Goal: Task Accomplishment & Management: Manage account settings

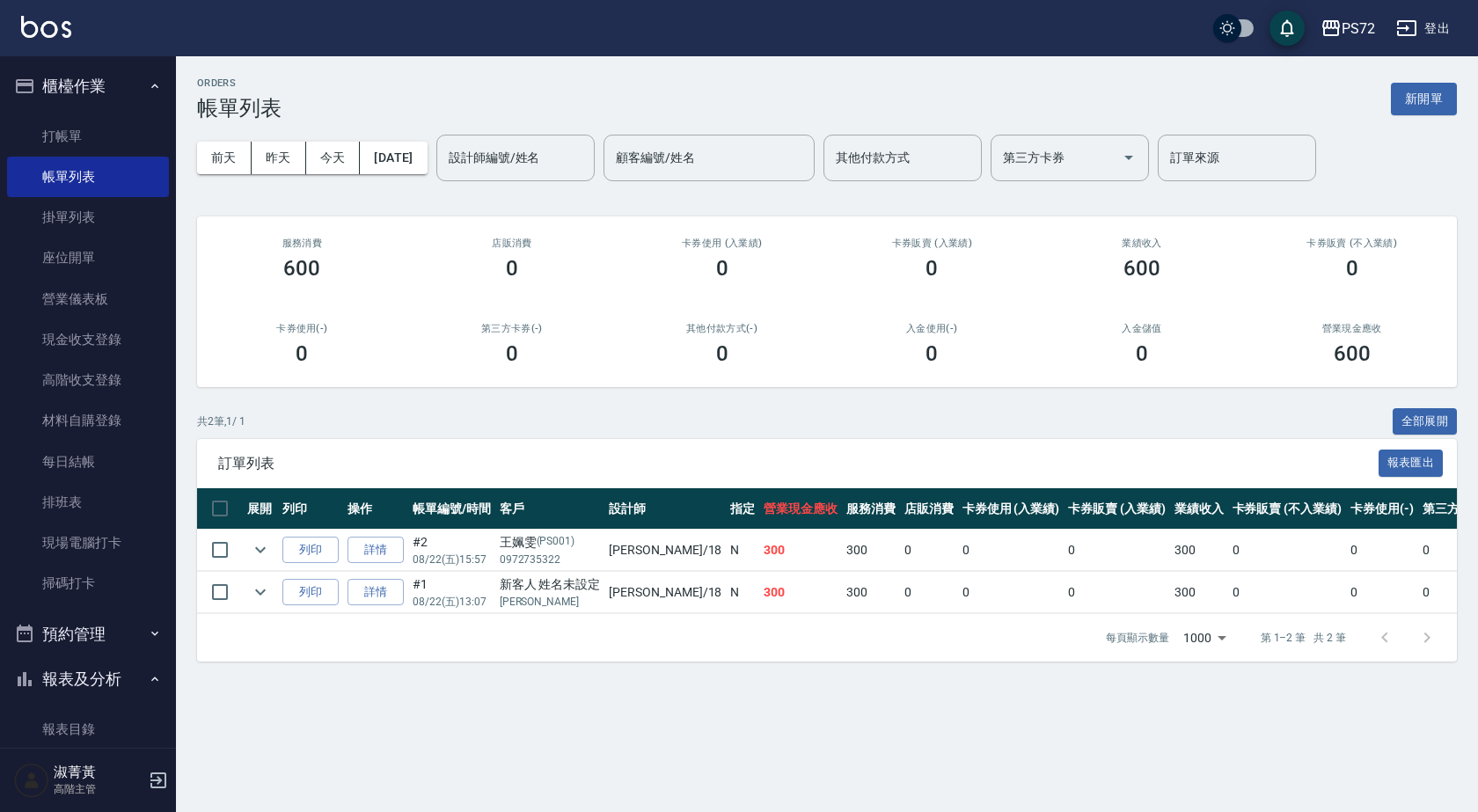
click at [110, 115] on ul "打帳單 帳單列表 掛單列表 座位開單 營業儀表板 現金收支登錄 高階收支登錄 材料自購登錄 每日結帳 排班表 現場電腦打卡 掃碼打卡" at bounding box center [88, 360] width 162 height 503
click at [103, 135] on link "打帳單" at bounding box center [88, 137] width 162 height 41
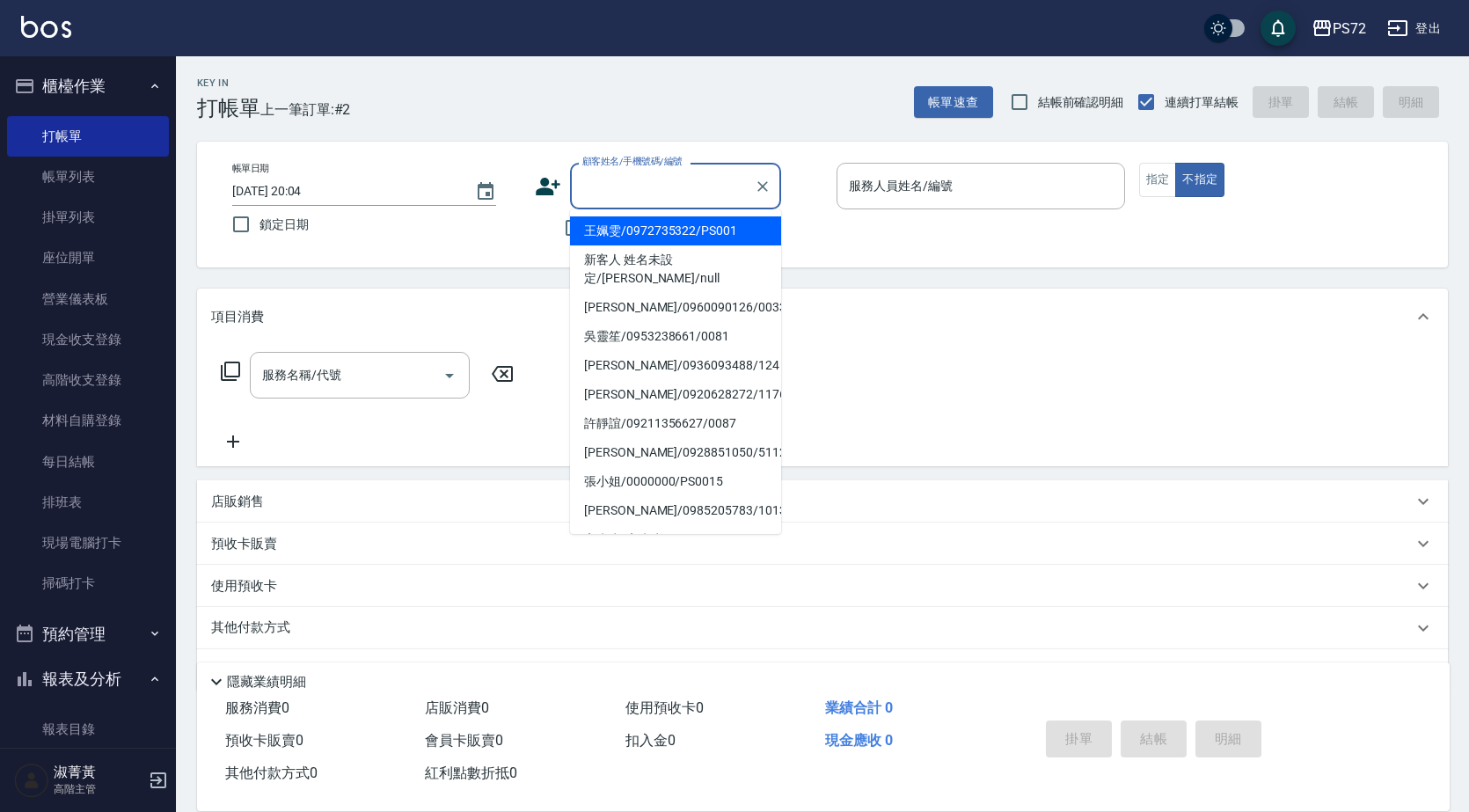
click at [648, 196] on input "顧客姓名/手機號碼/編號" at bounding box center [662, 186] width 169 height 30
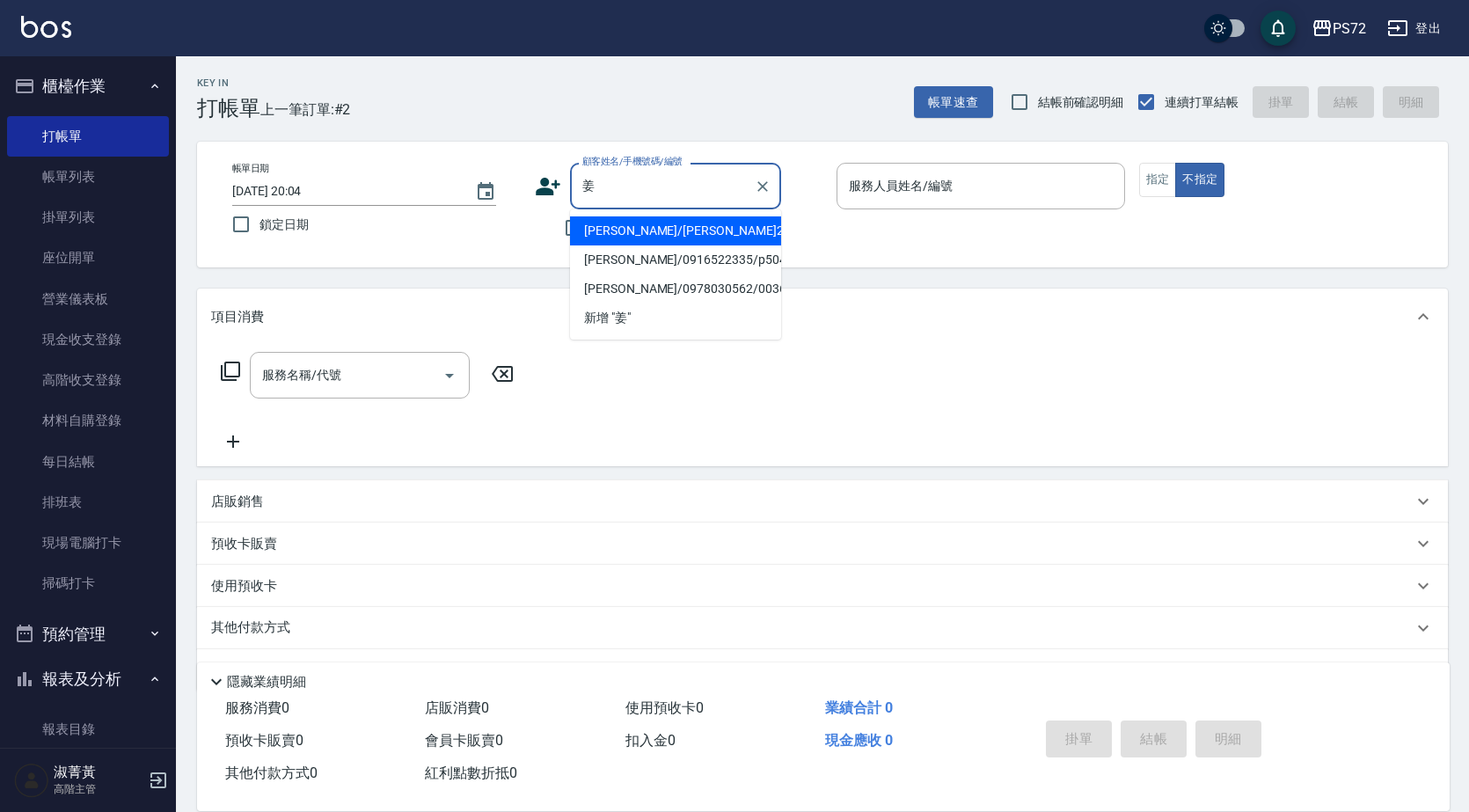
click at [665, 222] on li "[PERSON_NAME]/[PERSON_NAME]2/2" at bounding box center [675, 230] width 212 height 29
type input "[PERSON_NAME]/[PERSON_NAME]2/2"
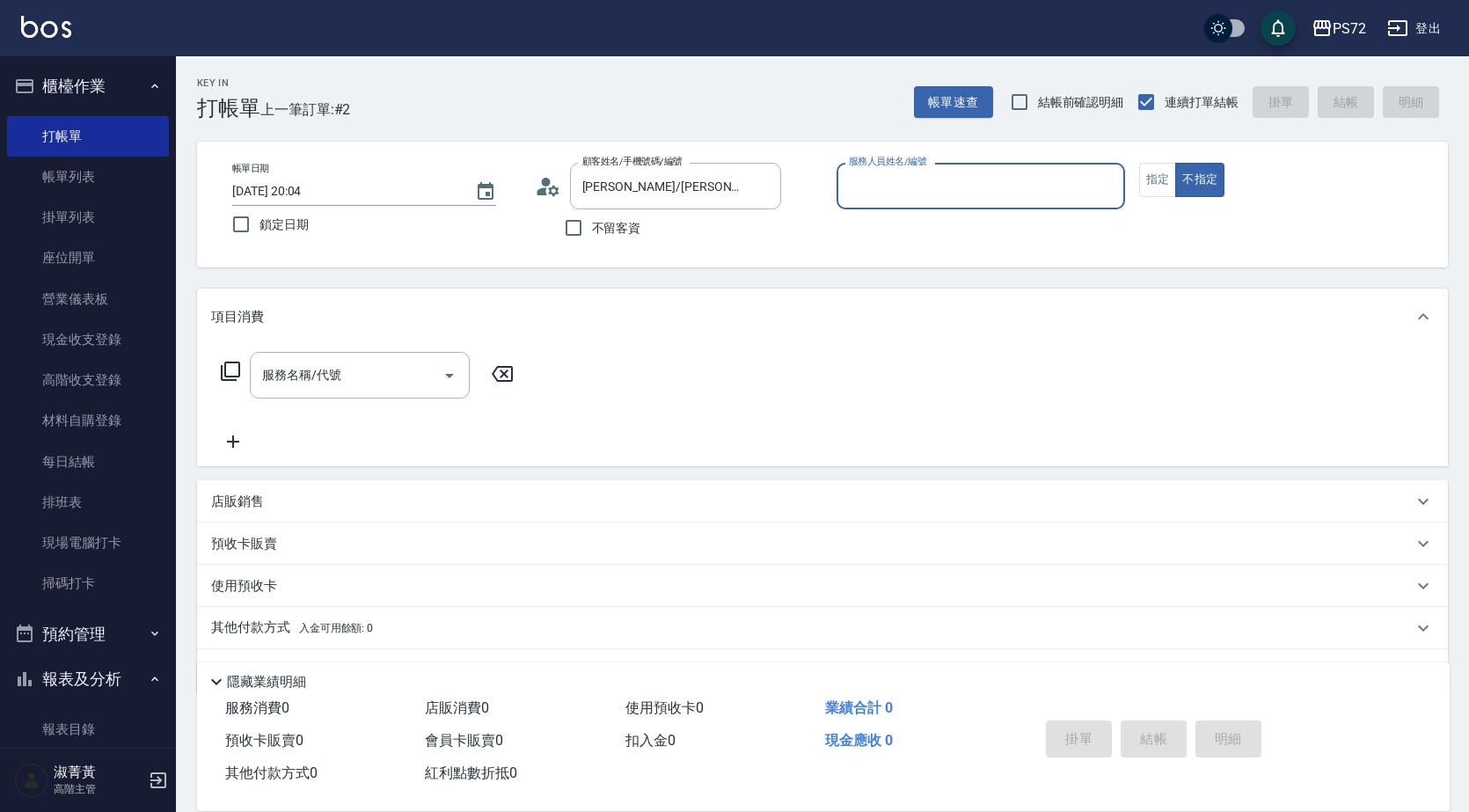
type input "[PERSON_NAME]-1"
click at [558, 193] on icon at bounding box center [548, 187] width 27 height 27
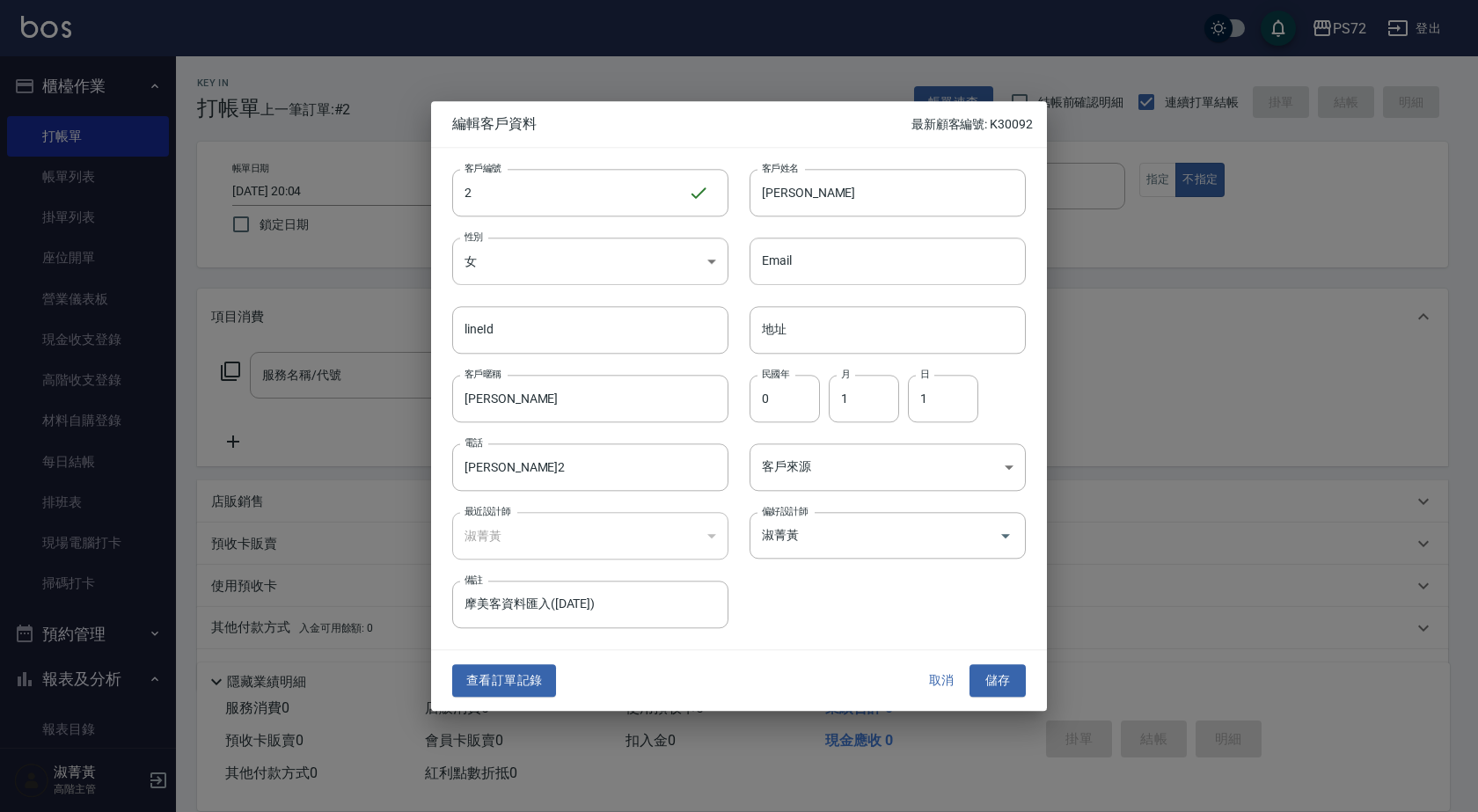
click at [518, 661] on div "查看訂單記錄 取消 儲存" at bounding box center [739, 682] width 616 height 61
click at [526, 673] on button "查看訂單記錄" at bounding box center [503, 681] width 103 height 32
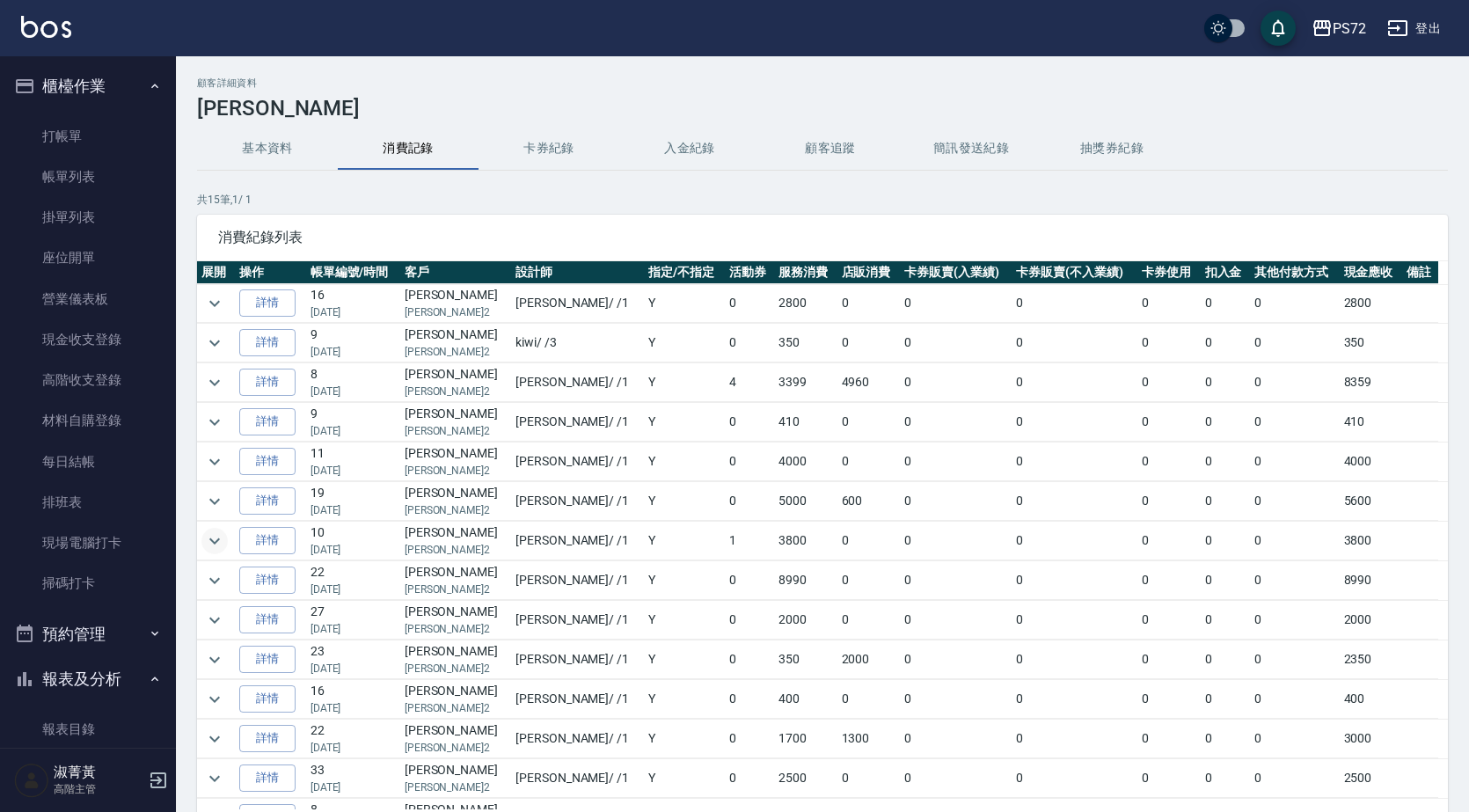
click at [217, 539] on icon "expand row" at bounding box center [214, 540] width 21 height 21
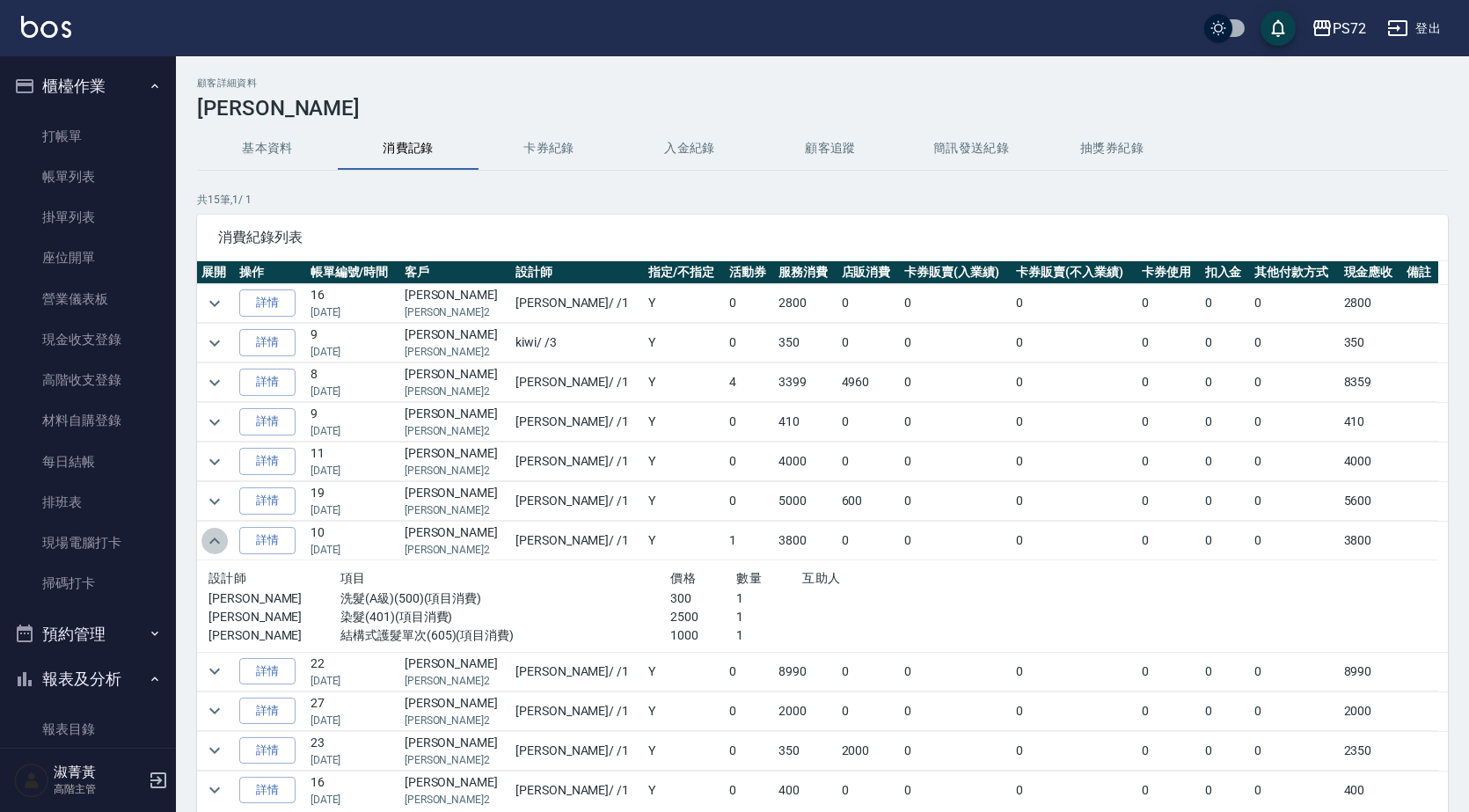
click at [222, 538] on icon "expand row" at bounding box center [214, 540] width 21 height 21
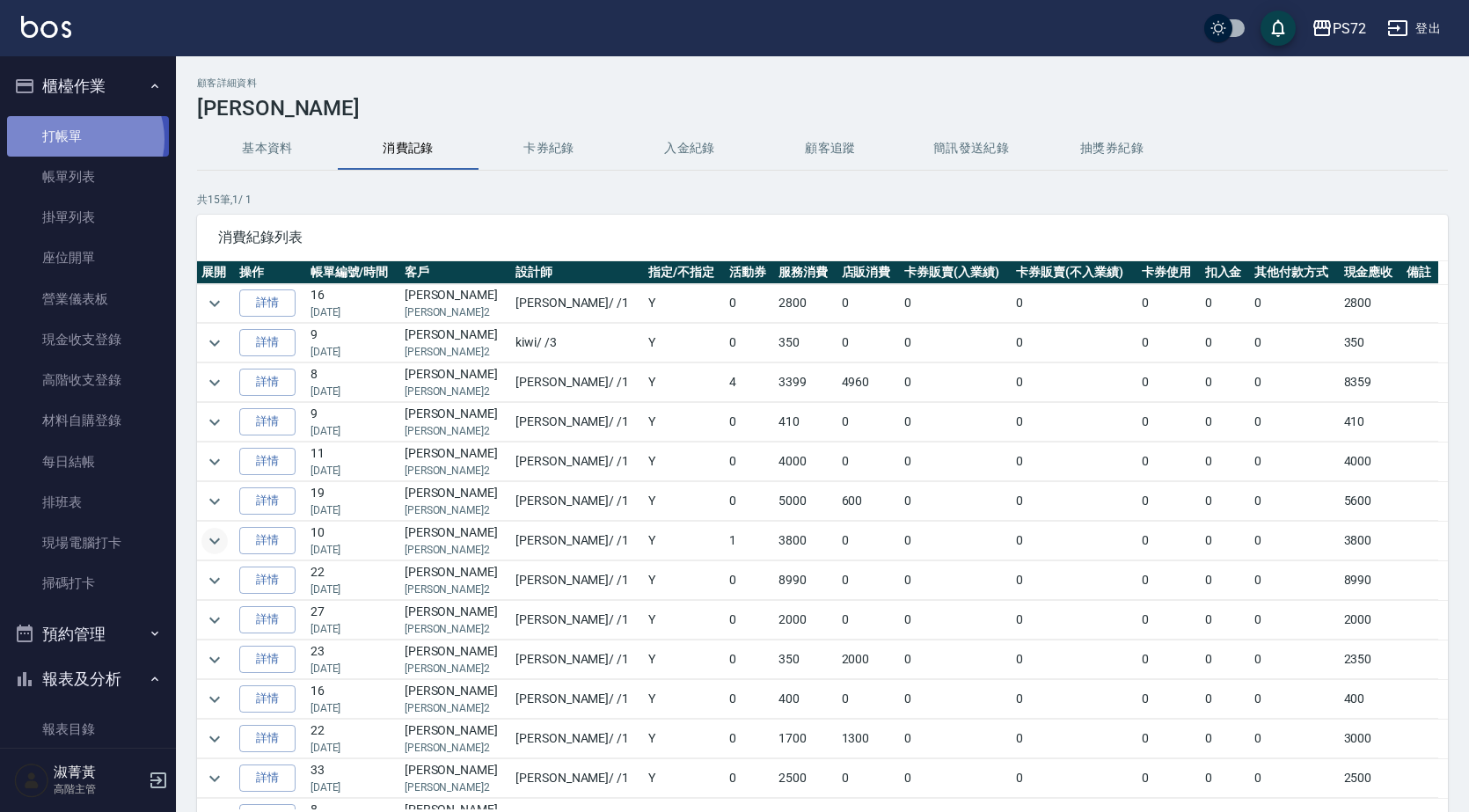
click at [83, 139] on link "打帳單" at bounding box center [88, 137] width 162 height 41
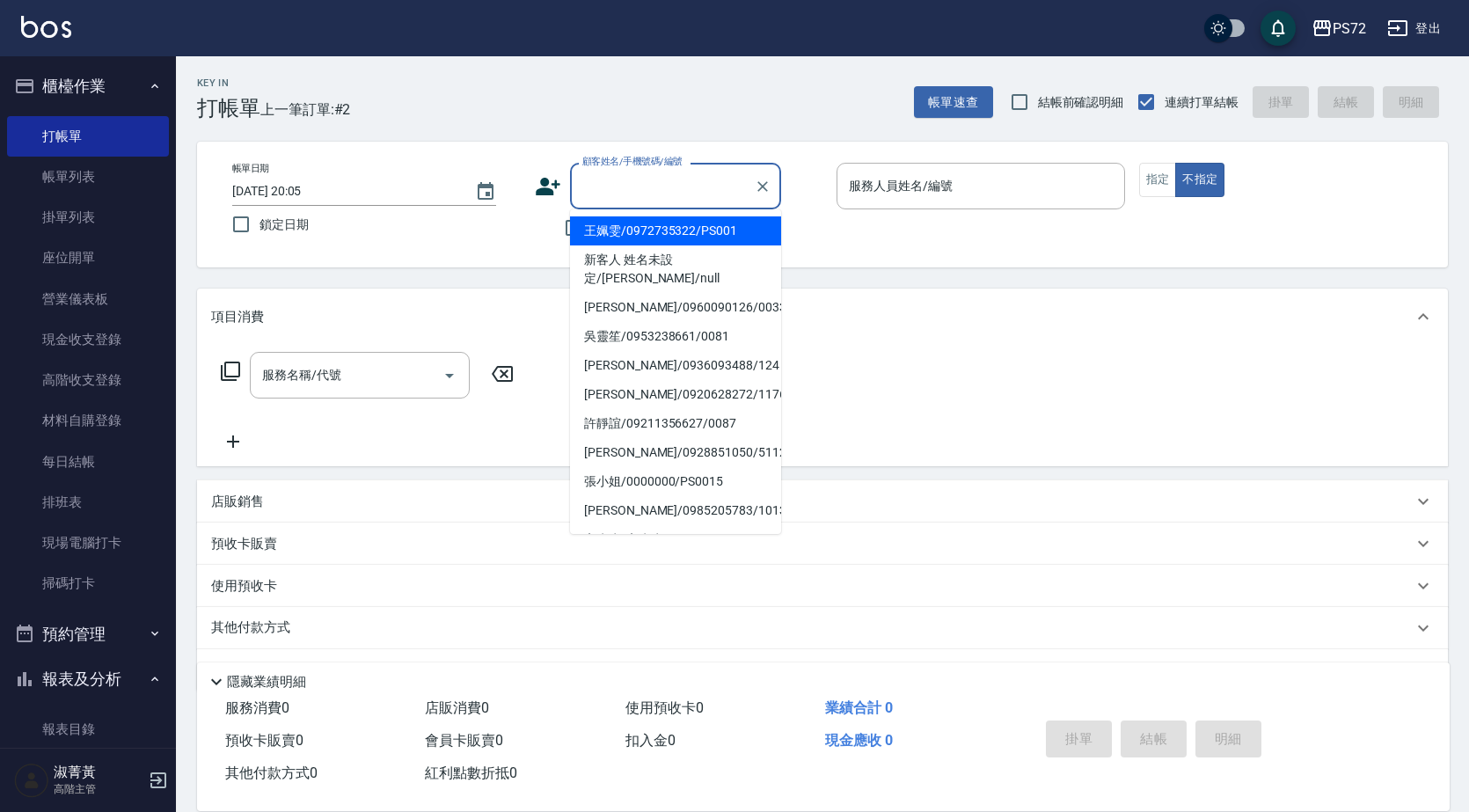
click at [686, 179] on input "顧客姓名/手機號碼/編號" at bounding box center [662, 186] width 169 height 30
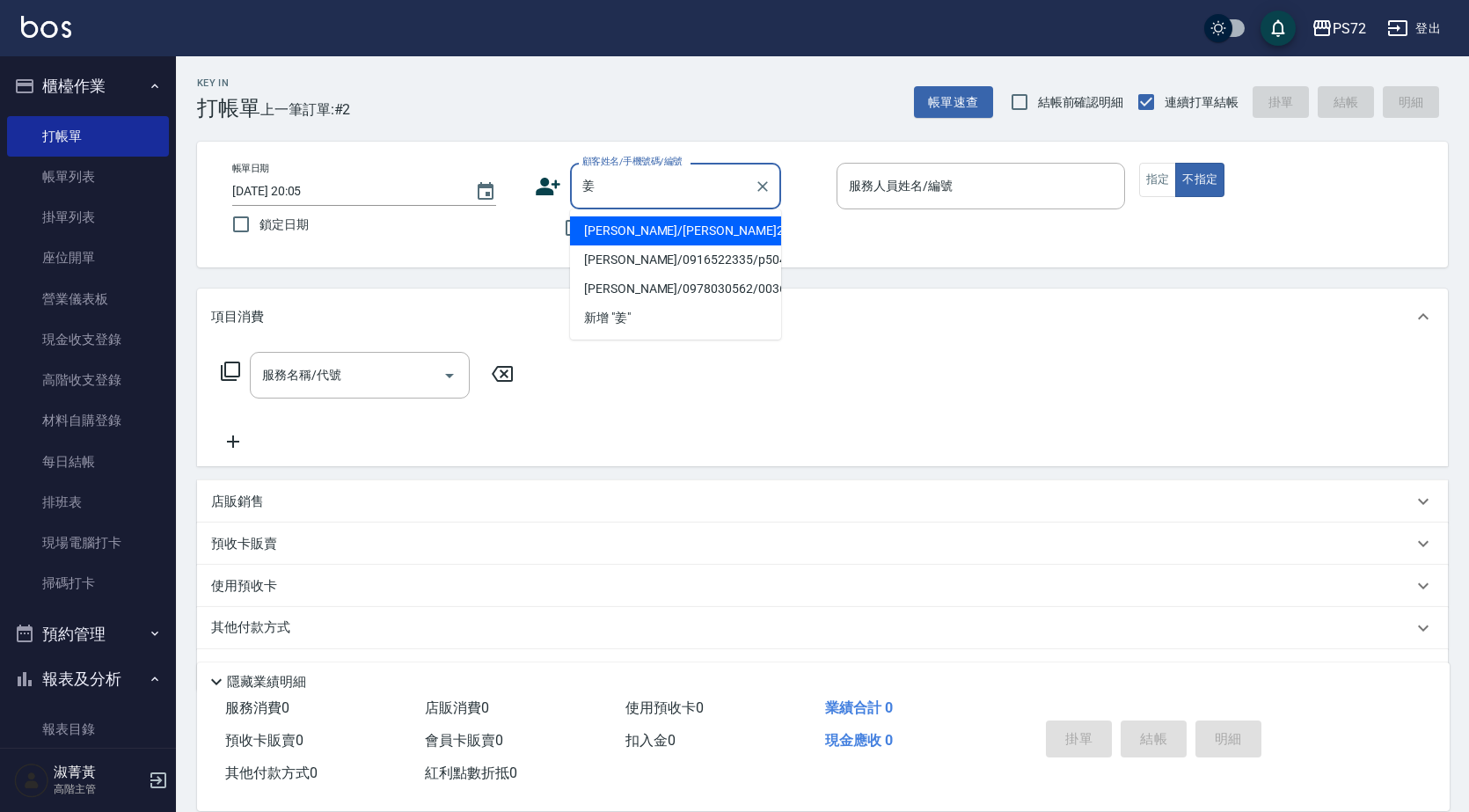
click at [677, 288] on li "[PERSON_NAME]/0978030562/0036" at bounding box center [675, 288] width 212 height 29
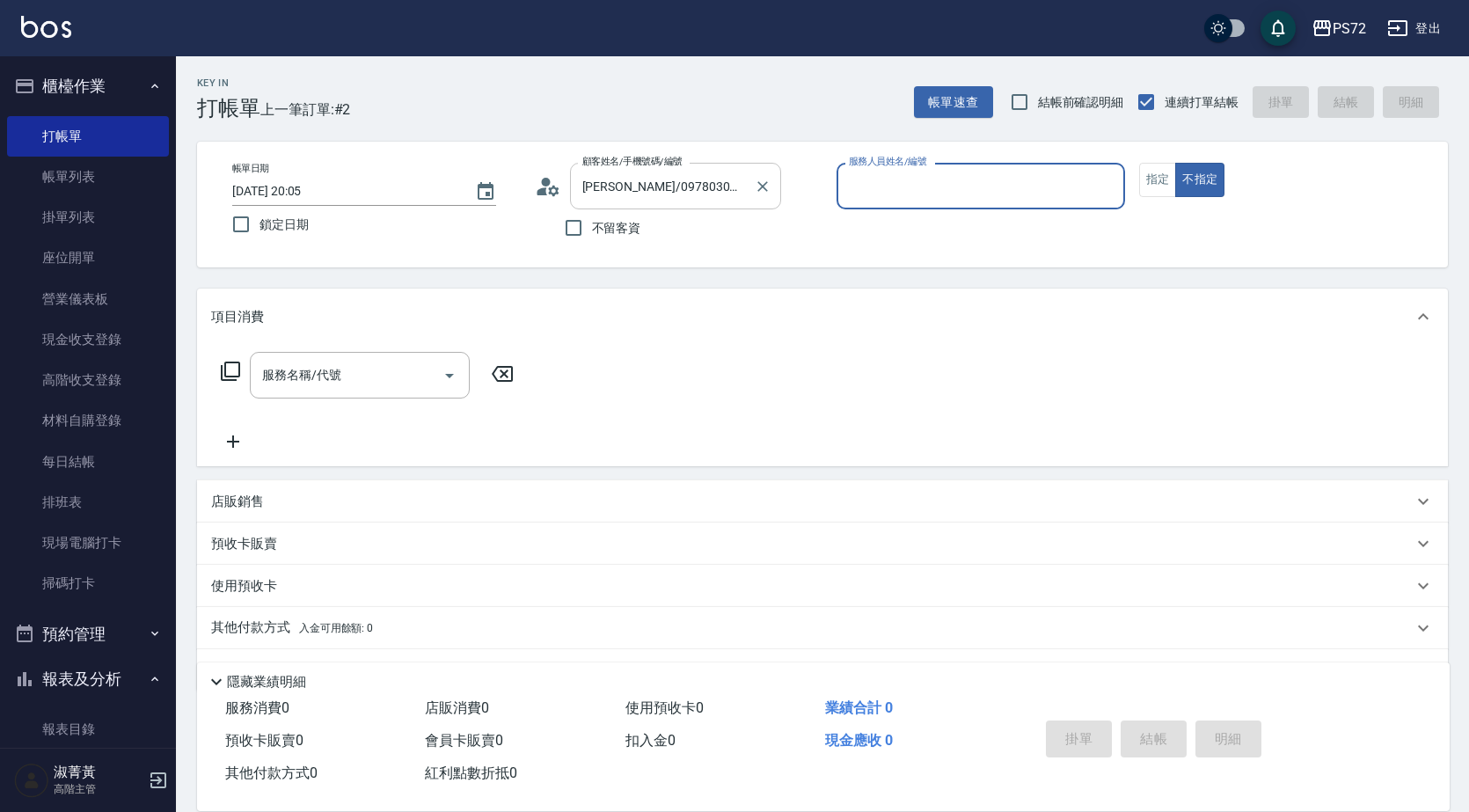
click at [633, 192] on input "[PERSON_NAME]/0978030562/0036" at bounding box center [662, 186] width 169 height 30
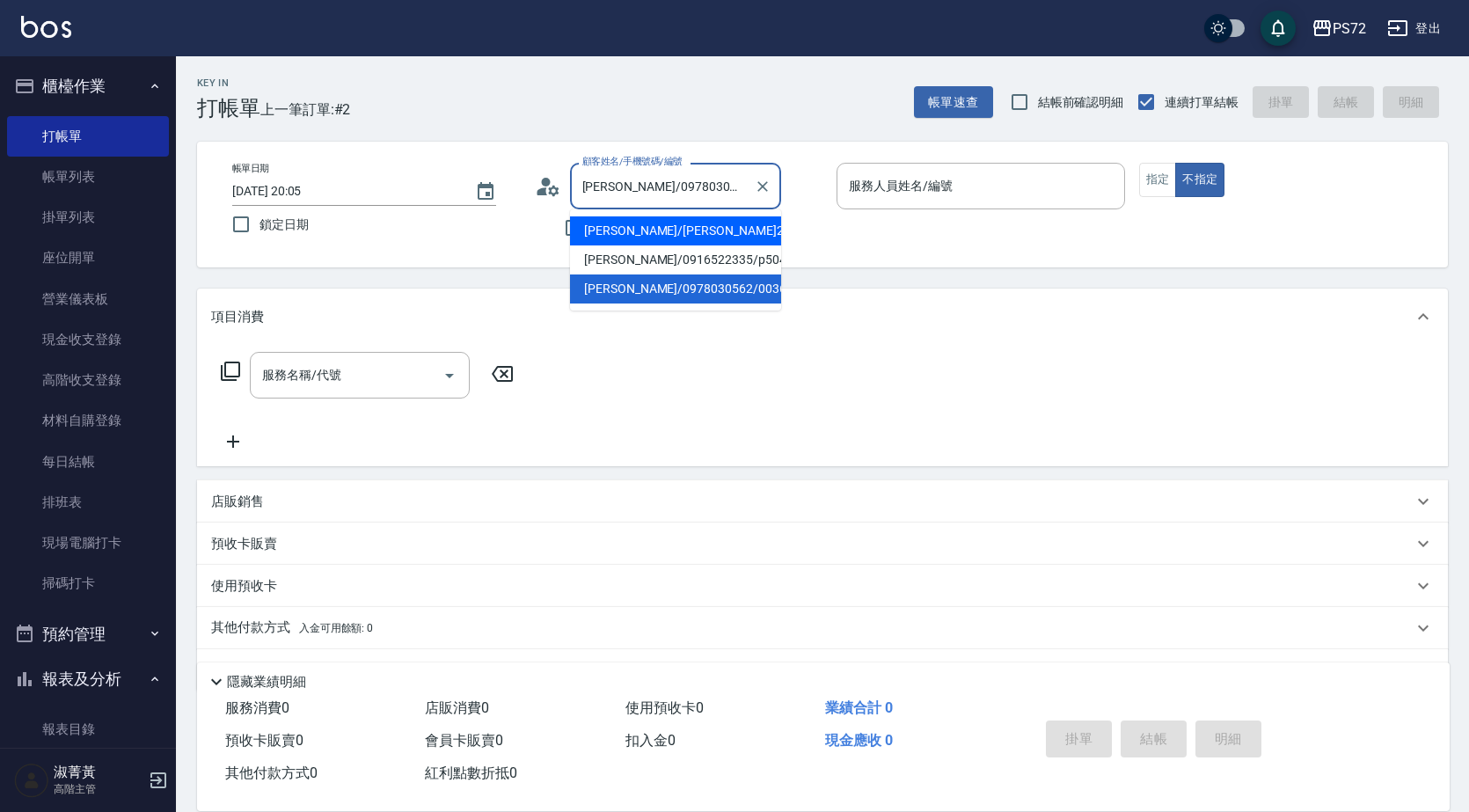
click at [640, 230] on li "[PERSON_NAME]/[PERSON_NAME]2/2" at bounding box center [675, 230] width 212 height 29
type input "[PERSON_NAME]/[PERSON_NAME]2/2"
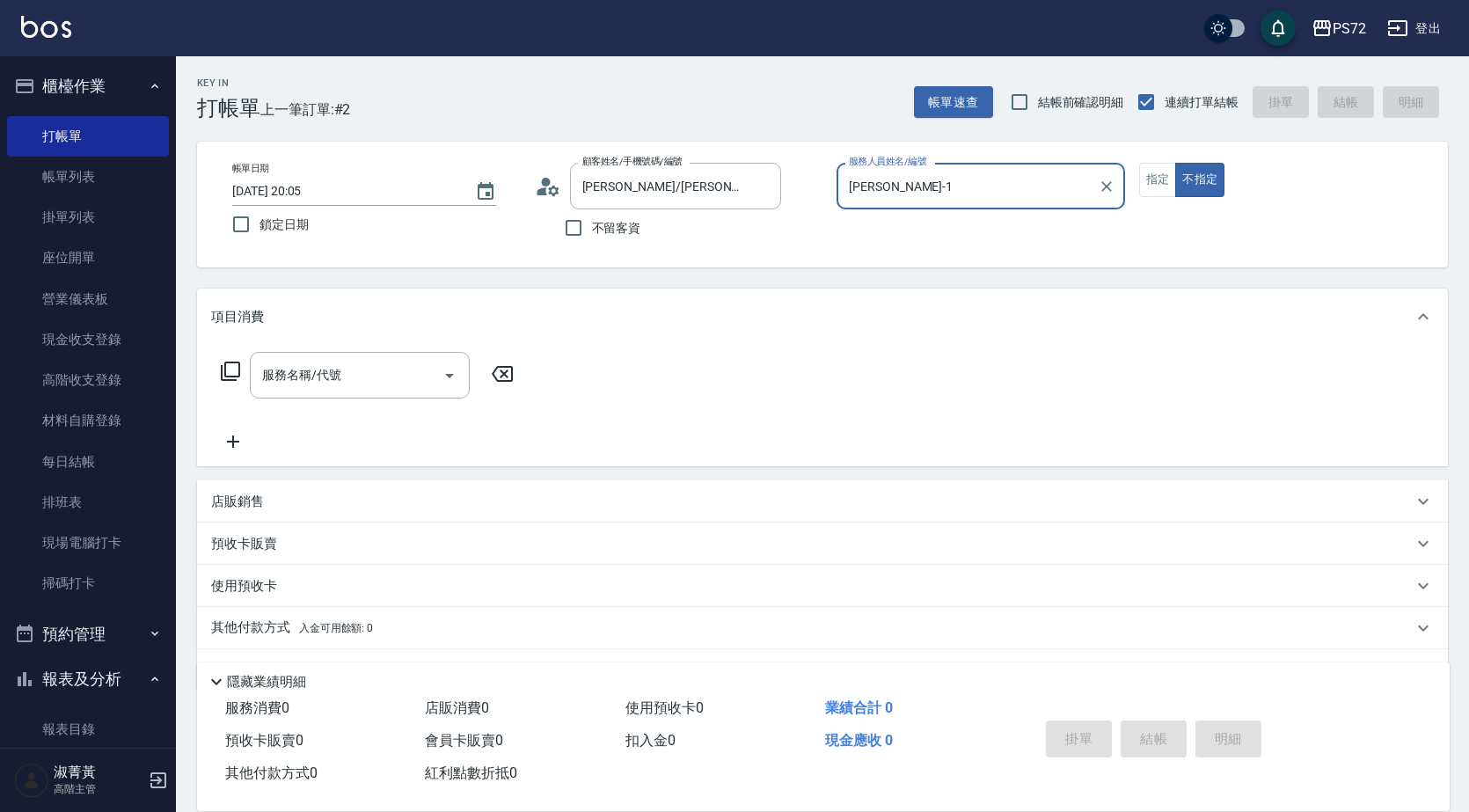
click at [914, 184] on input "[PERSON_NAME]-1" at bounding box center [967, 186] width 247 height 30
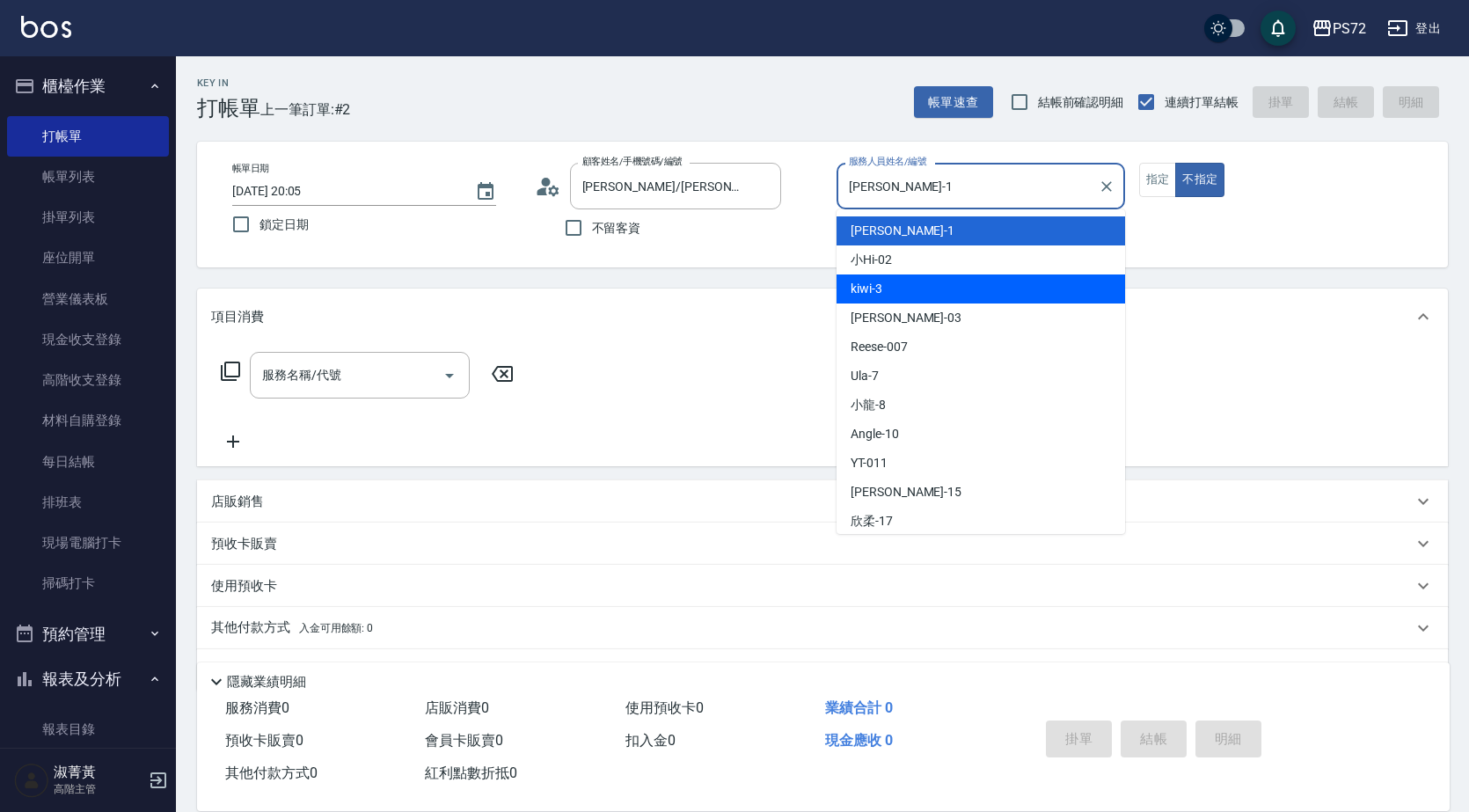
click at [911, 288] on div "kiwi -3" at bounding box center [981, 288] width 288 height 29
type input "kiwi-3"
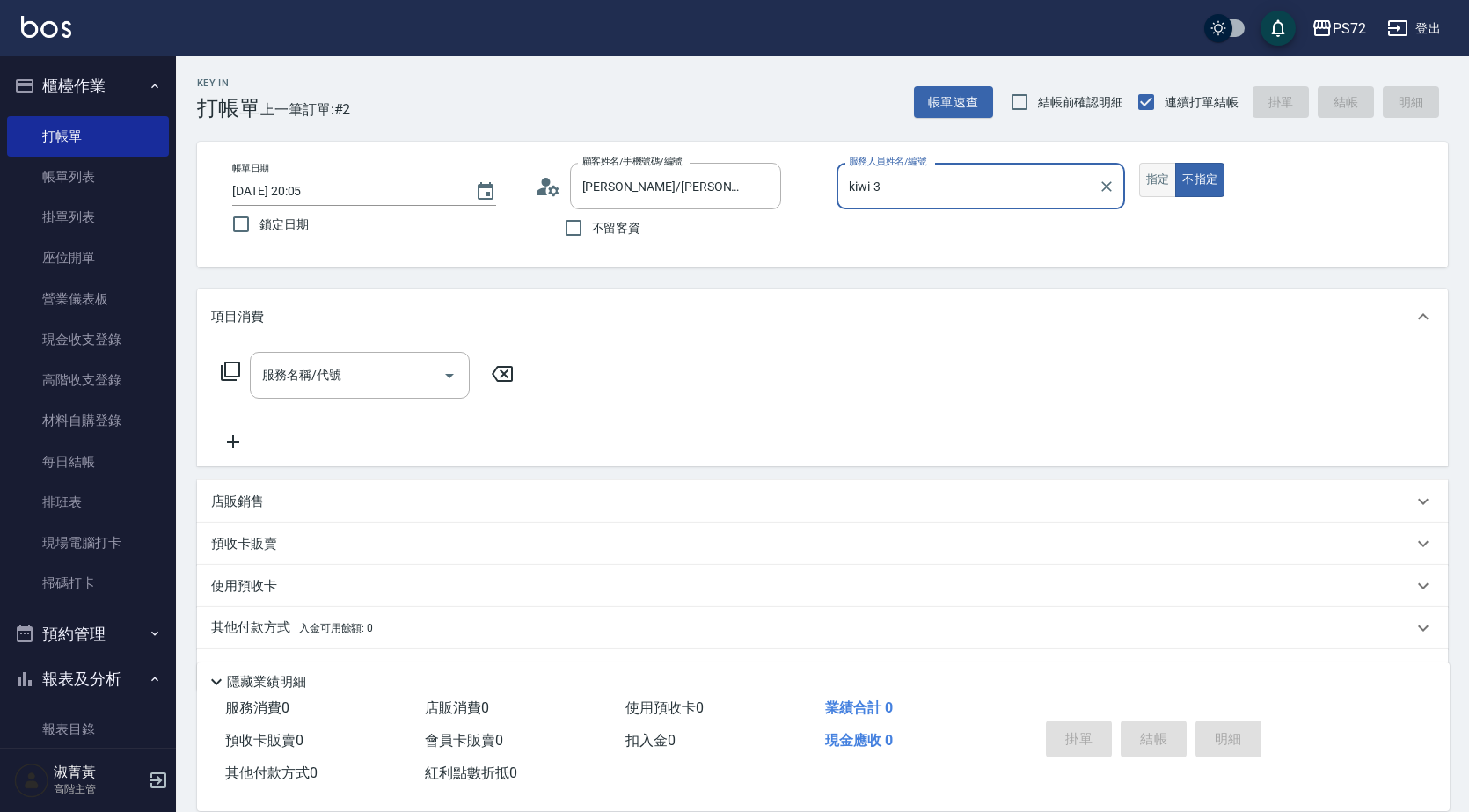
click at [1150, 182] on button "指定" at bounding box center [1158, 179] width 38 height 34
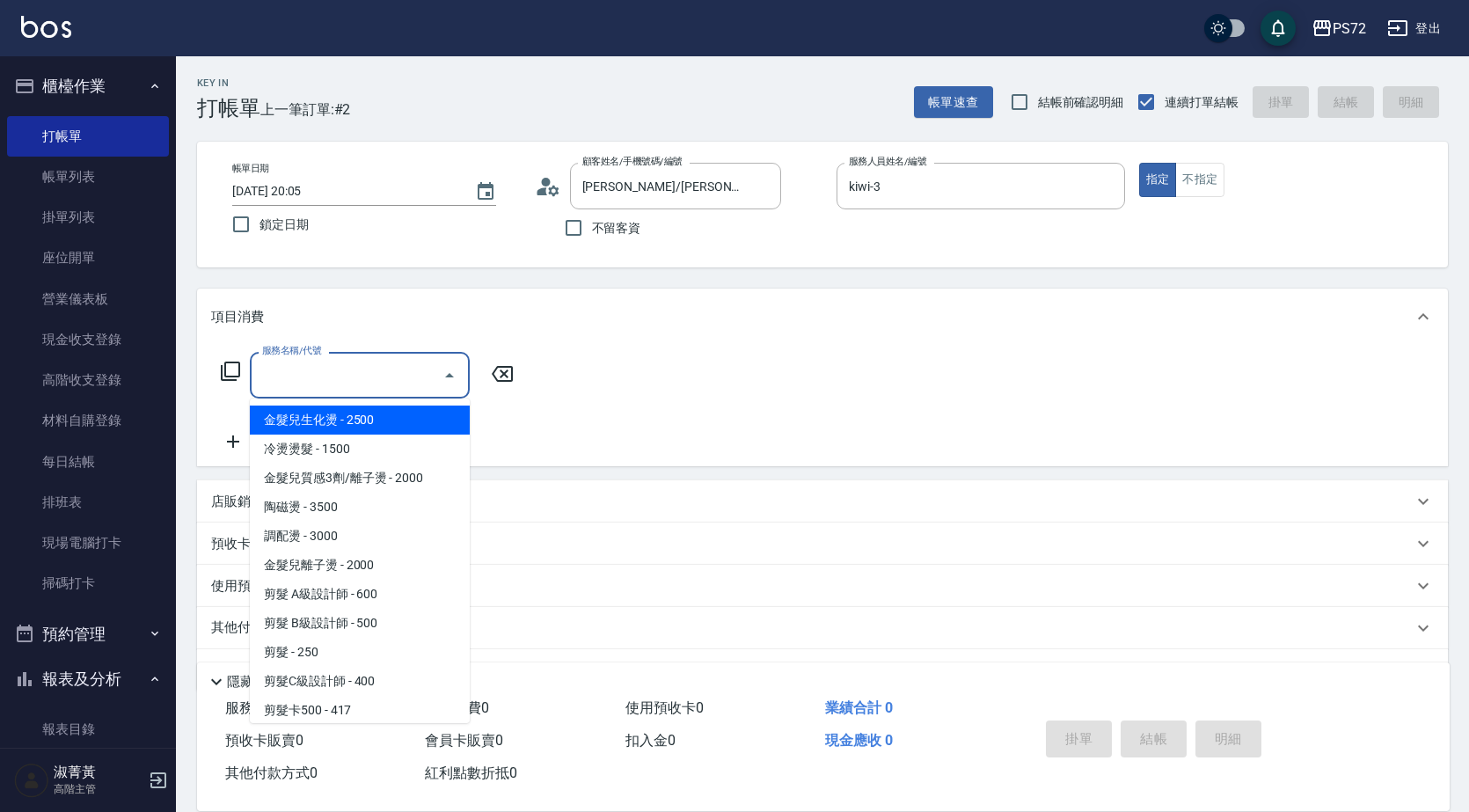
click at [344, 383] on input "服務名稱/代號" at bounding box center [346, 374] width 177 height 30
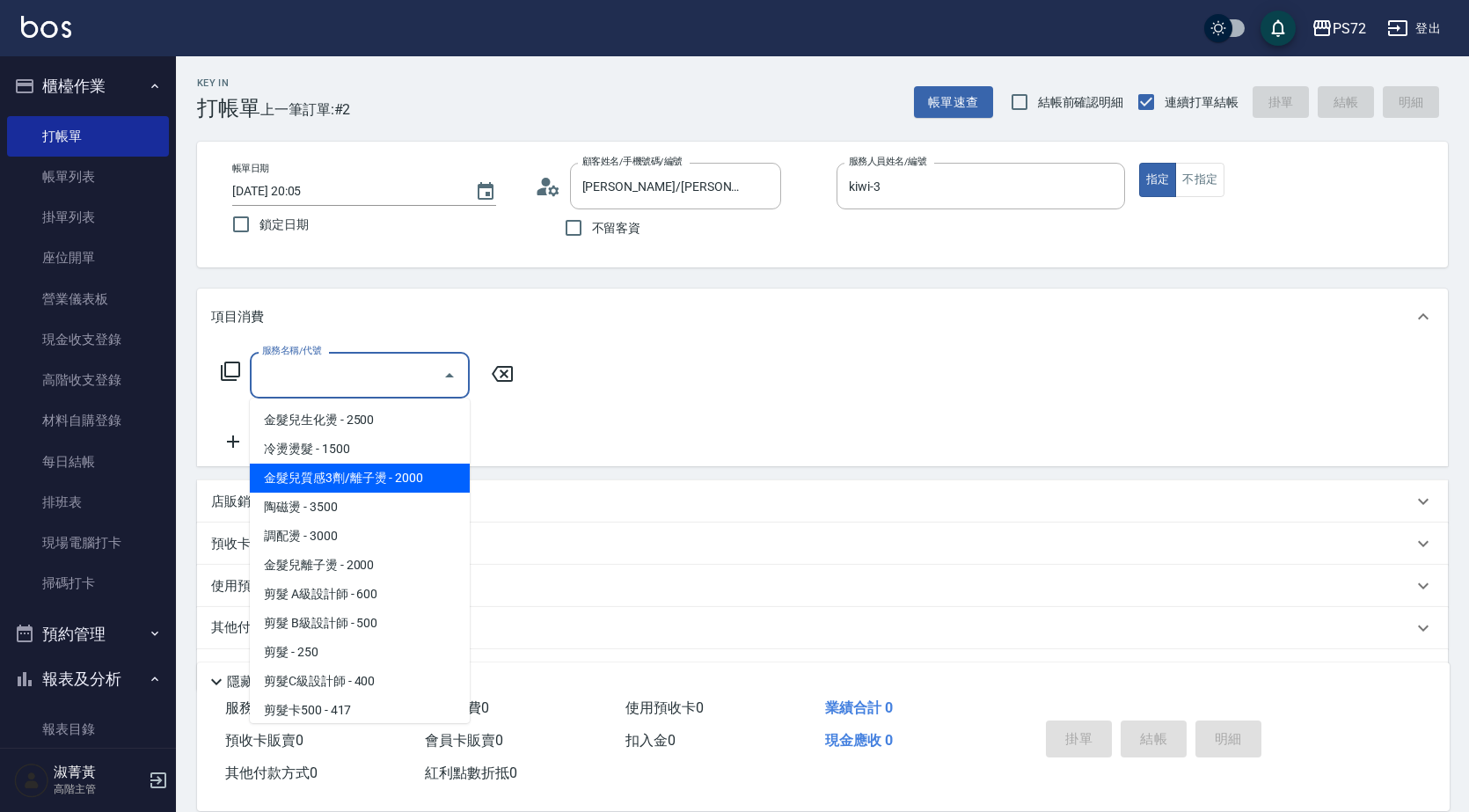
click at [411, 488] on span "金髮兒質感3劑/離子燙 - 2000" at bounding box center [359, 478] width 220 height 29
type input "金髮兒質感3劑/離子燙(201)"
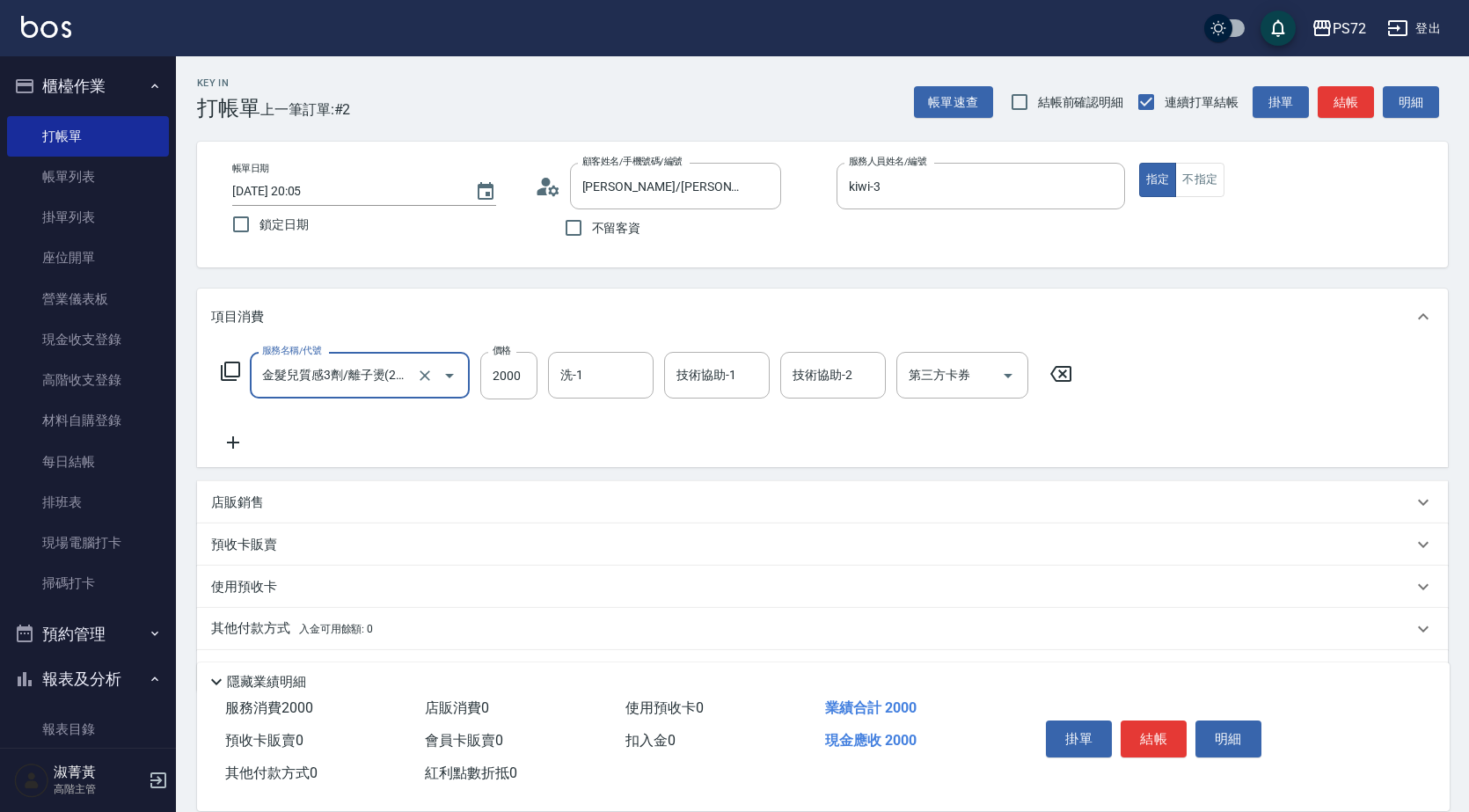
click at [244, 441] on icon at bounding box center [234, 442] width 44 height 21
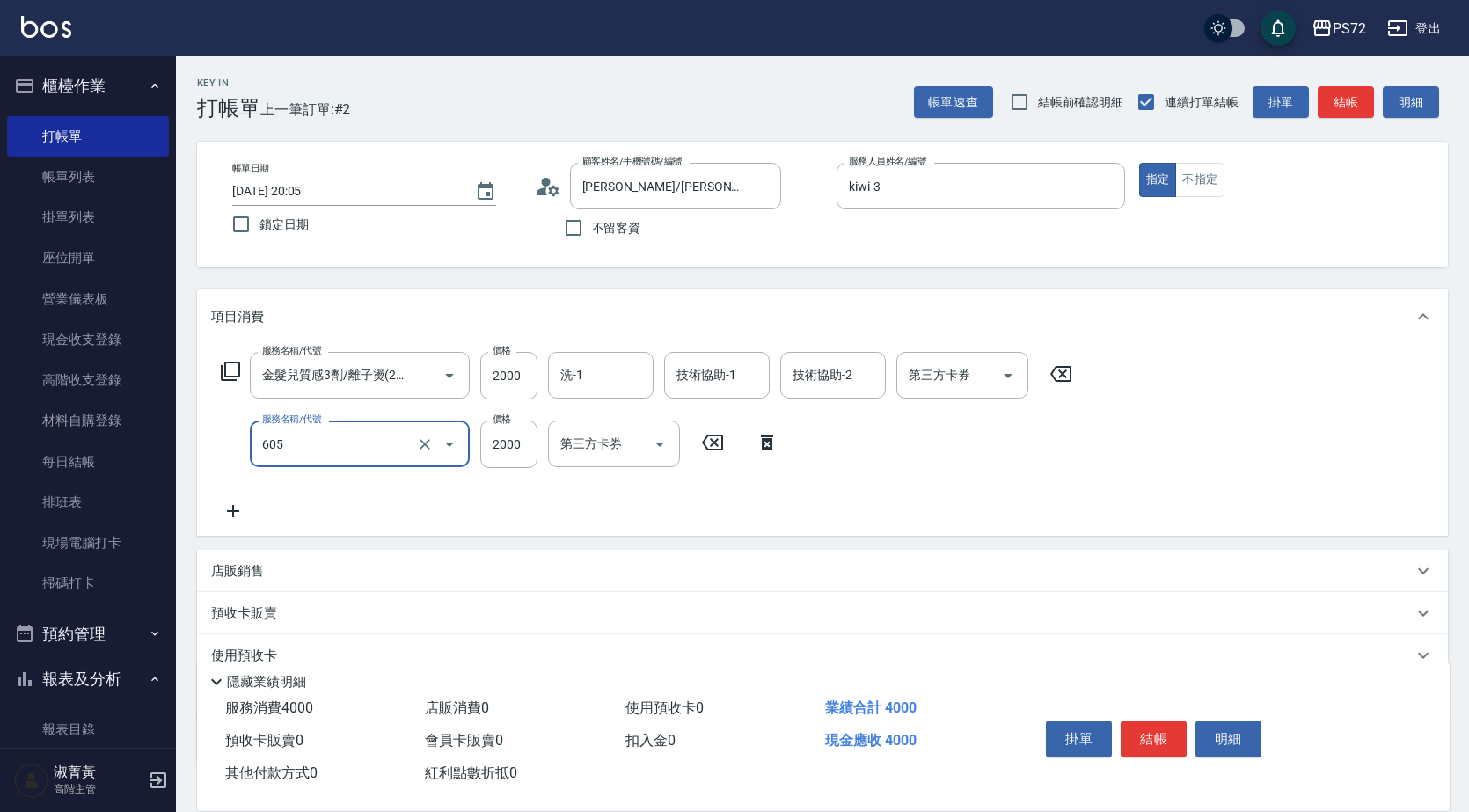
type input "結構式護髮單次(605)"
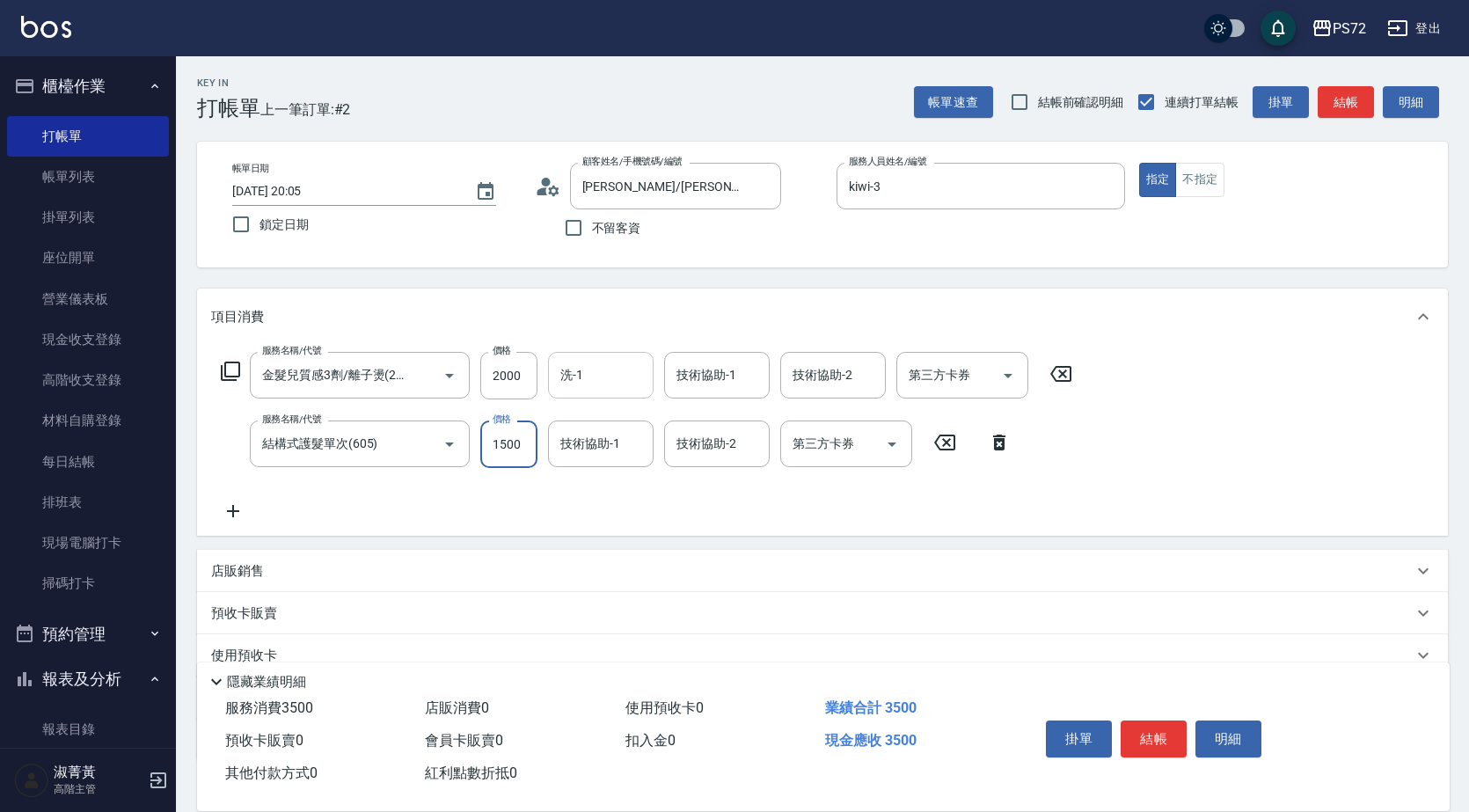
type input "1500"
click at [609, 374] on input "洗-1" at bounding box center [601, 374] width 90 height 30
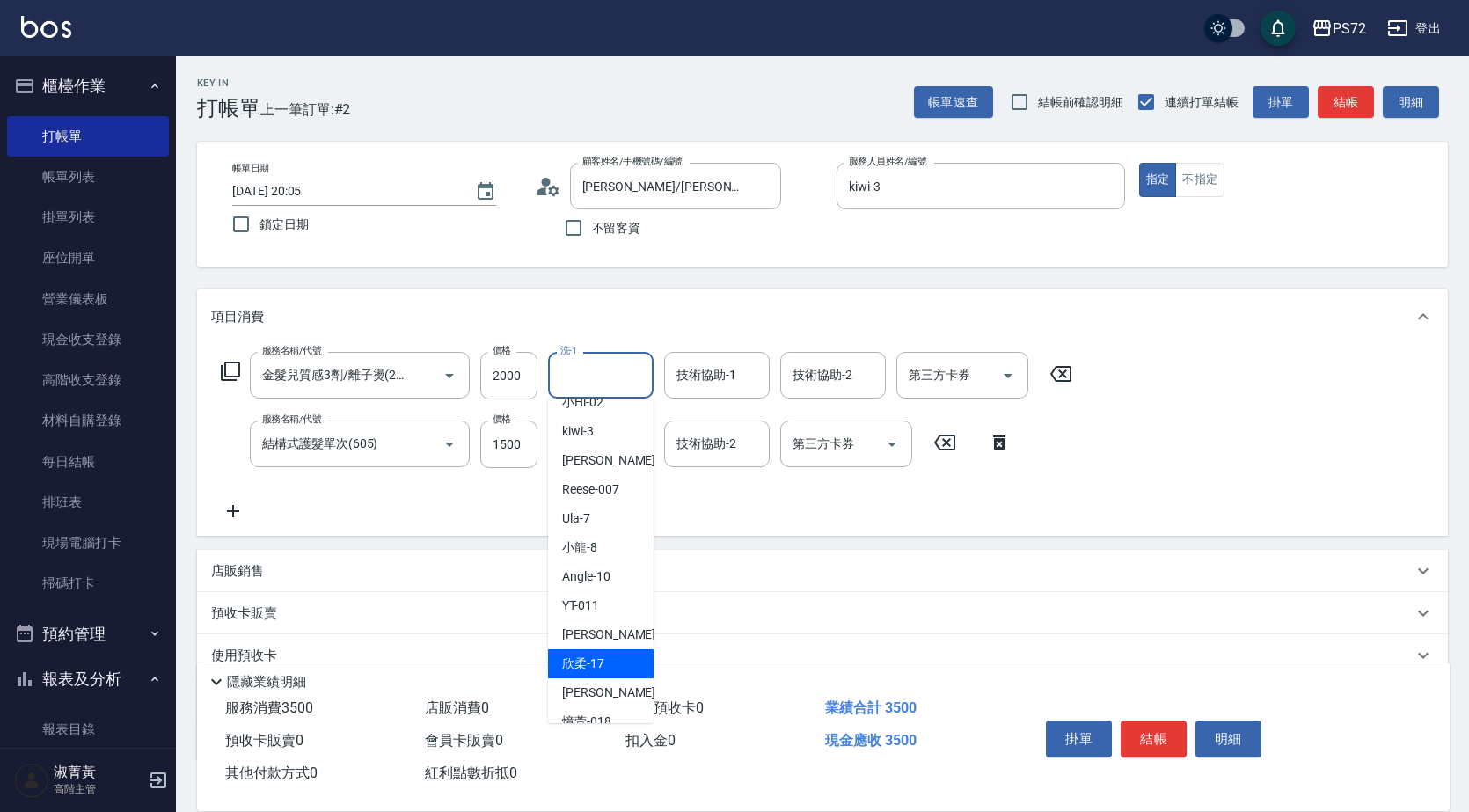
scroll to position [88, 0]
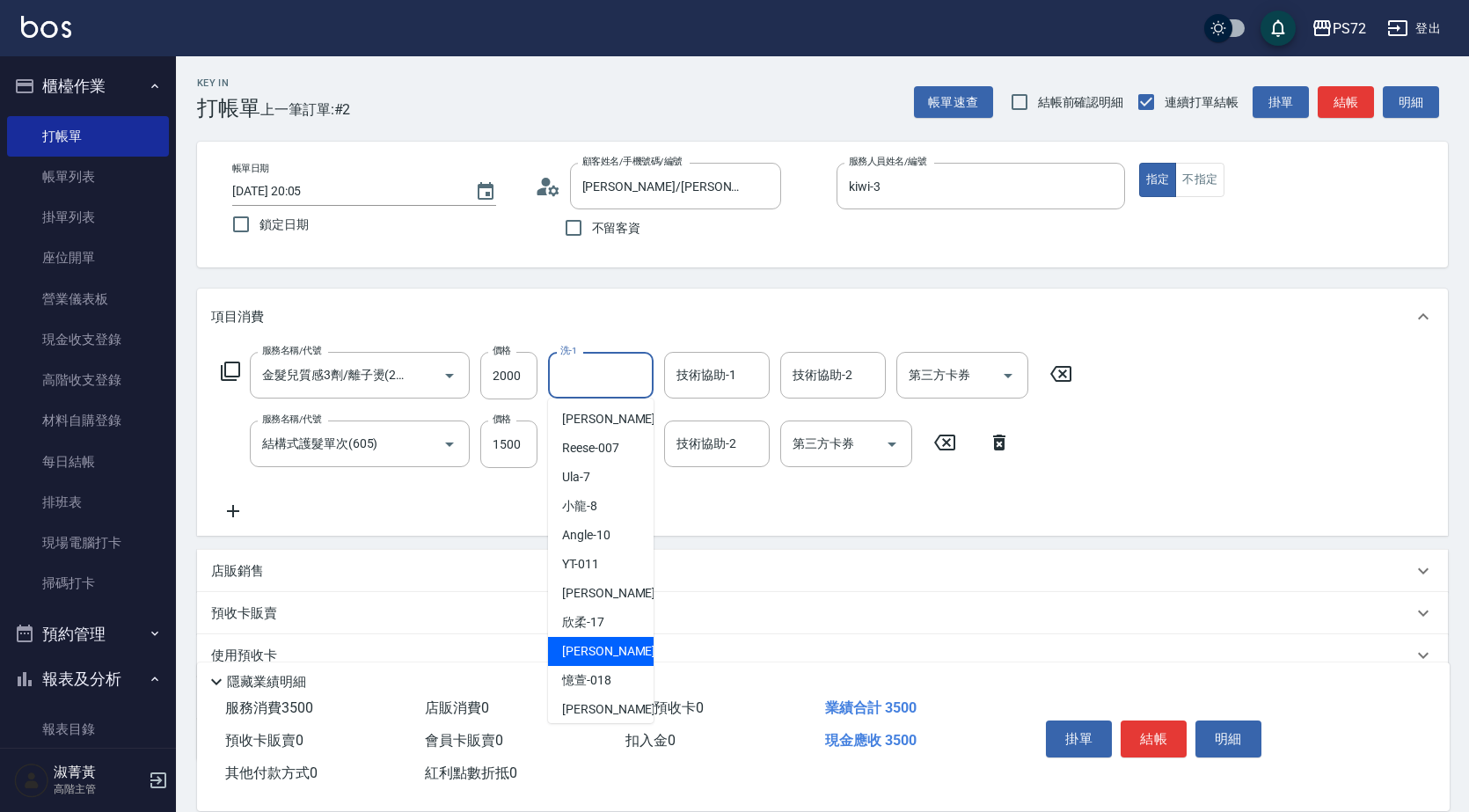
click at [598, 652] on span "[PERSON_NAME] -18" at bounding box center [617, 651] width 111 height 18
type input "[PERSON_NAME]-18"
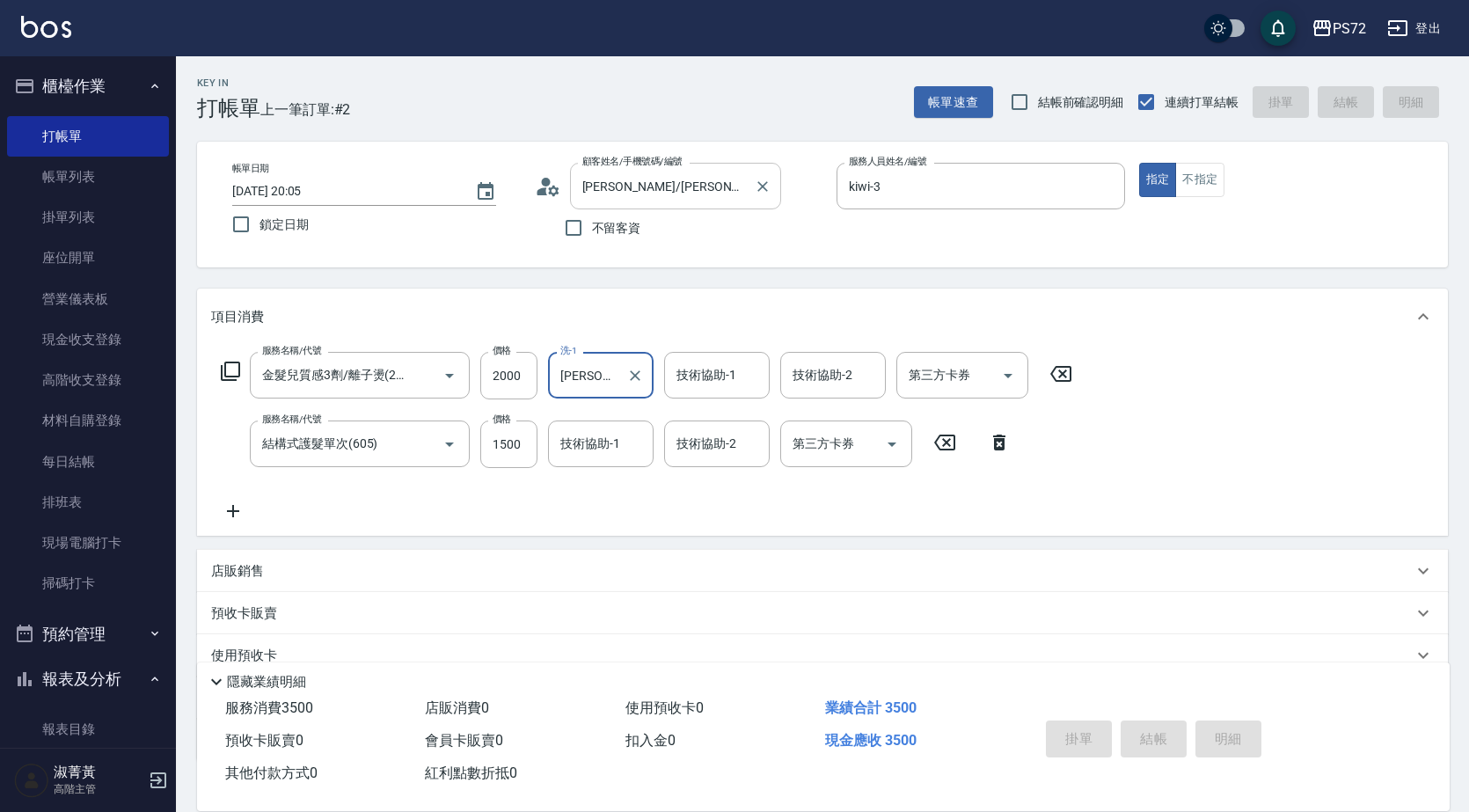
type input "[DATE] 20:06"
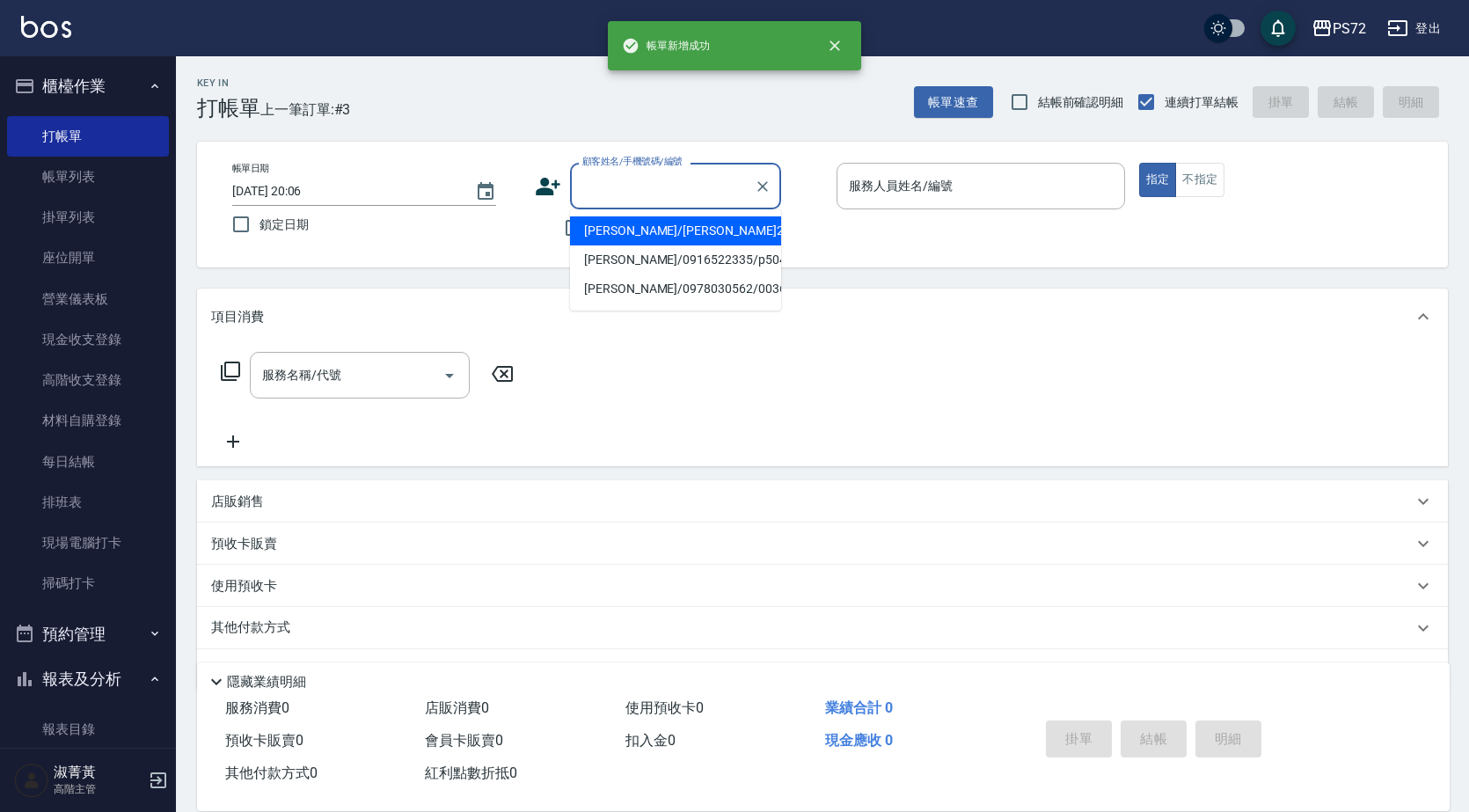
click at [608, 178] on input "顧客姓名/手機號碼/編號" at bounding box center [662, 186] width 169 height 30
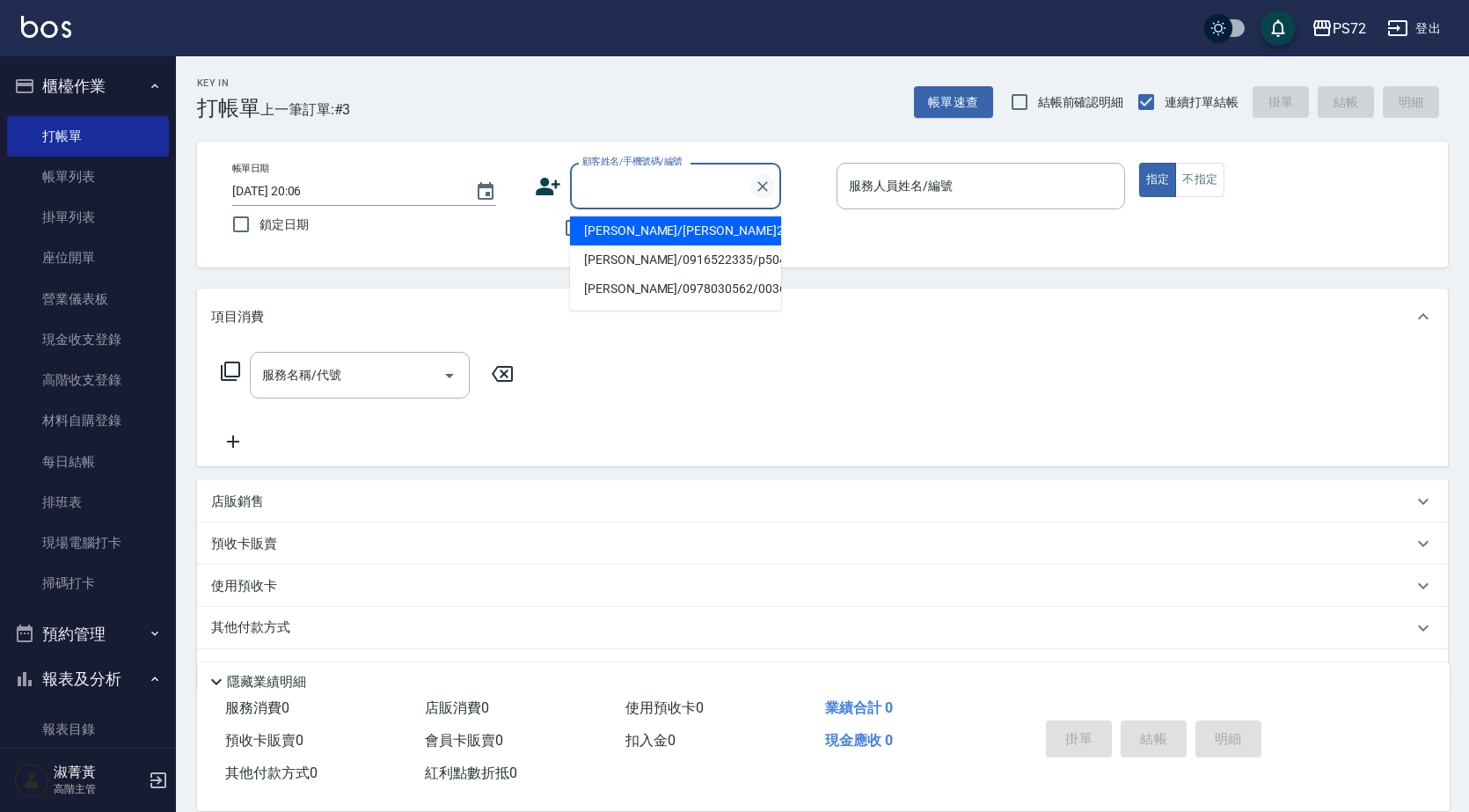
click at [772, 190] on button "Clear" at bounding box center [762, 187] width 25 height 25
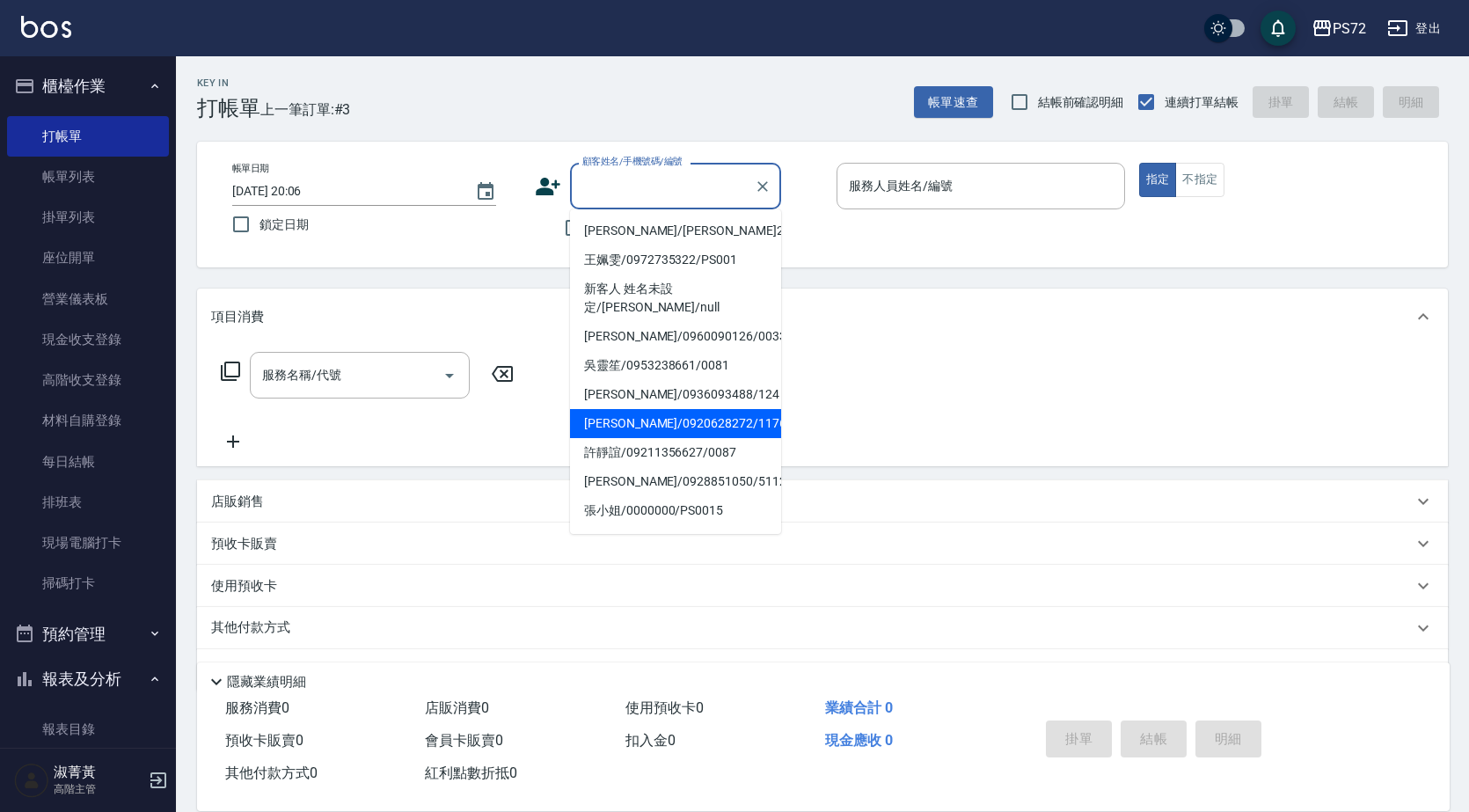
scroll to position [288, 0]
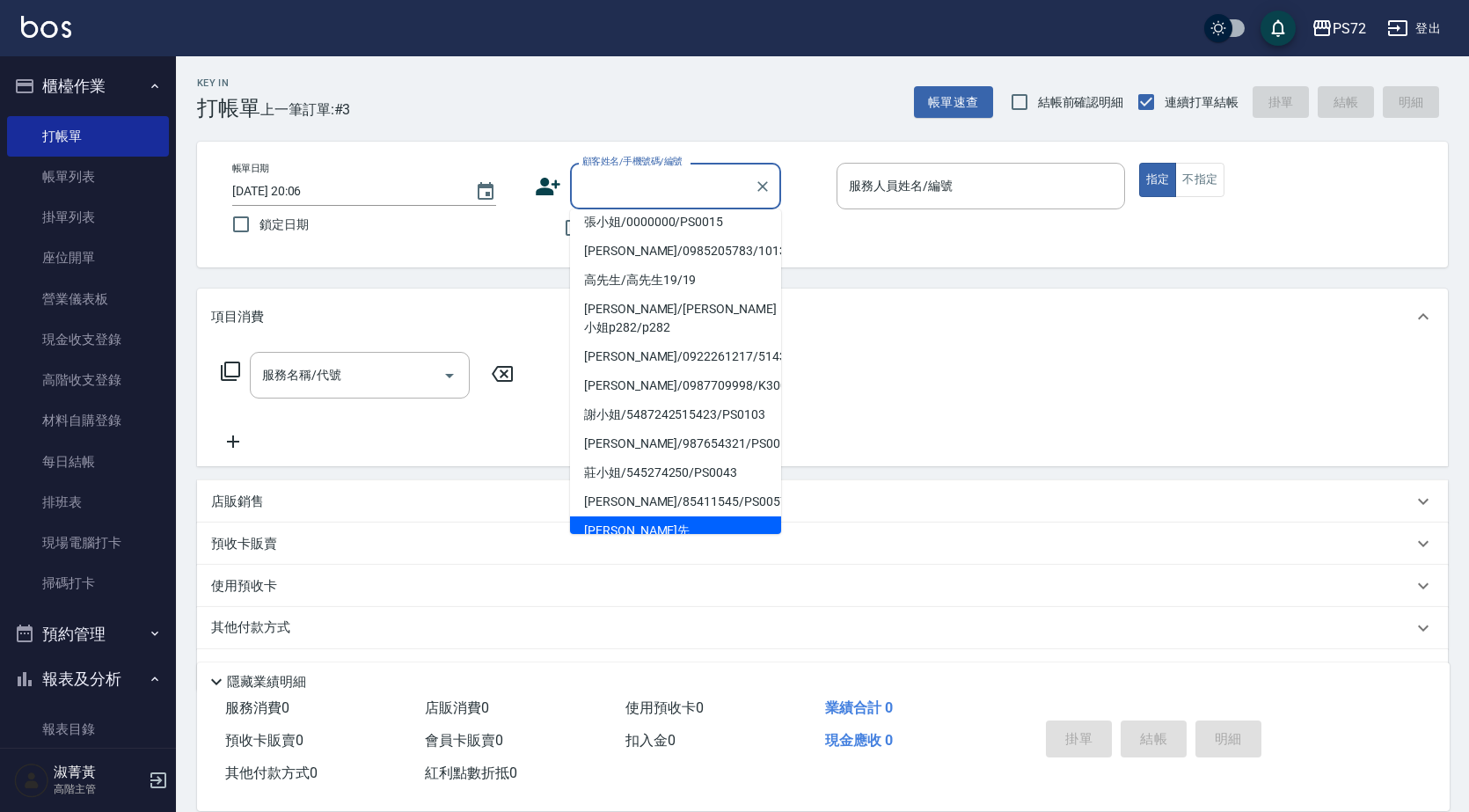
click at [644, 516] on li "[PERSON_NAME]先生/012345/PS0020" at bounding box center [675, 539] width 212 height 47
type input "[PERSON_NAME]先生/012345/PS0020"
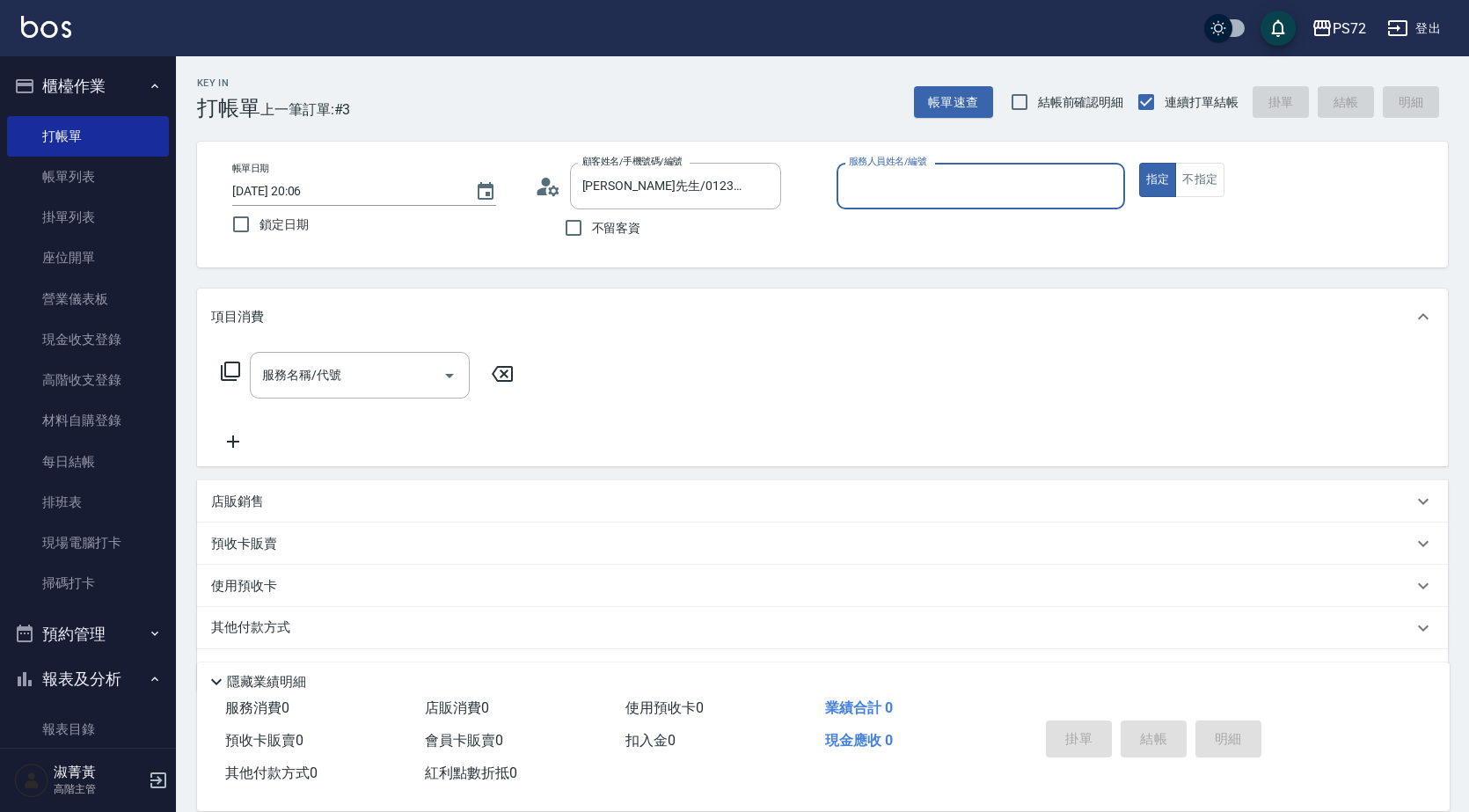
type input "kiwi-3"
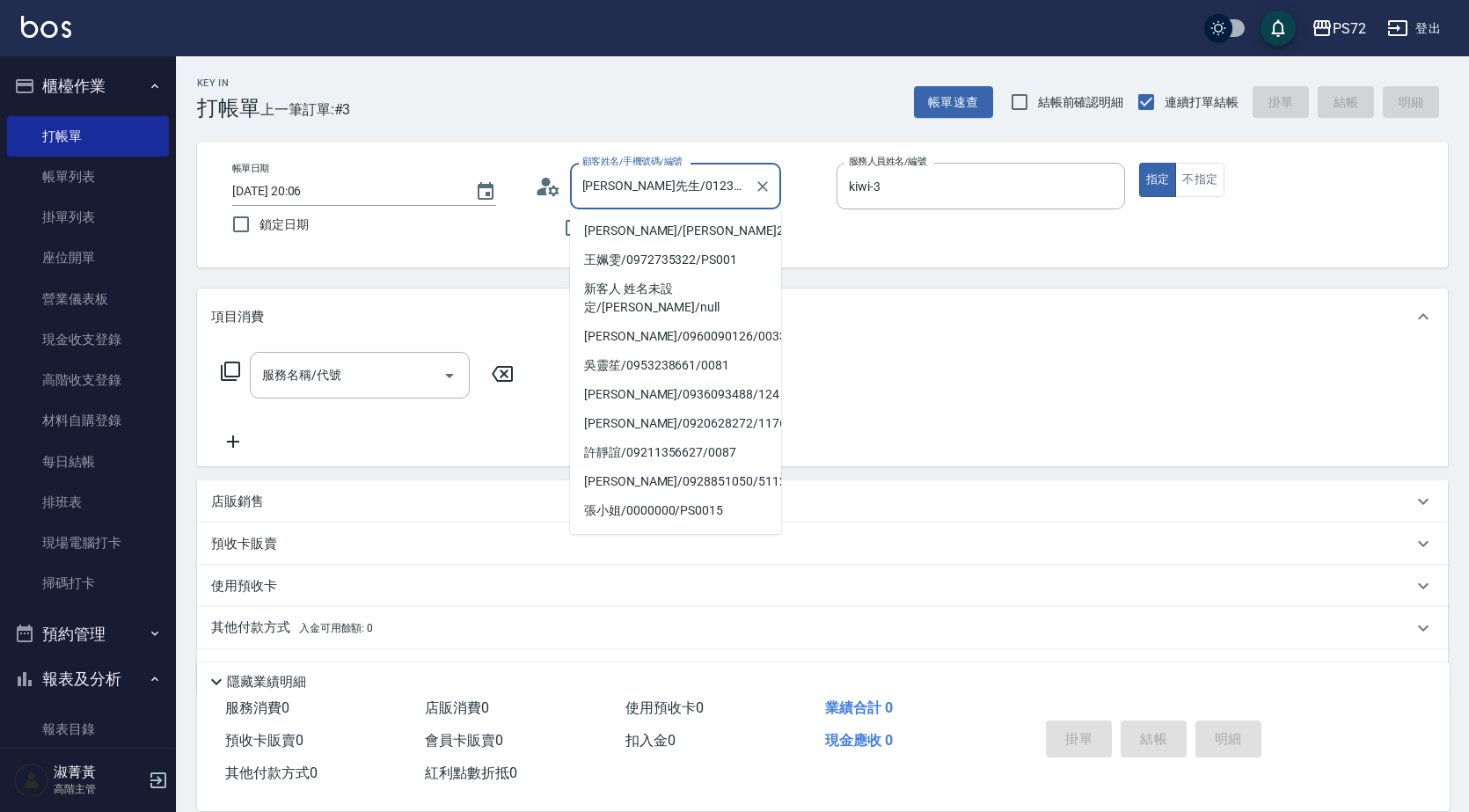
scroll to position [282, 0]
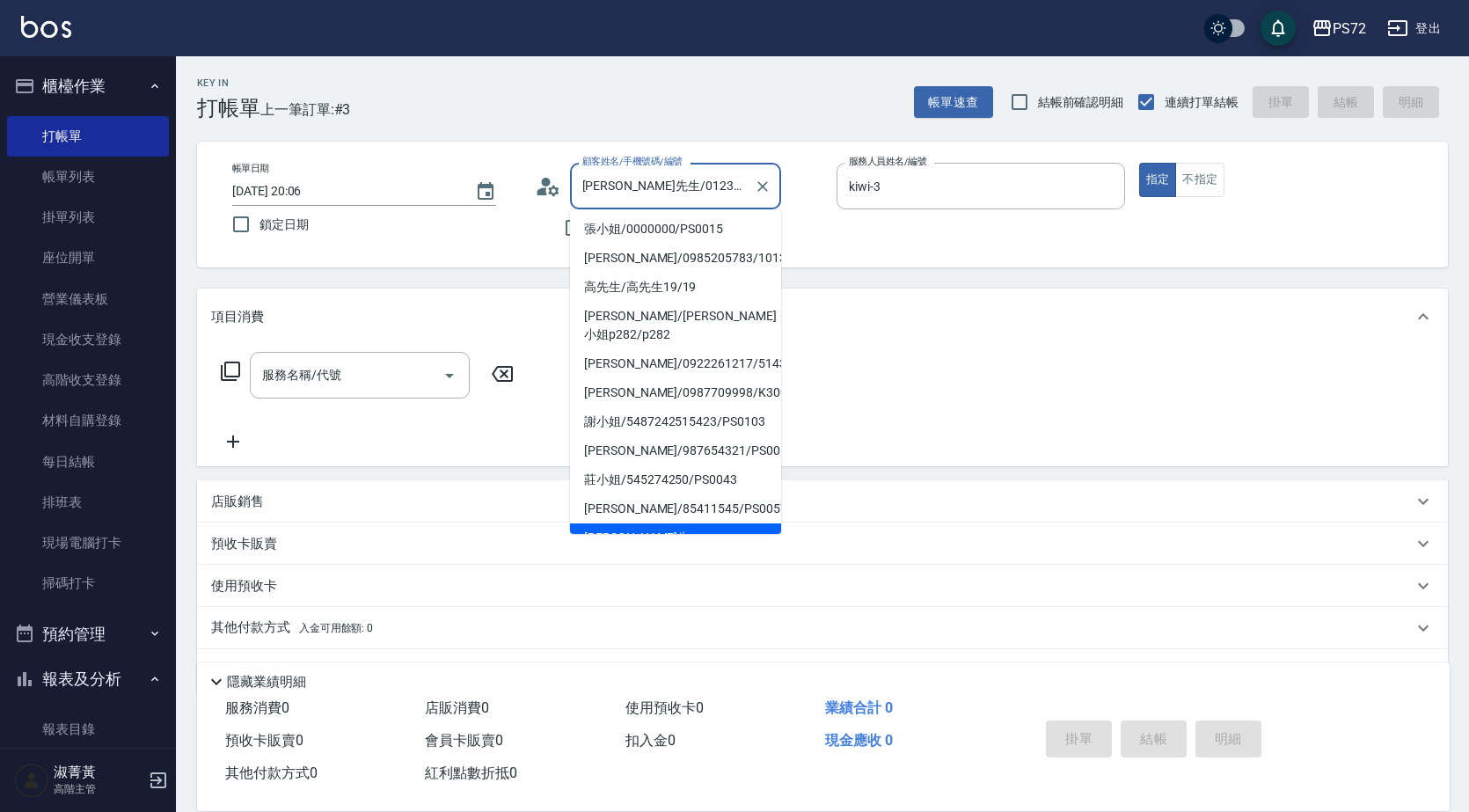
drag, startPoint x: 717, startPoint y: 188, endPoint x: 593, endPoint y: 169, distance: 125.4
click at [593, 169] on div "[PERSON_NAME]先生/012345/PS0020 顧客姓名/手機號碼/編號" at bounding box center [675, 186] width 212 height 46
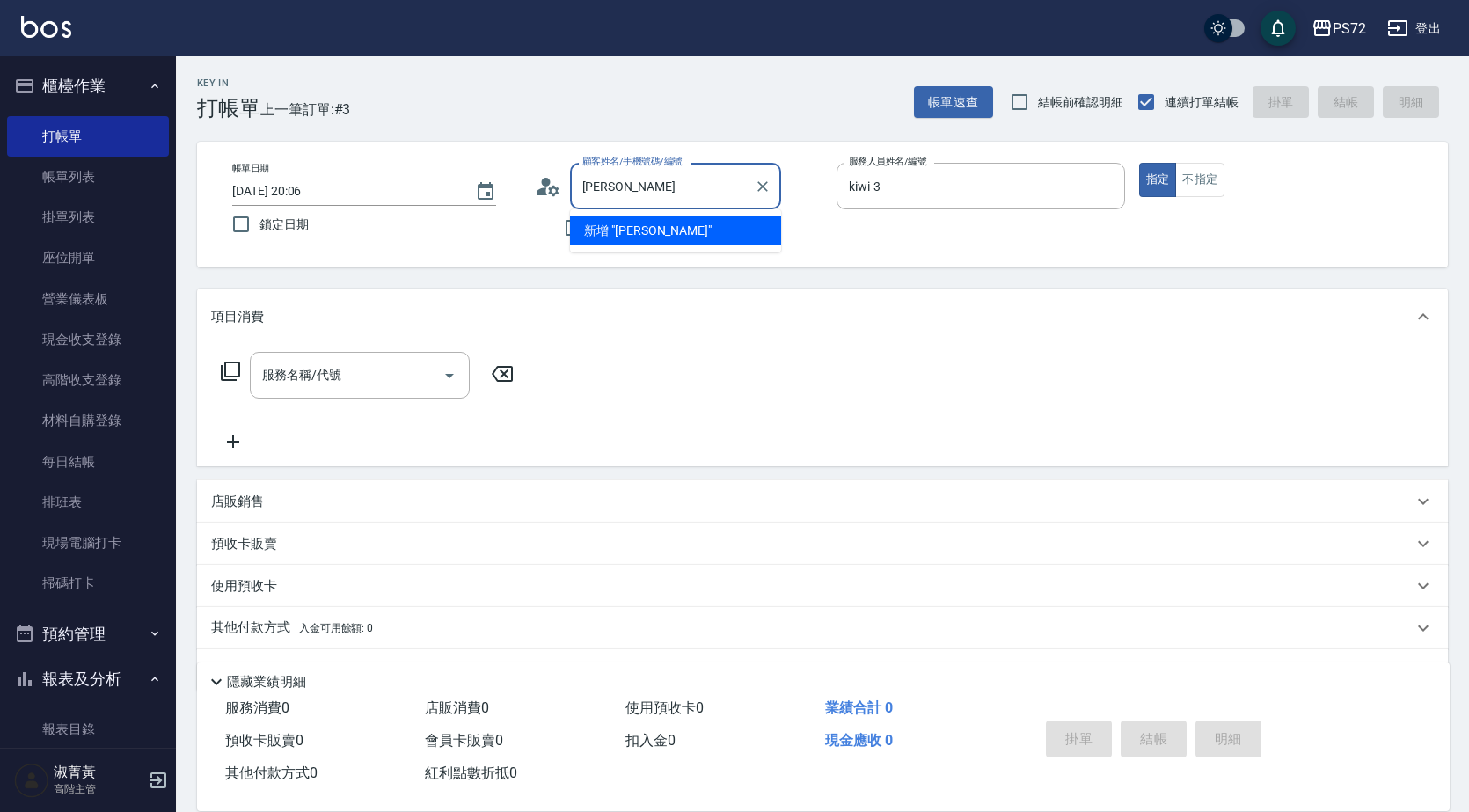
click at [596, 186] on input "[PERSON_NAME]" at bounding box center [662, 186] width 169 height 30
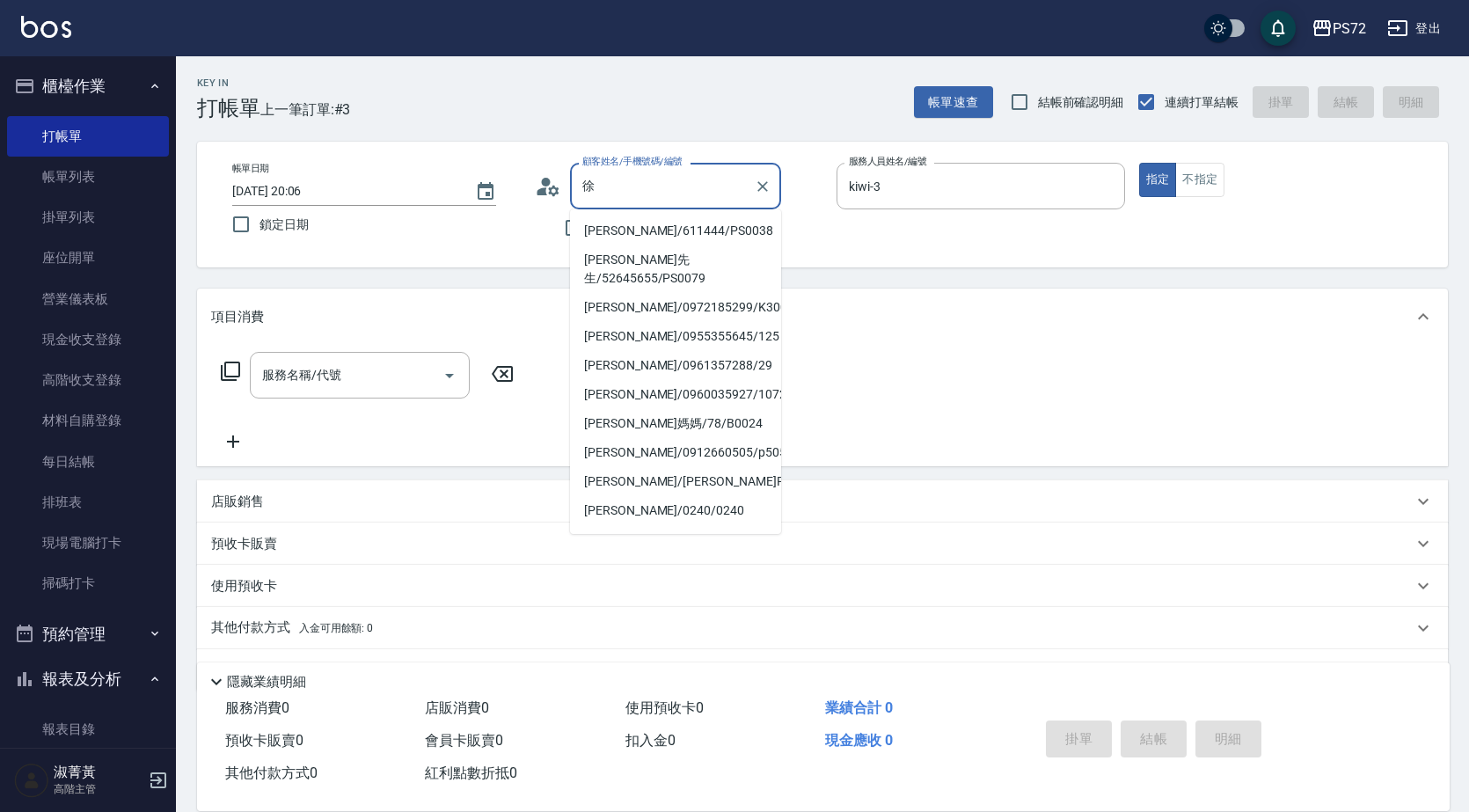
click at [673, 230] on li "[PERSON_NAME]/611444/PS0038" at bounding box center [675, 230] width 212 height 29
type input "[PERSON_NAME]/611444/PS0038"
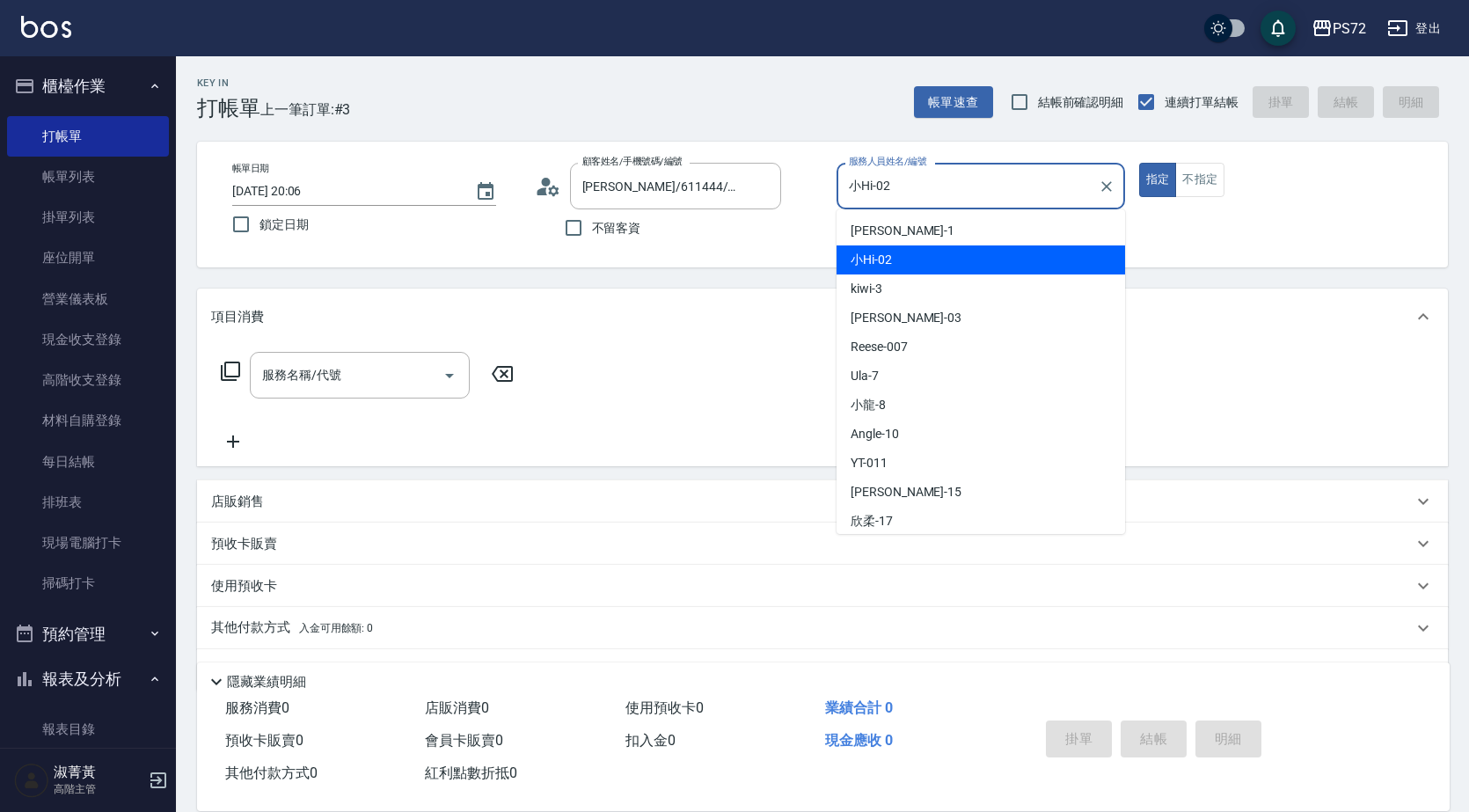
click at [891, 183] on input "小Hi-02" at bounding box center [967, 186] width 247 height 30
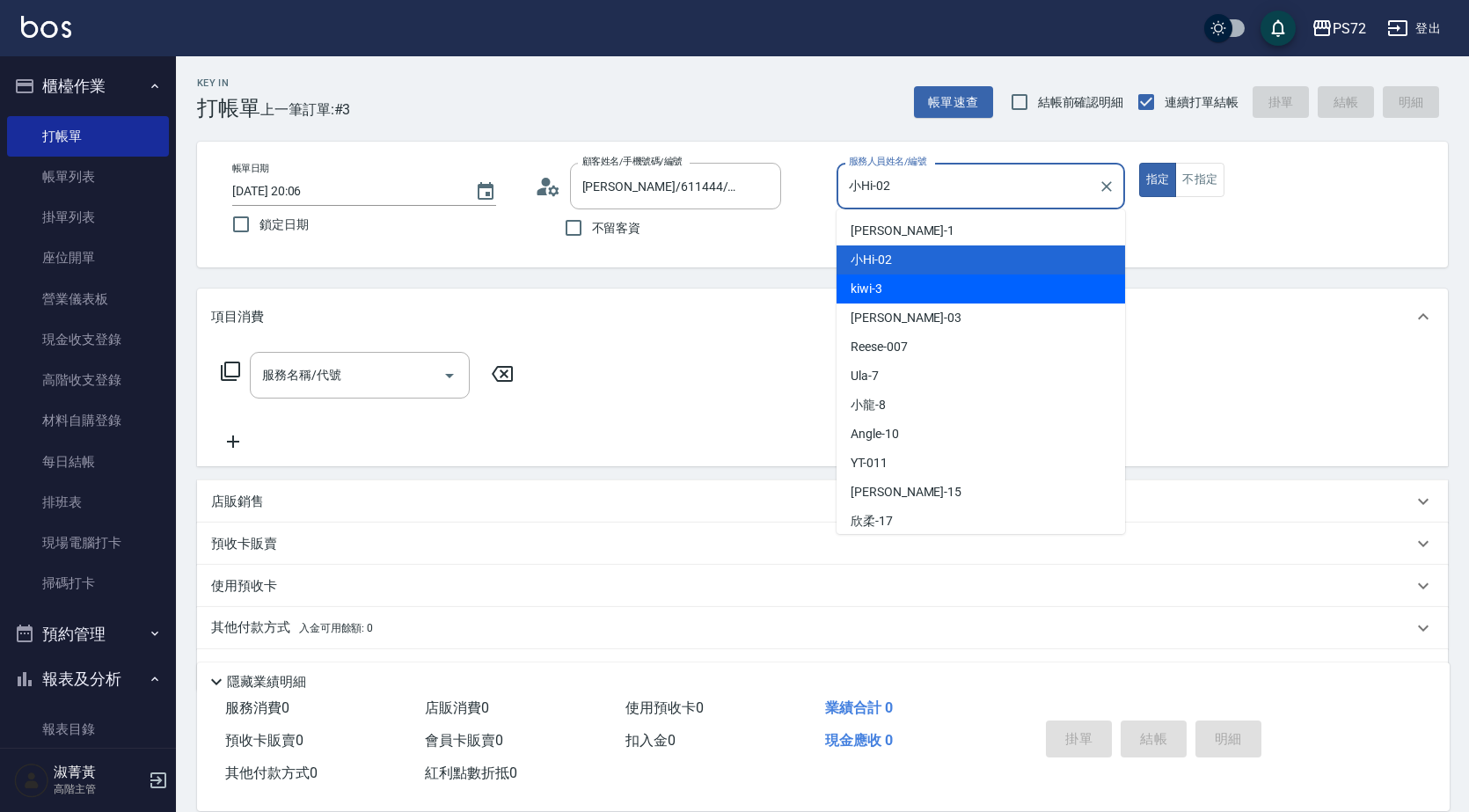
click at [908, 301] on div "kiwi -3" at bounding box center [981, 288] width 288 height 29
type input "kiwi-3"
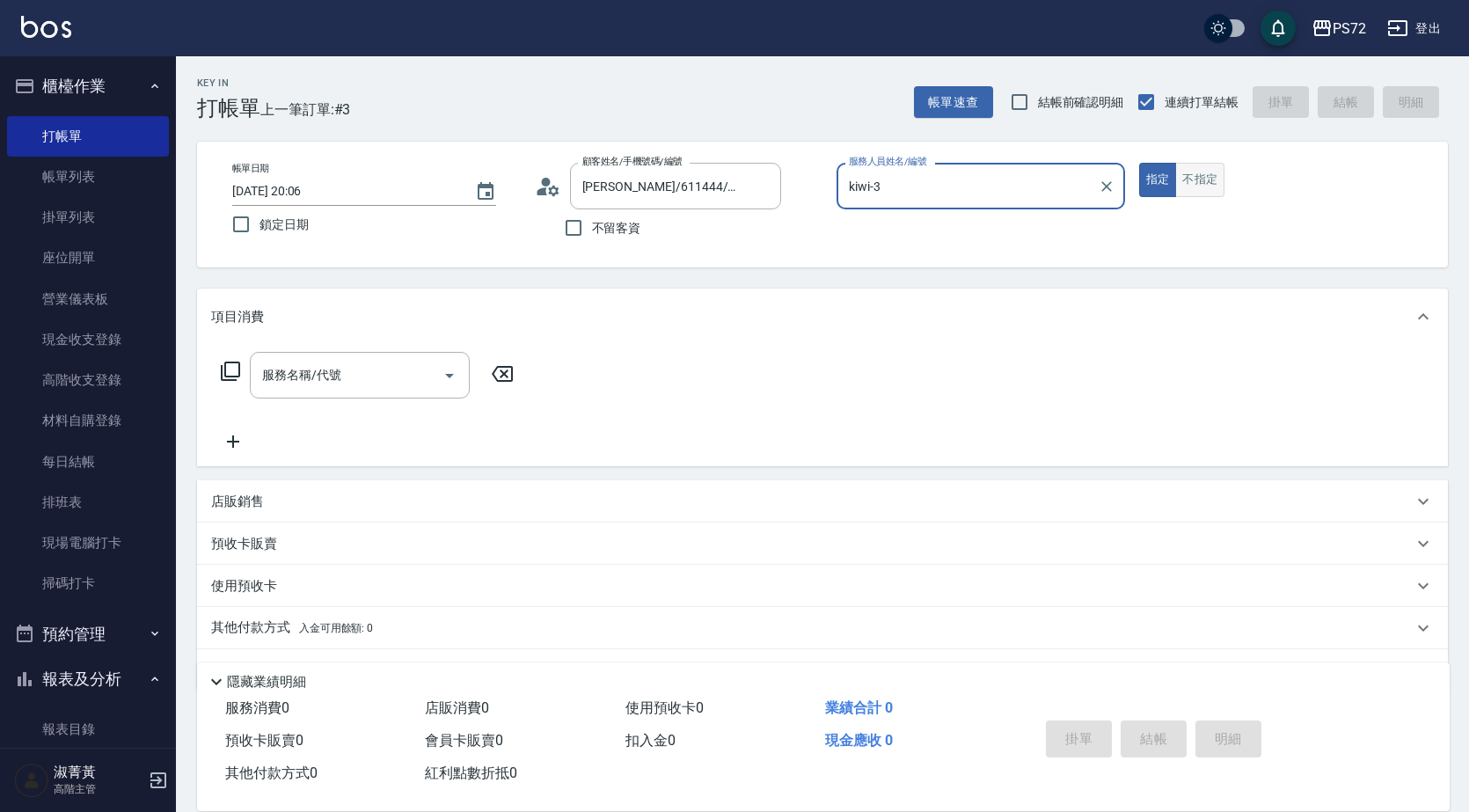
click at [1186, 184] on button "不指定" at bounding box center [1199, 179] width 49 height 34
click at [371, 367] on input "服務名稱/代號" at bounding box center [346, 374] width 177 height 30
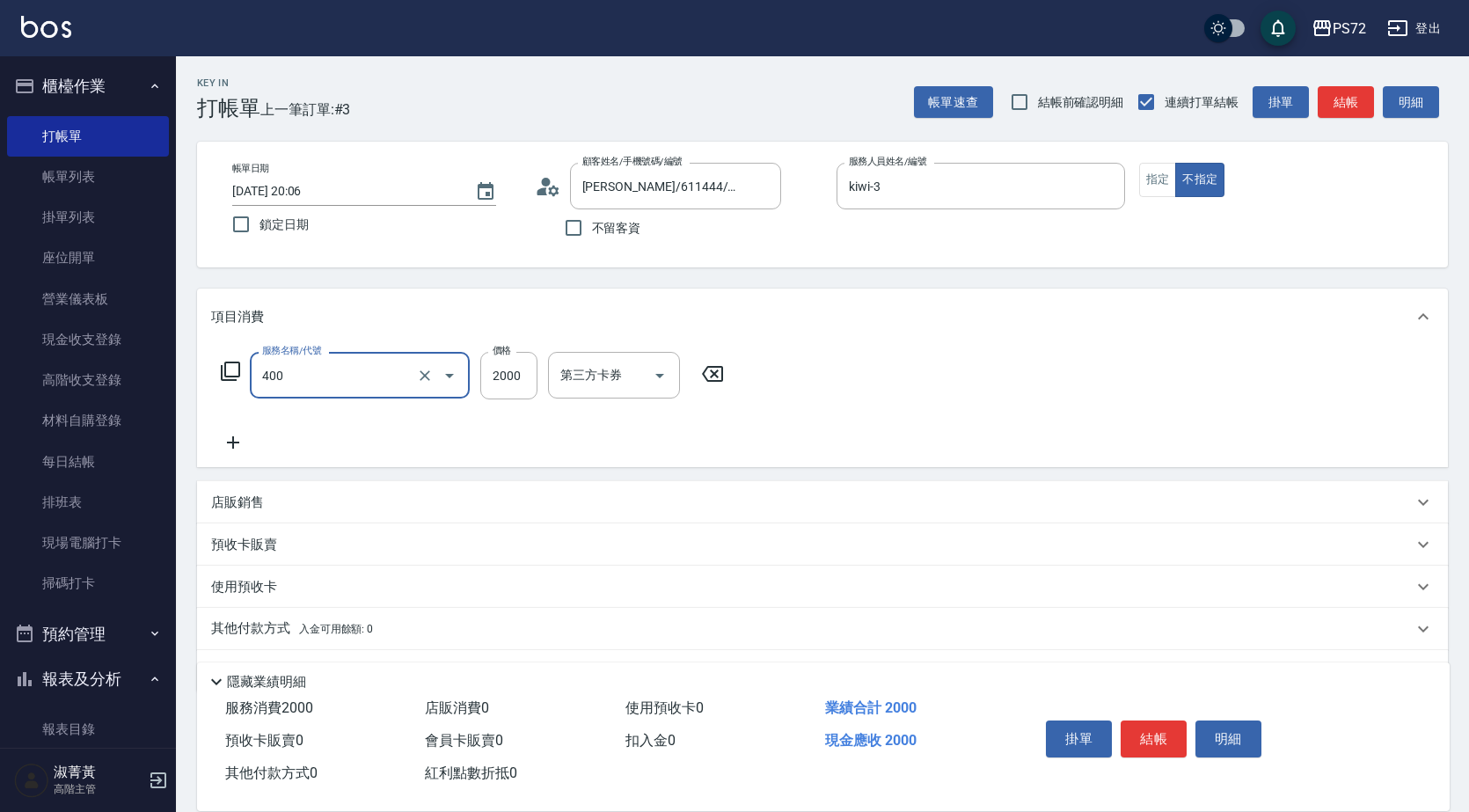
type input "染髮1500up(400)"
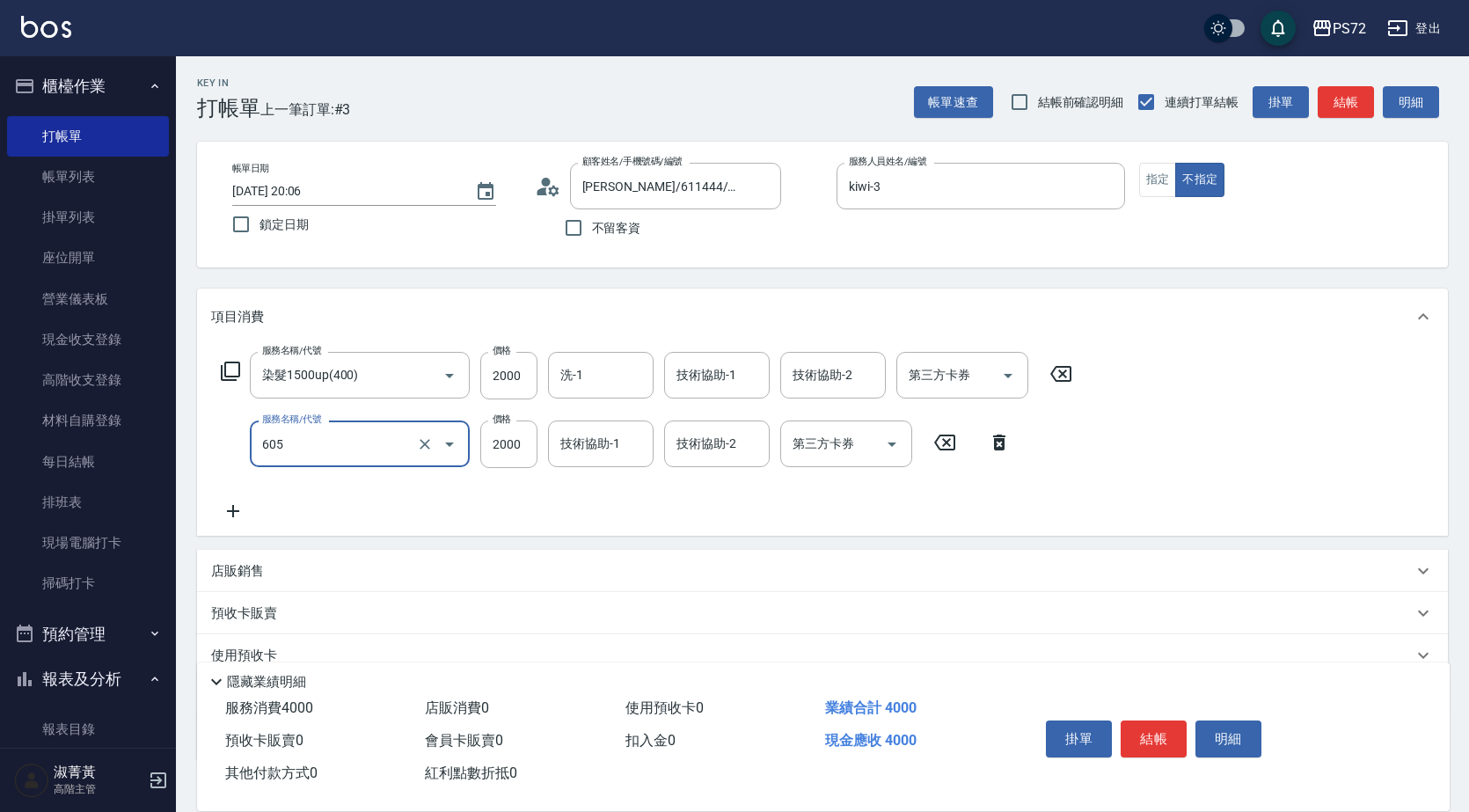
type input "結構式護髮單次(605)"
type input "1500"
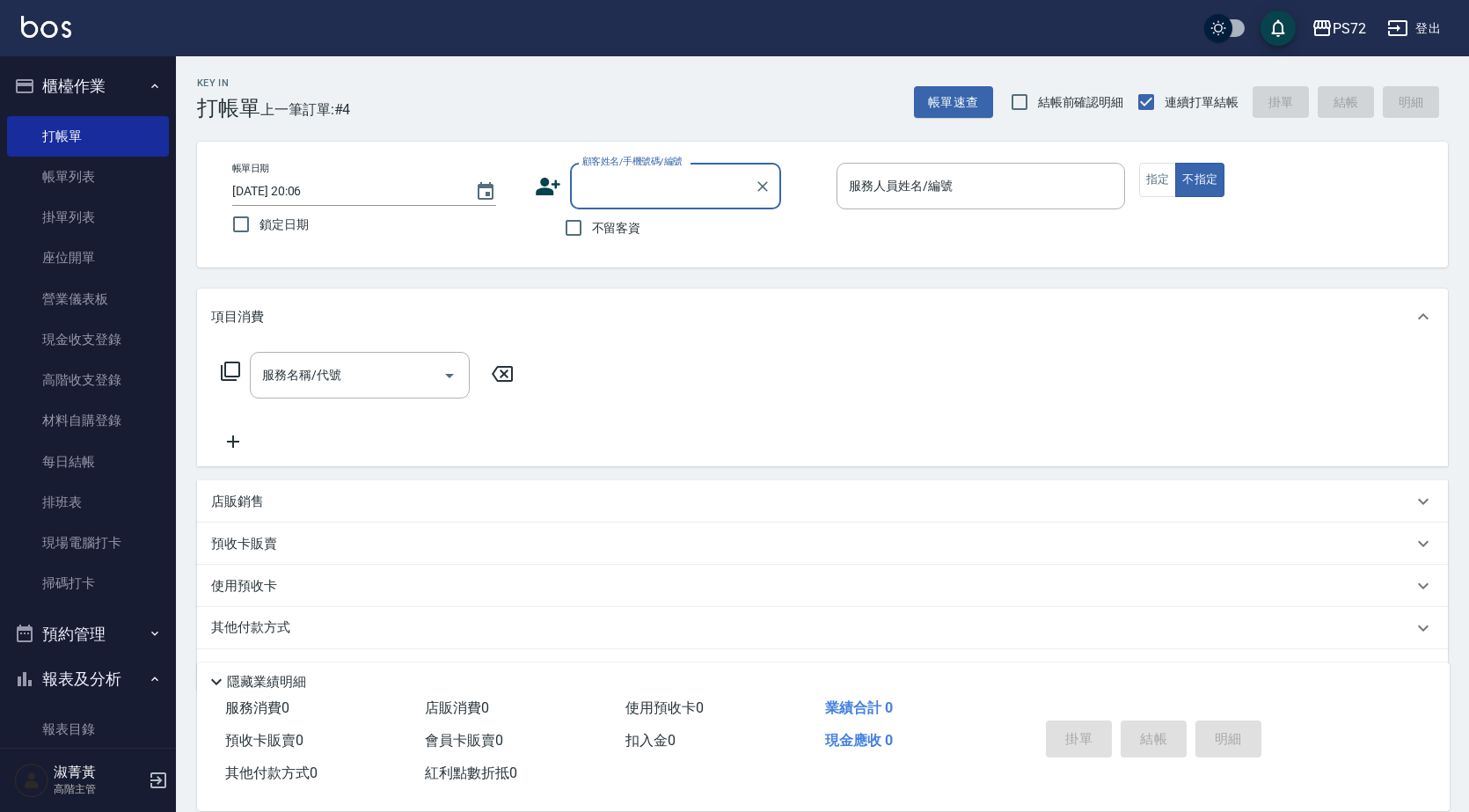
click at [623, 175] on input "顧客姓名/手機號碼/編號" at bounding box center [662, 186] width 169 height 30
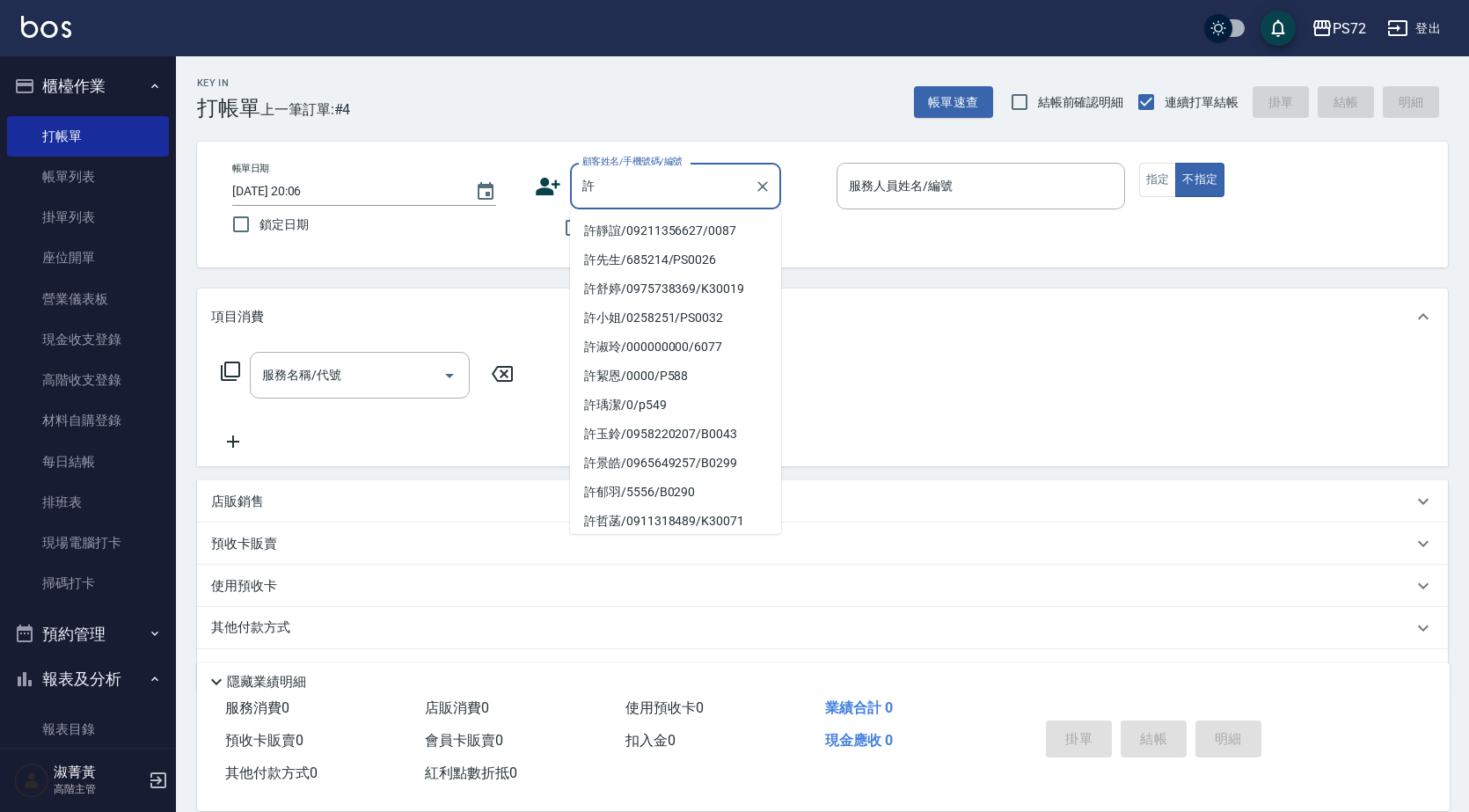
click at [640, 235] on li "許靜誼/09211356627/0087" at bounding box center [675, 230] width 212 height 29
type input "許靜誼/09211356627/0087"
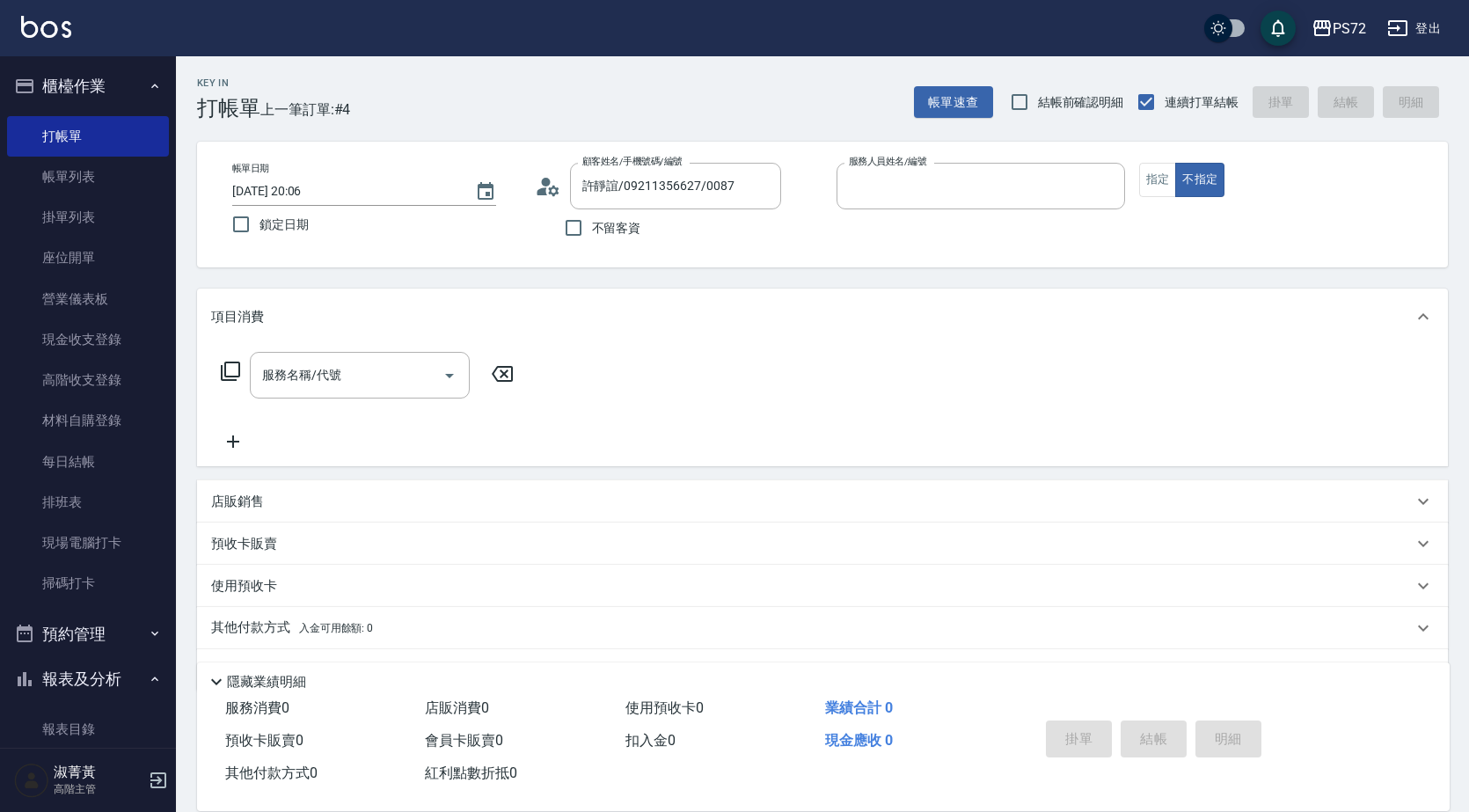
type input "[PERSON_NAME]-1"
drag, startPoint x: 640, startPoint y: 235, endPoint x: 655, endPoint y: 208, distance: 30.9
click at [650, 252] on div "帳單日期 [DATE] 20:06 鎖定日期 顧客姓名/手機號碼/編號 [PERSON_NAME]/09211356627/0087 顧客姓名/手機號碼/編號…" at bounding box center [822, 204] width 1251 height 126
click at [649, 191] on input "許靜誼/09211356627/0087" at bounding box center [662, 186] width 169 height 30
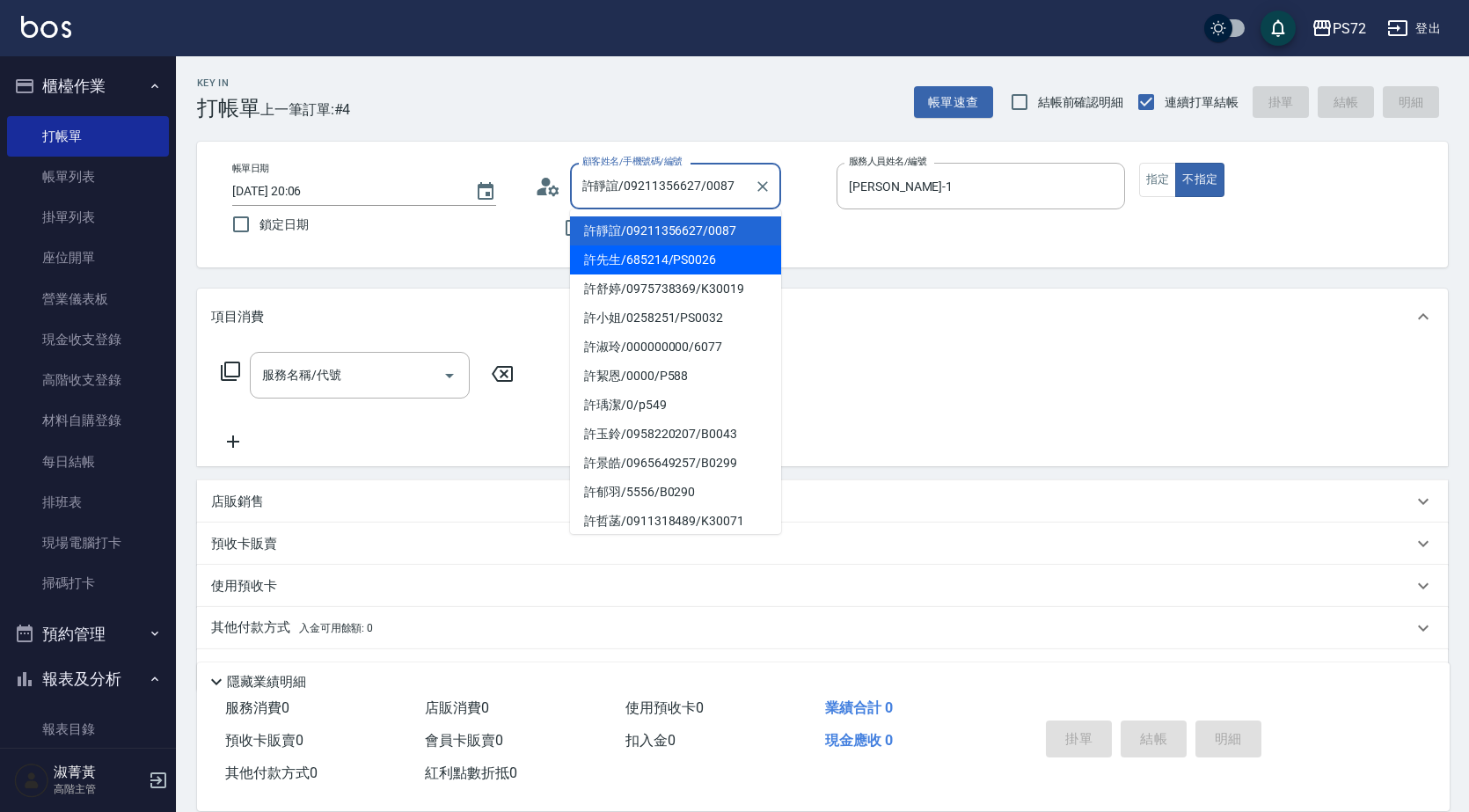
click at [653, 256] on li "許先生/685214/PS0026" at bounding box center [675, 260] width 212 height 29
type input "許先生/685214/PS0026"
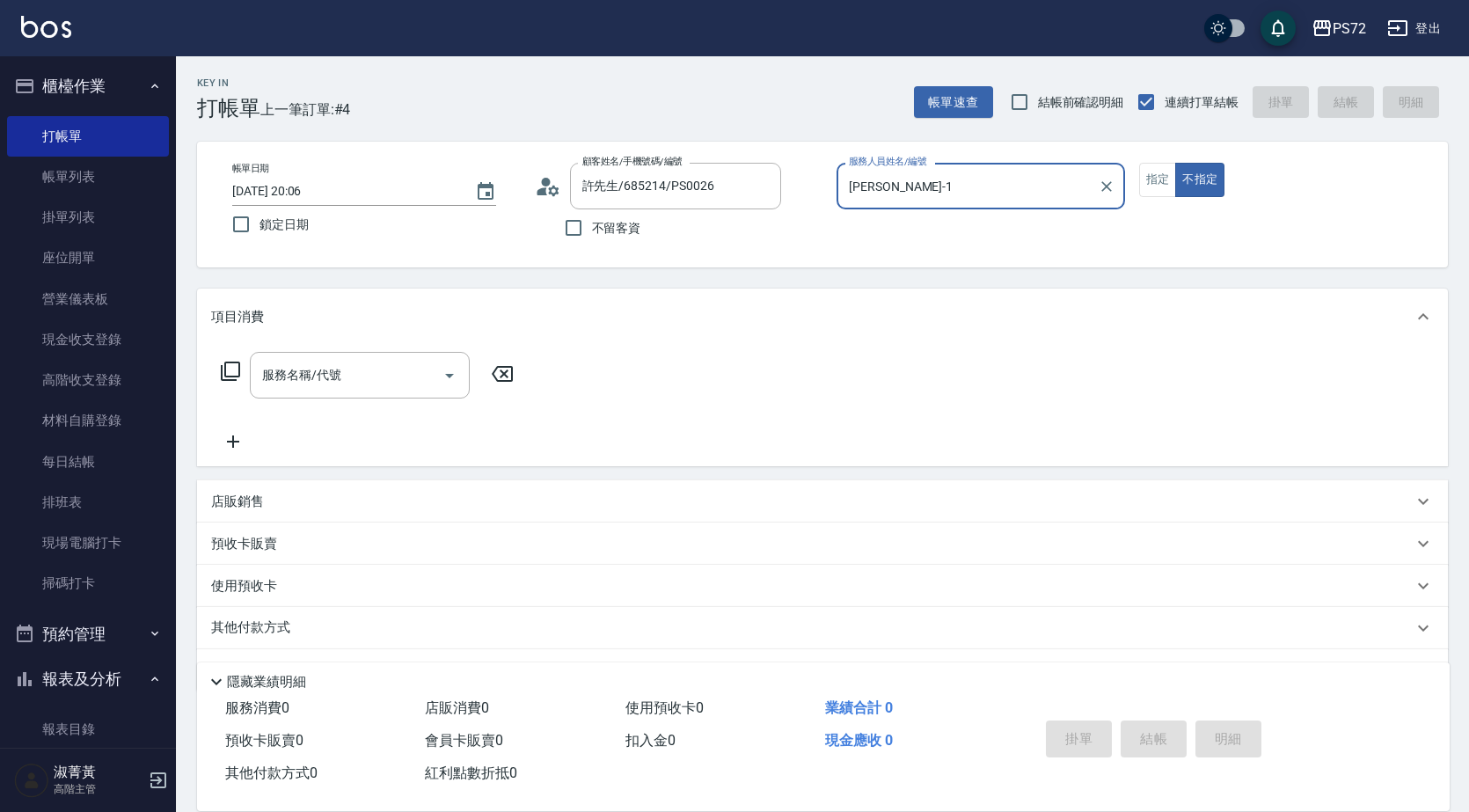
type input "kiwi-3"
click at [892, 191] on input "kiwi-3" at bounding box center [967, 186] width 247 height 30
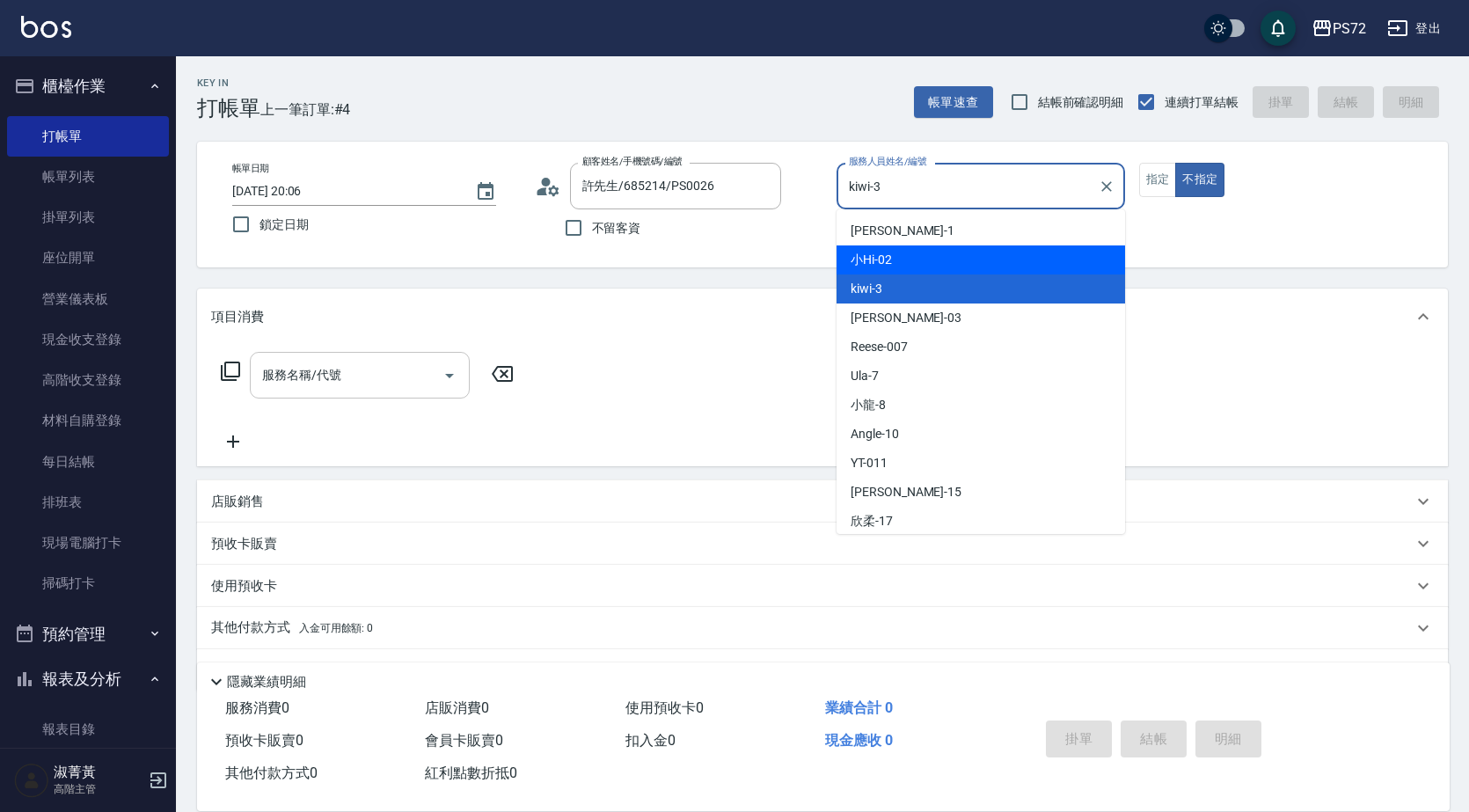
click at [339, 385] on input "服務名稱/代號" at bounding box center [346, 374] width 177 height 30
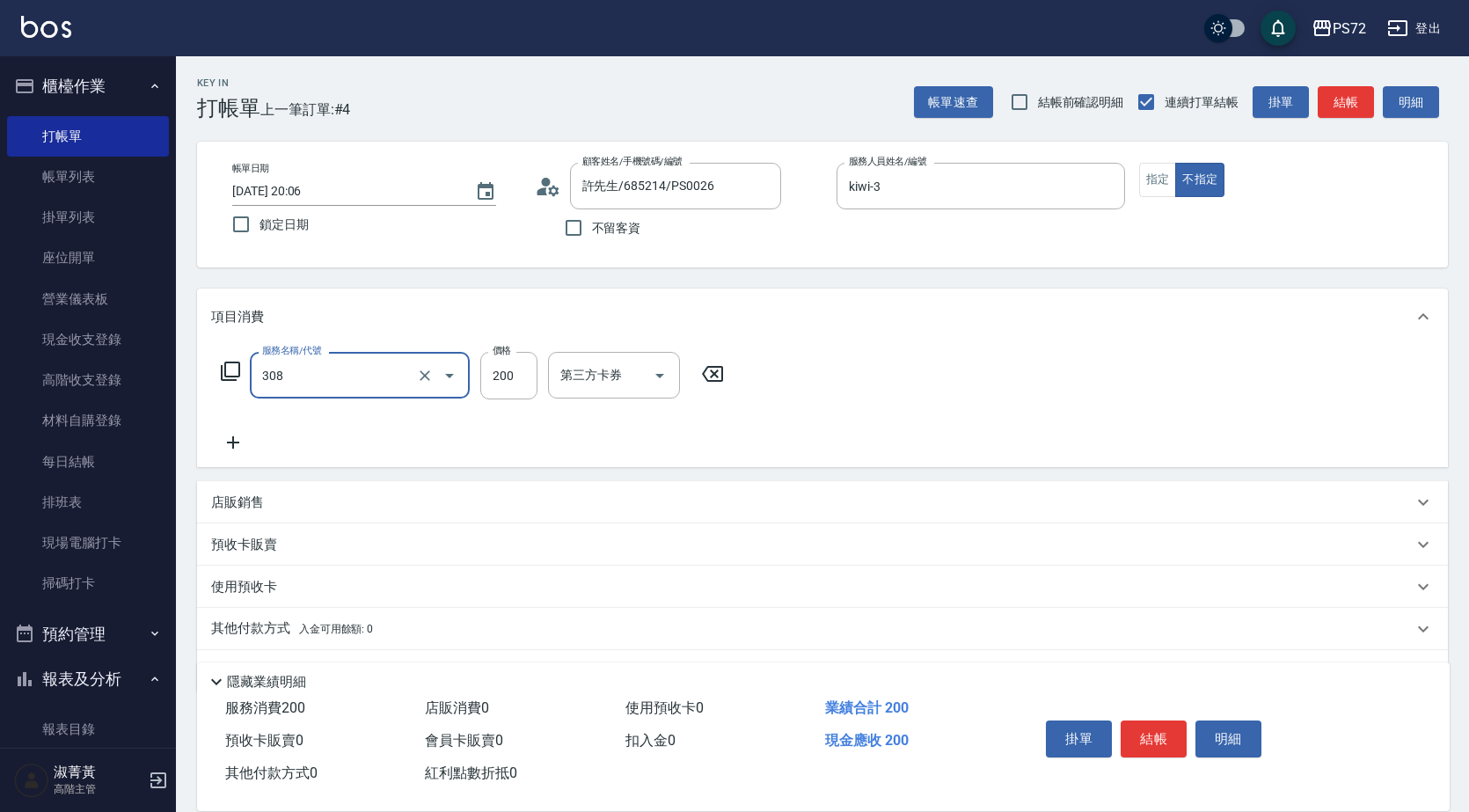
type input "學生剪髮(UP)(308)"
type input "300"
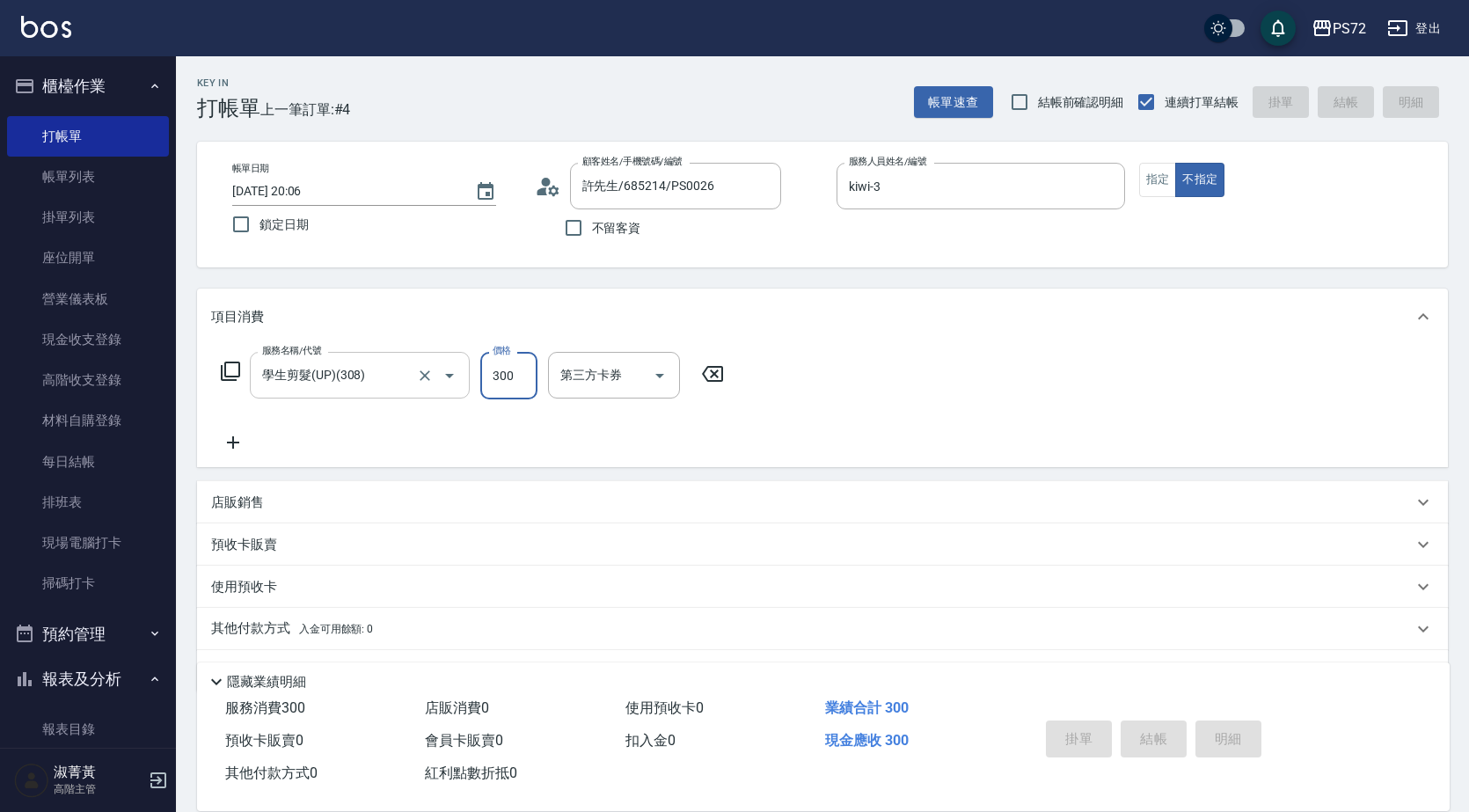
type input "[DATE] 20:07"
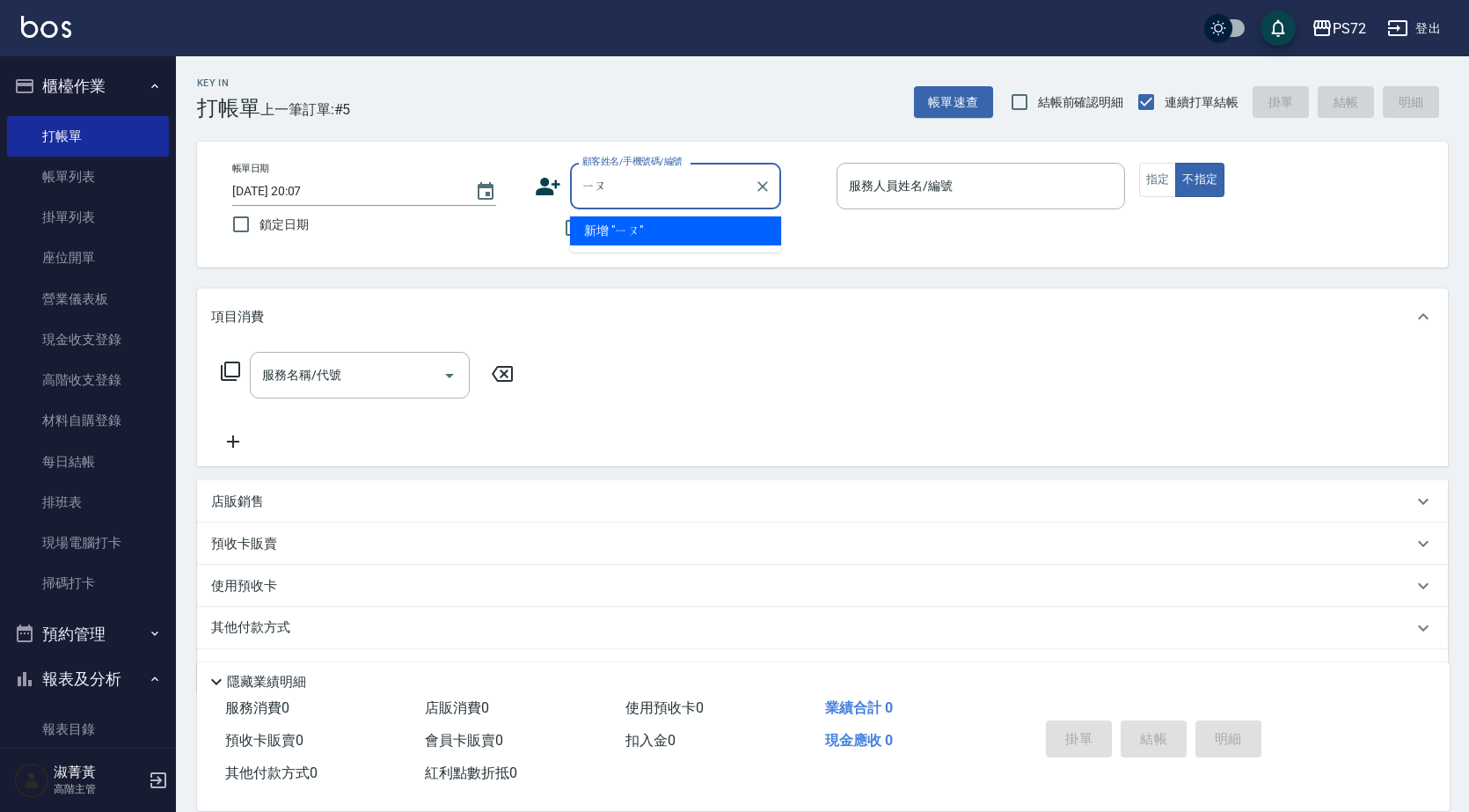
type input "有"
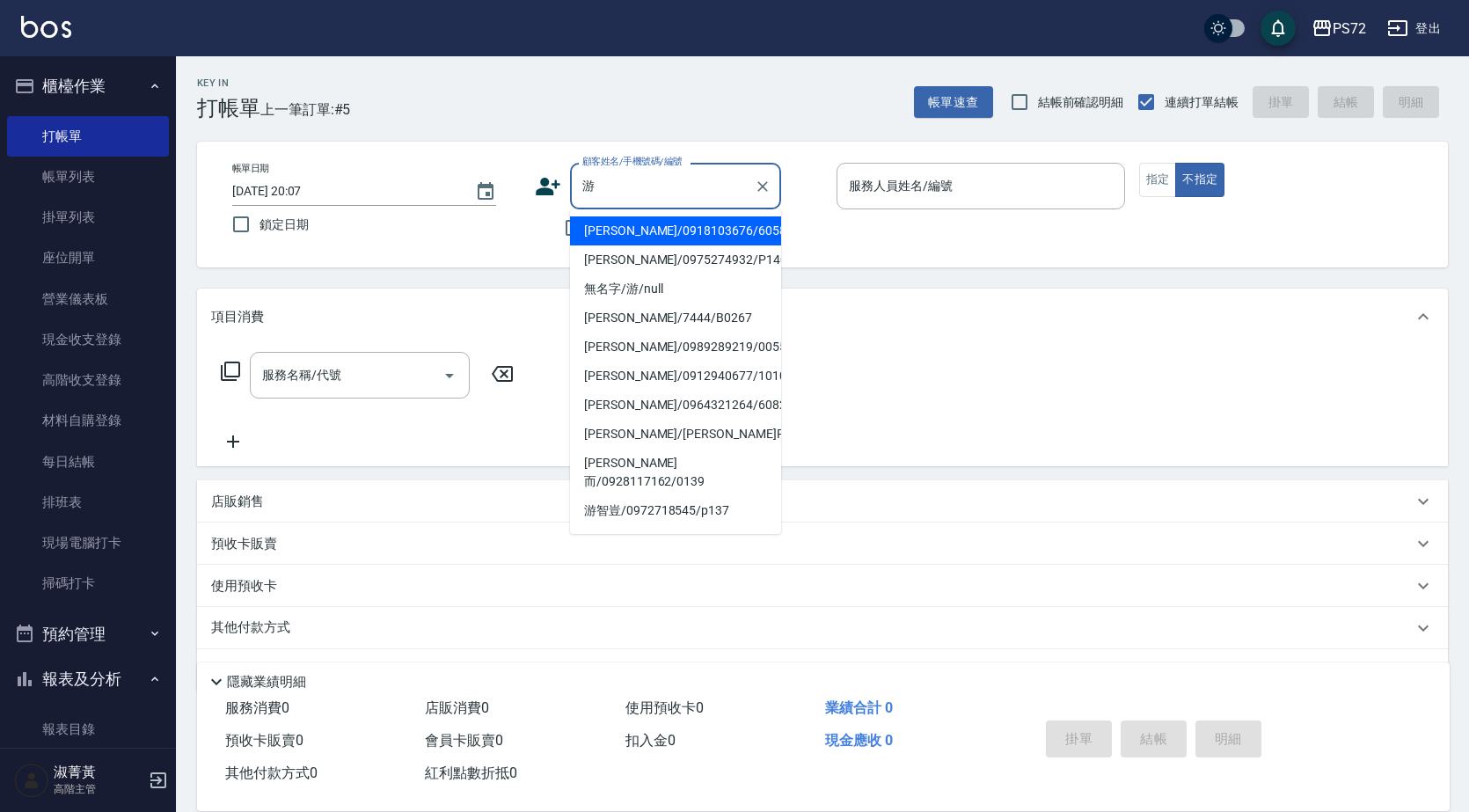
click at [672, 266] on li "[PERSON_NAME]/0975274932/P140" at bounding box center [675, 260] width 212 height 29
type input "[PERSON_NAME]/0975274932/P140"
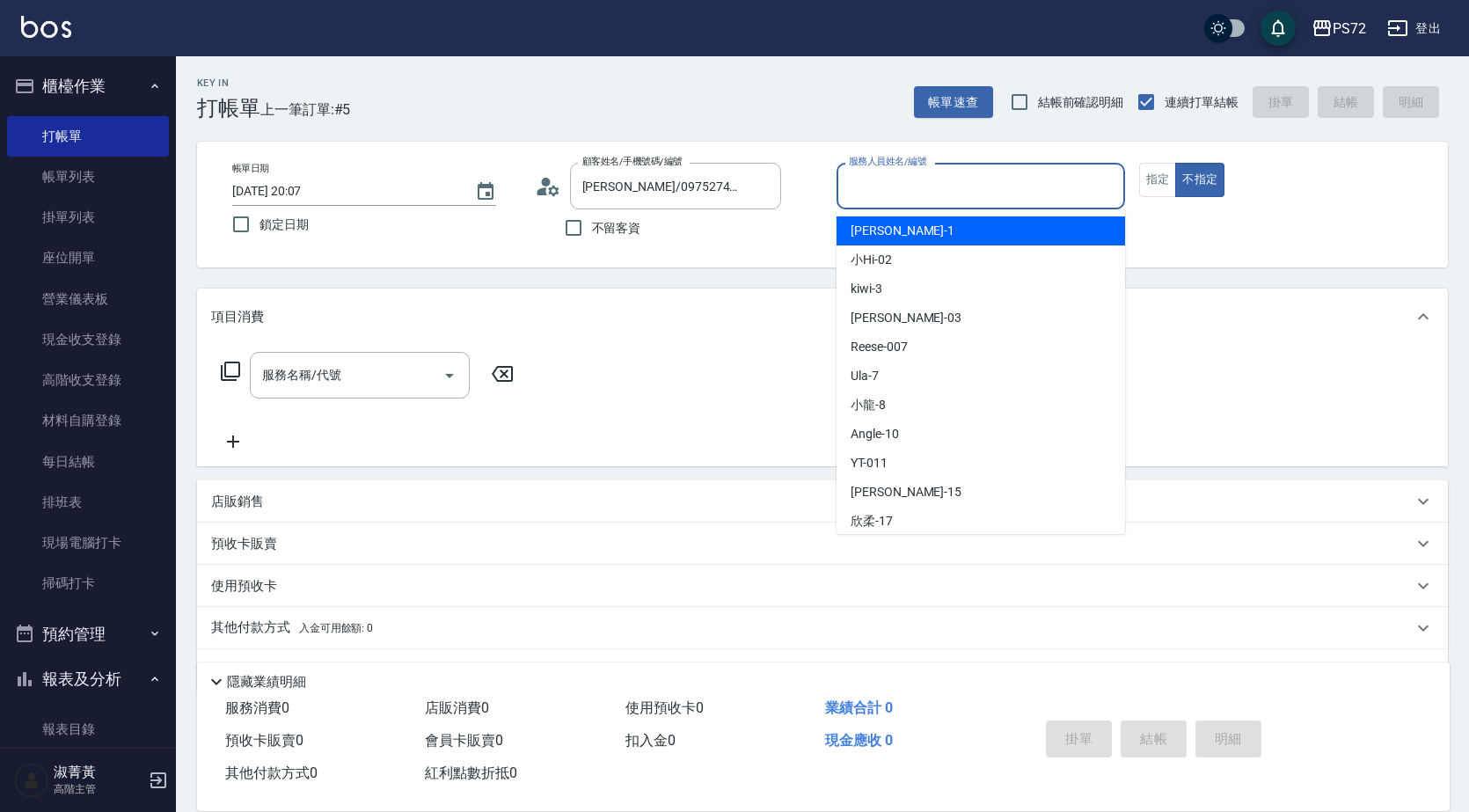
click at [957, 182] on input "服務人員姓名/編號" at bounding box center [980, 186] width 273 height 30
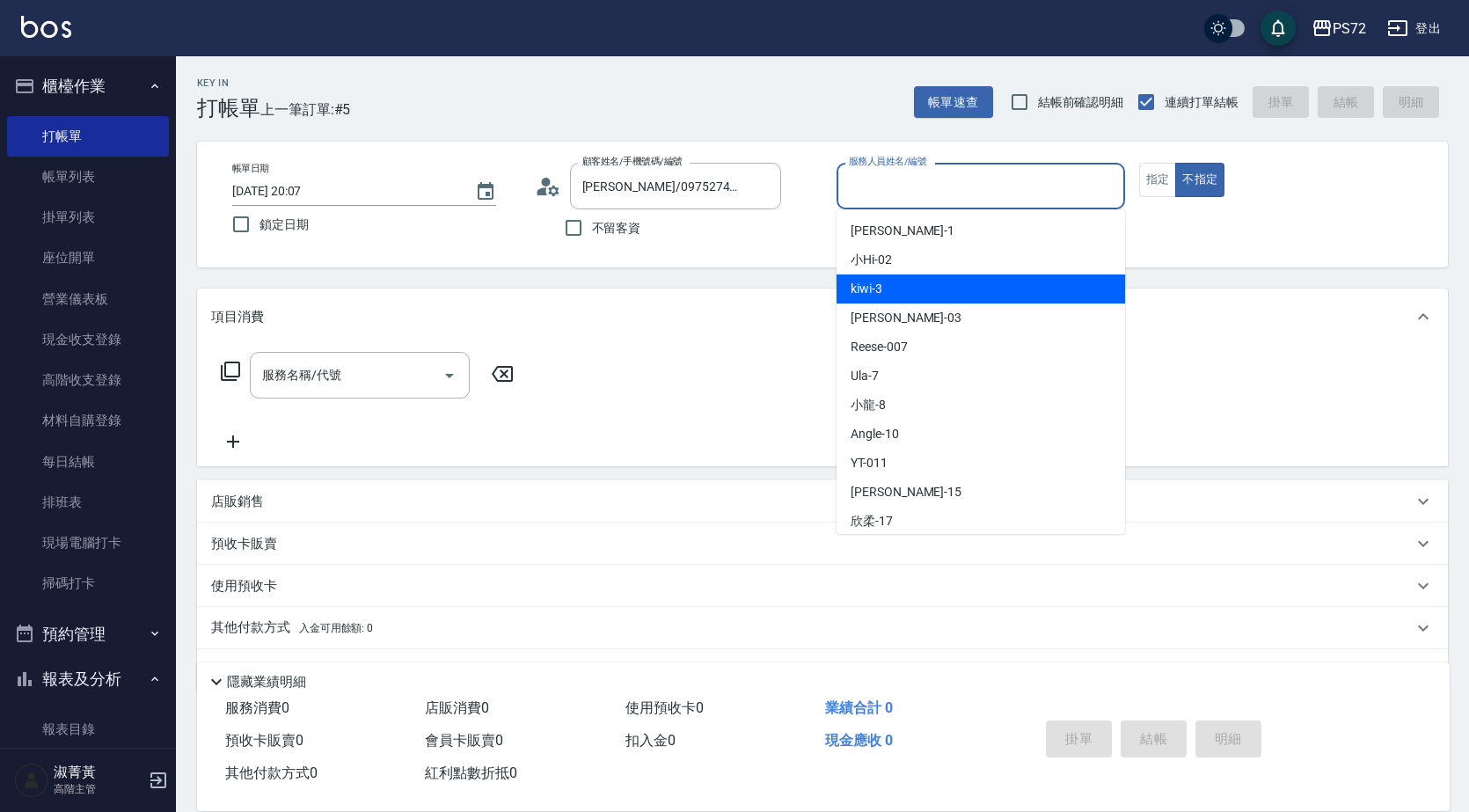
click at [901, 291] on div "kiwi -3" at bounding box center [981, 288] width 288 height 29
type input "kiwi-3"
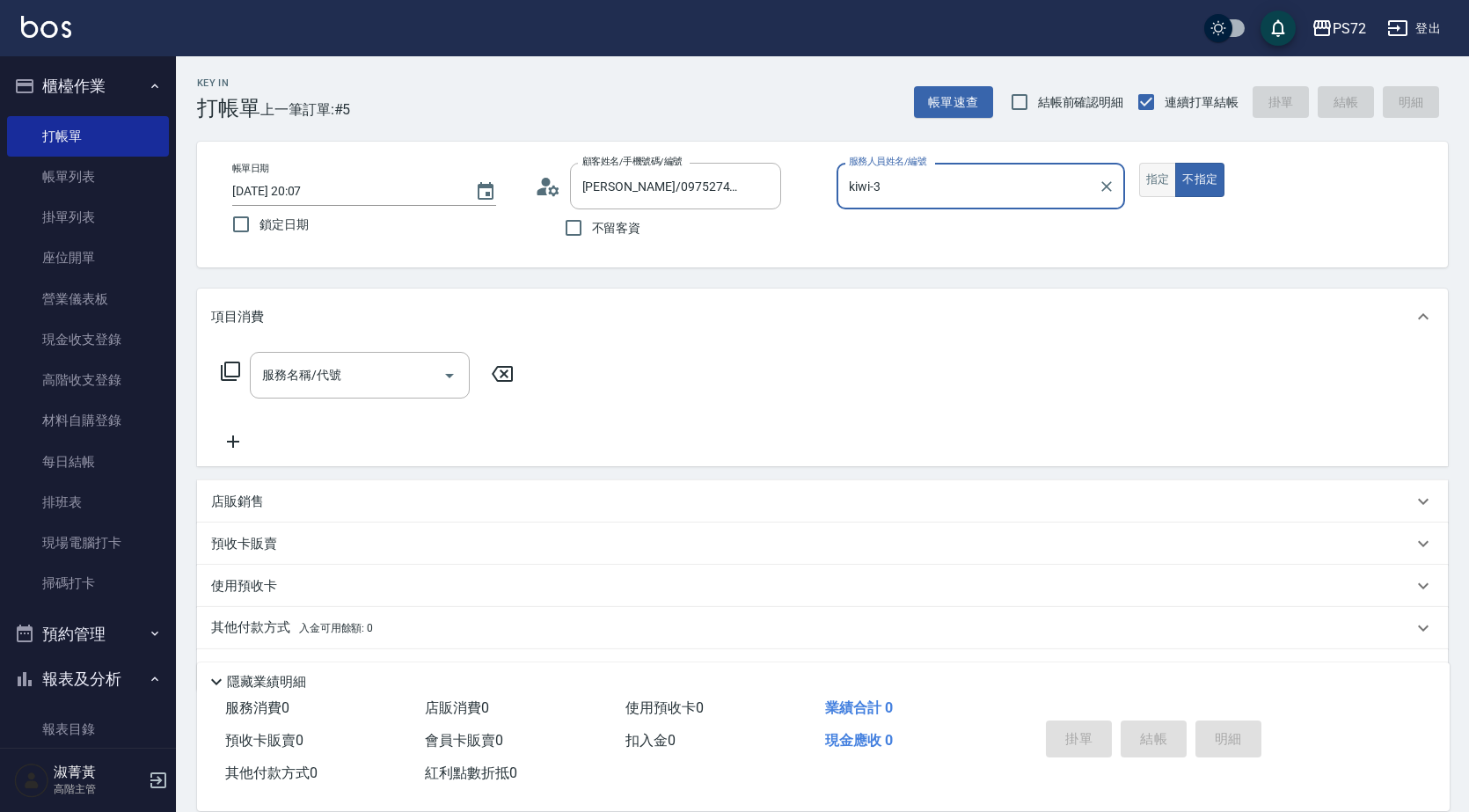
drag, startPoint x: 1163, startPoint y: 190, endPoint x: 1143, endPoint y: 191, distance: 20.0
click at [1154, 191] on button "指定" at bounding box center [1158, 179] width 38 height 34
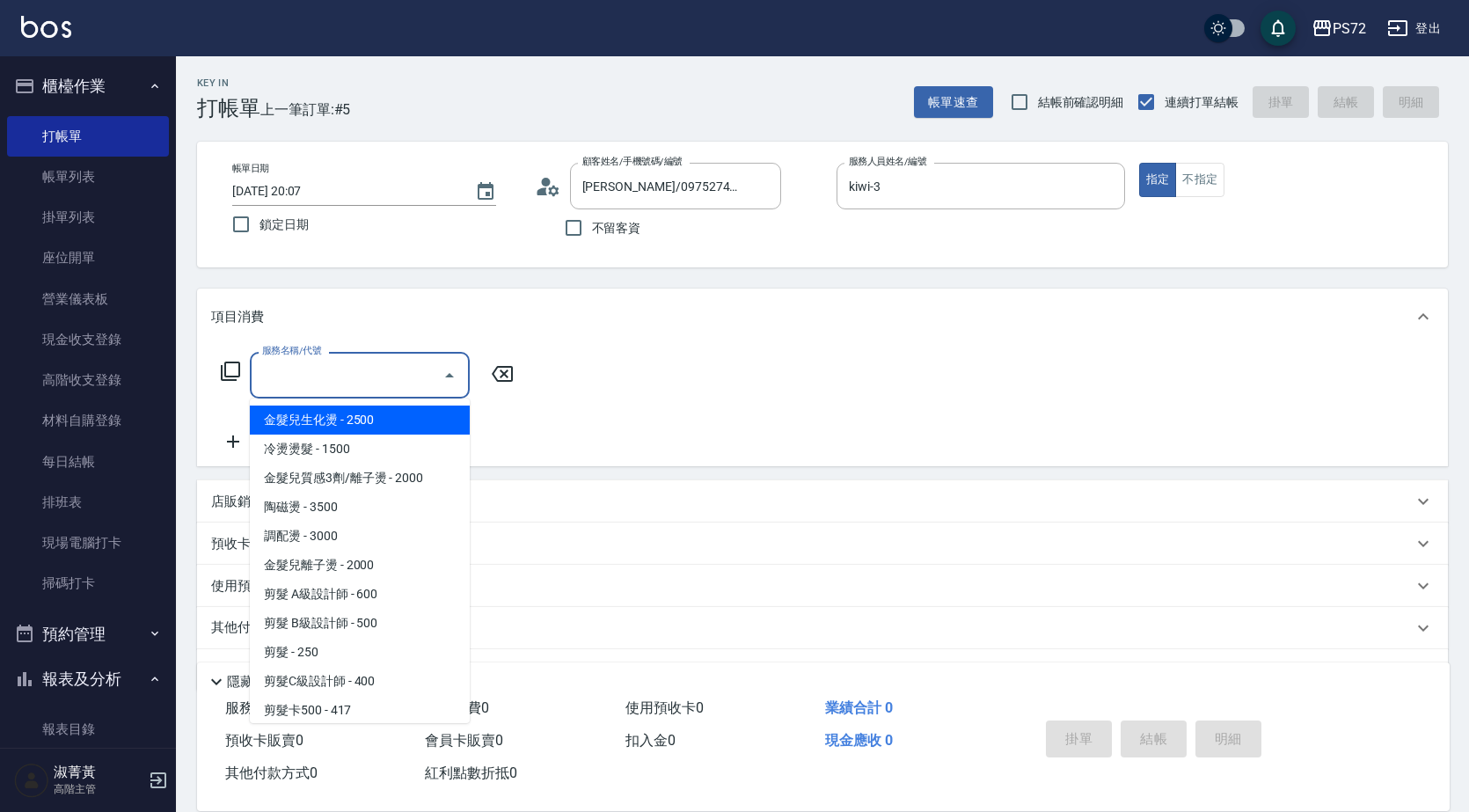
click at [296, 387] on input "服務名稱/代號" at bounding box center [346, 374] width 177 height 30
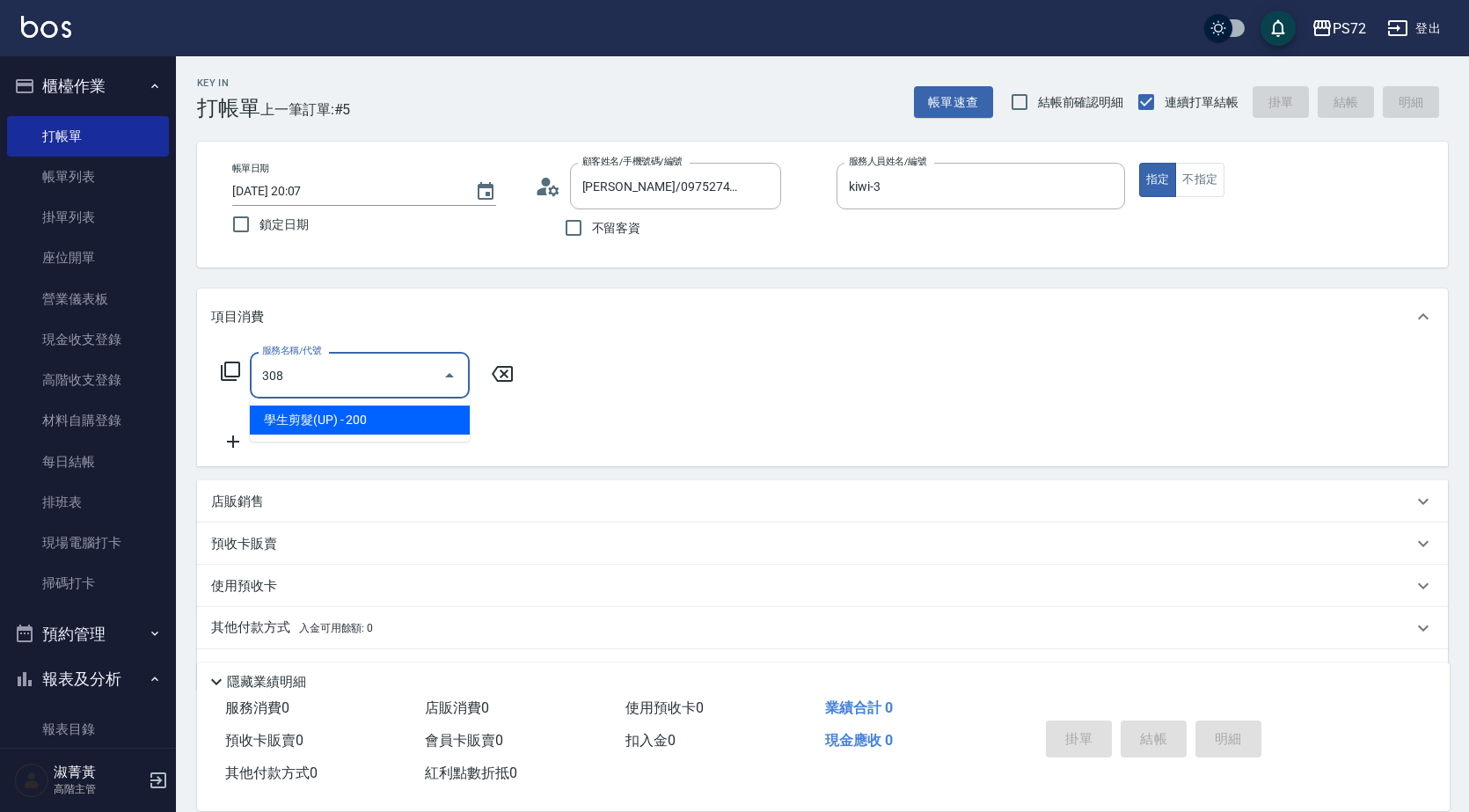
type input "學生剪髮(UP)(308)"
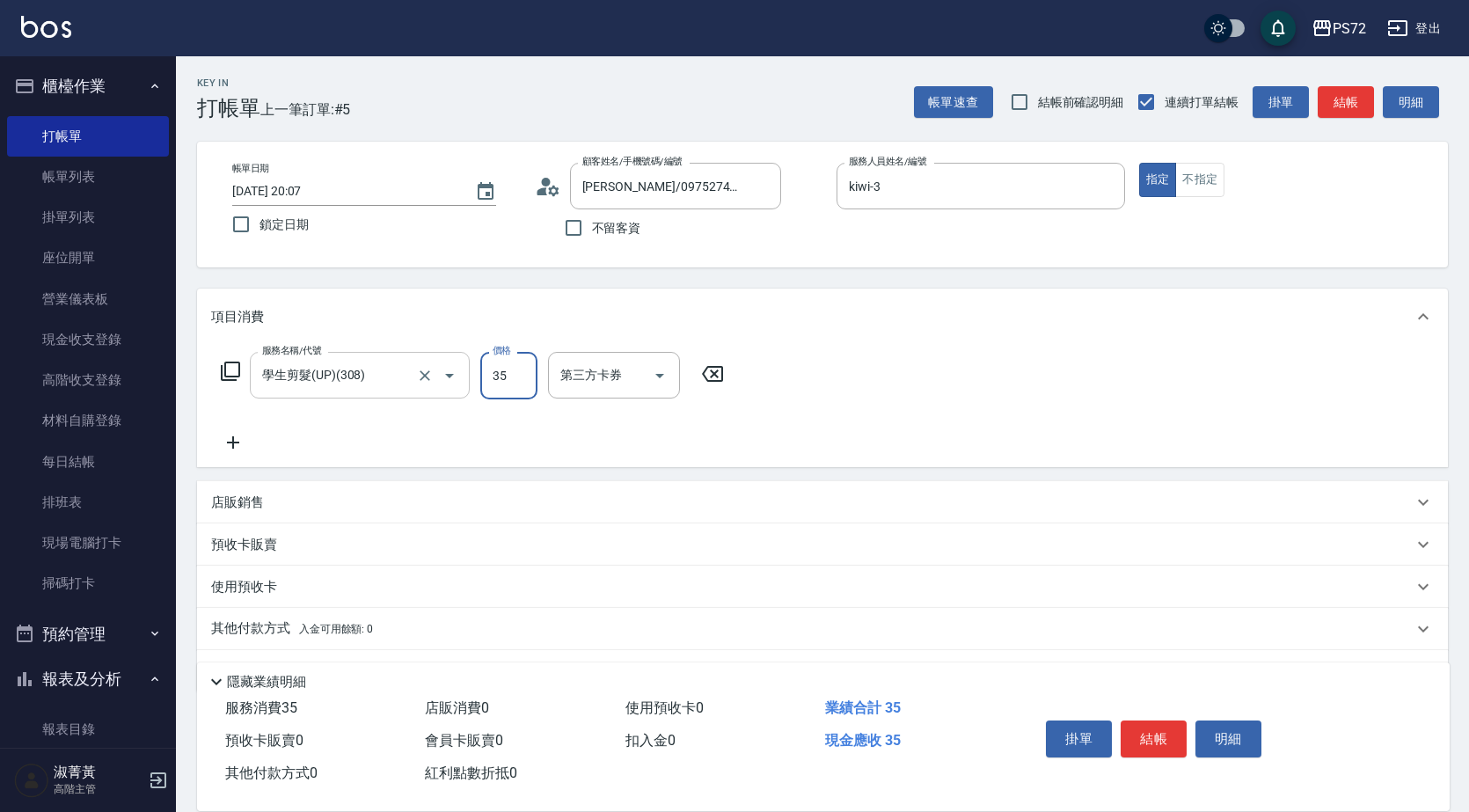
type input "350"
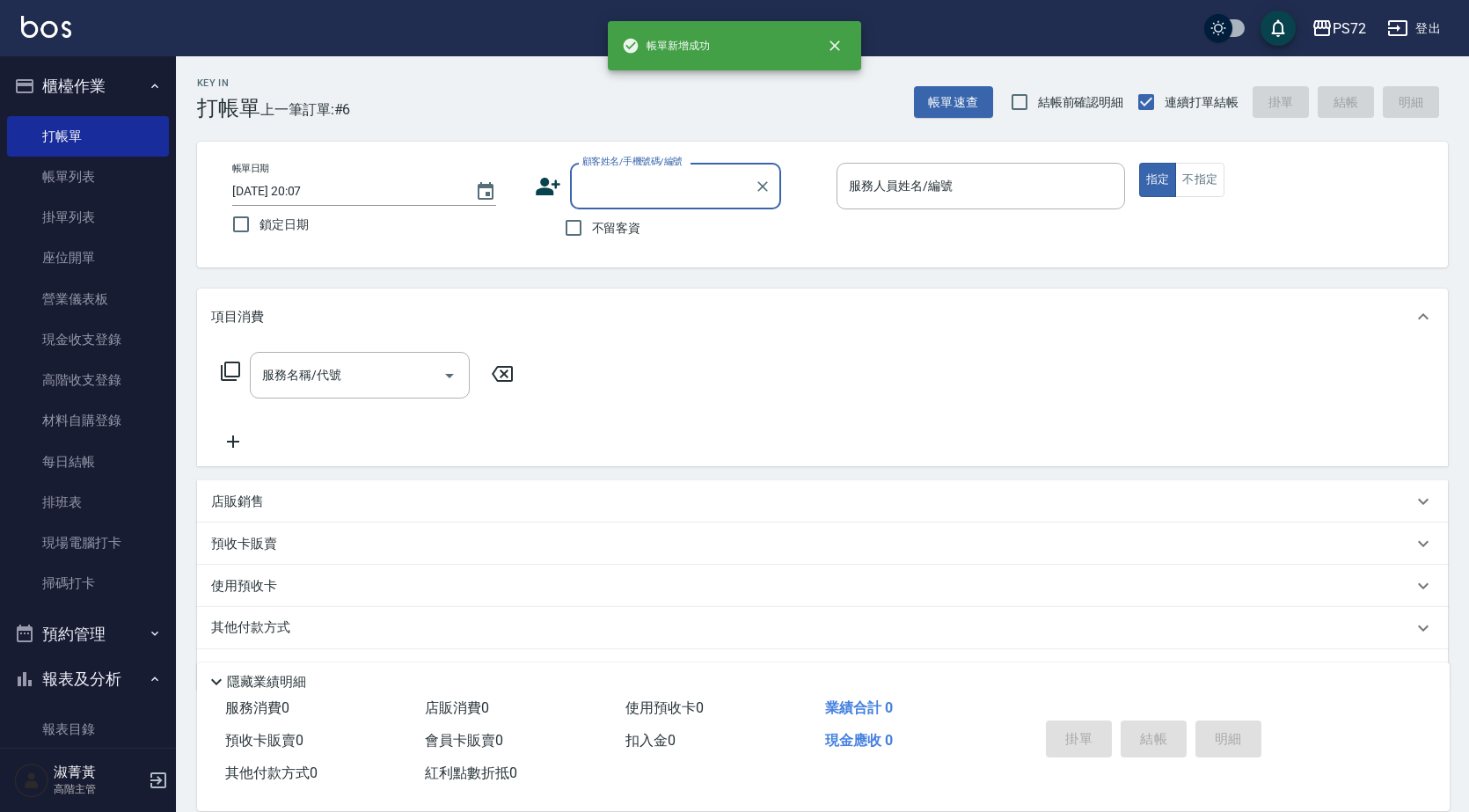
click at [713, 192] on input "顧客姓名/手機號碼/編號" at bounding box center [662, 186] width 169 height 30
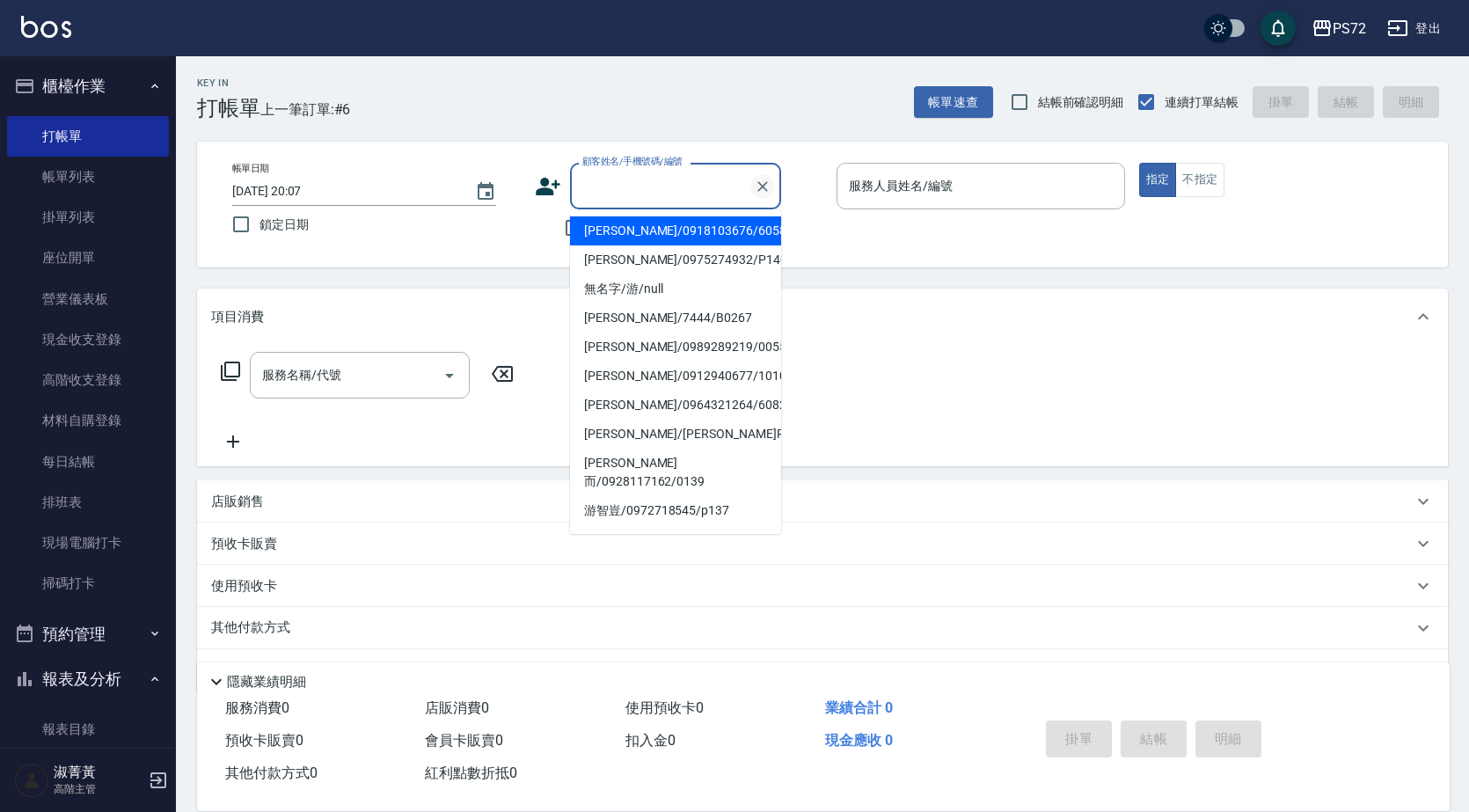
click at [760, 194] on icon "Clear" at bounding box center [762, 186] width 18 height 18
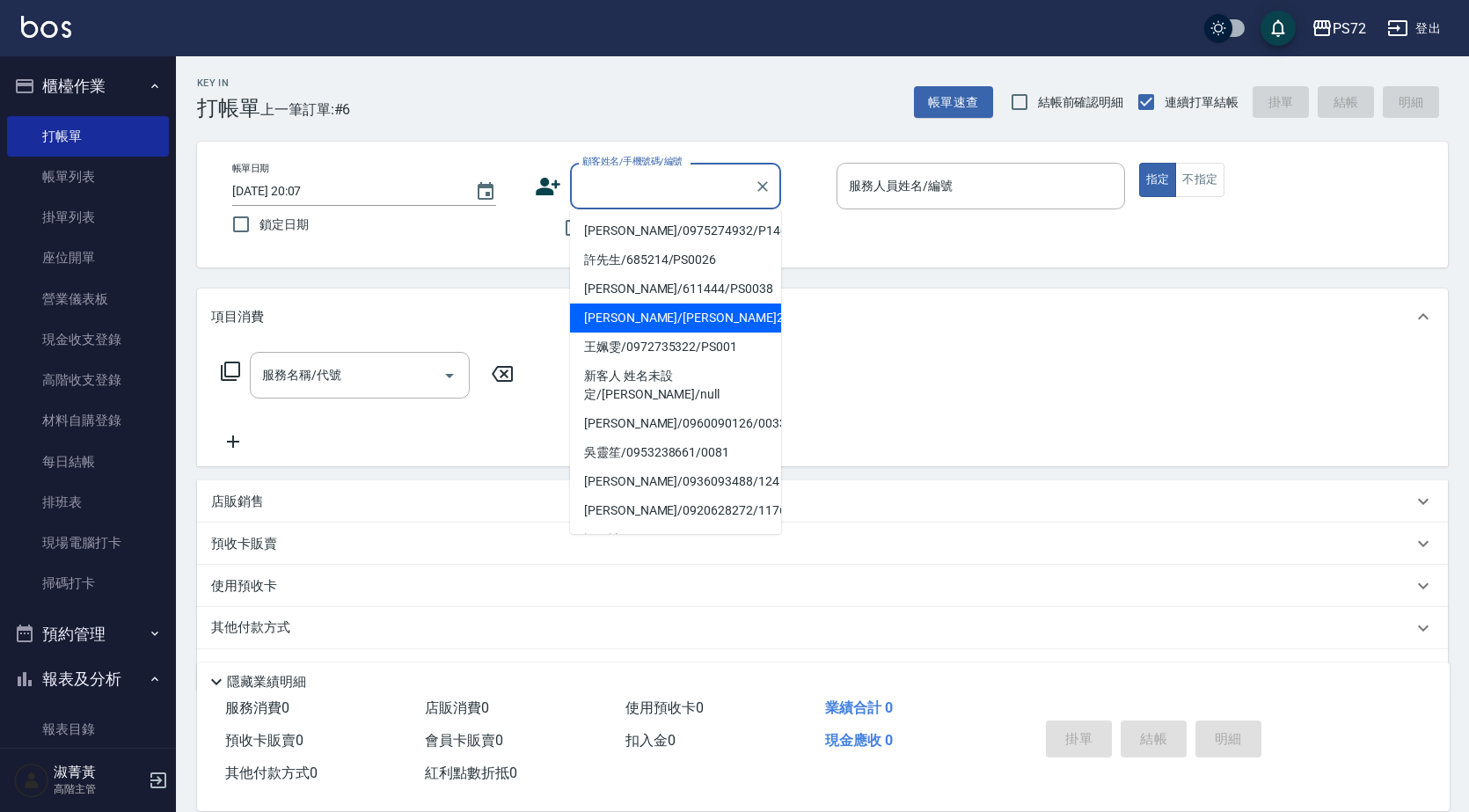
click at [677, 162] on label "顧客姓名/手機號碼/編號" at bounding box center [632, 162] width 101 height 13
click at [677, 171] on input "顧客姓名/手機號碼/編號" at bounding box center [662, 186] width 169 height 30
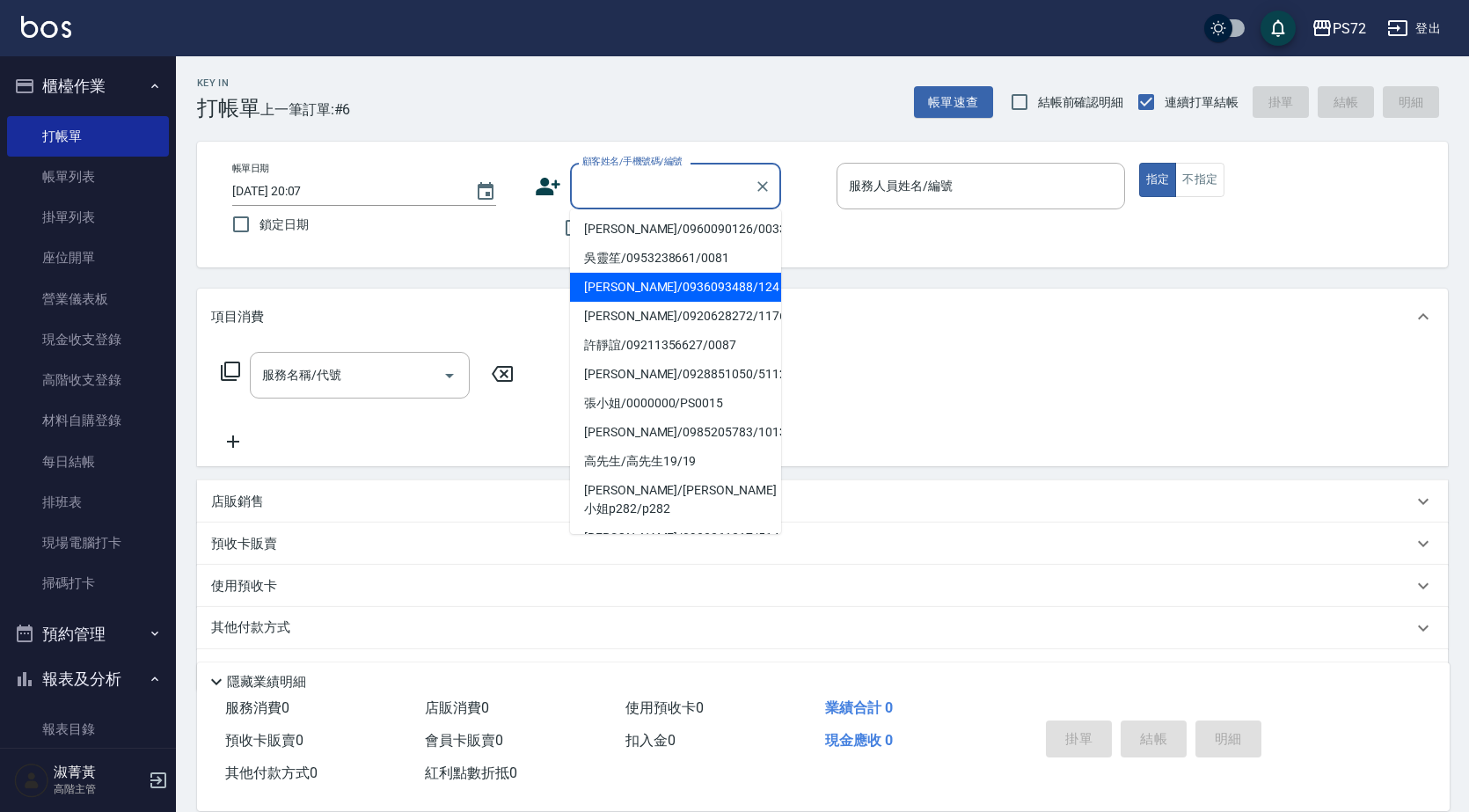
scroll to position [288, 0]
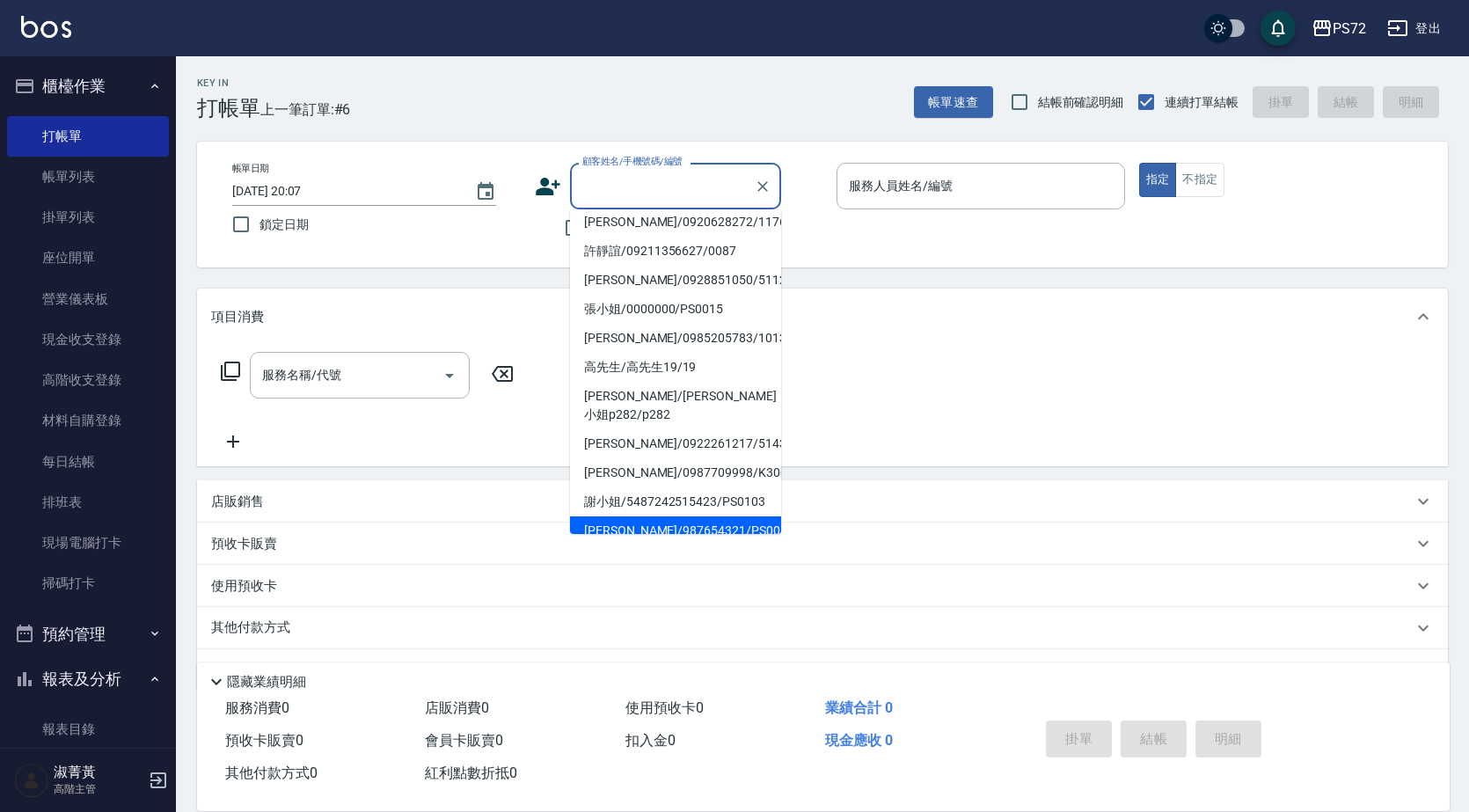
click at [630, 516] on li "[PERSON_NAME]/987654321/PS0017" at bounding box center [675, 530] width 212 height 29
type input "[PERSON_NAME]/987654321/PS0017"
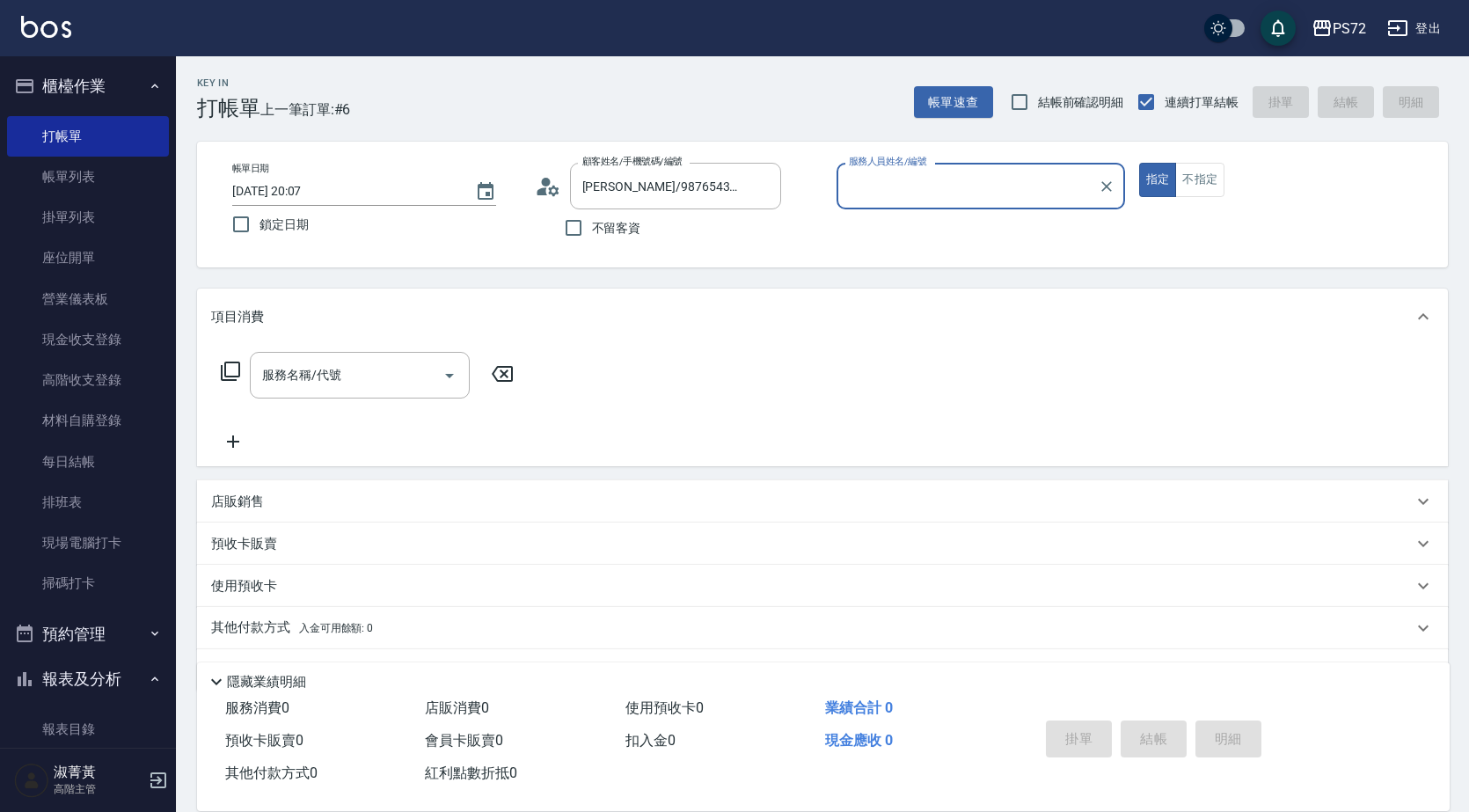
type input "kiwi-3"
click at [1182, 186] on button "不指定" at bounding box center [1199, 179] width 49 height 34
click at [377, 374] on input "服務名稱/代號" at bounding box center [346, 374] width 177 height 30
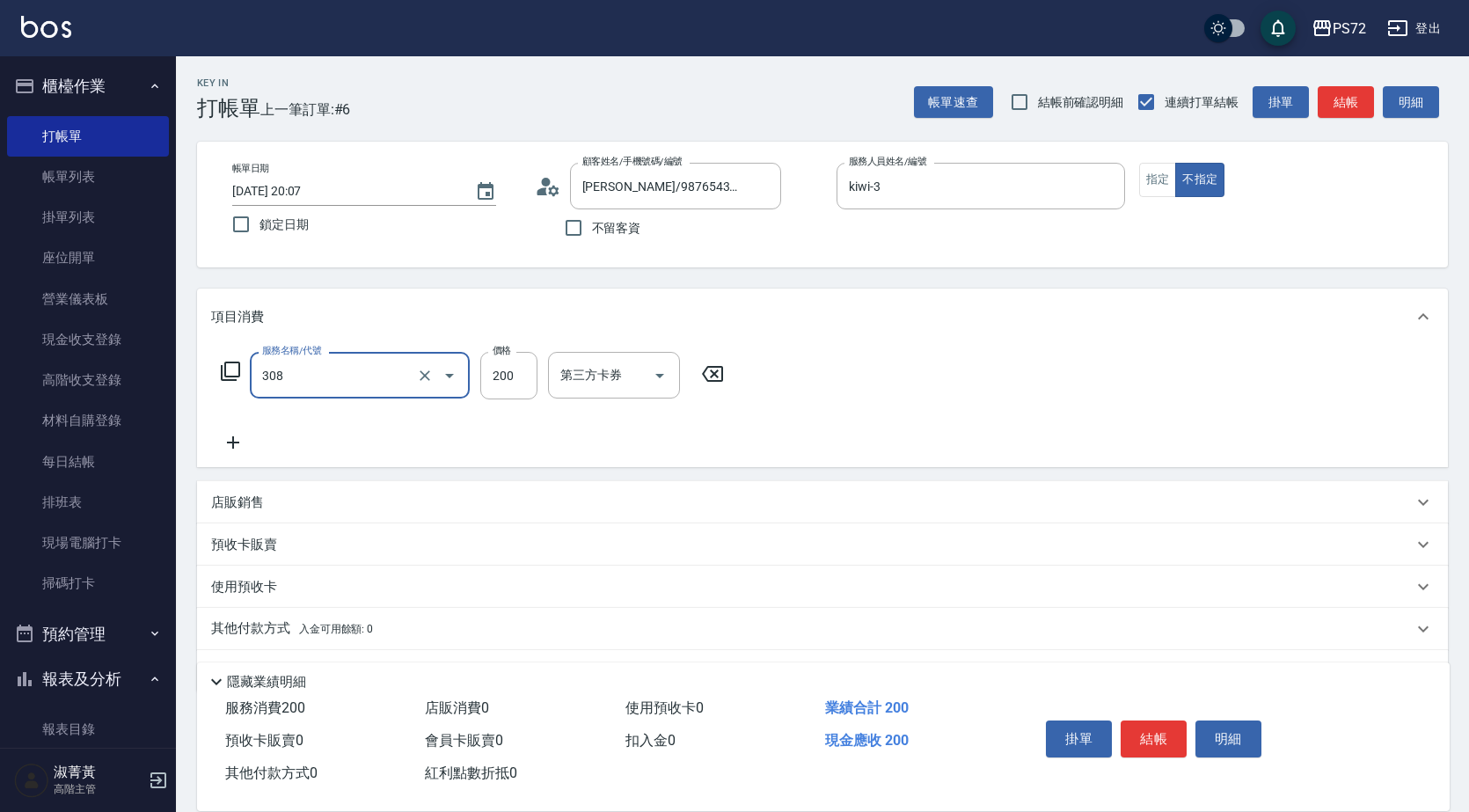
type input "學生剪髮(UP)(308)"
type input "300"
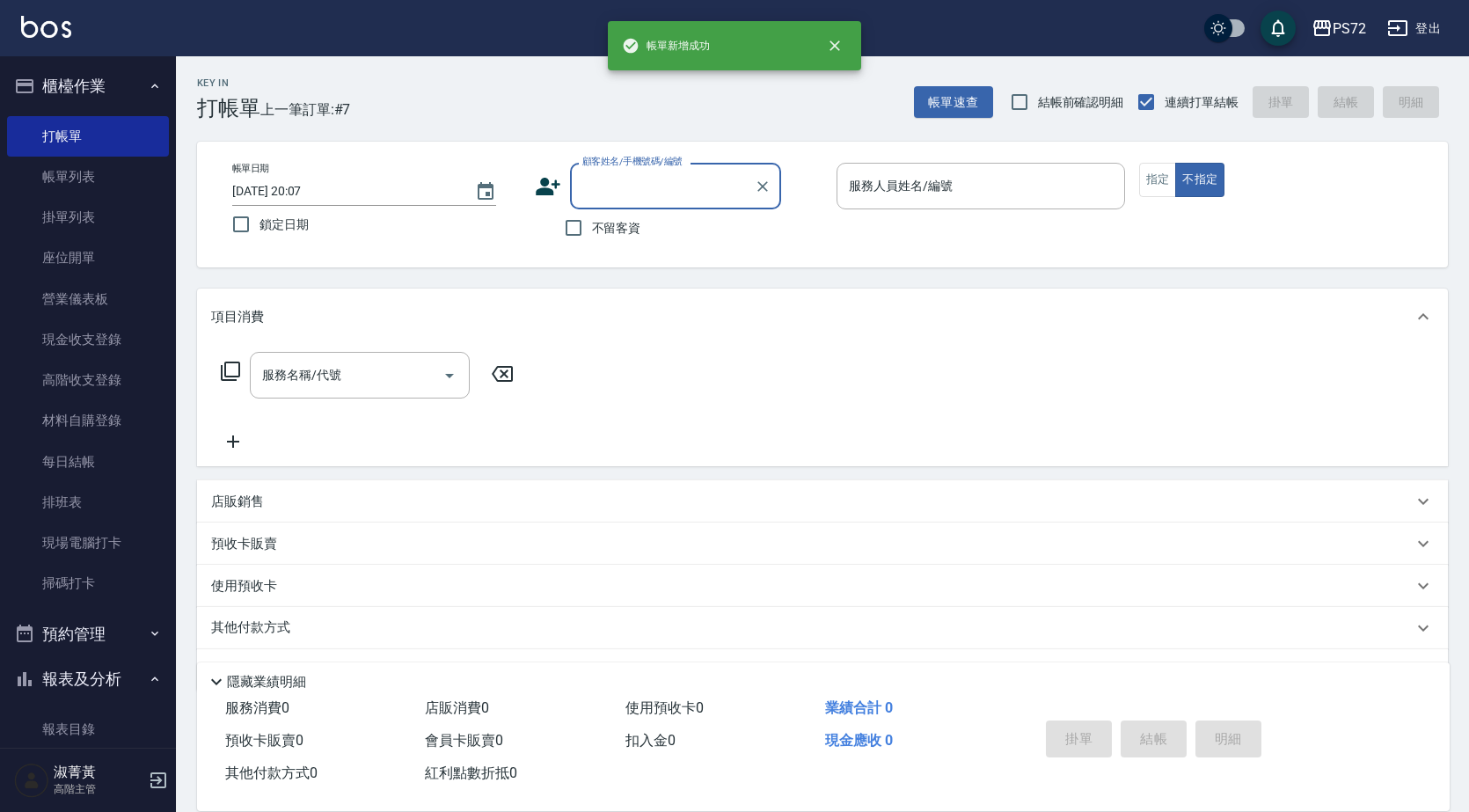
click at [679, 173] on input "顧客姓名/手機號碼/編號" at bounding box center [662, 186] width 169 height 30
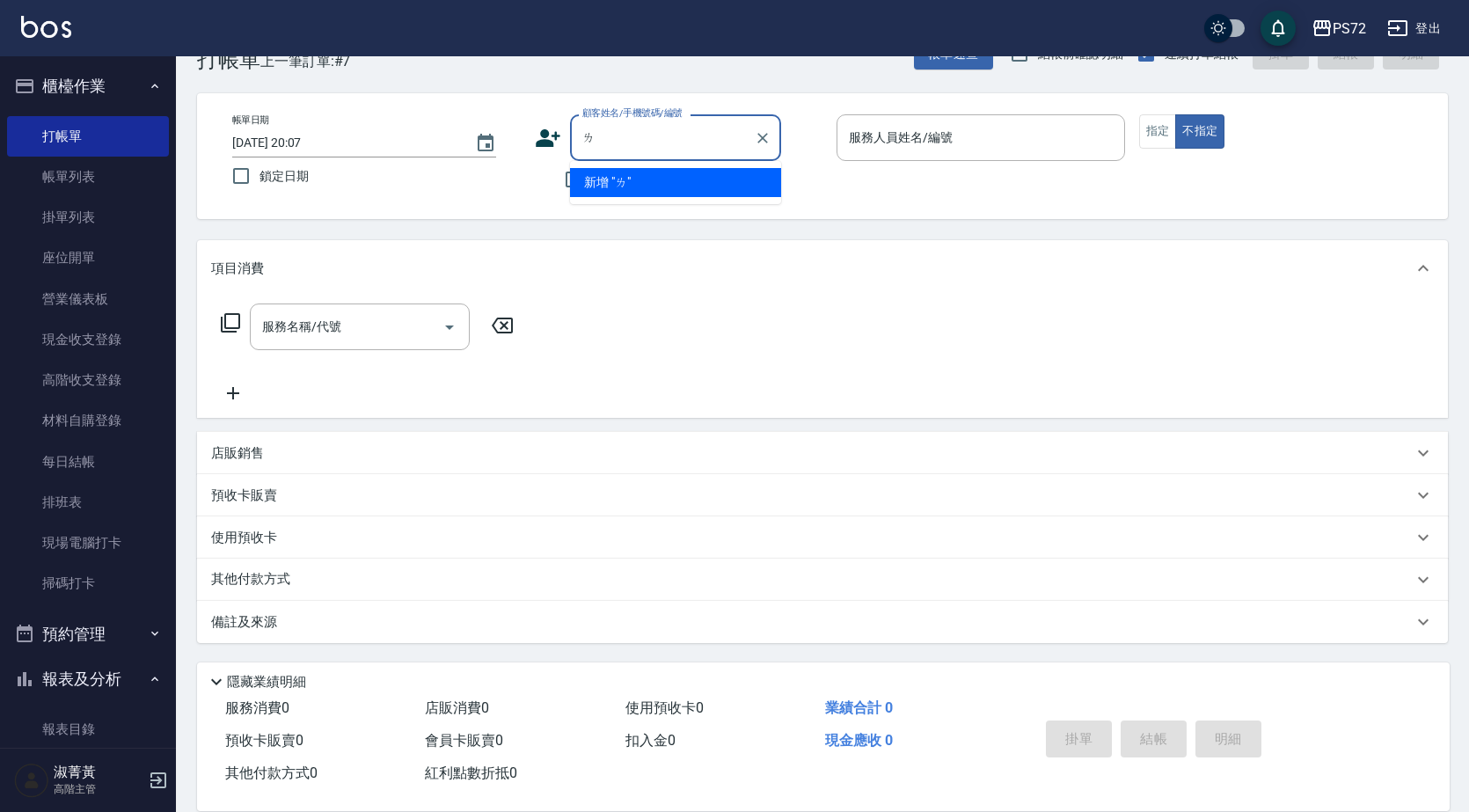
scroll to position [0, 0]
type input "囉"
type input "羅"
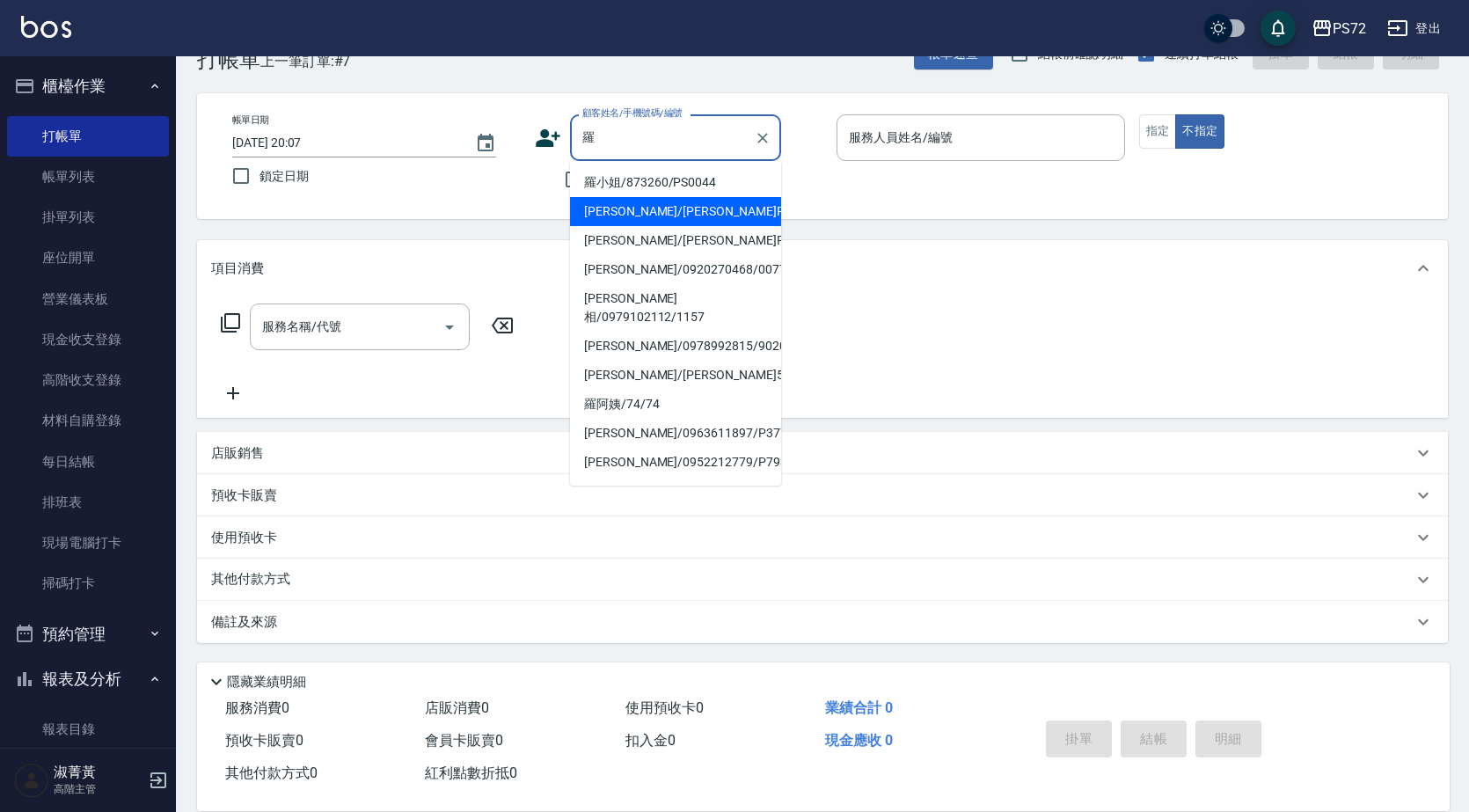
click at [685, 130] on input "羅" at bounding box center [662, 137] width 169 height 30
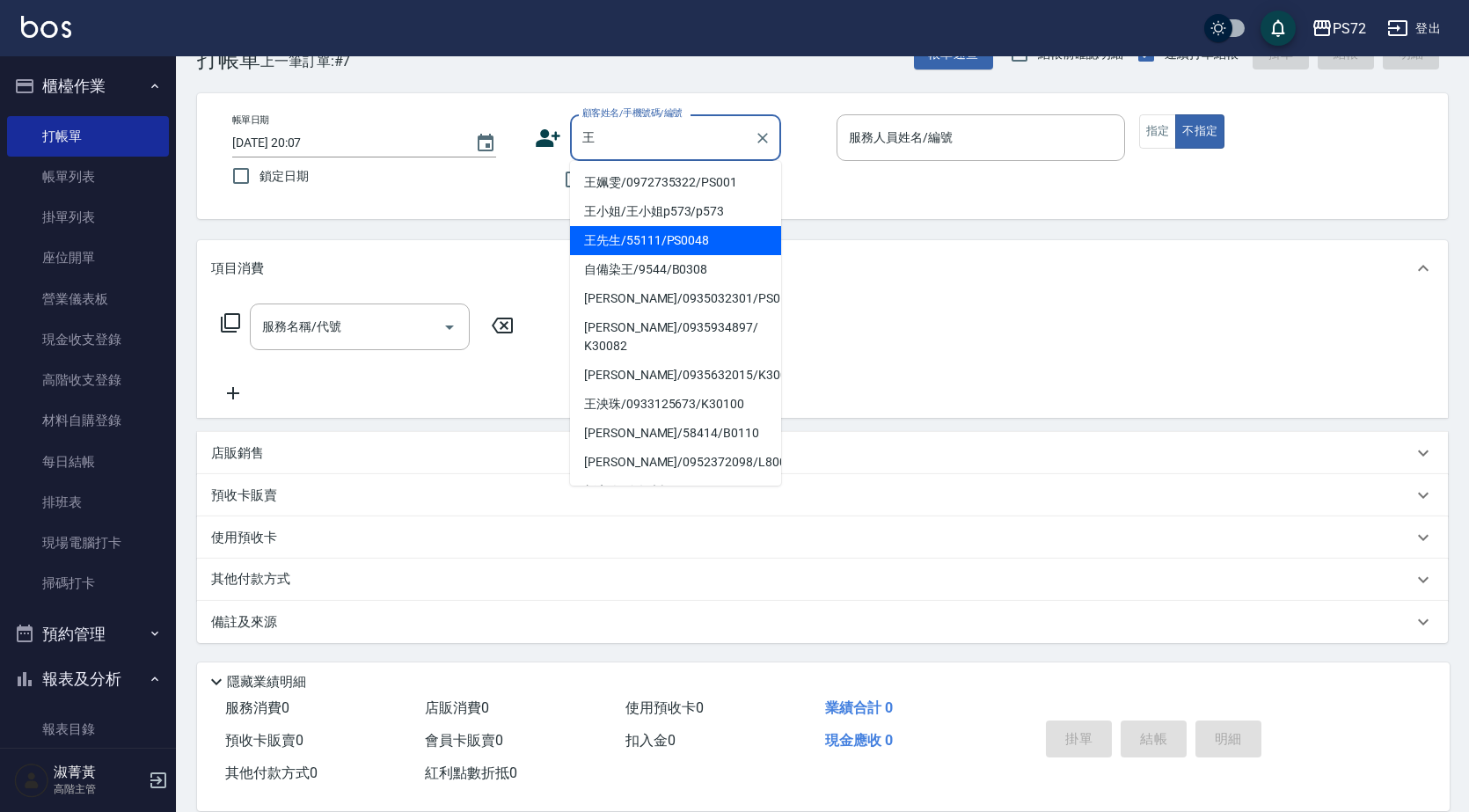
click at [653, 247] on li "王先生/55111/PS0048" at bounding box center [675, 240] width 212 height 29
type input "王先生/55111/PS0048"
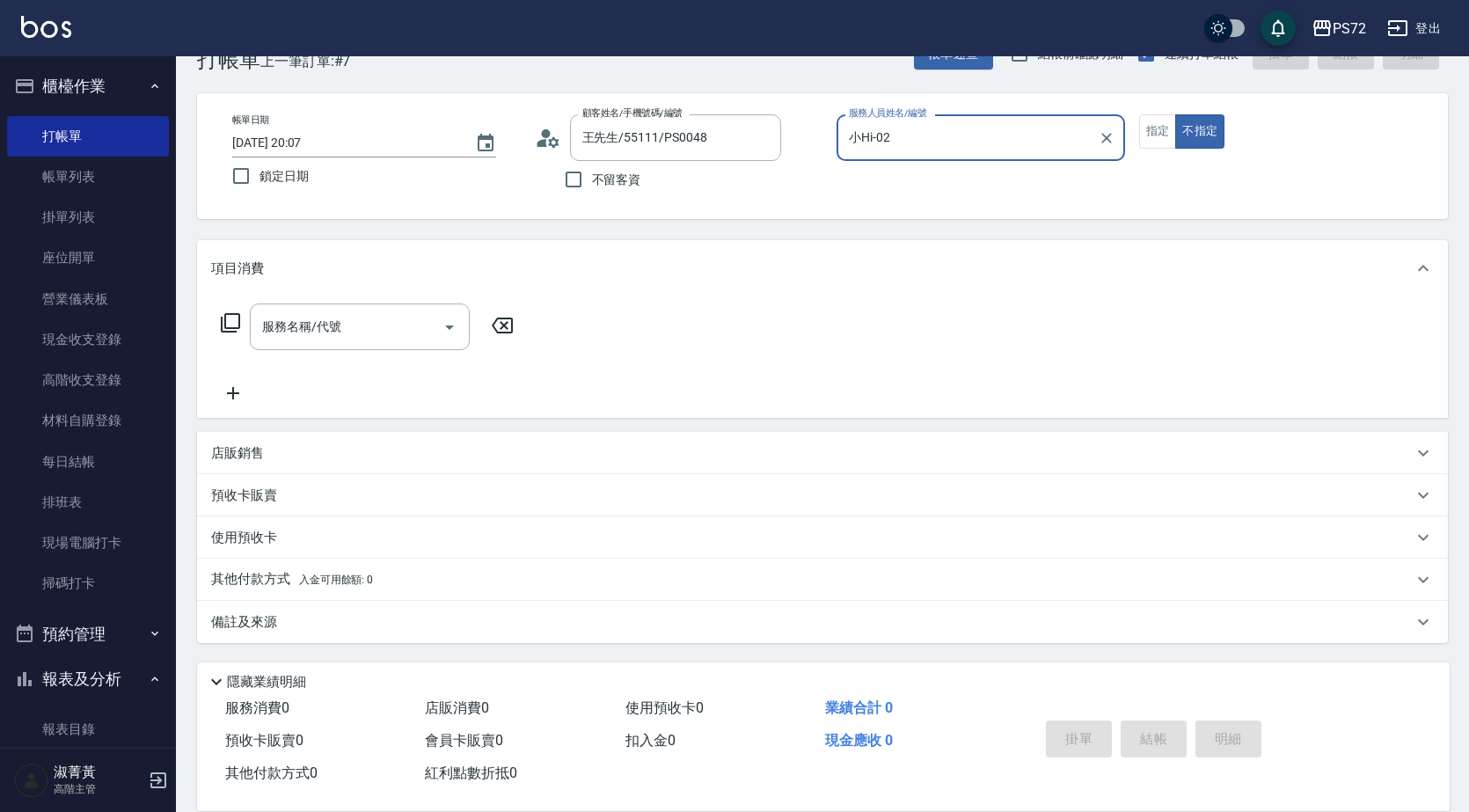
click at [921, 140] on input "小Hi-02" at bounding box center [967, 137] width 247 height 30
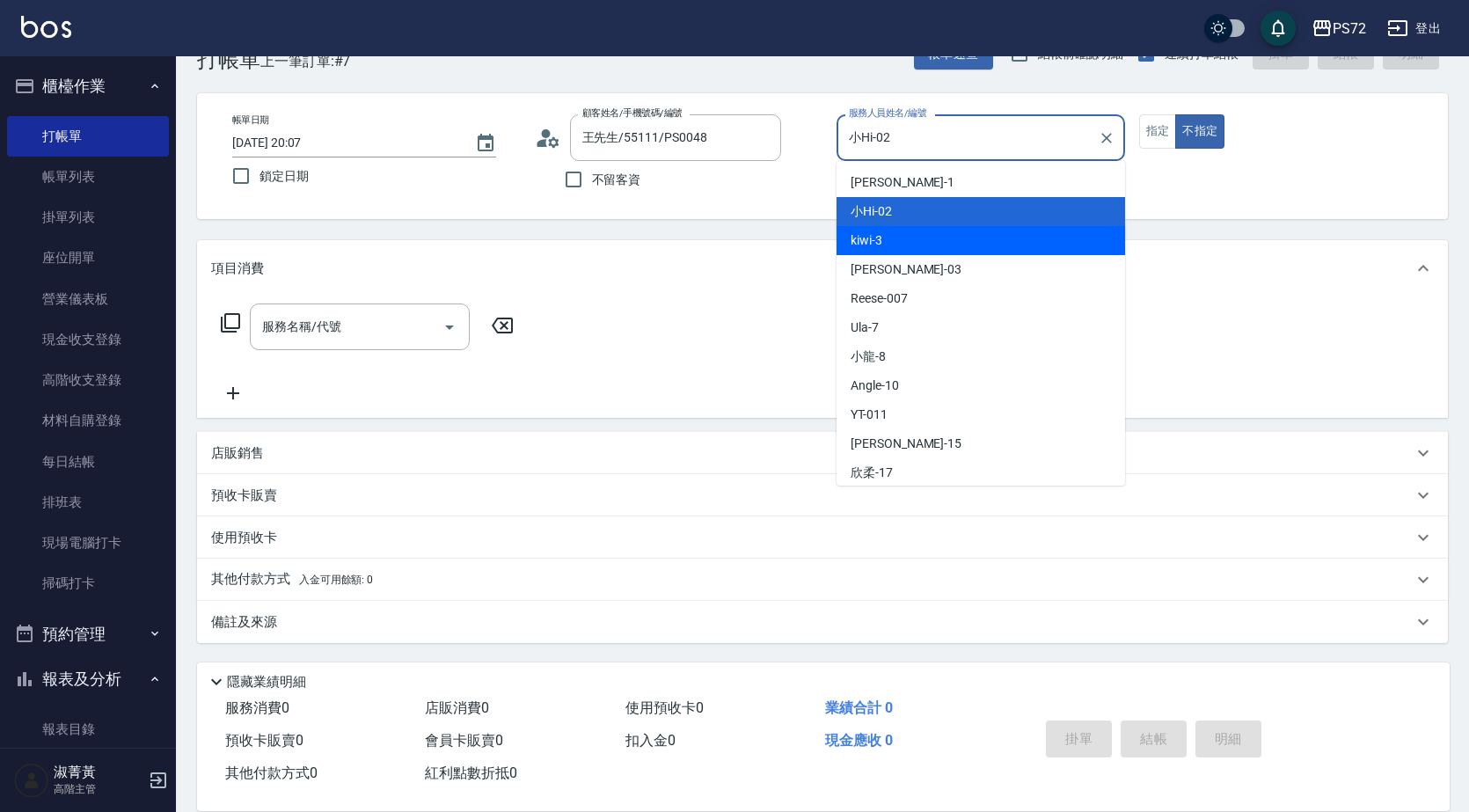
drag, startPoint x: 925, startPoint y: 248, endPoint x: 1055, endPoint y: 219, distance: 133.2
click at [923, 248] on div "kiwi -3" at bounding box center [981, 240] width 288 height 29
type input "kiwi-3"
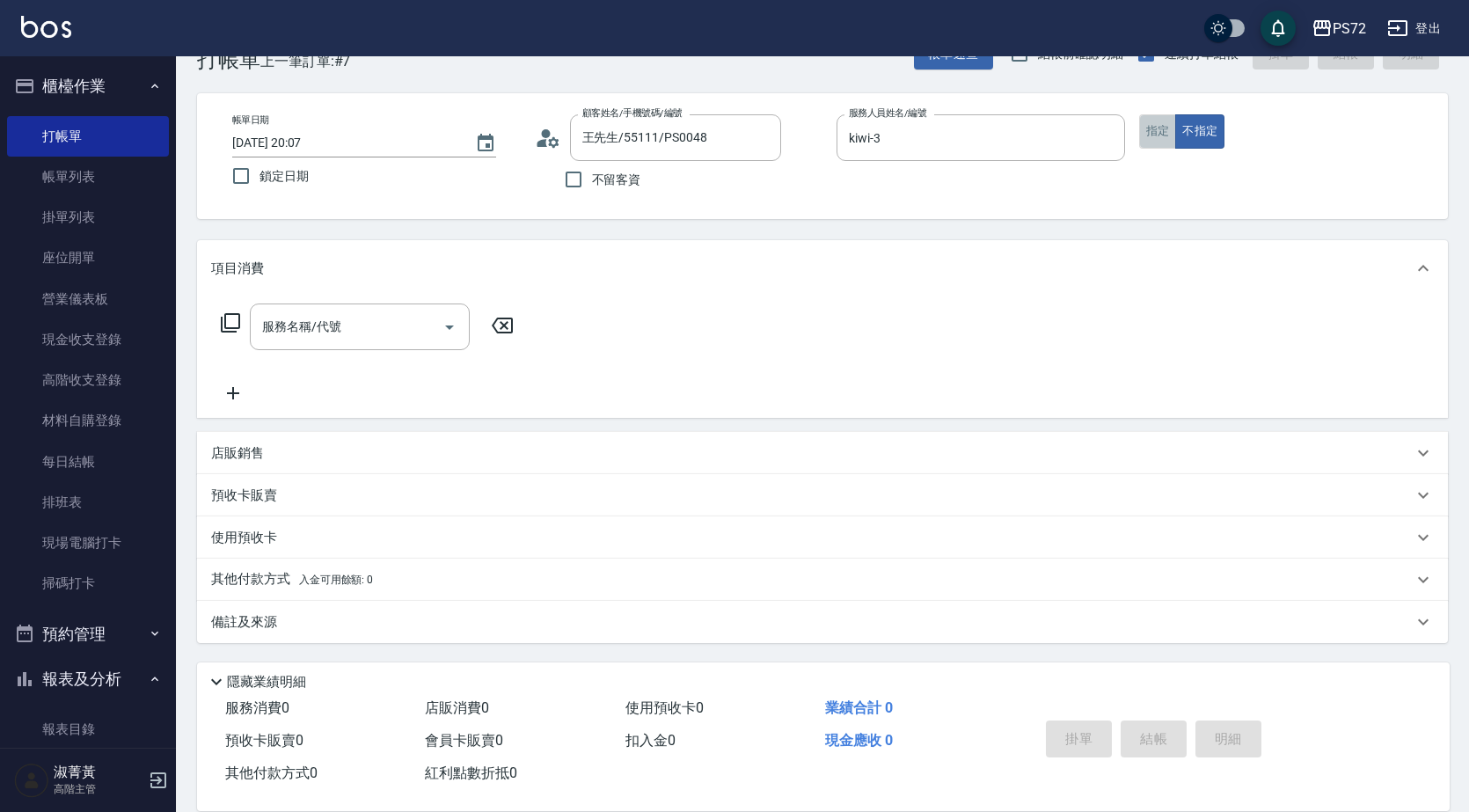
click at [1168, 140] on button "指定" at bounding box center [1158, 131] width 38 height 34
click at [1205, 130] on button "不指定" at bounding box center [1199, 131] width 49 height 34
click at [395, 332] on input "服務名稱/代號" at bounding box center [346, 326] width 177 height 30
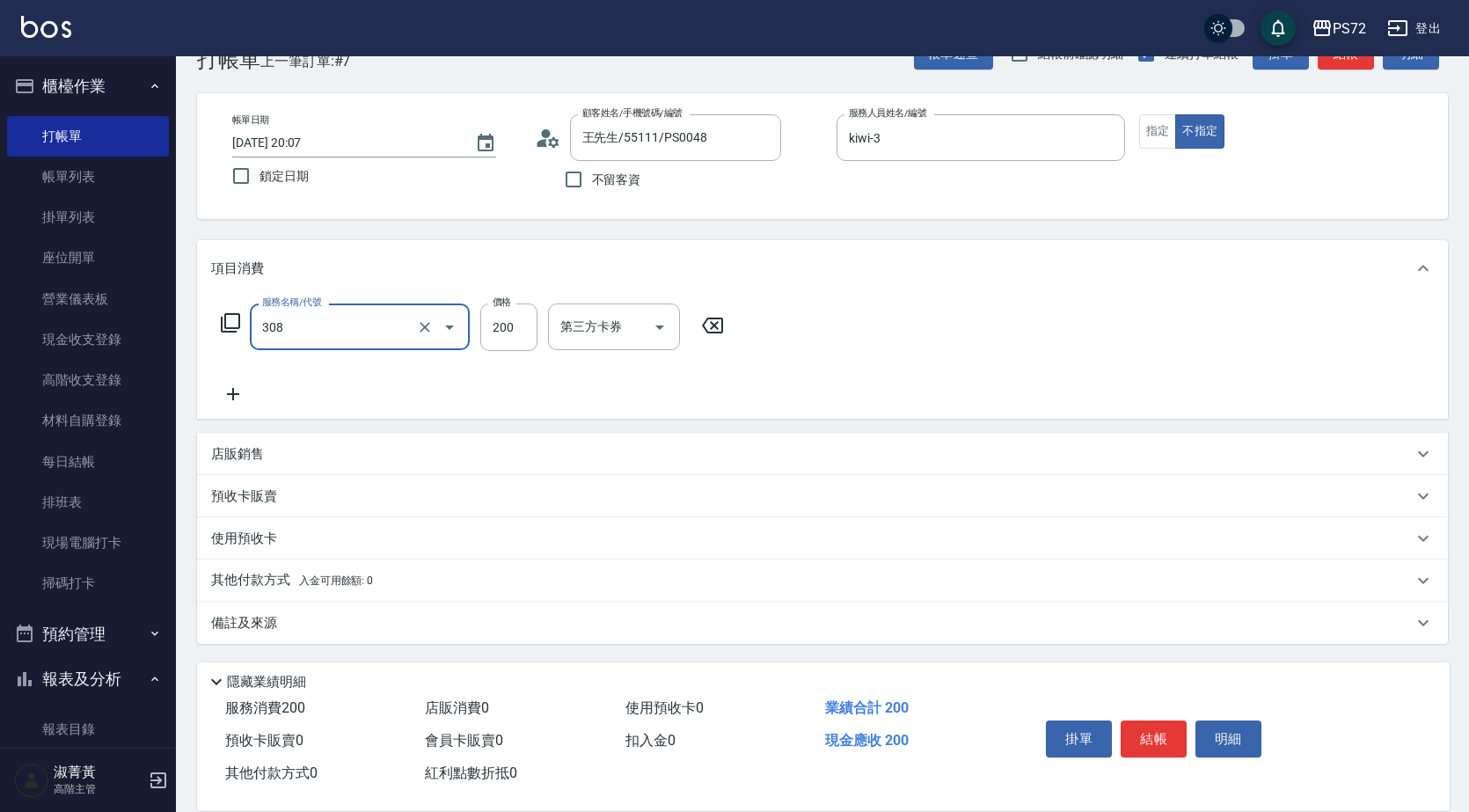
type input "學生剪髮(UP)(308)"
type input "350"
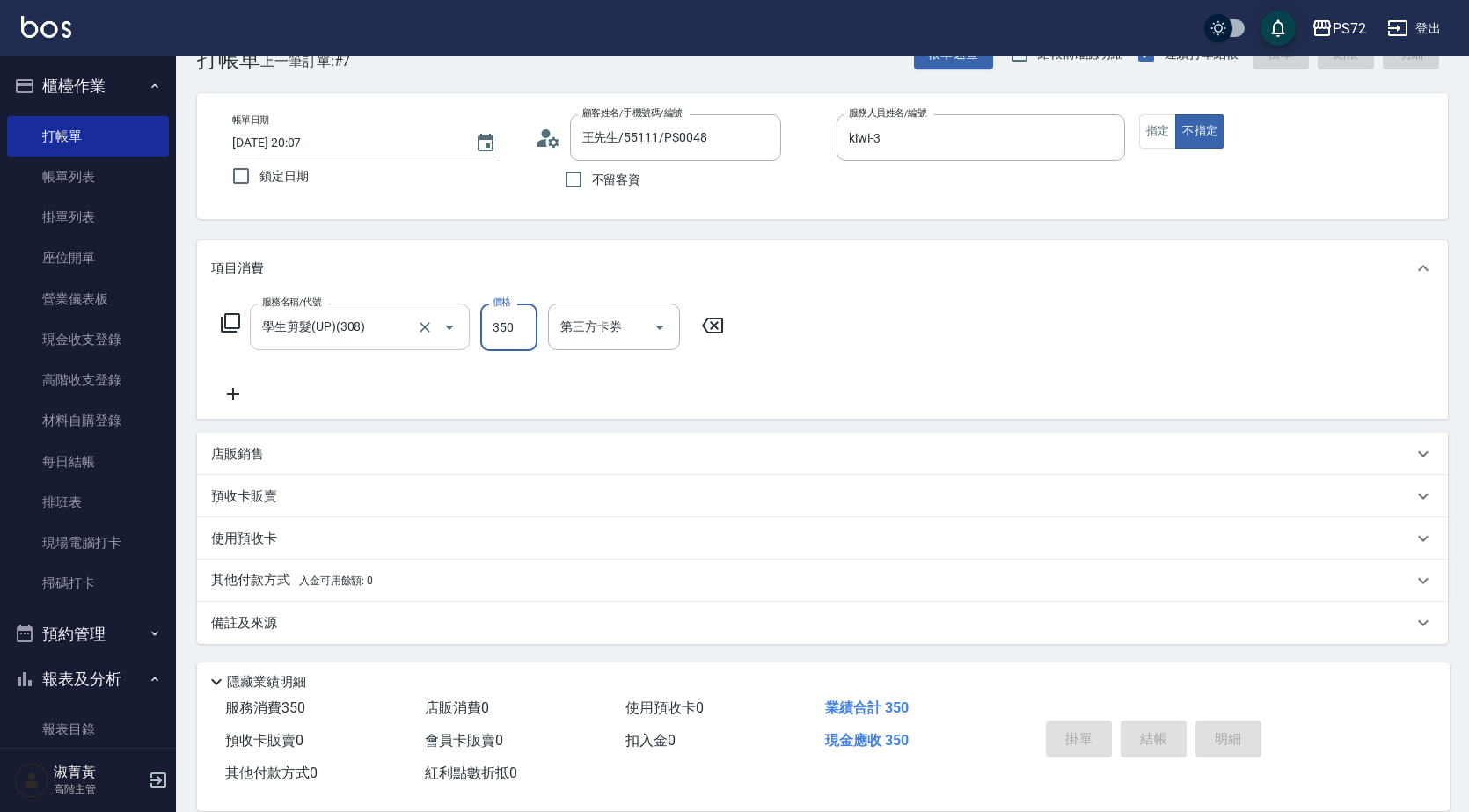
type input "[DATE] 20:08"
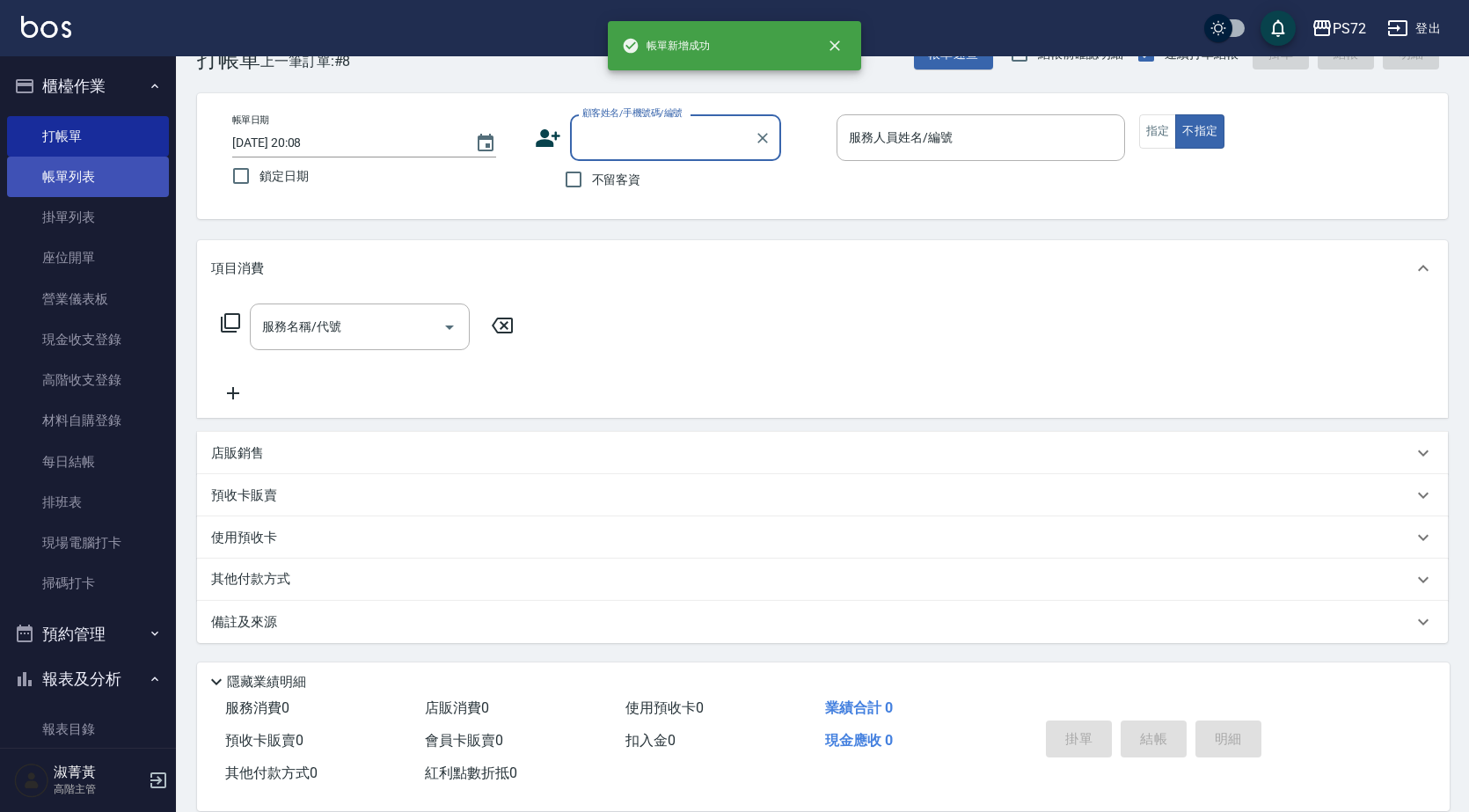
click at [129, 163] on link "帳單列表" at bounding box center [88, 176] width 162 height 41
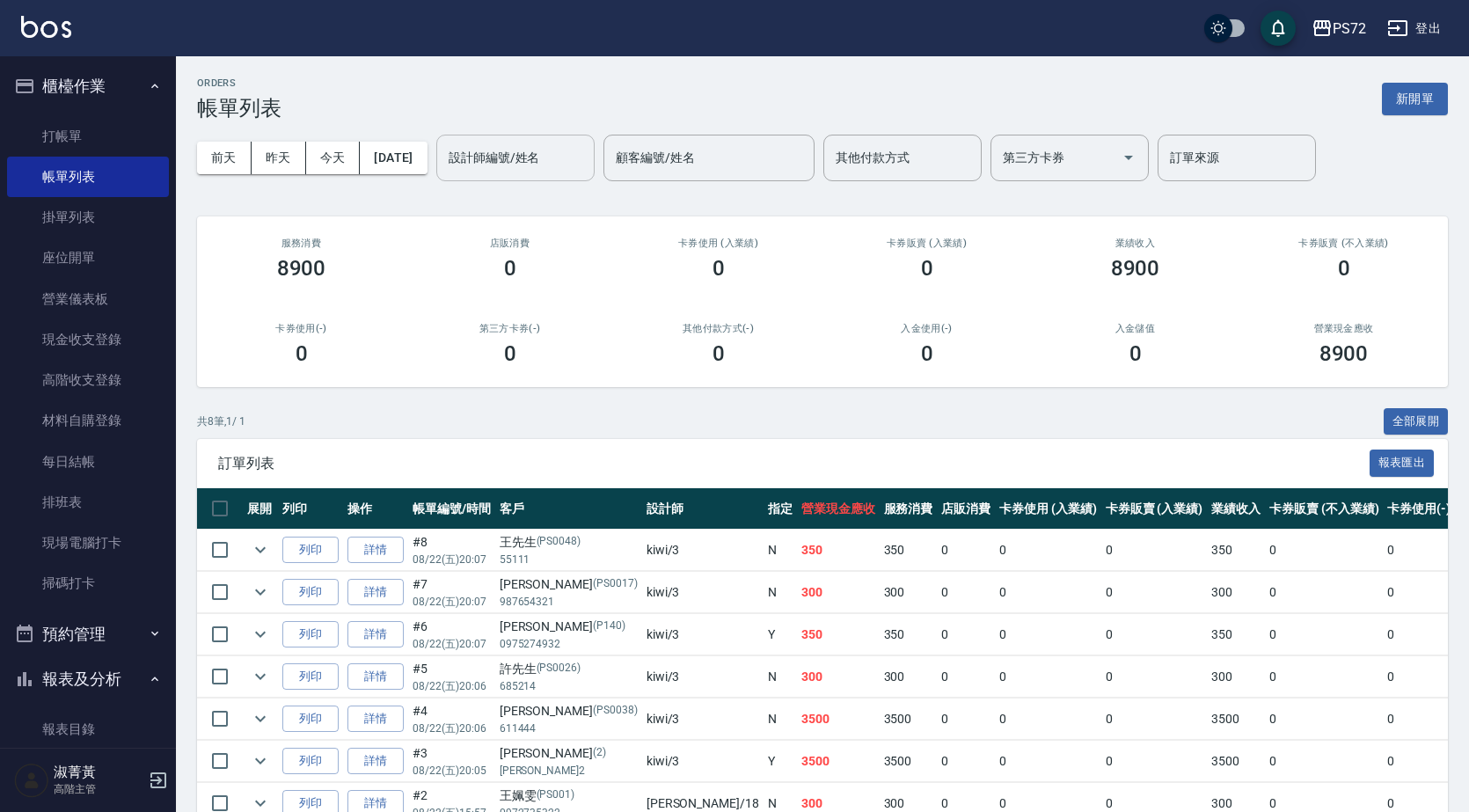
click at [565, 138] on div "設計師編號/姓名" at bounding box center [515, 158] width 158 height 46
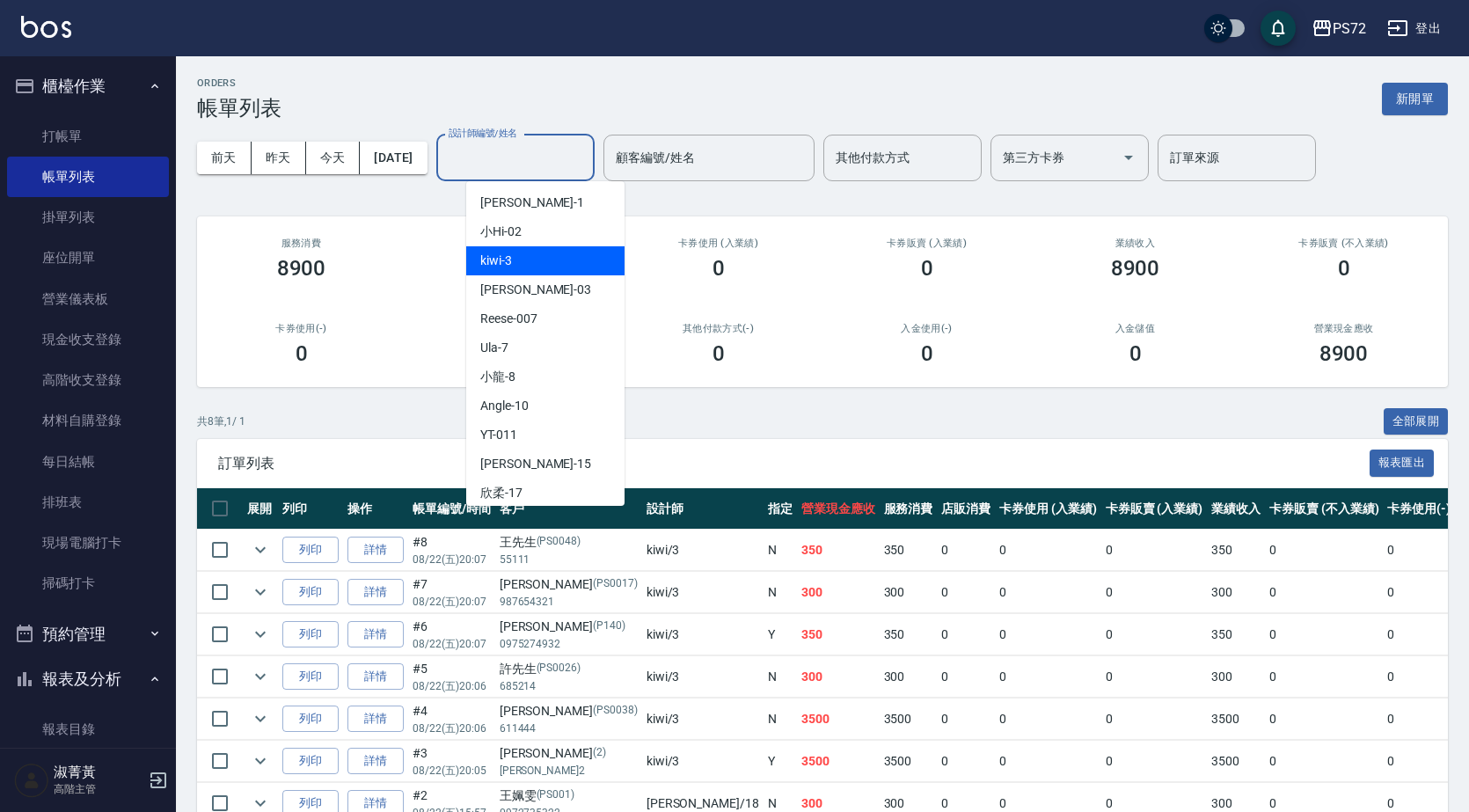
drag, startPoint x: 542, startPoint y: 265, endPoint x: 535, endPoint y: 271, distance: 9.2
click at [538, 269] on div "kiwi -3" at bounding box center [545, 261] width 158 height 29
type input "kiwi-3"
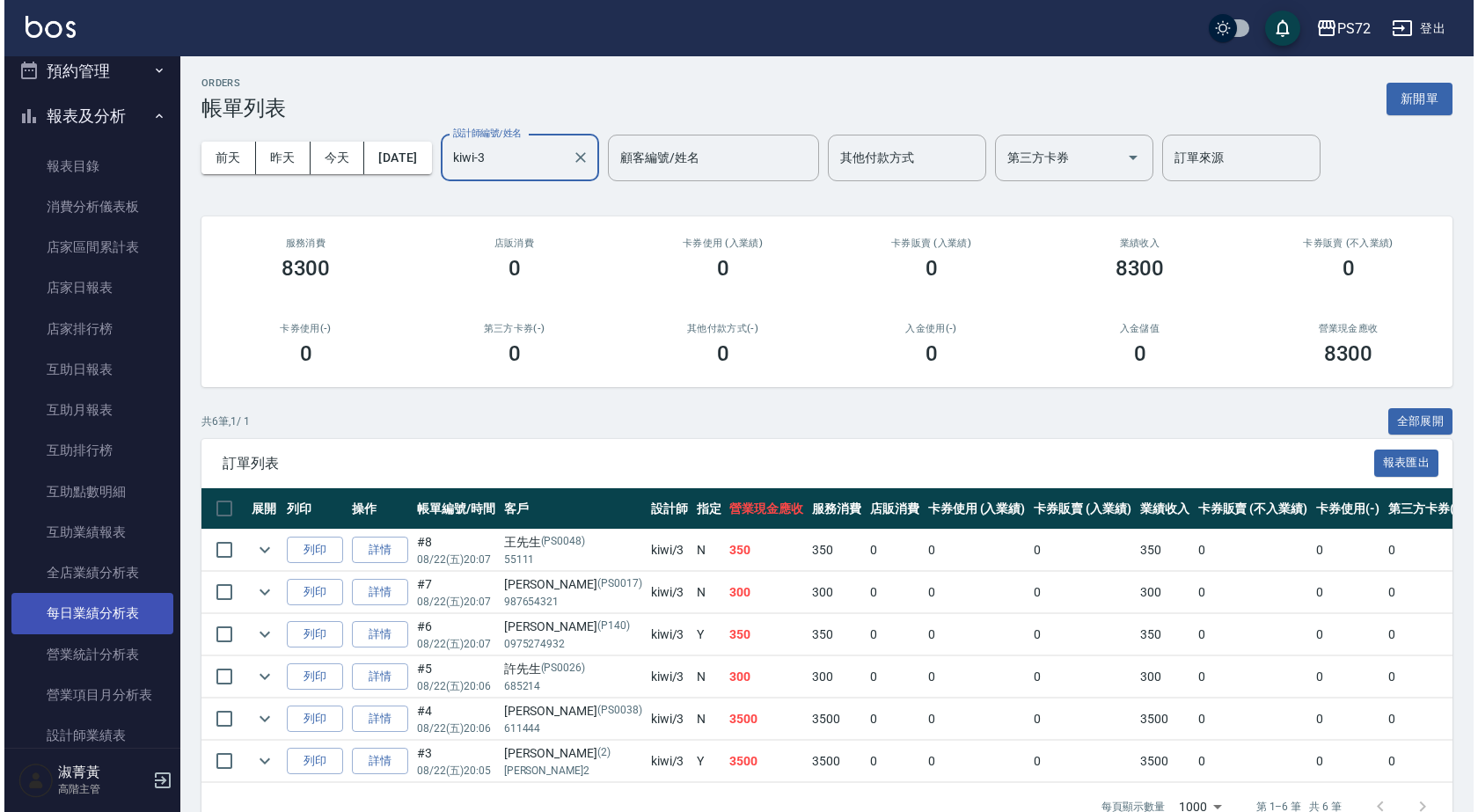
scroll to position [616, 0]
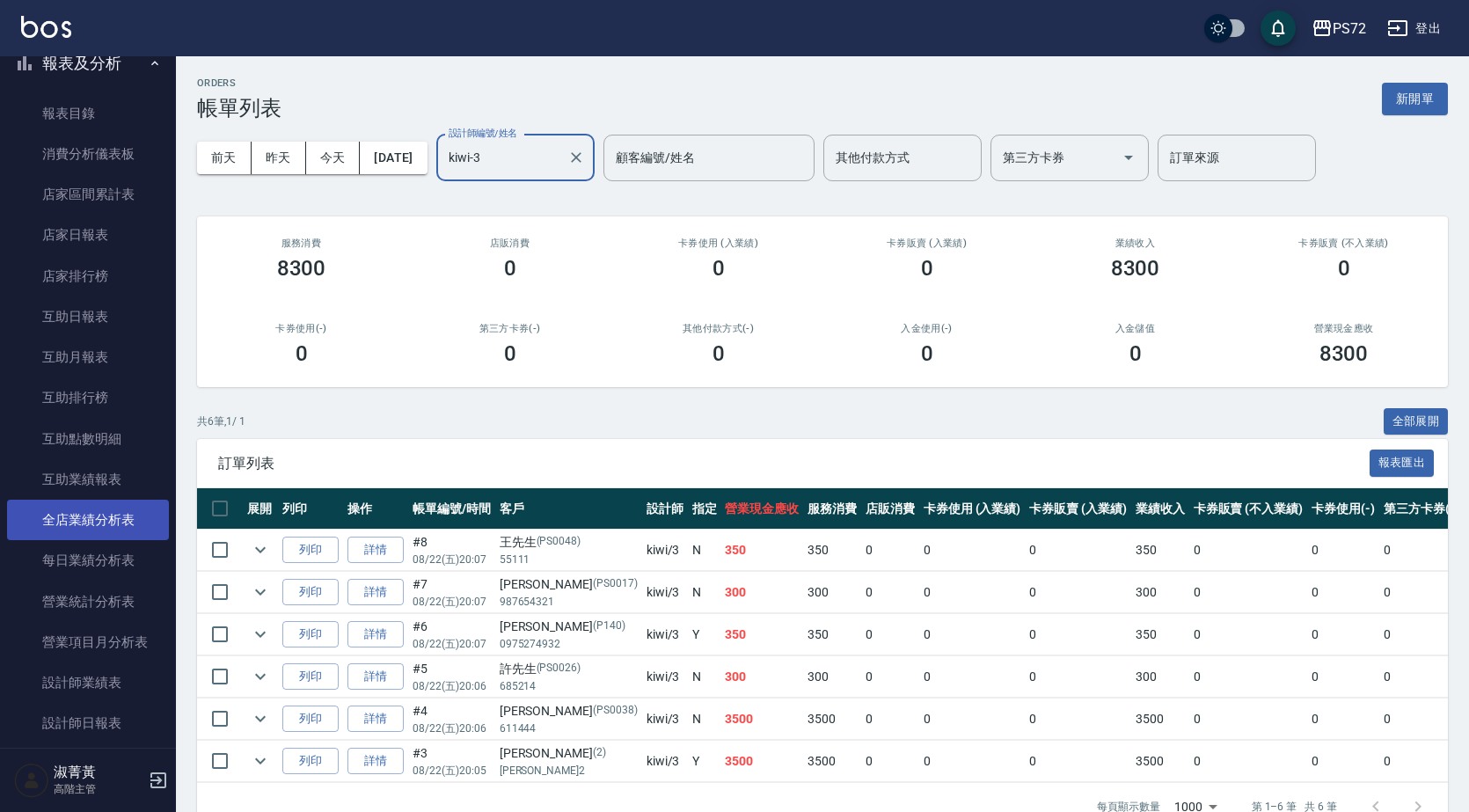
click at [91, 519] on link "全店業績分析表" at bounding box center [88, 520] width 162 height 41
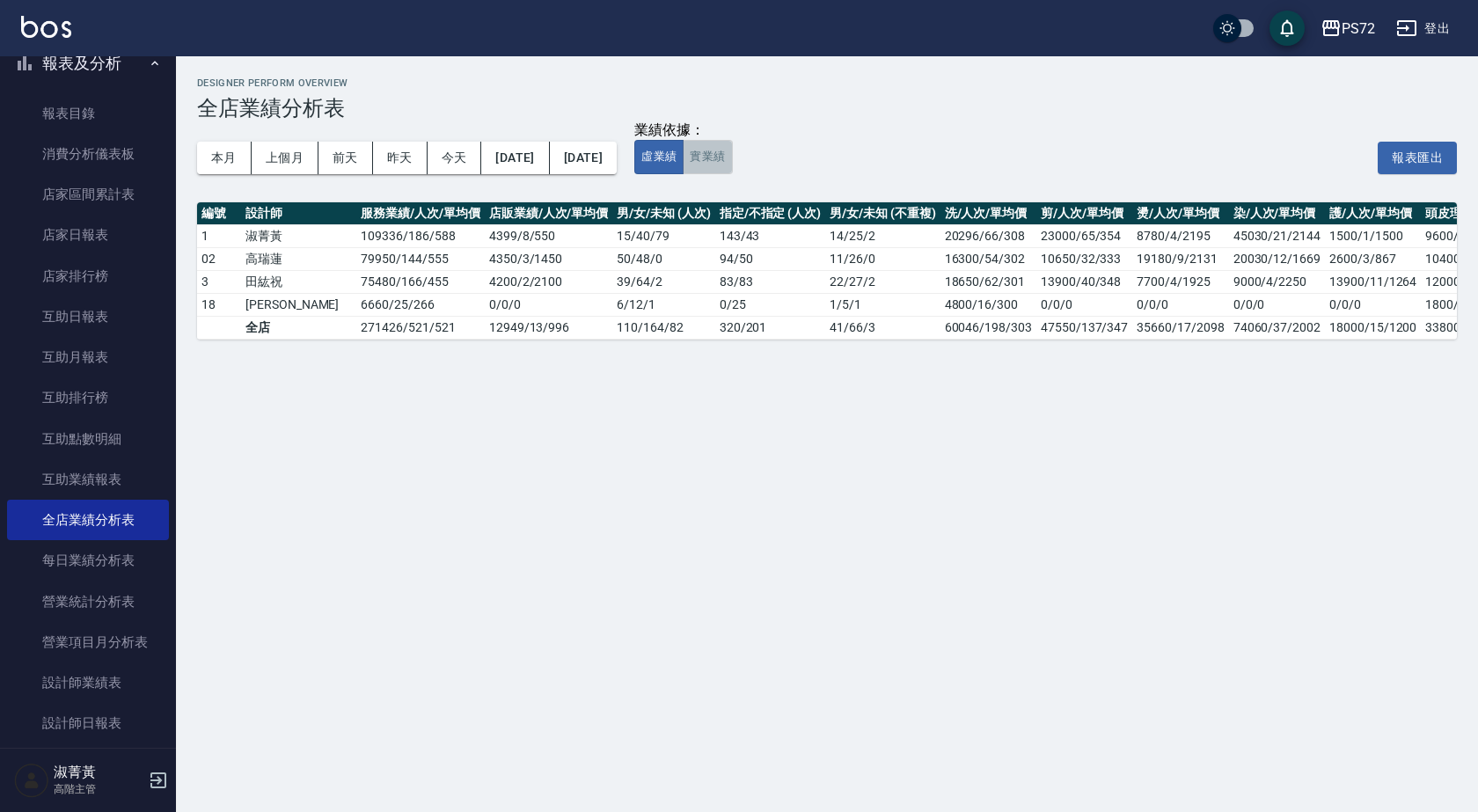
click at [732, 159] on button "實業績" at bounding box center [707, 156] width 49 height 34
click at [684, 152] on button "虛業績" at bounding box center [659, 156] width 49 height 34
click at [732, 162] on button "實業績" at bounding box center [707, 156] width 49 height 34
drag, startPoint x: 750, startPoint y: 357, endPoint x: 781, endPoint y: 366, distance: 32.3
click at [781, 360] on div "Designer Perform Overview 全店業績分析表 本月 上個月 [DATE] [DATE] [DATE] [DATE] [DATE] 業績依…" at bounding box center [826, 208] width 1302 height 304
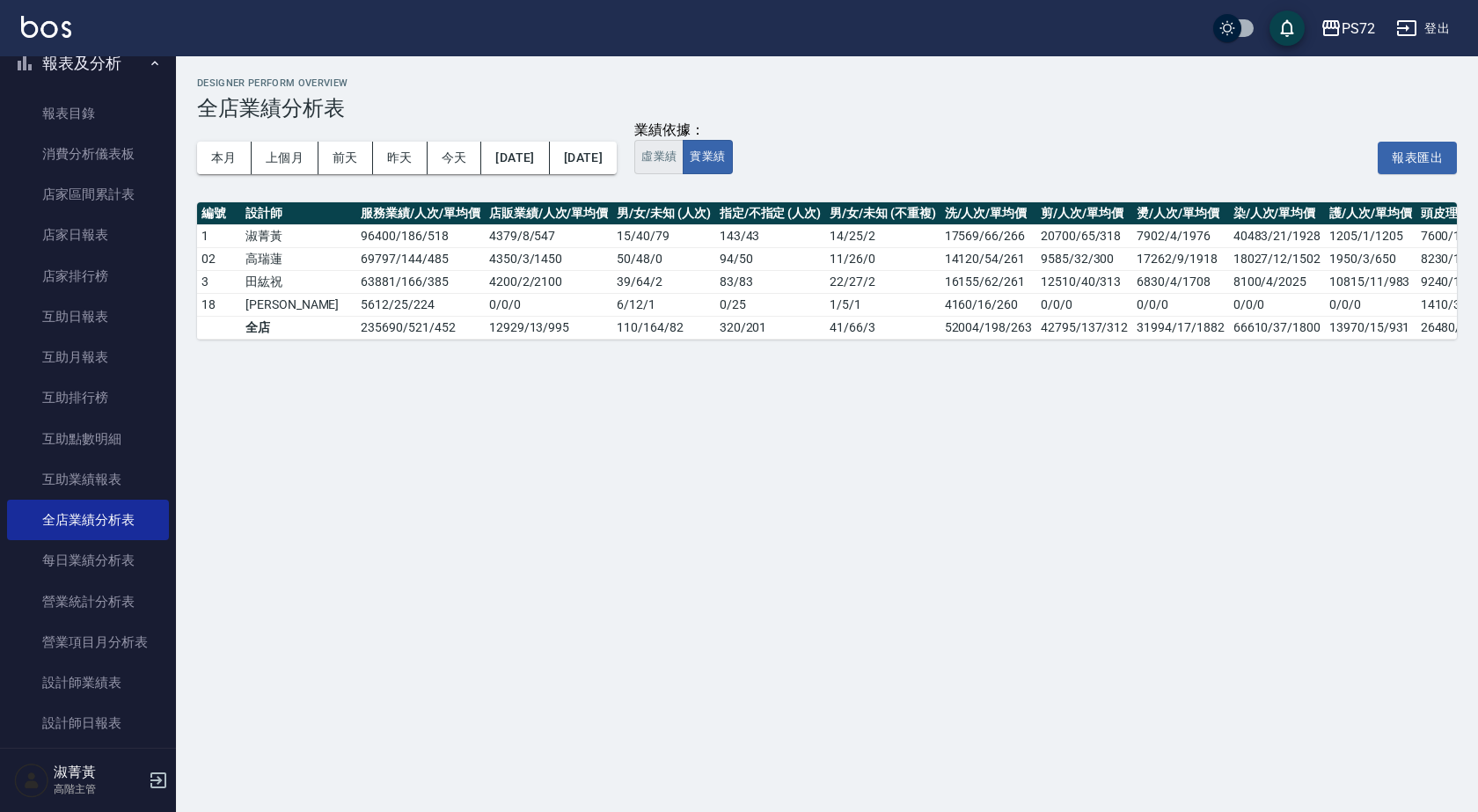
click at [684, 163] on button "虛業績" at bounding box center [659, 156] width 49 height 34
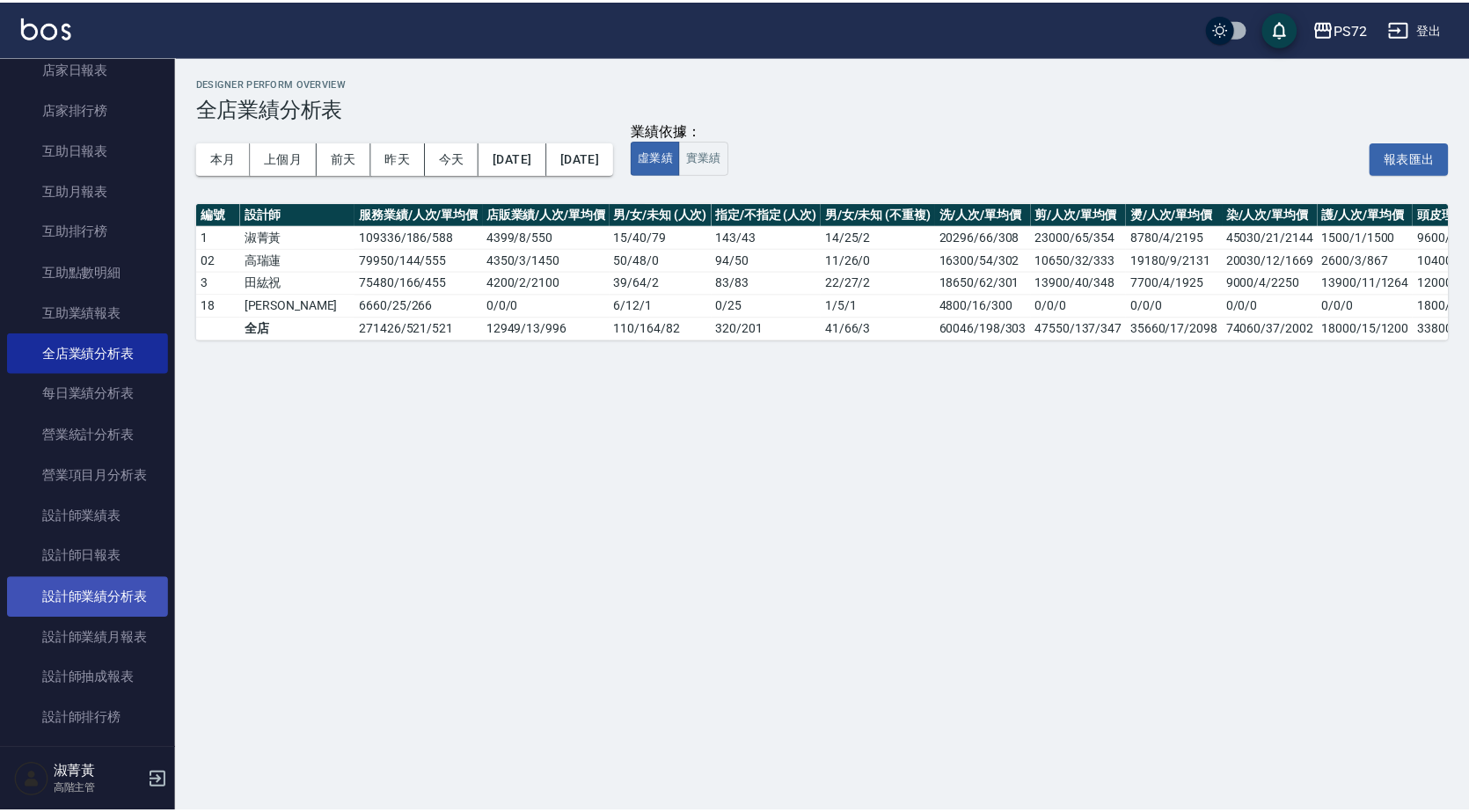
scroll to position [792, 0]
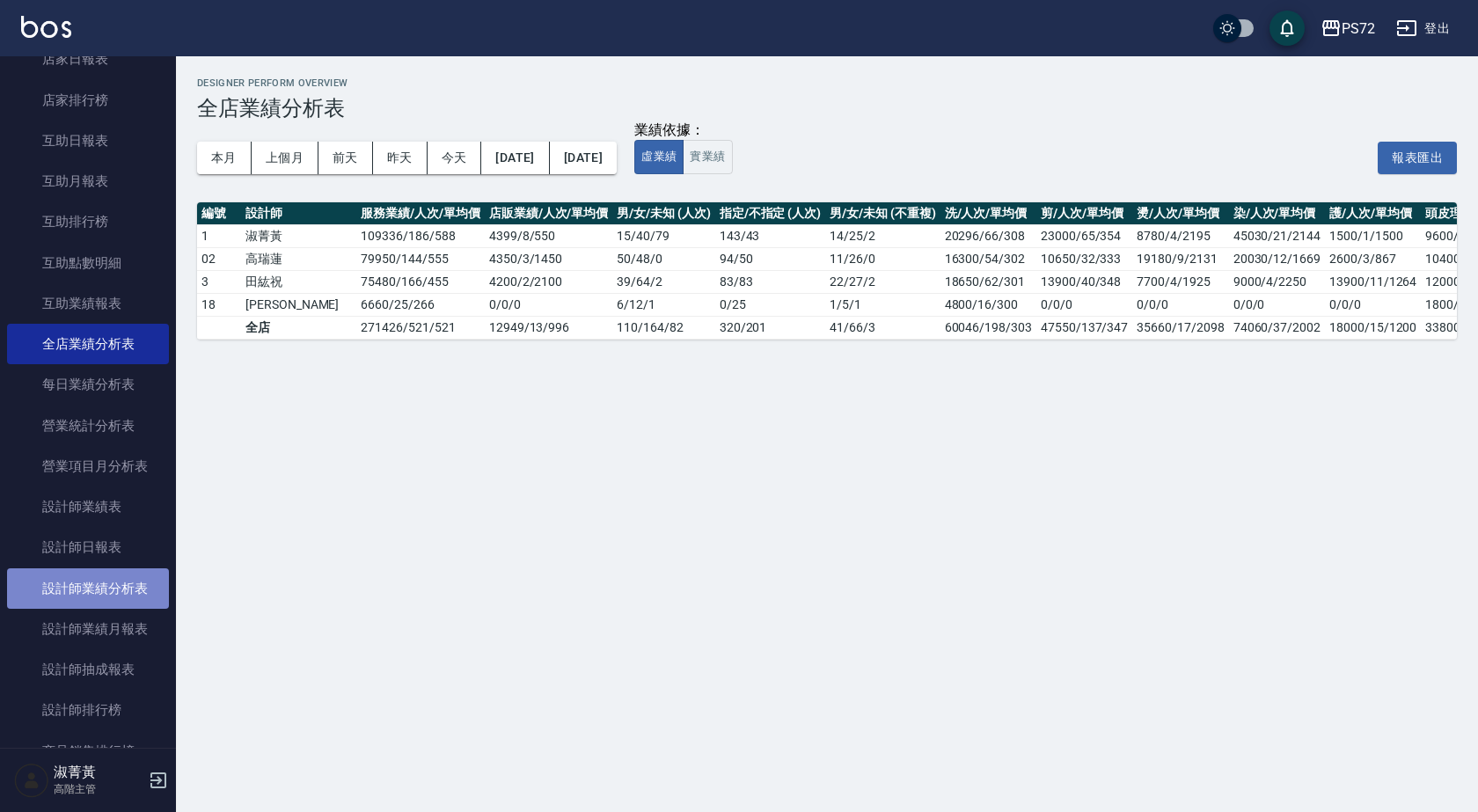
click at [116, 589] on link "設計師業績分析表" at bounding box center [88, 588] width 162 height 41
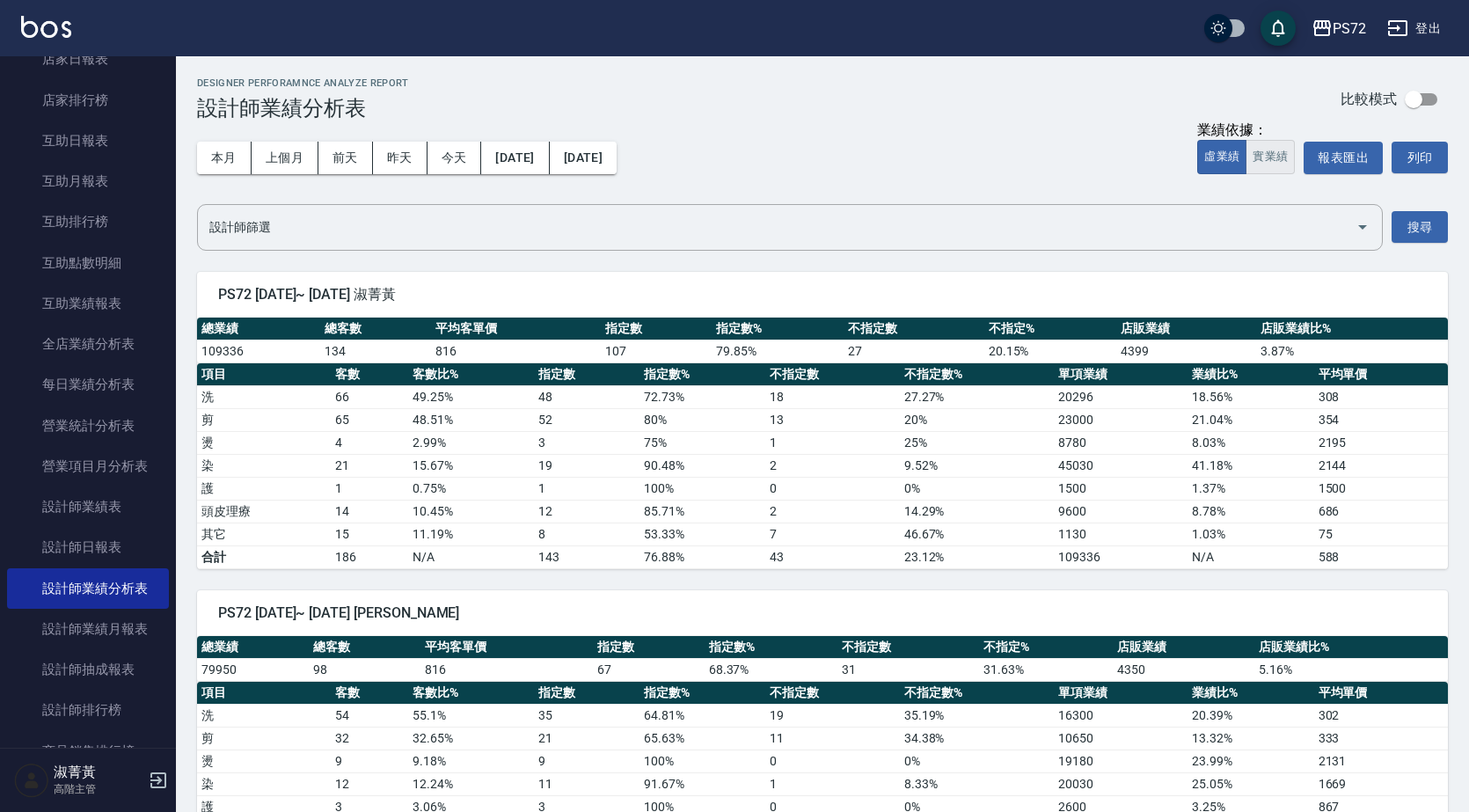
click at [1274, 146] on button "實業績" at bounding box center [1269, 156] width 49 height 34
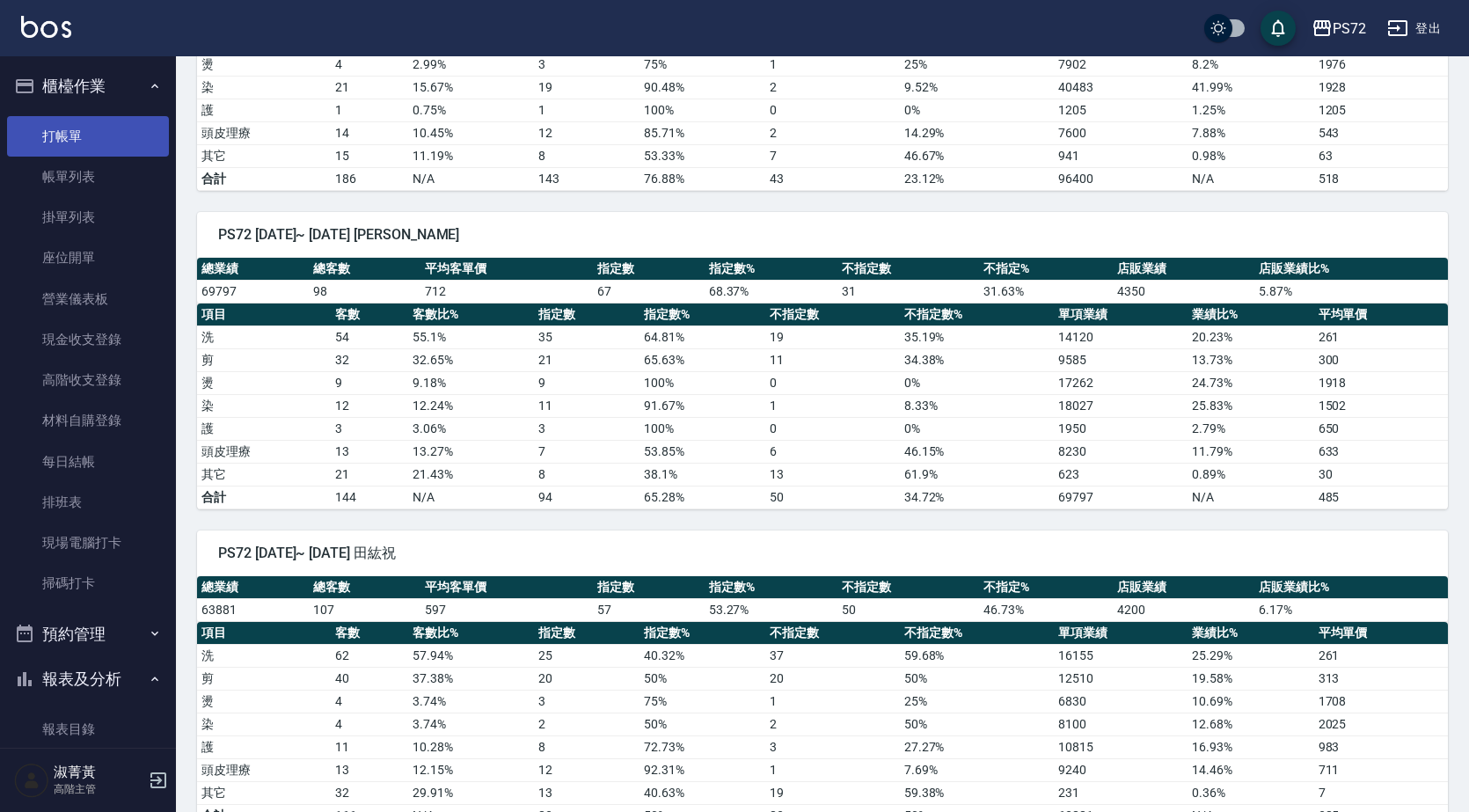
click at [83, 150] on link "打帳單" at bounding box center [88, 137] width 162 height 41
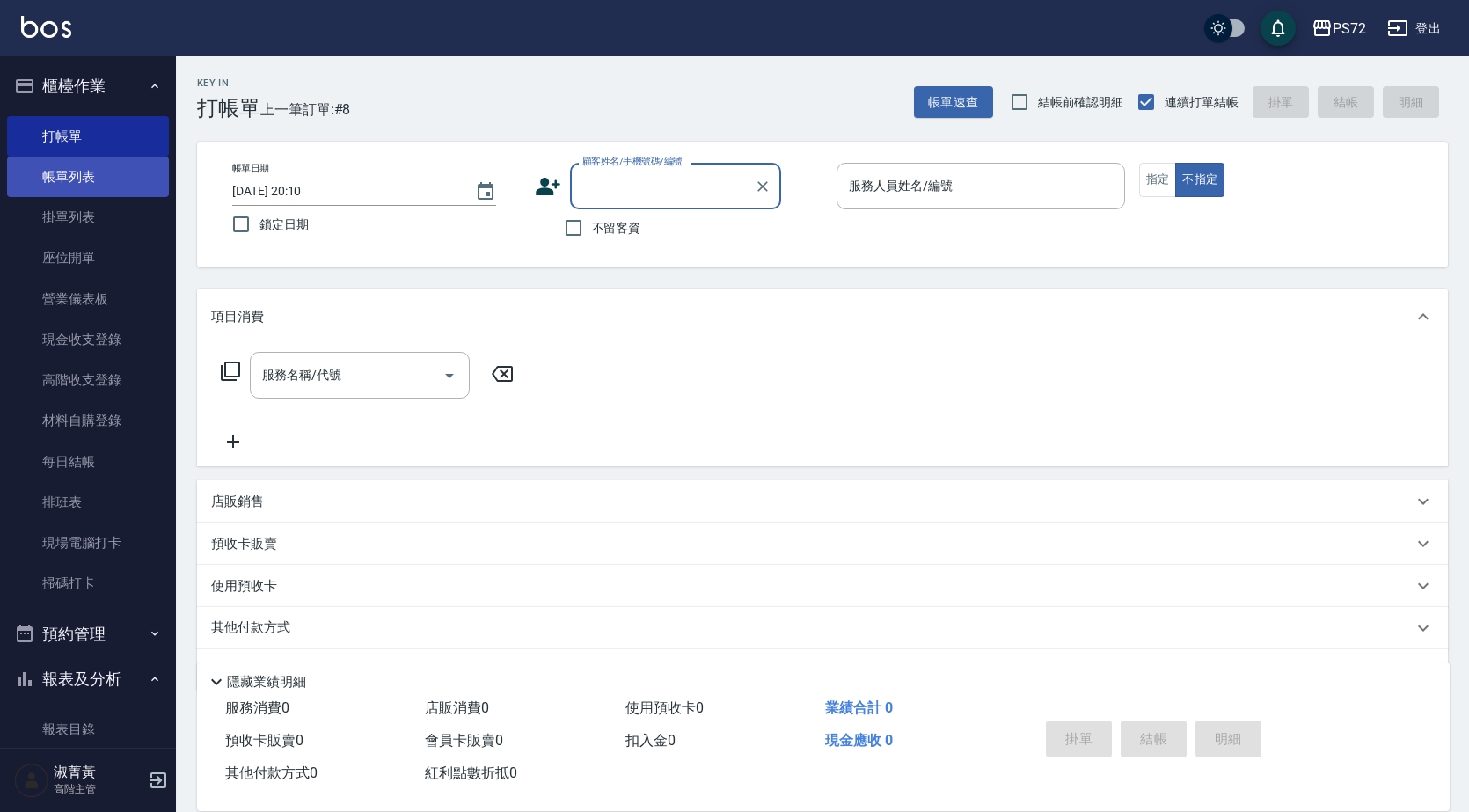
click at [131, 173] on link "帳單列表" at bounding box center [88, 176] width 162 height 41
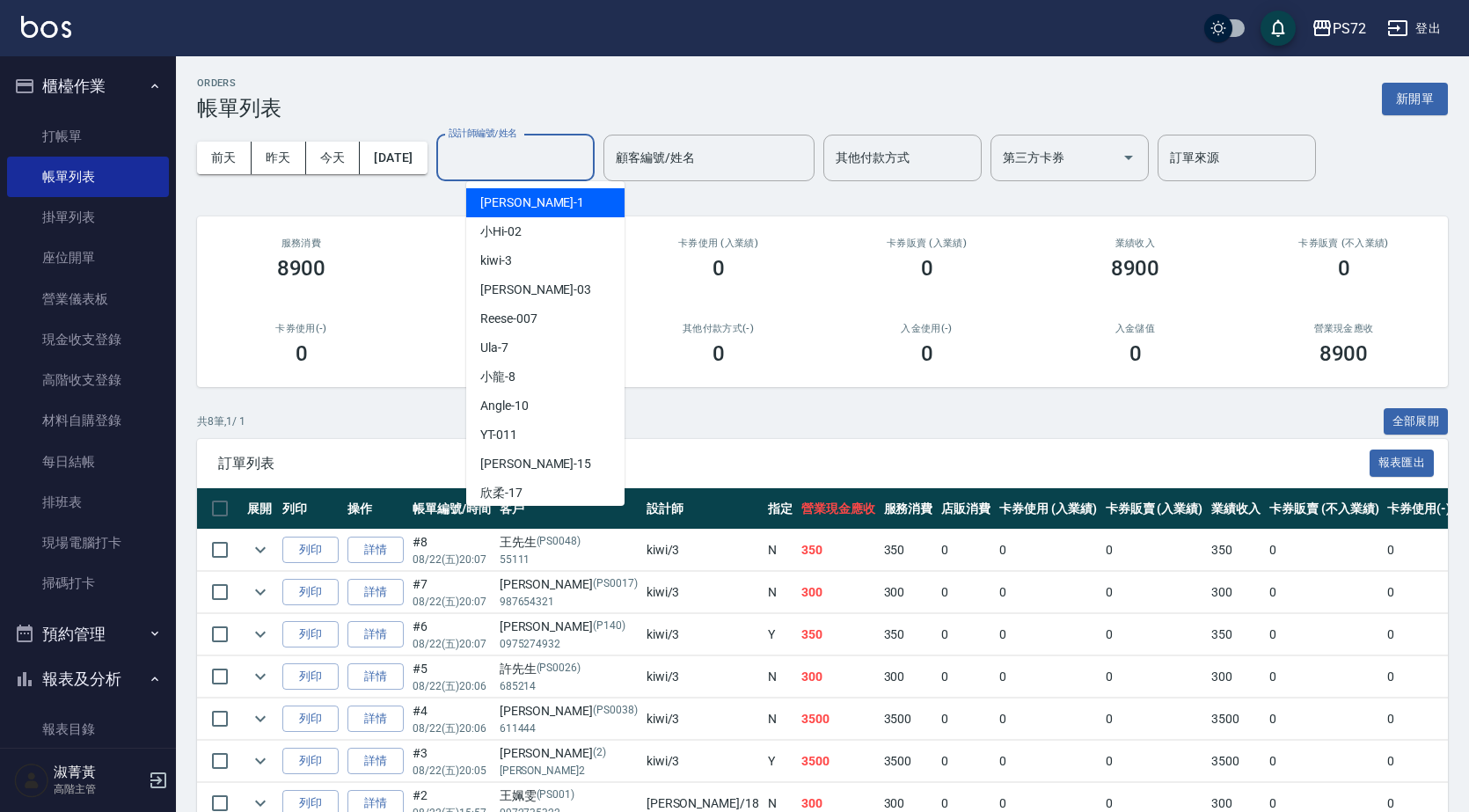
click at [504, 144] on div "設計師編號/姓名 設計師編號/姓名" at bounding box center [515, 158] width 158 height 46
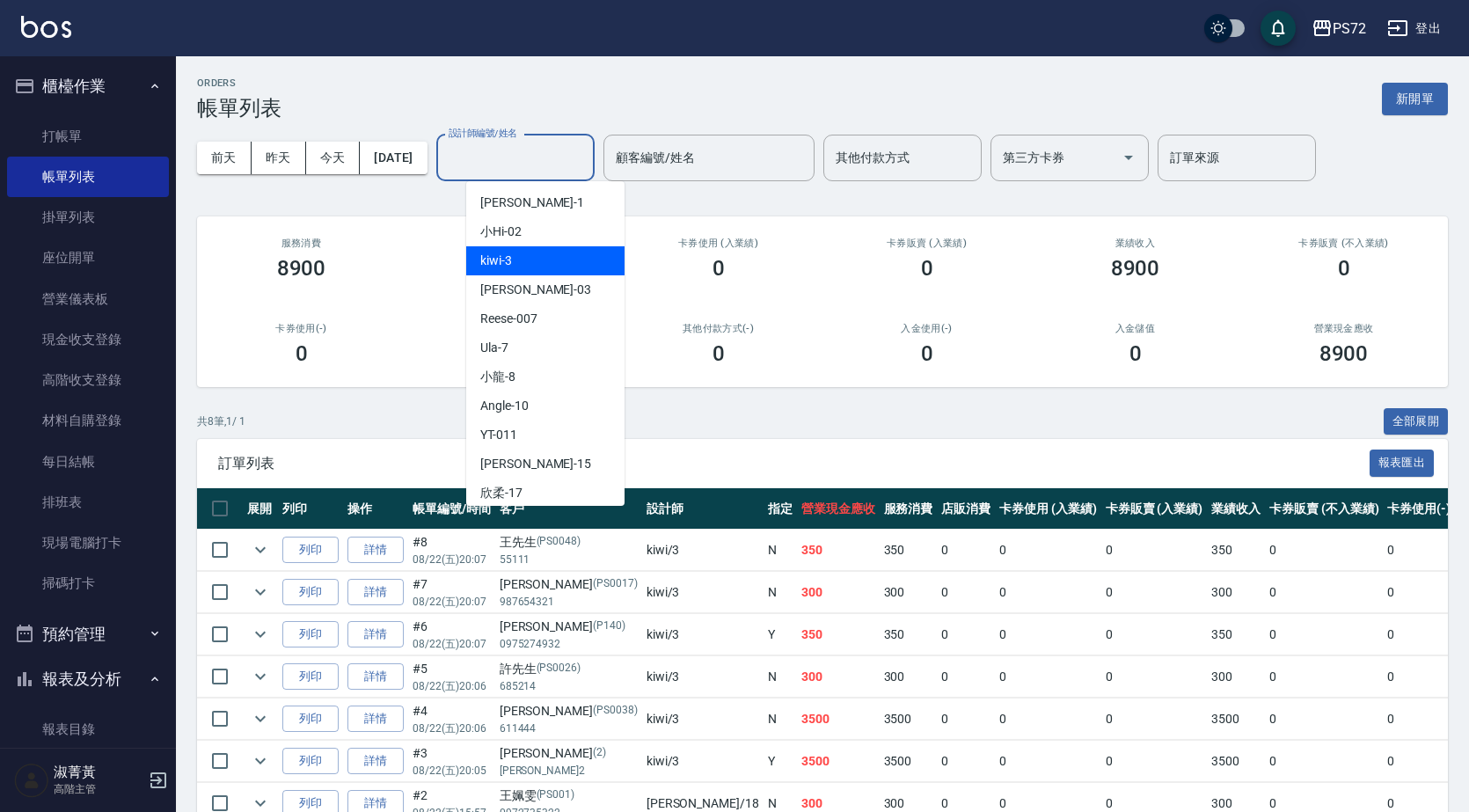
click at [528, 267] on div "kiwi -3" at bounding box center [545, 261] width 158 height 29
type input "kiwi-3"
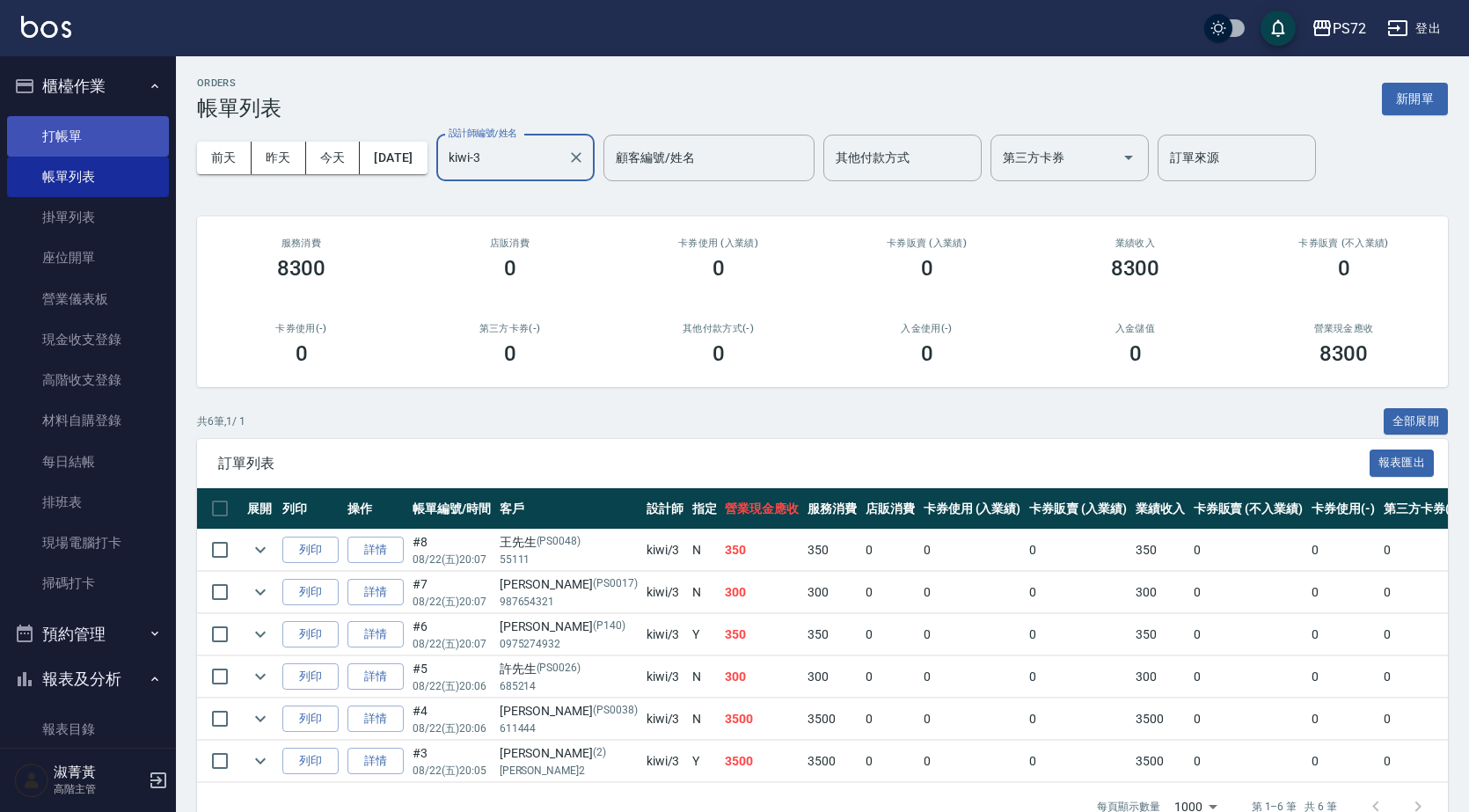
click at [102, 137] on link "打帳單" at bounding box center [88, 137] width 162 height 41
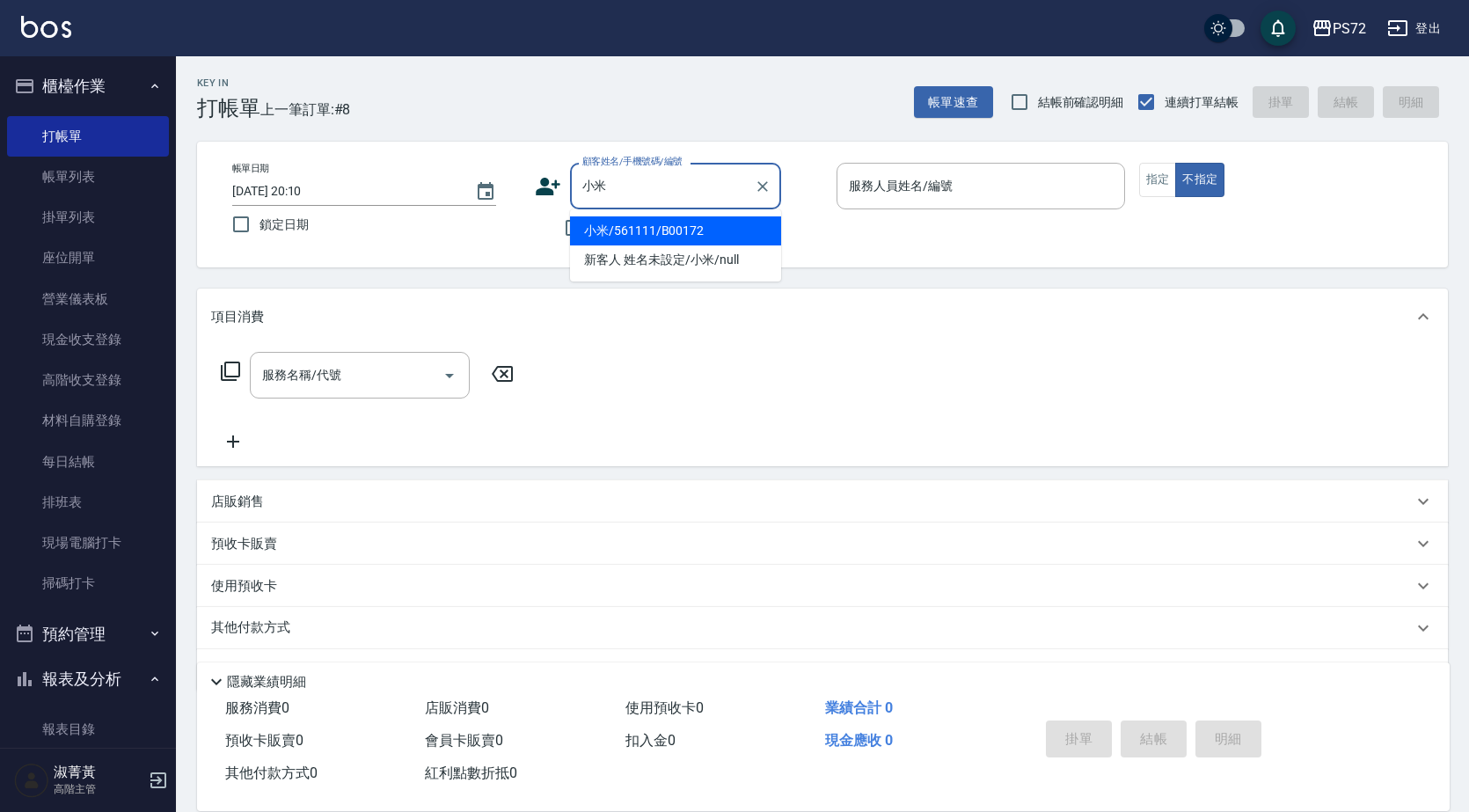
type input "小米"
click at [616, 182] on input "顧客姓名/手機號碼/編號" at bounding box center [662, 186] width 169 height 30
click at [644, 224] on li "小米/561111/B00172" at bounding box center [675, 230] width 212 height 29
type input "小米/561111/B00172"
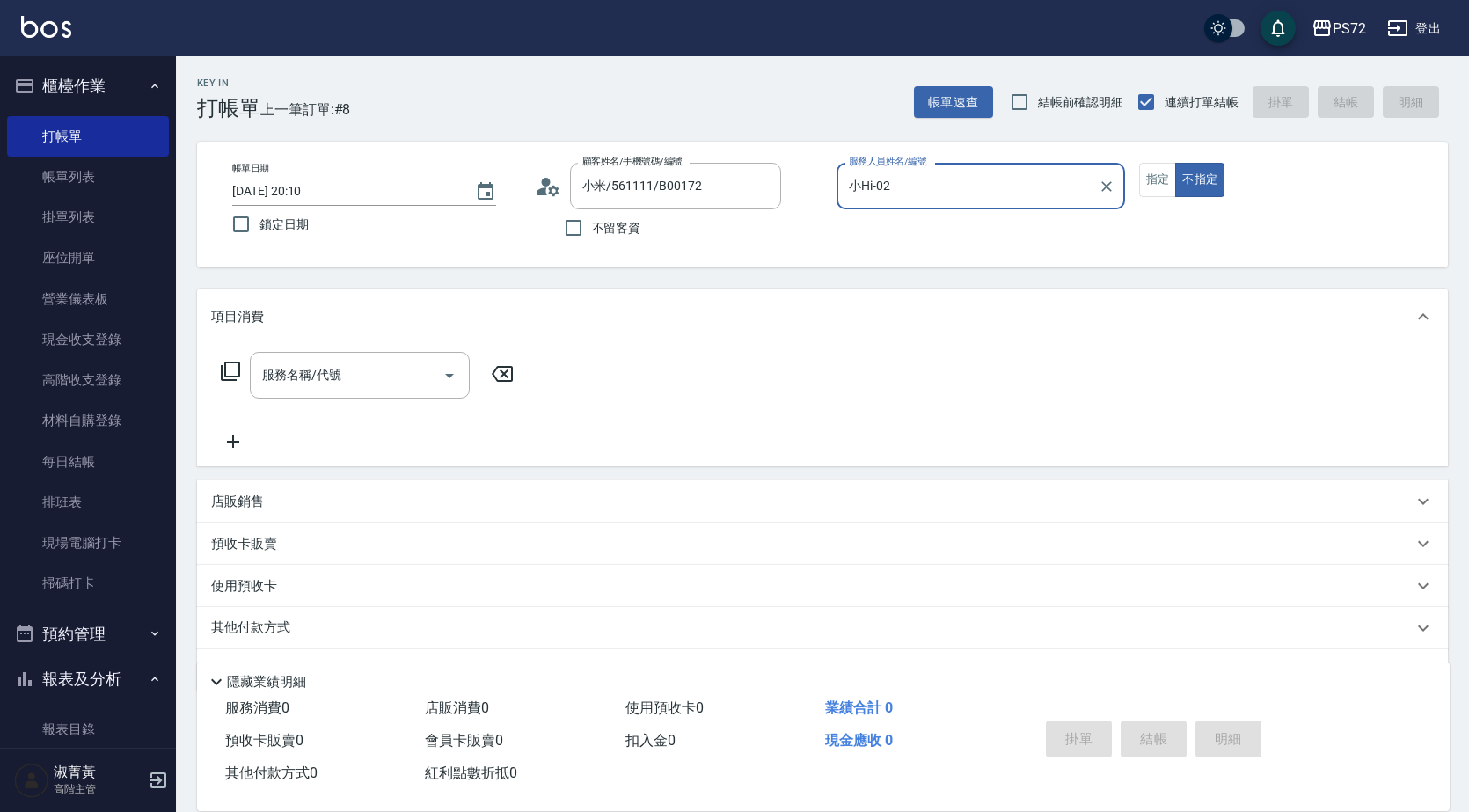
type input "小Hi-02"
drag, startPoint x: 1139, startPoint y: 178, endPoint x: 1115, endPoint y: 178, distance: 24.0
click at [1139, 177] on button "指定" at bounding box center [1158, 179] width 38 height 34
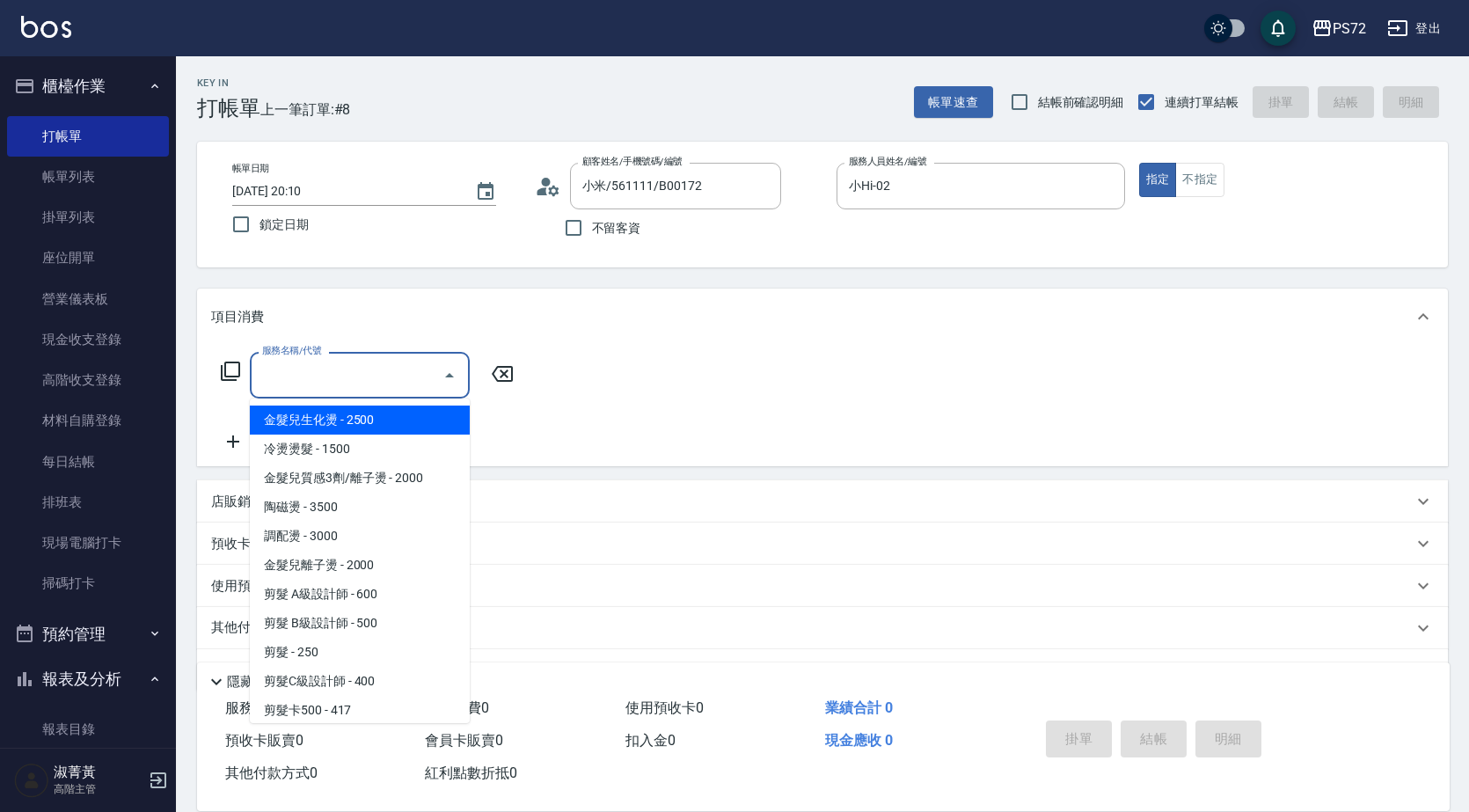
click at [358, 379] on input "服務名稱/代號" at bounding box center [346, 374] width 177 height 30
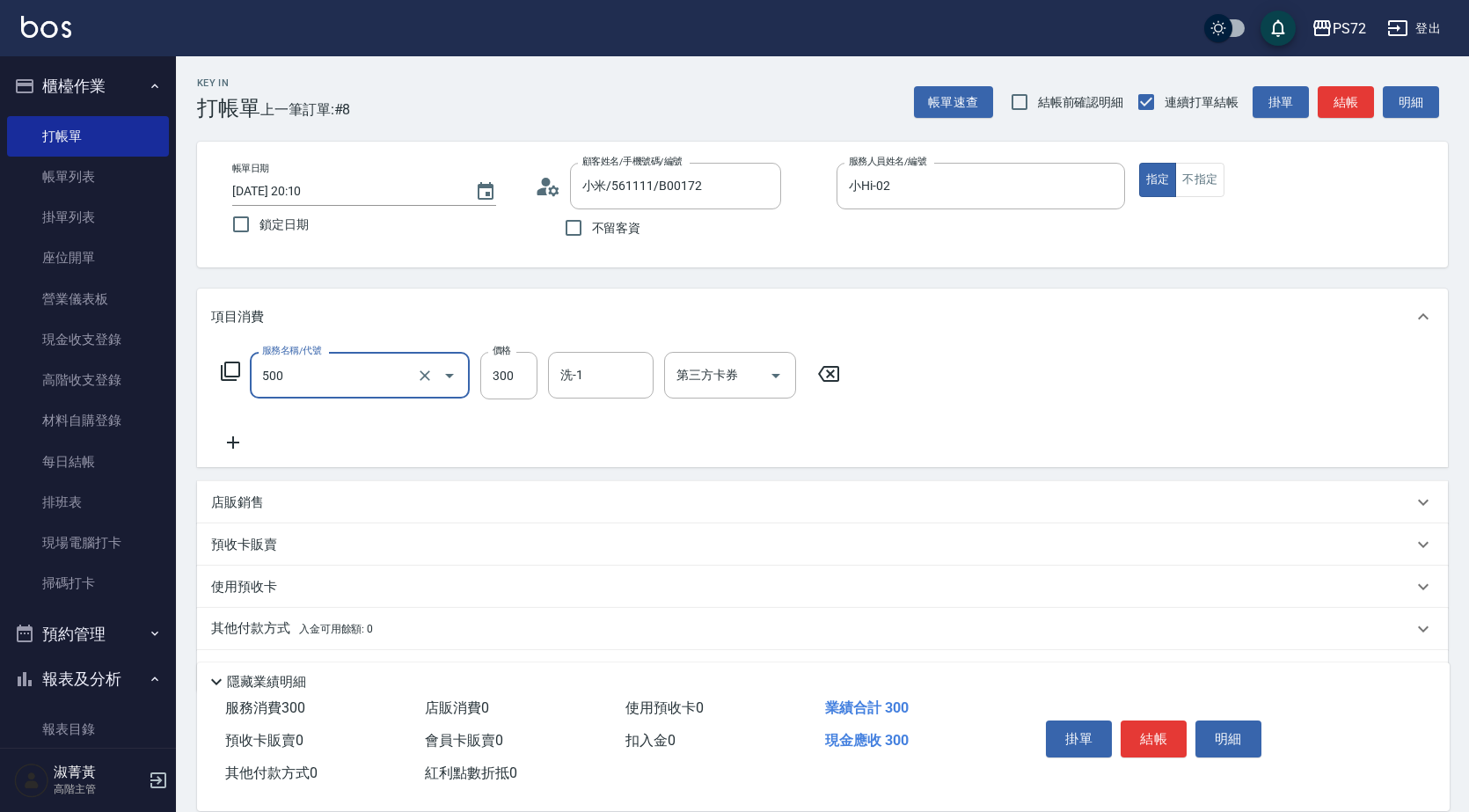
type input "洗髮(A級)(500)"
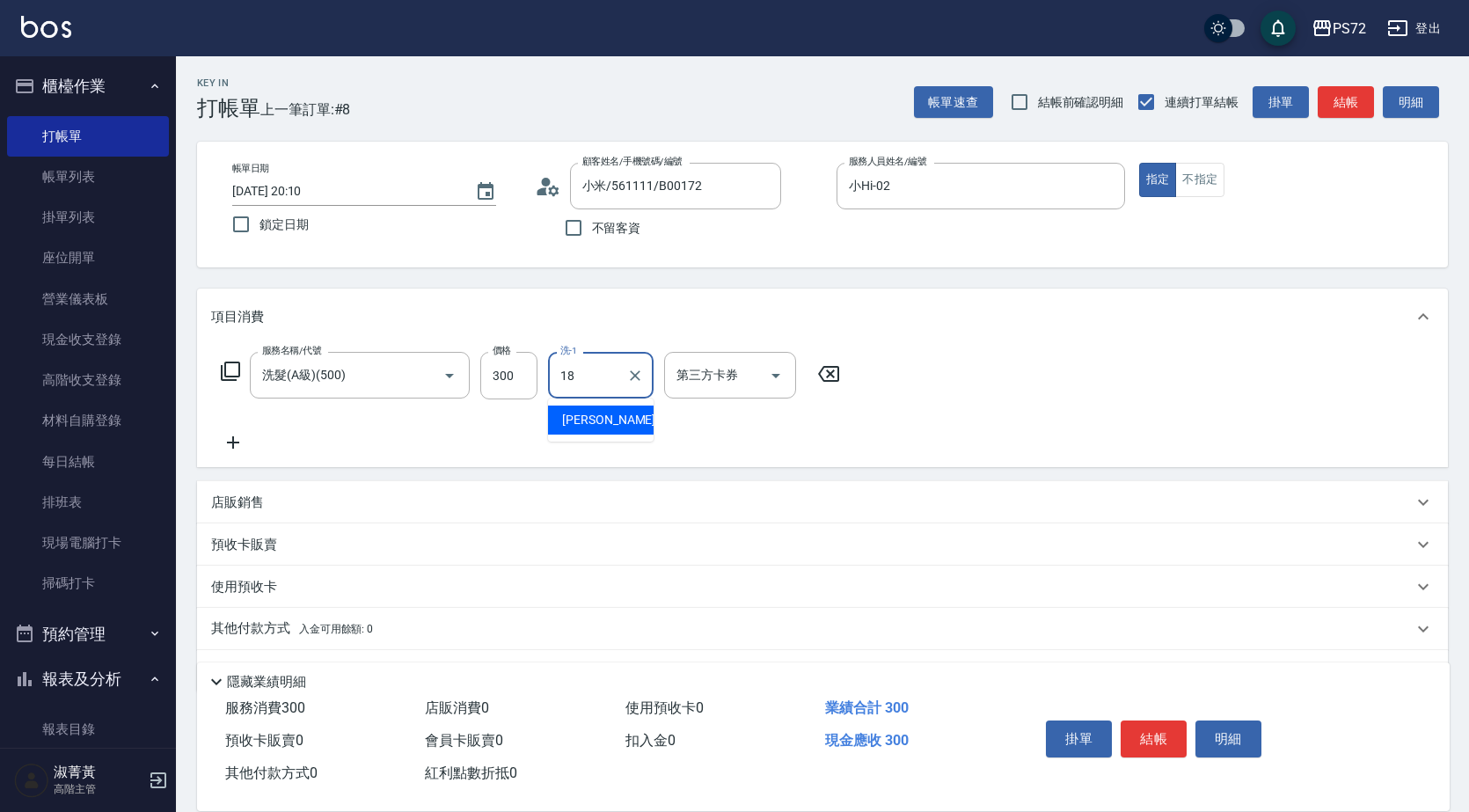
type input "[PERSON_NAME]-18"
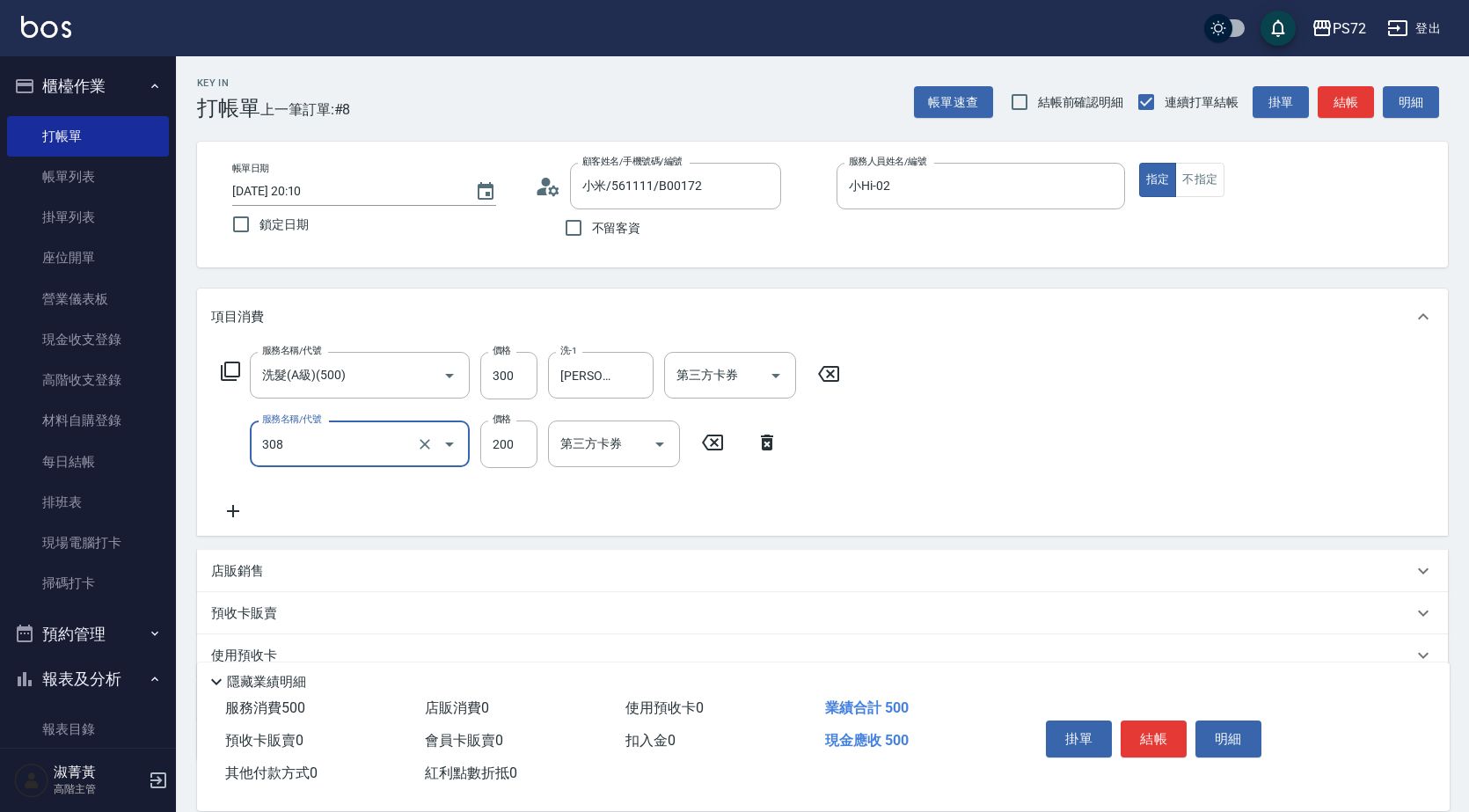
type input "學生剪髮(UP)(308)"
type input "350"
click at [1172, 733] on button "結帳" at bounding box center [1153, 739] width 66 height 37
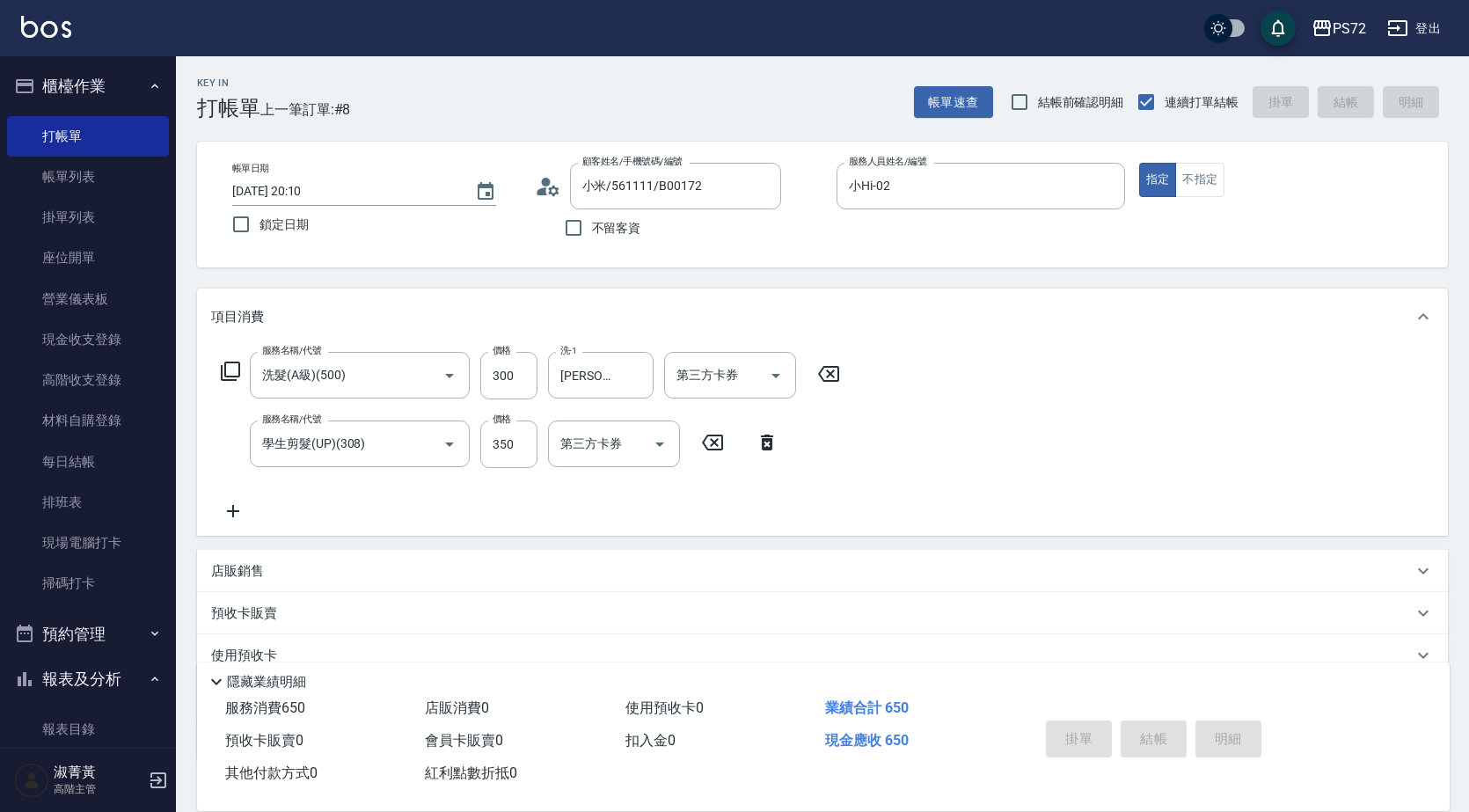
type input "[DATE] 20:16"
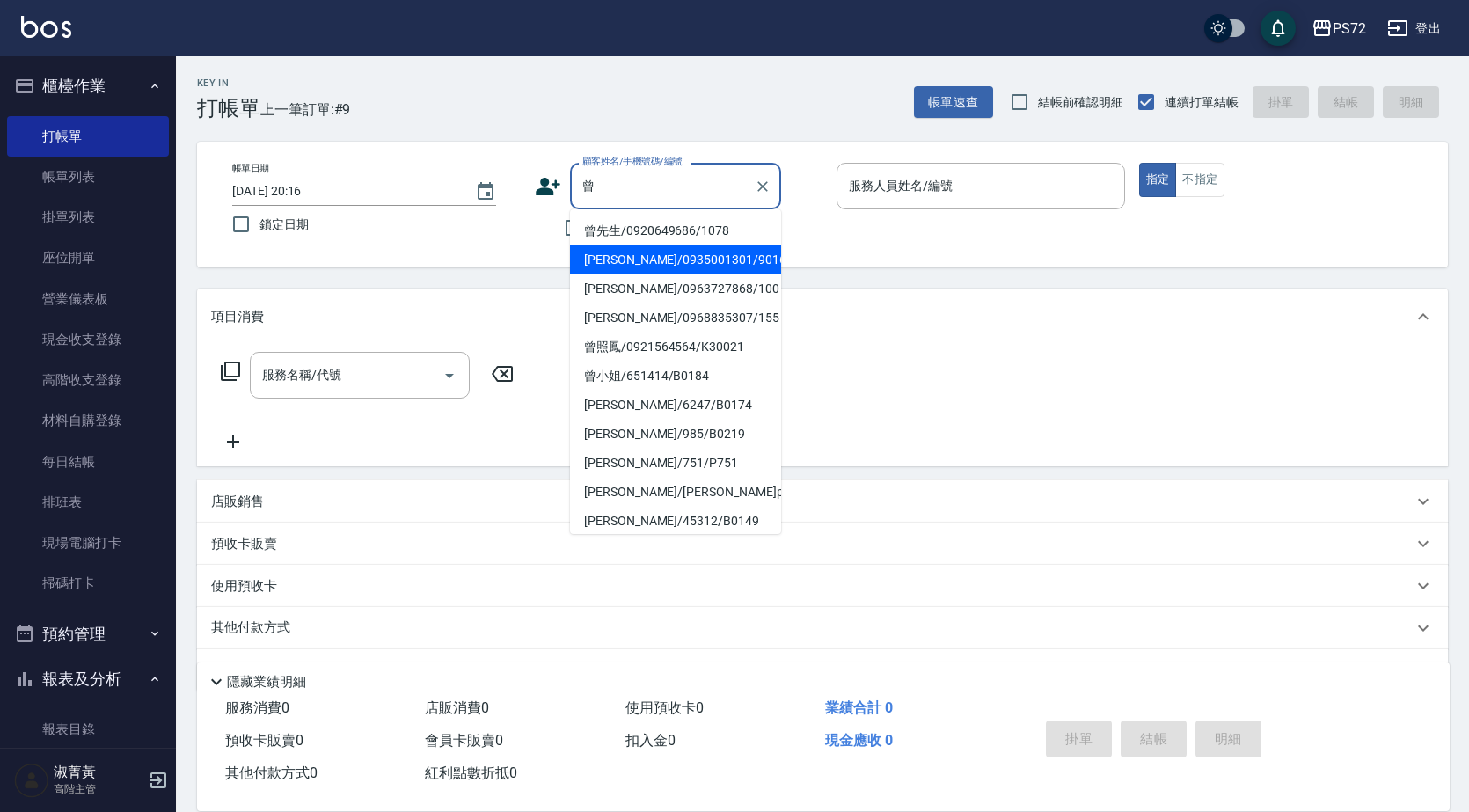
click at [636, 264] on li "[PERSON_NAME]/0935001301/9016" at bounding box center [675, 260] width 212 height 29
type input "[PERSON_NAME]/0935001301/9016"
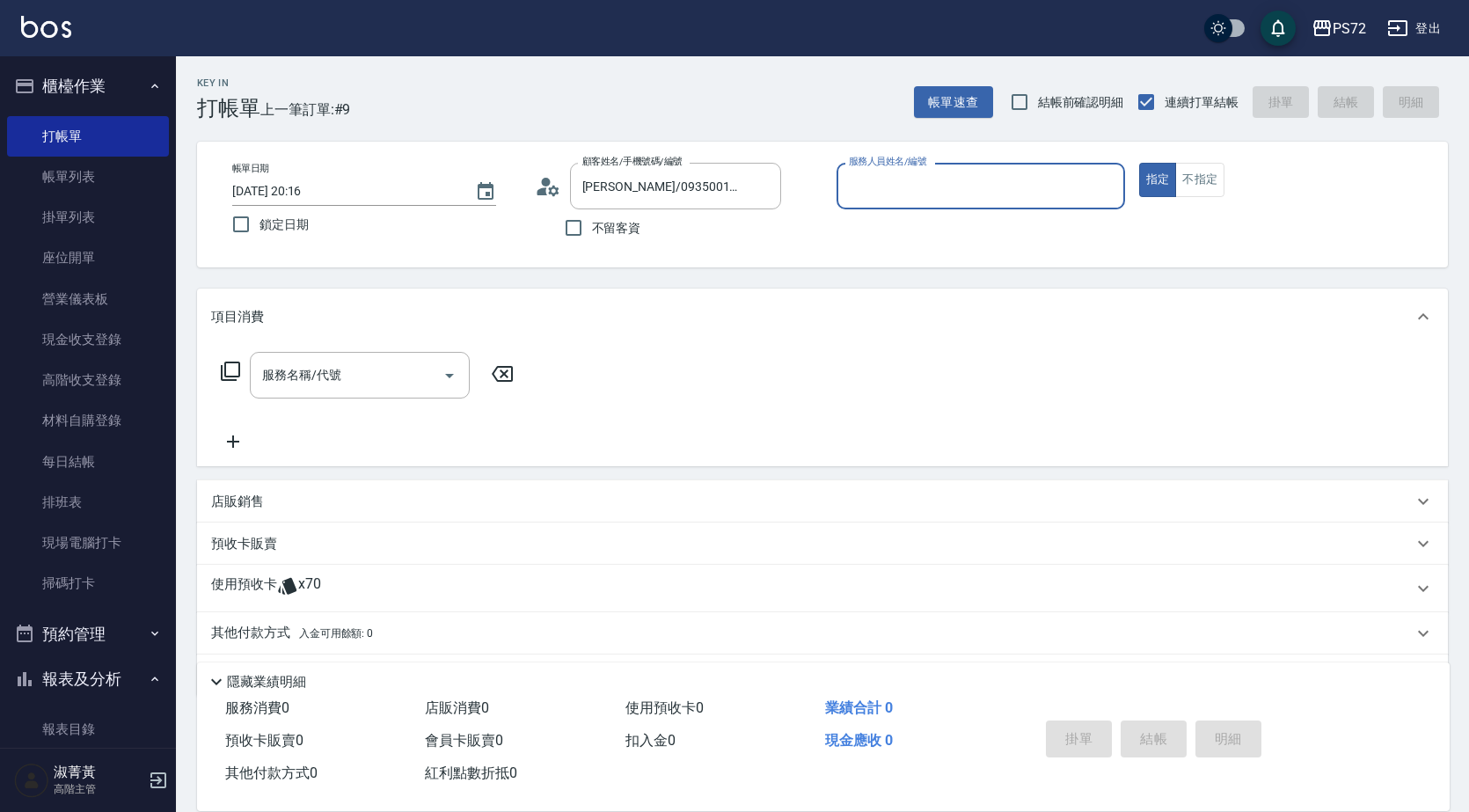
click at [880, 196] on input "服務人員姓名/編號" at bounding box center [980, 186] width 273 height 30
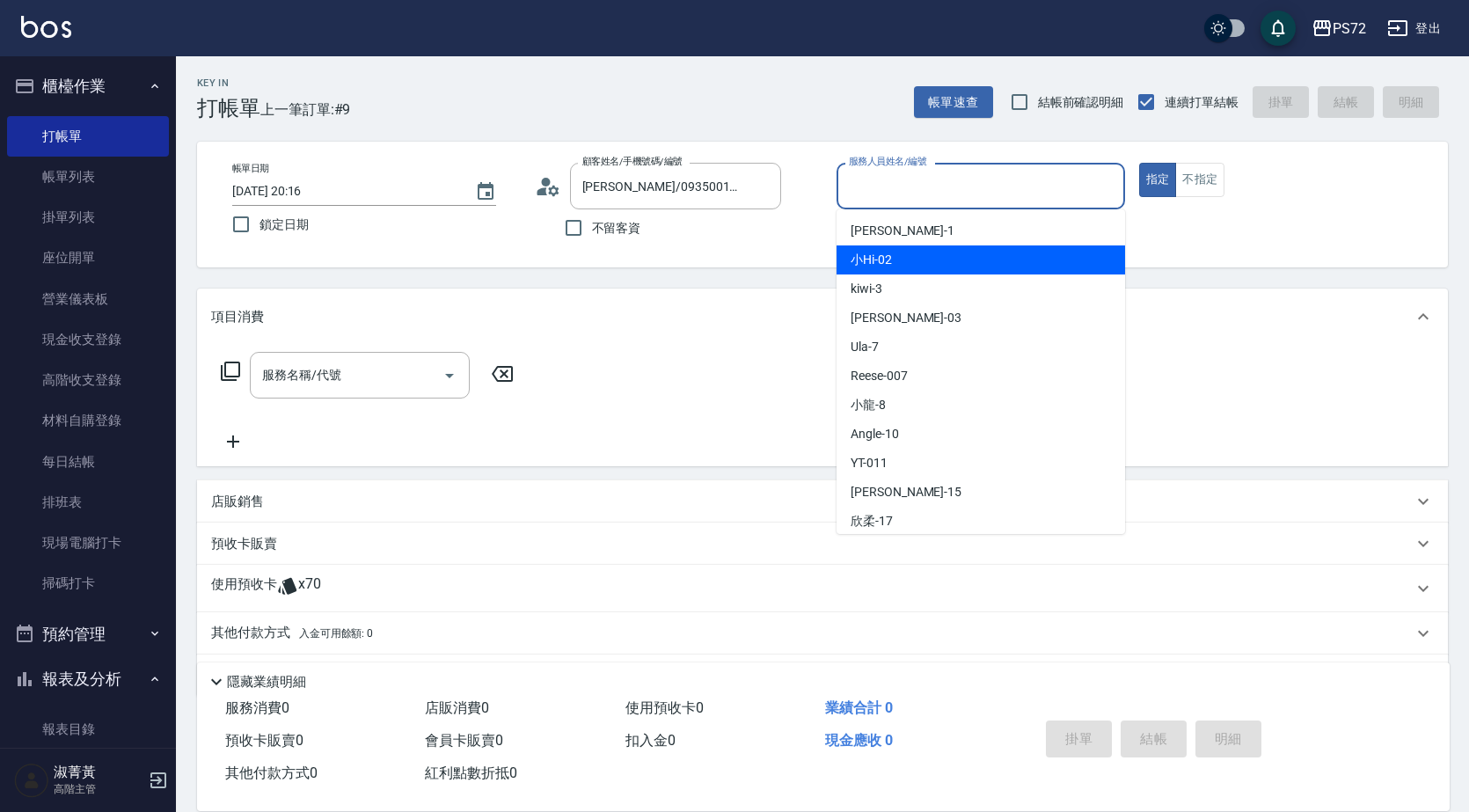
click at [901, 264] on div "小Hi -02" at bounding box center [981, 260] width 288 height 29
type input "小Hi-02"
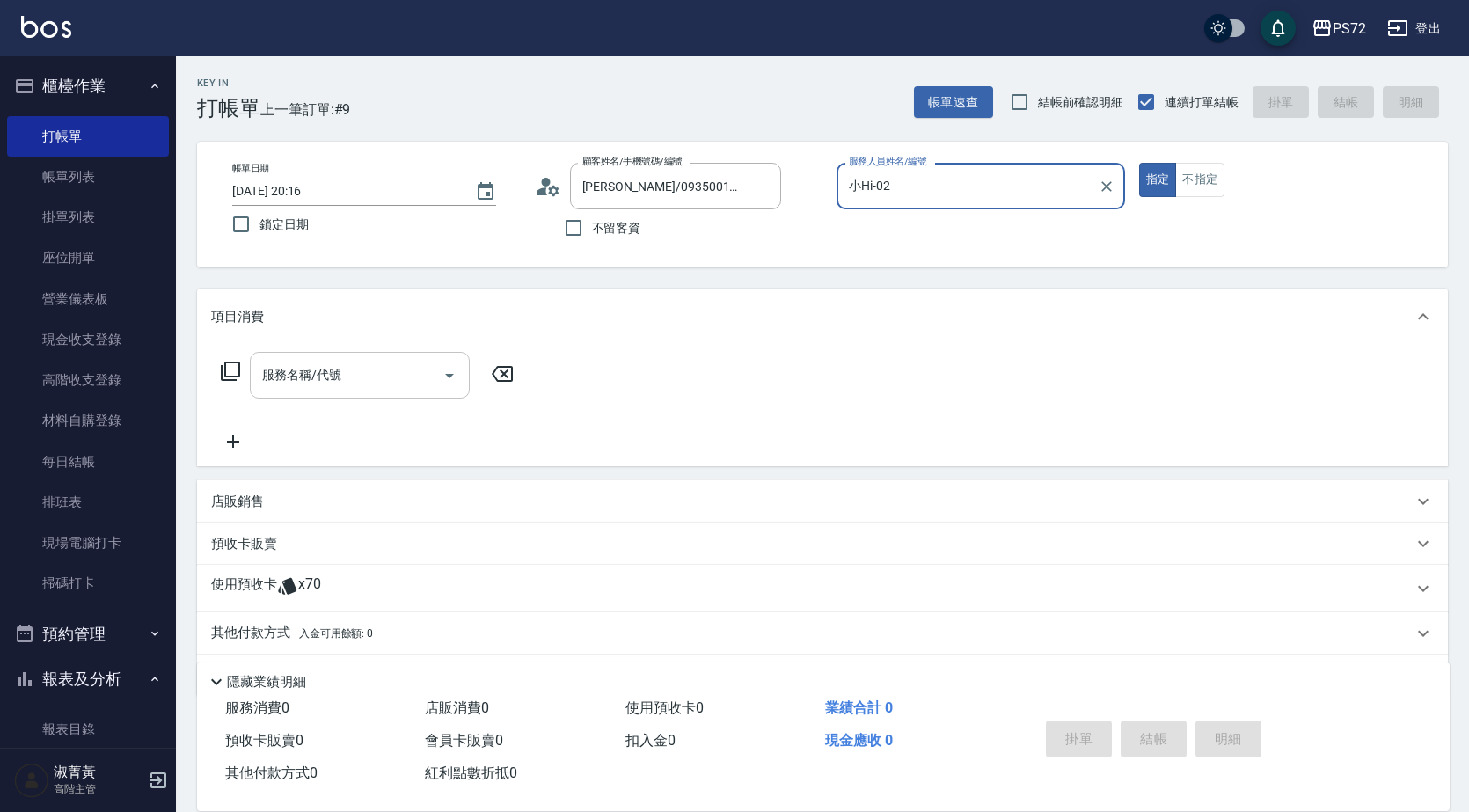
click at [294, 388] on input "服務名稱/代號" at bounding box center [346, 374] width 177 height 30
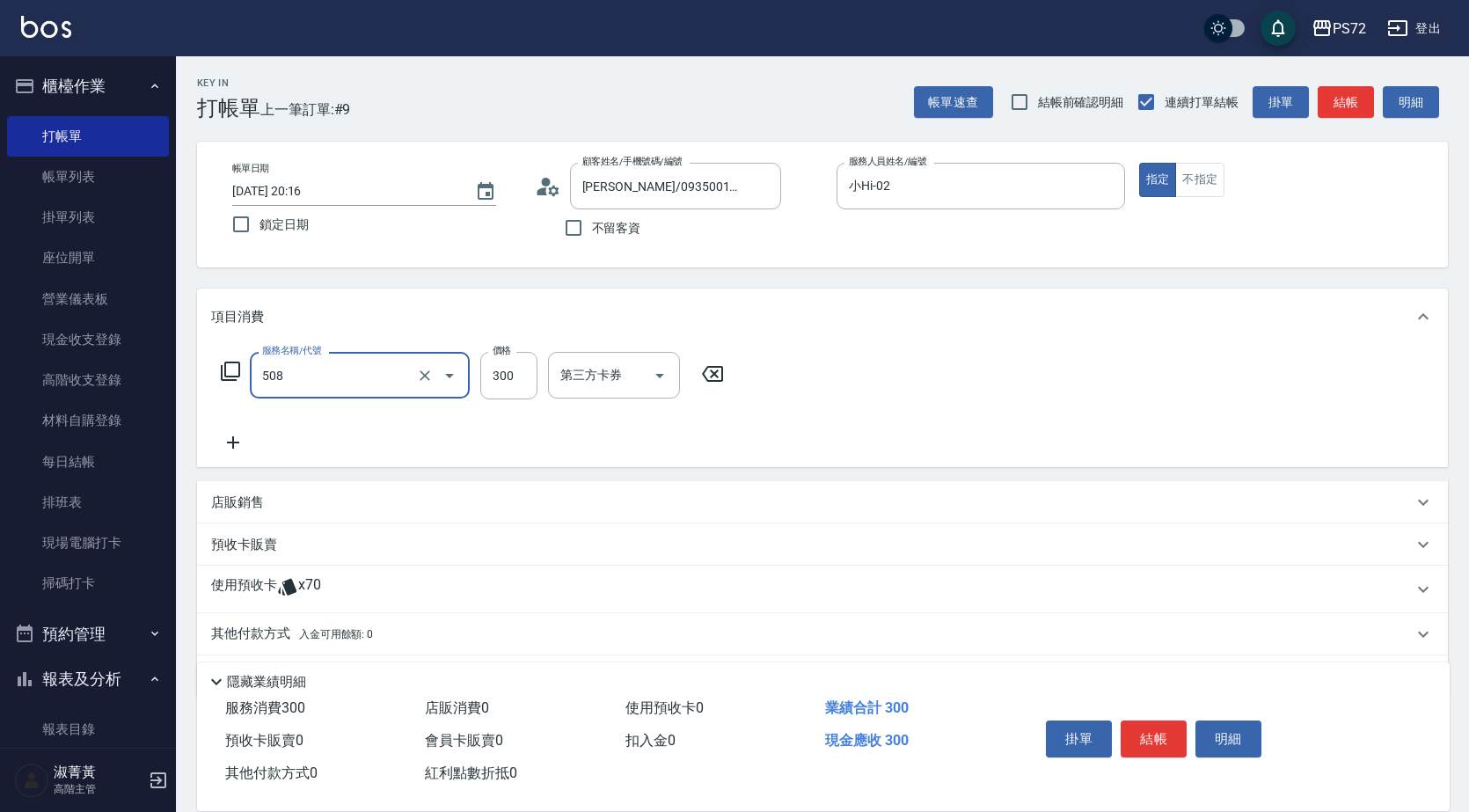
type input "洗髮卡300(508)"
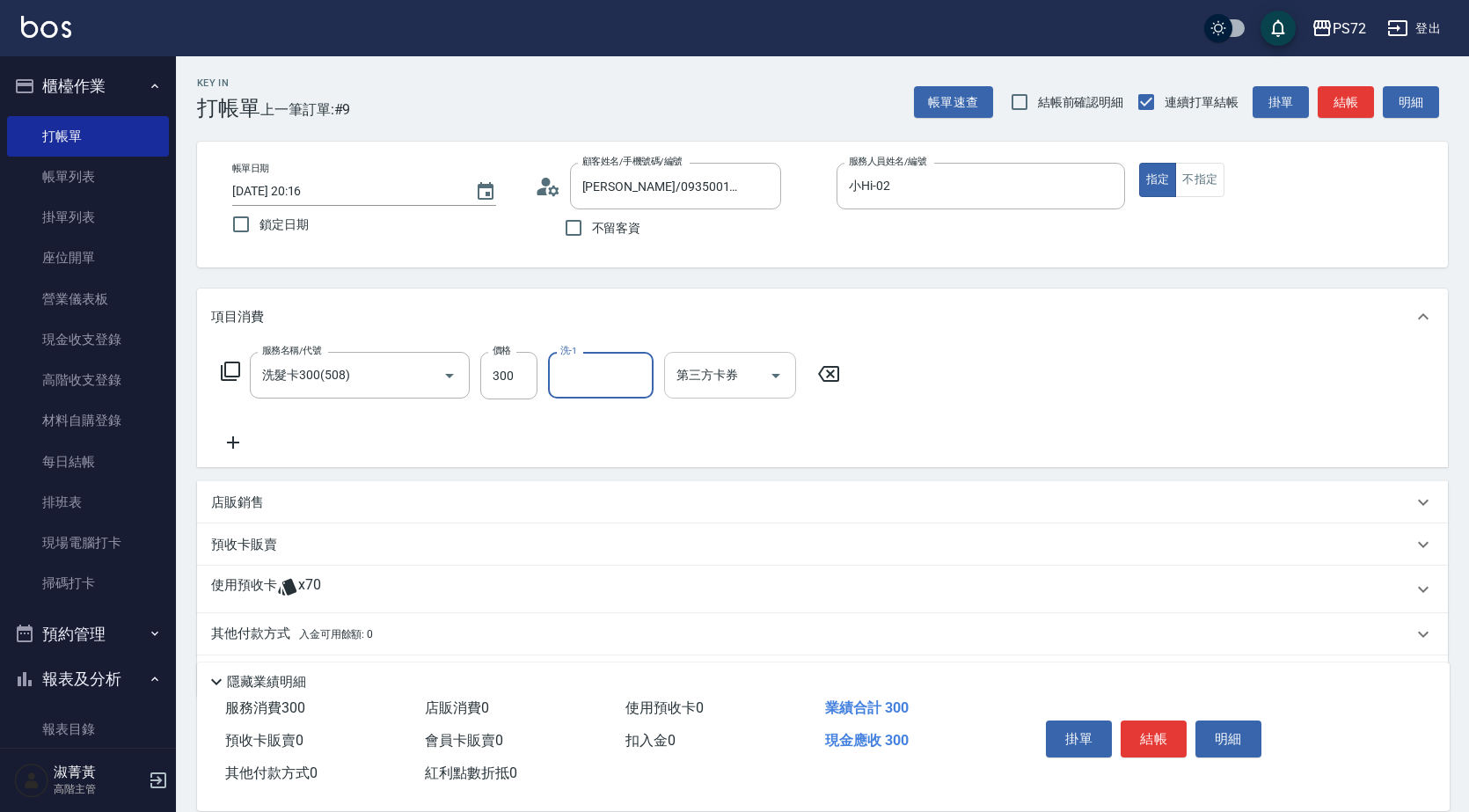
click at [725, 378] on input "第三方卡券" at bounding box center [716, 374] width 90 height 30
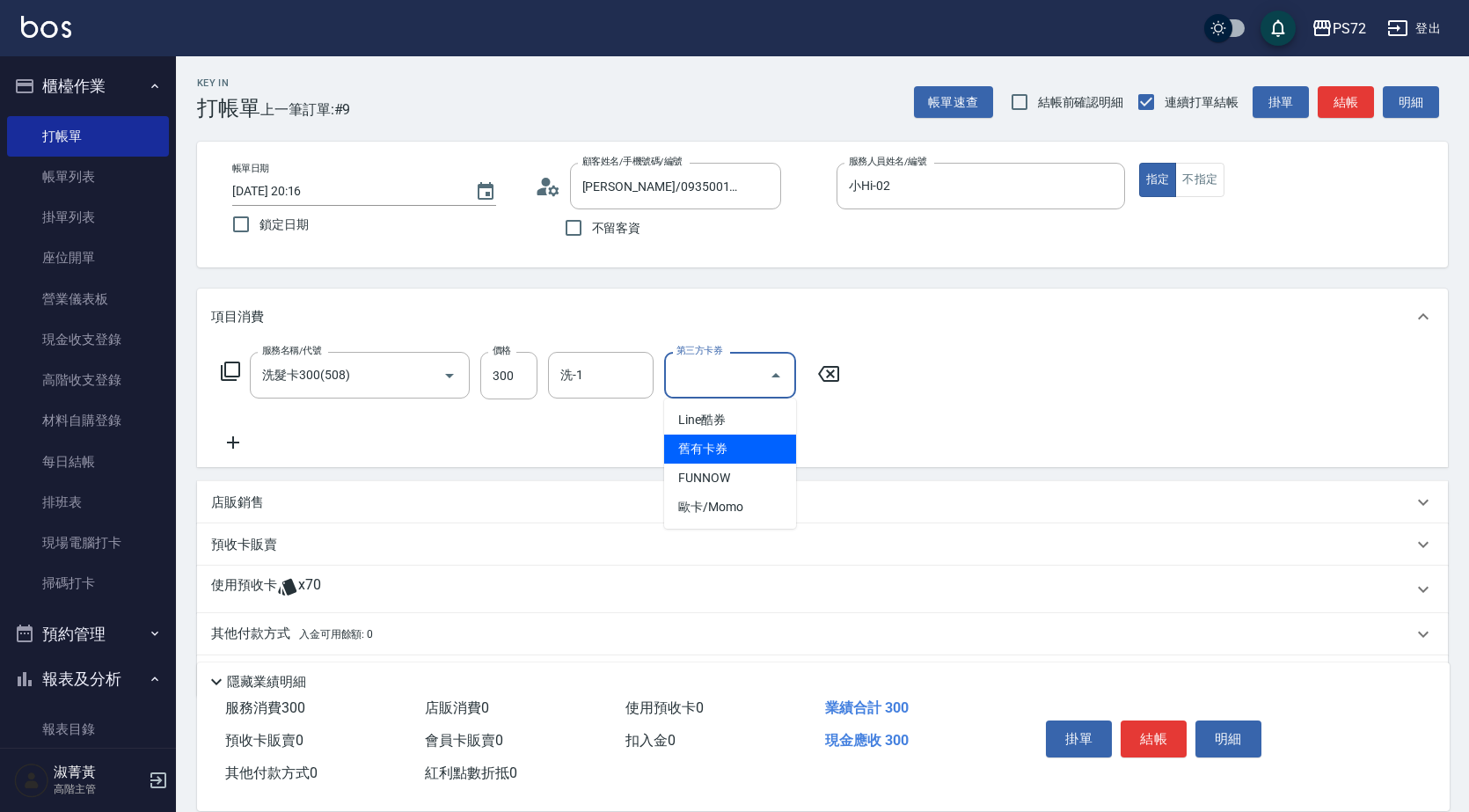
click at [740, 447] on span "舊有卡券" at bounding box center [730, 448] width 132 height 29
type input "舊有卡券"
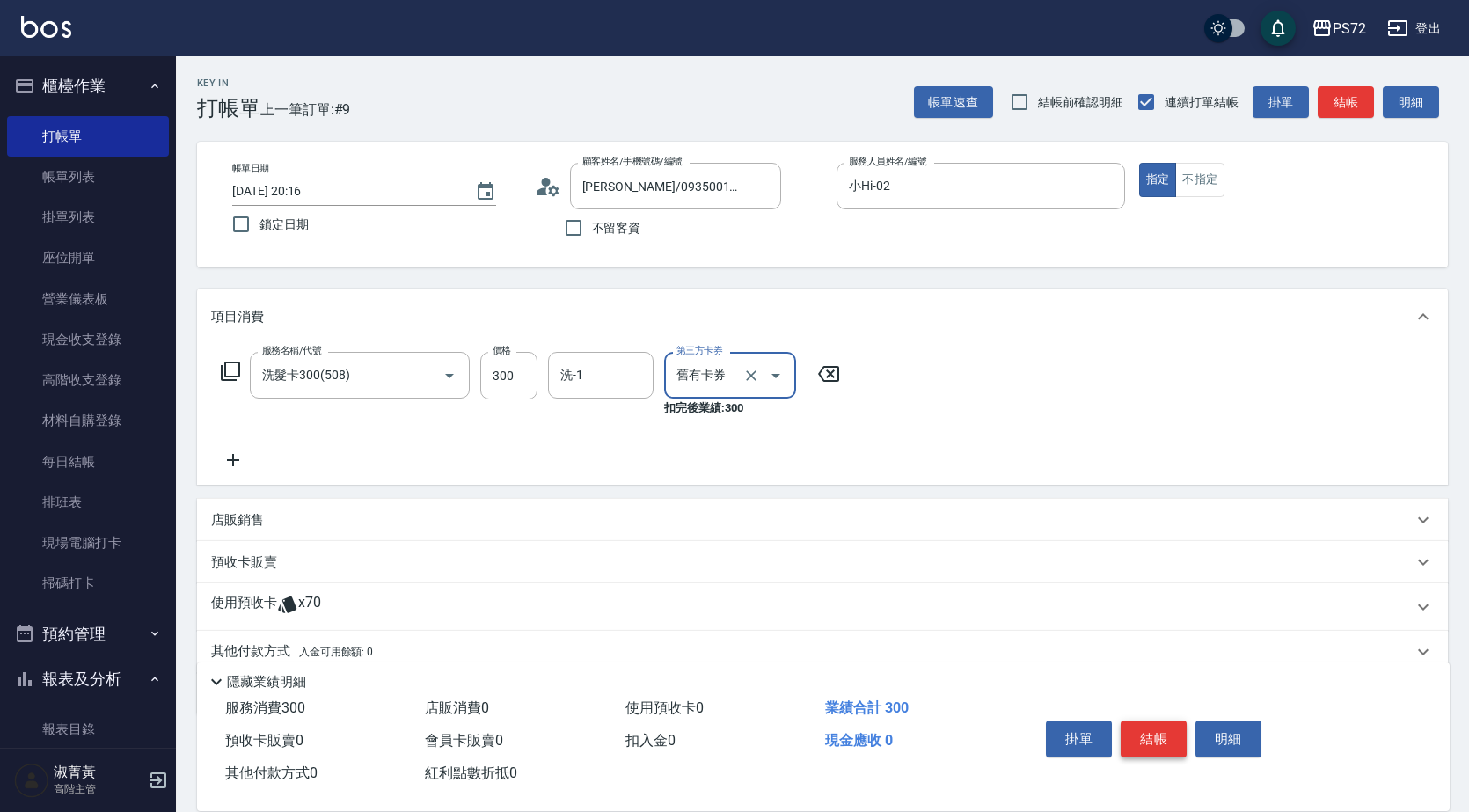
click at [1144, 726] on button "結帳" at bounding box center [1153, 739] width 66 height 37
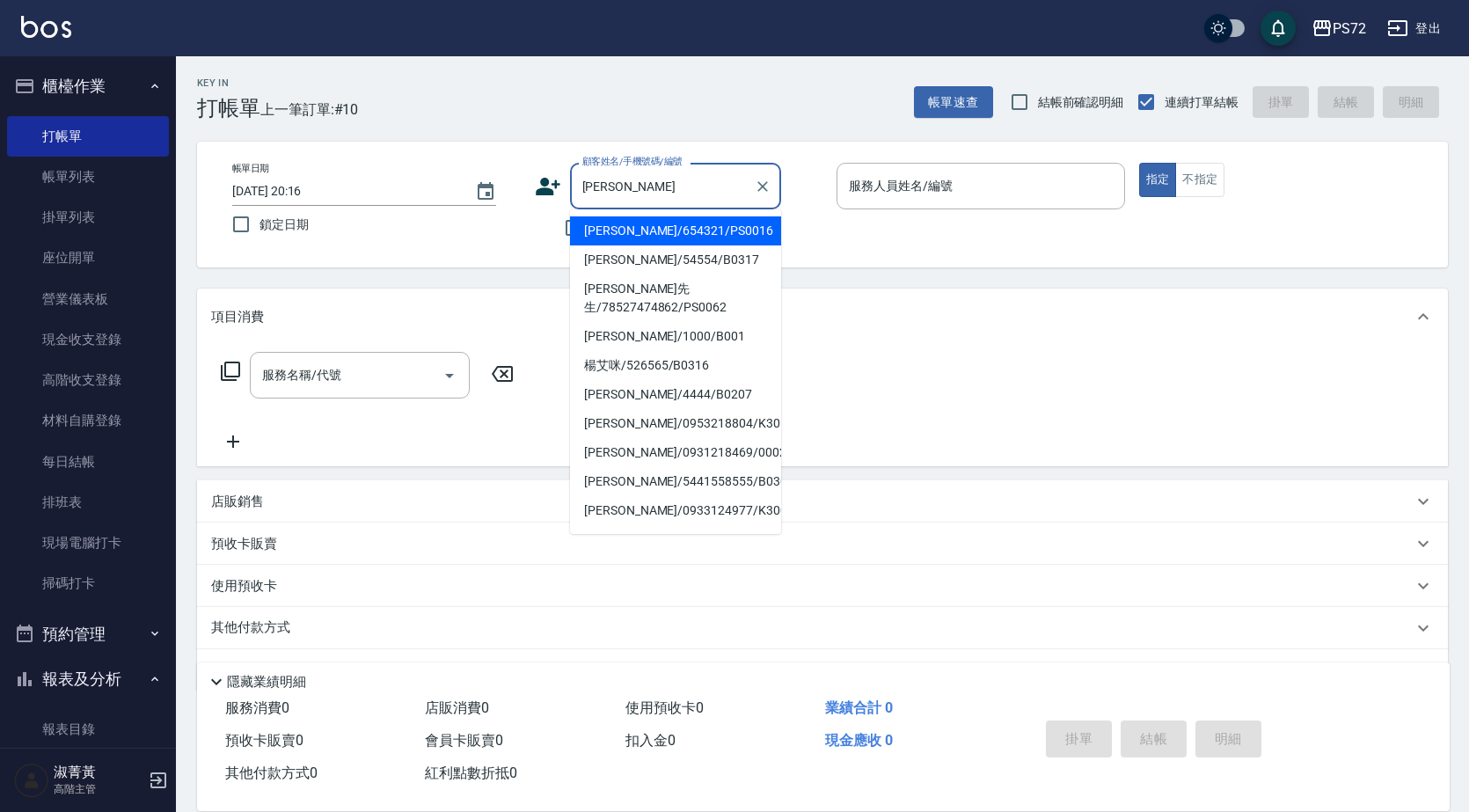
drag, startPoint x: 662, startPoint y: 236, endPoint x: 837, endPoint y: 202, distance: 178.3
click at [662, 235] on li "[PERSON_NAME]/654321/PS0016" at bounding box center [675, 230] width 212 height 29
type input "[PERSON_NAME]/654321/PS0016"
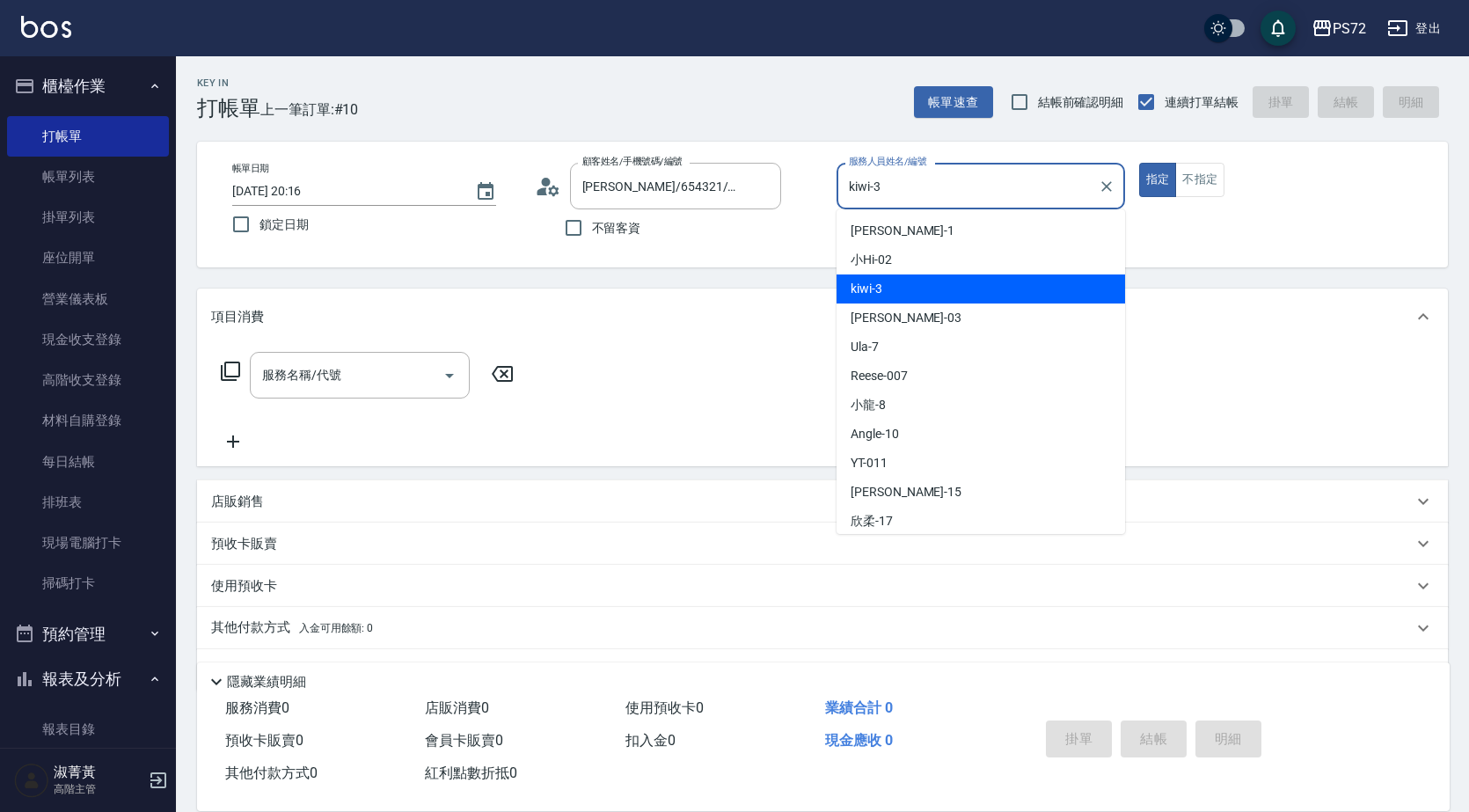
click at [911, 189] on input "kiwi-3" at bounding box center [967, 186] width 247 height 30
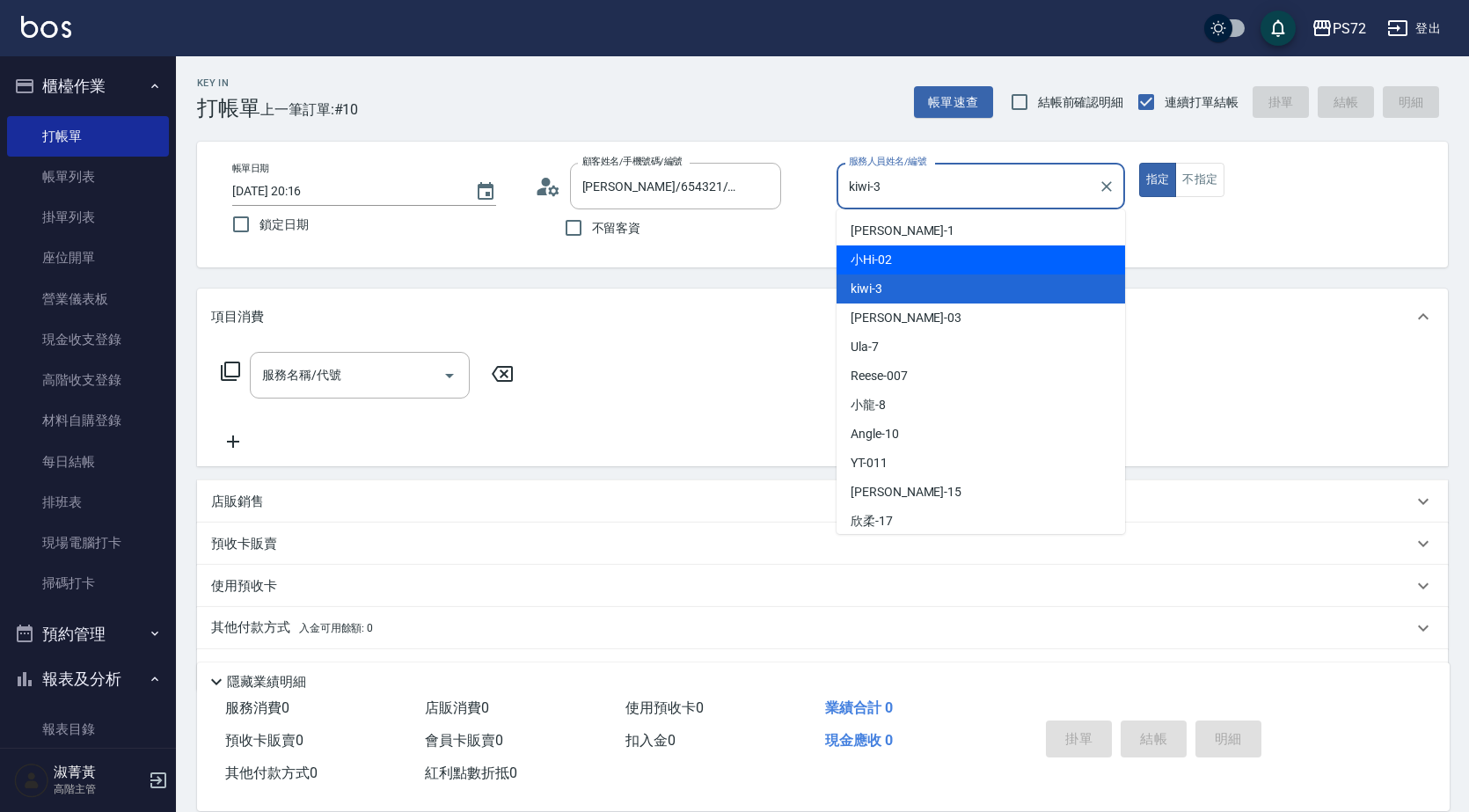
click at [888, 261] on span "小Hi -02" at bounding box center [871, 260] width 42 height 18
type input "小Hi-02"
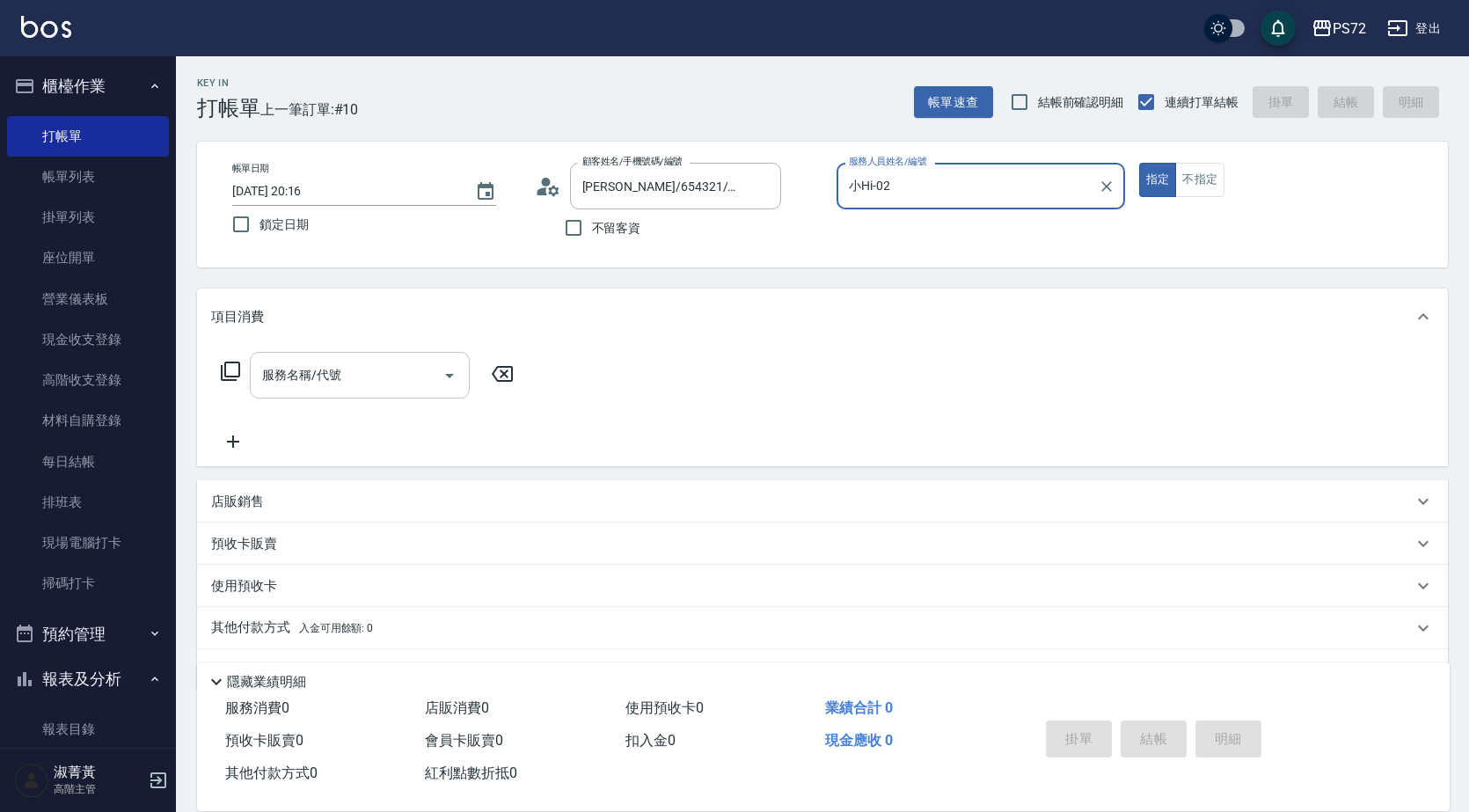
click at [311, 377] on div "服務名稱/代號 服務名稱/代號" at bounding box center [359, 375] width 220 height 46
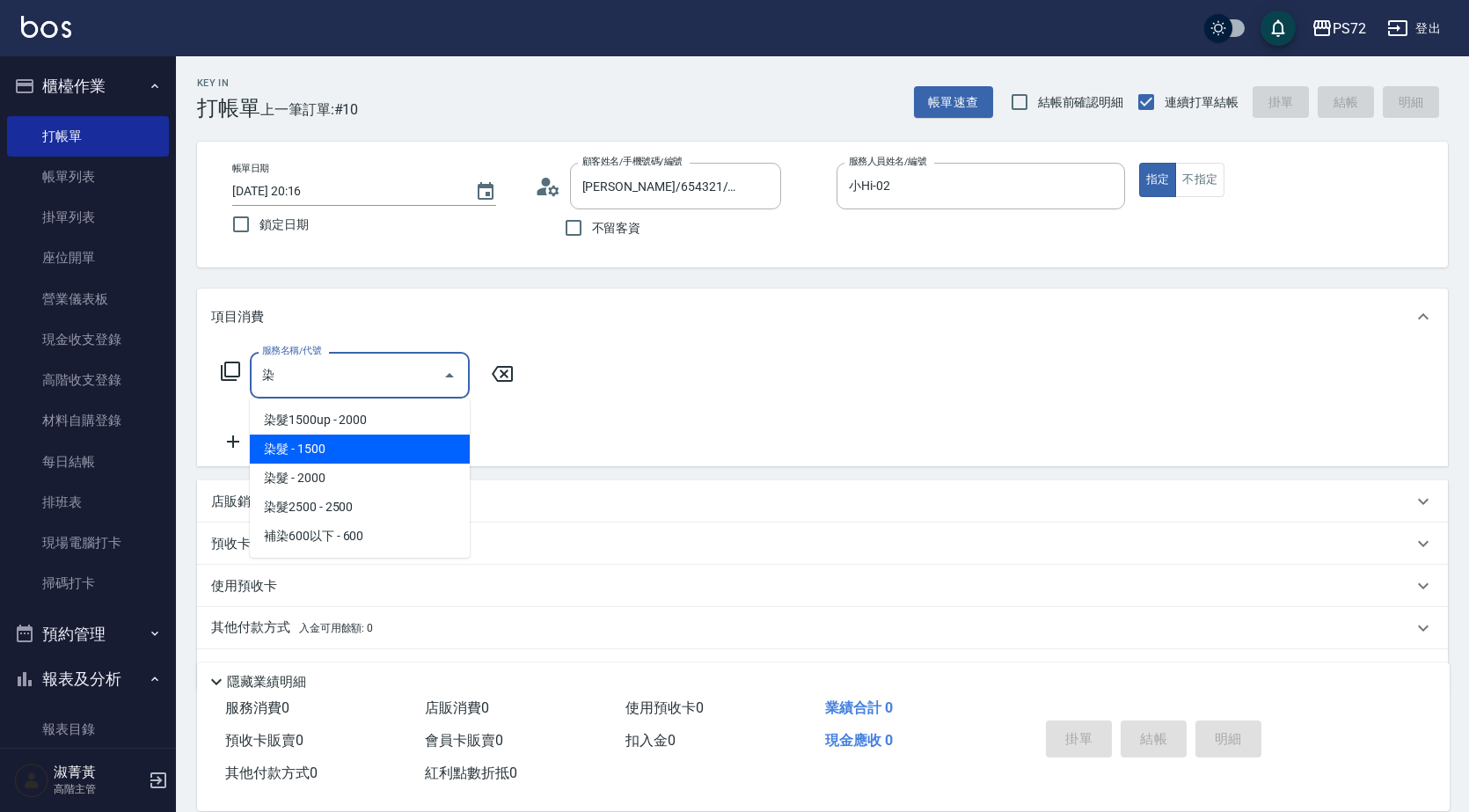
drag, startPoint x: 337, startPoint y: 446, endPoint x: 516, endPoint y: 409, distance: 182.8
click at [337, 445] on span "染髮 - 1500" at bounding box center [359, 448] width 220 height 29
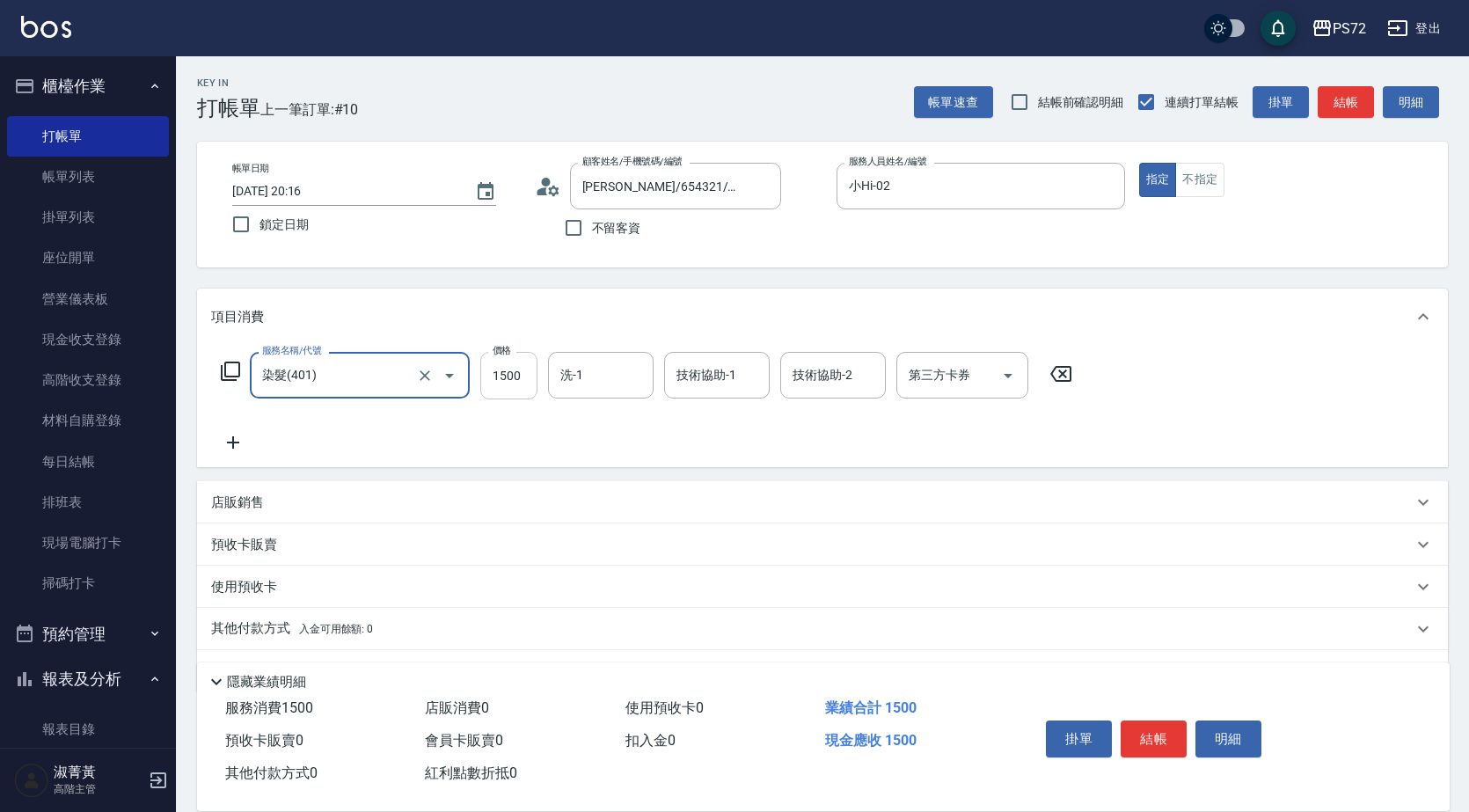
type input "染髮(401)"
click at [504, 364] on input "1500" at bounding box center [509, 375] width 57 height 47
type input "1300"
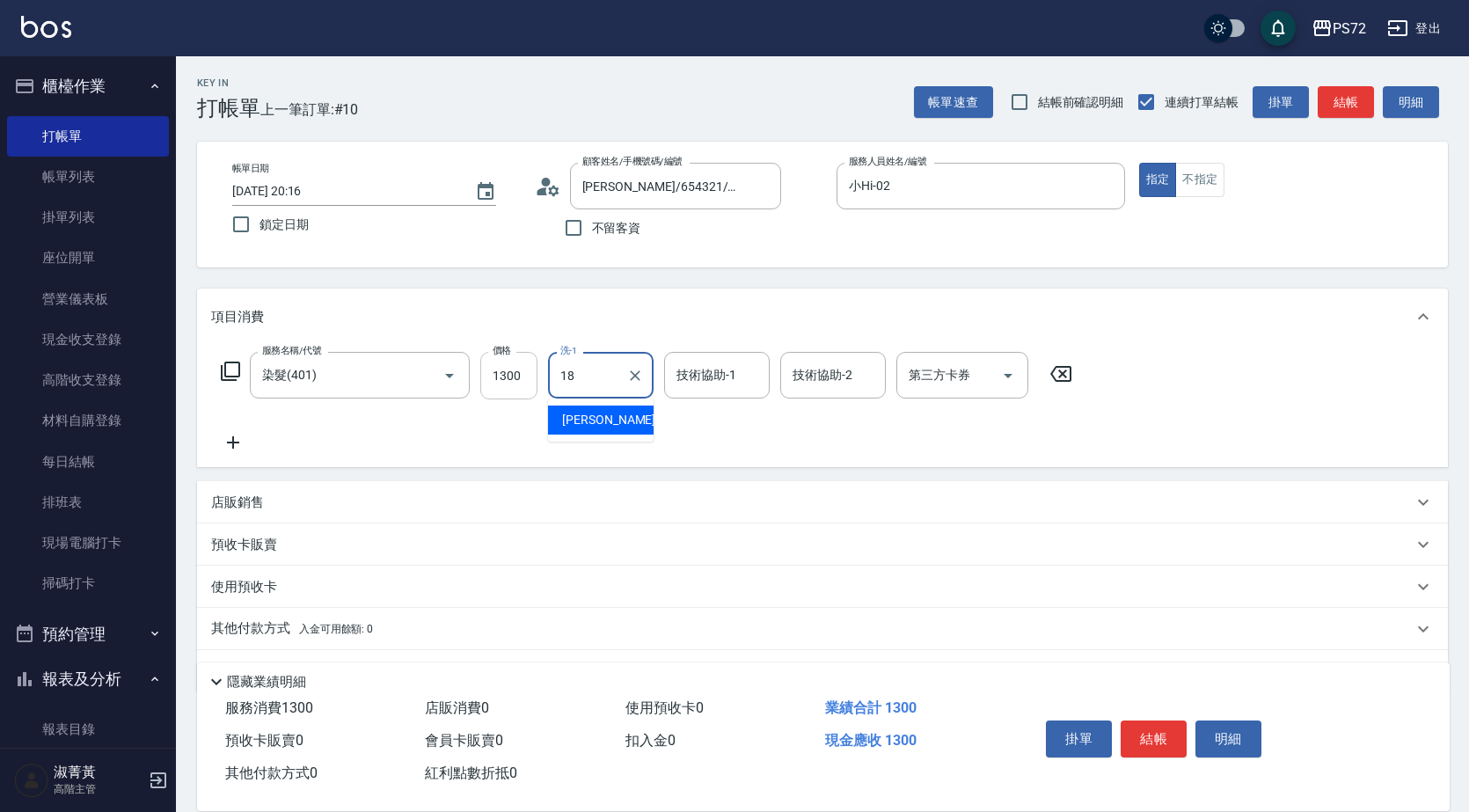
type input "[PERSON_NAME]-18"
click at [1159, 724] on button "結帳" at bounding box center [1153, 739] width 66 height 37
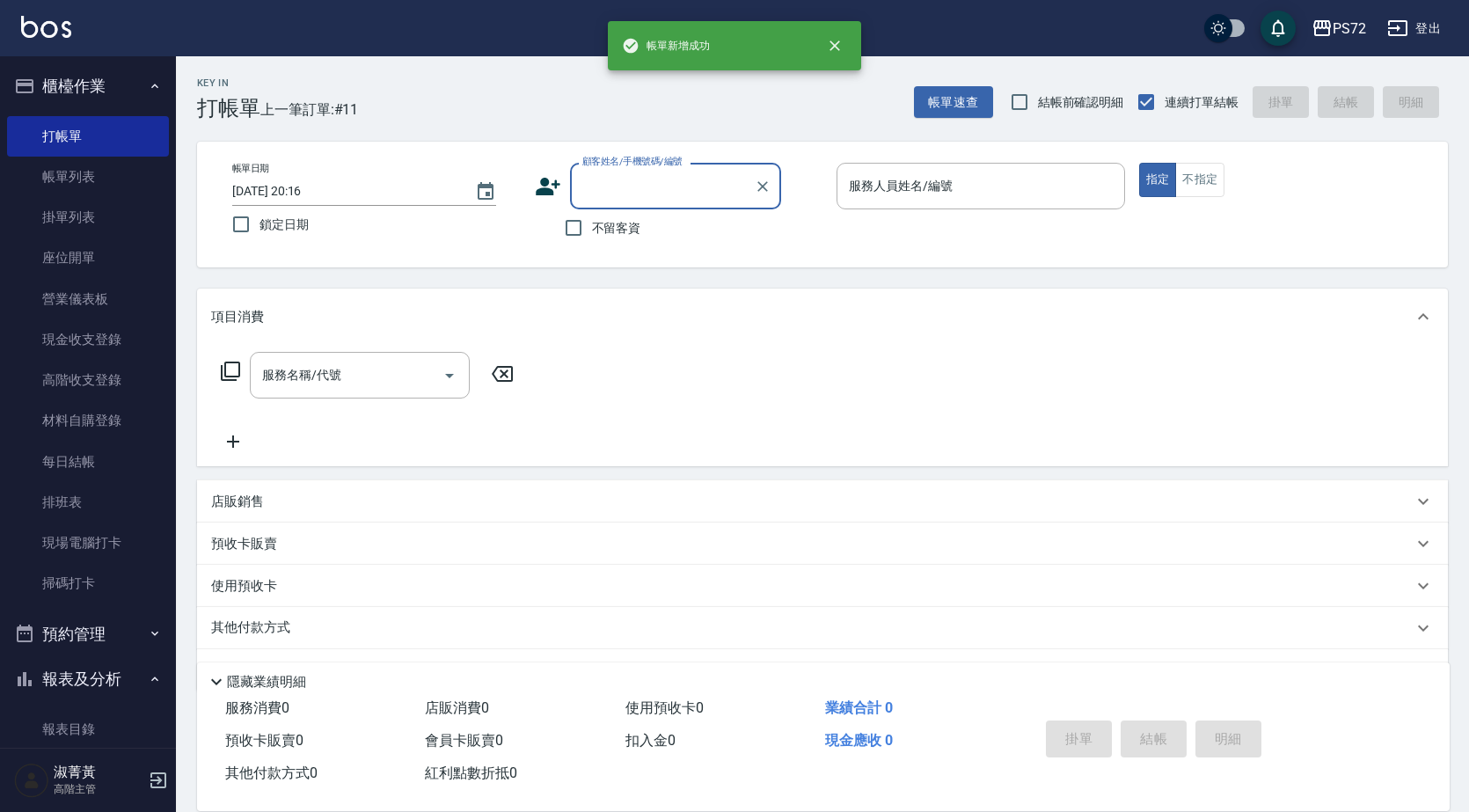
click at [660, 205] on div "顧客姓名/手機號碼/編號" at bounding box center [675, 186] width 212 height 46
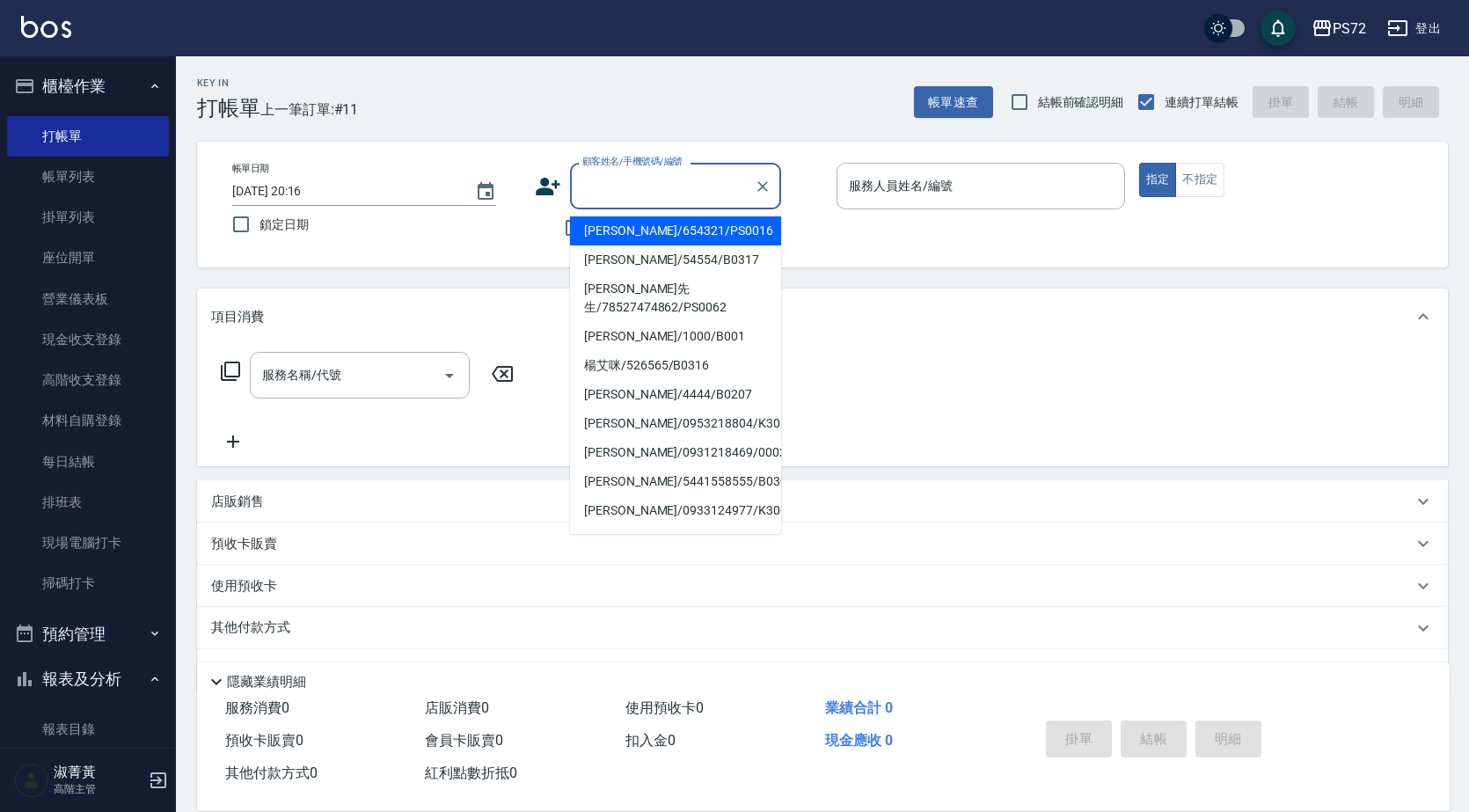
drag, startPoint x: 671, startPoint y: 230, endPoint x: 863, endPoint y: 235, distance: 192.1
click at [672, 230] on li "[PERSON_NAME]/654321/PS0016" at bounding box center [675, 230] width 212 height 29
type input "[PERSON_NAME]/654321/PS0016"
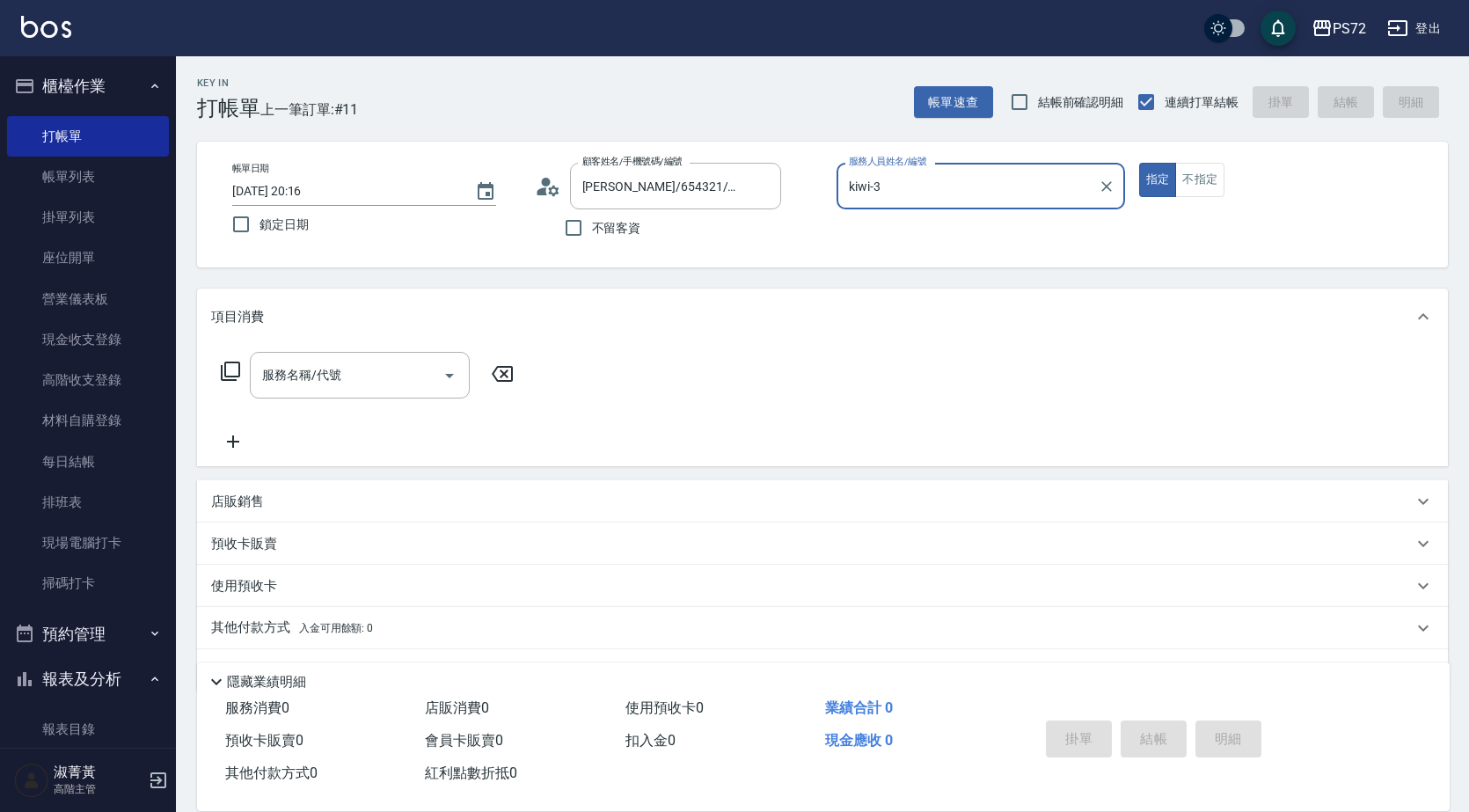
click at [898, 202] on div "kiwi-3 服務人員姓名/編號" at bounding box center [981, 186] width 288 height 46
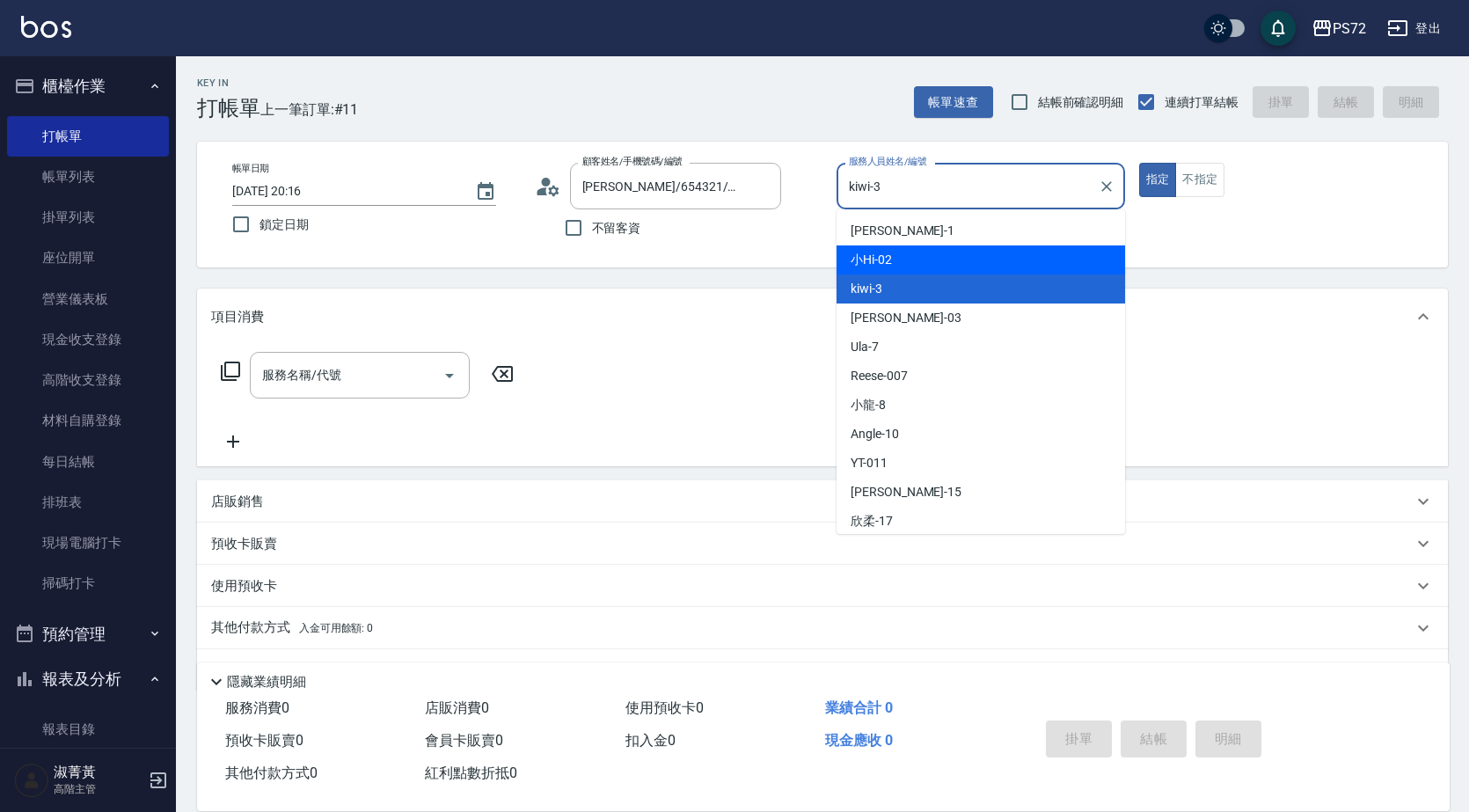
click at [913, 253] on div "小Hi -02" at bounding box center [981, 260] width 288 height 29
type input "小Hi-02"
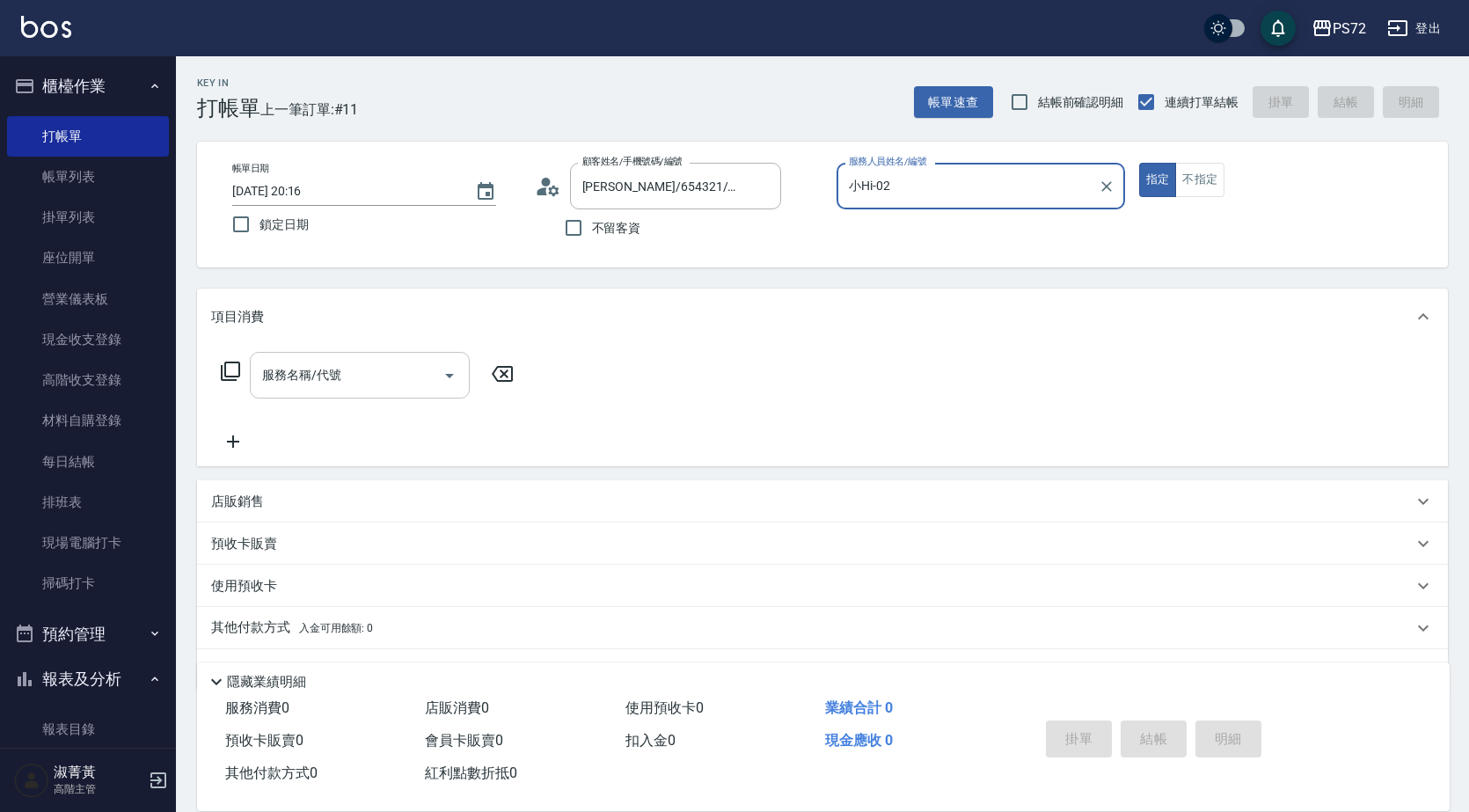
click at [329, 382] on input "服務名稱/代號" at bounding box center [346, 374] width 177 height 30
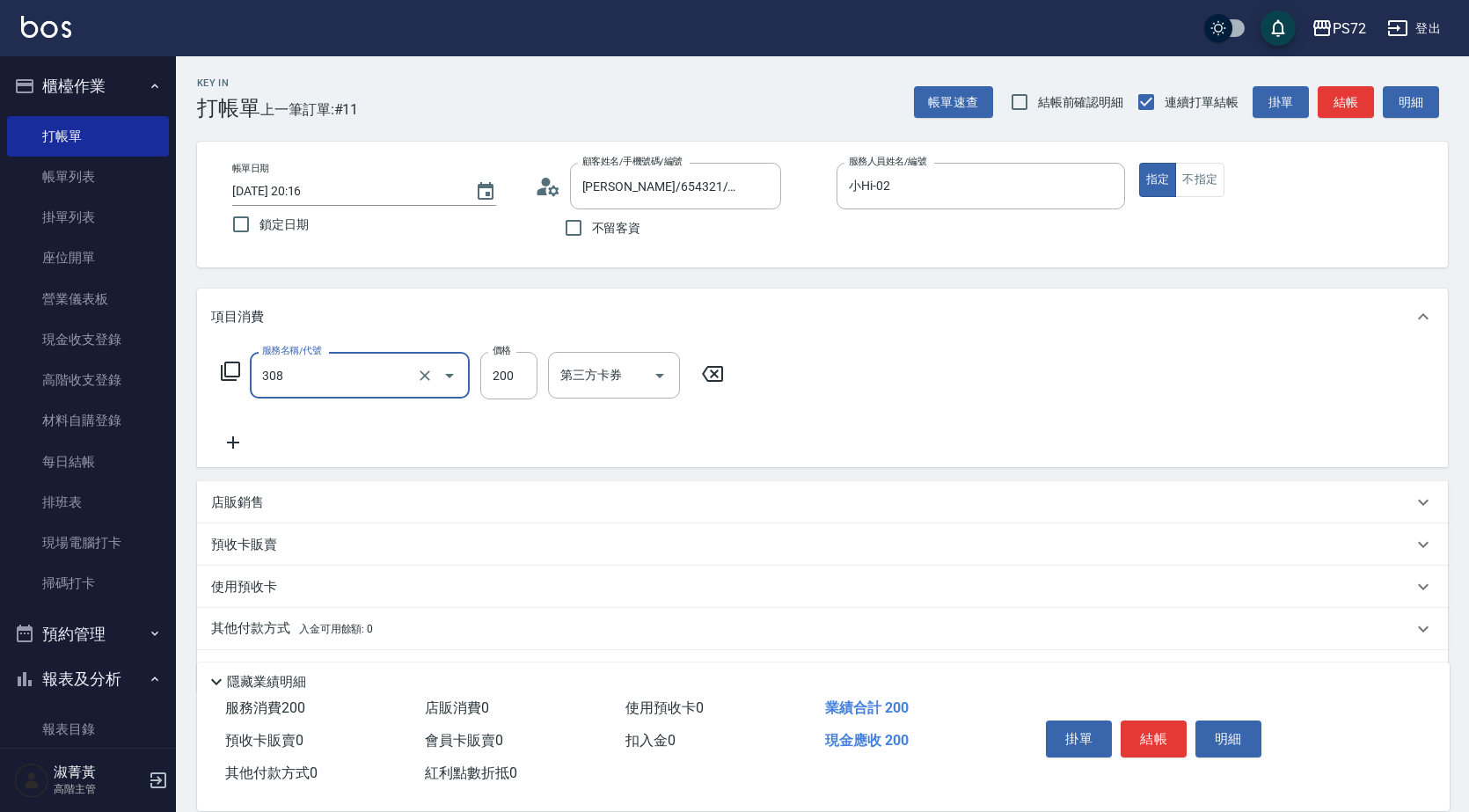
type input "學生剪髮(UP)(308)"
type input "350"
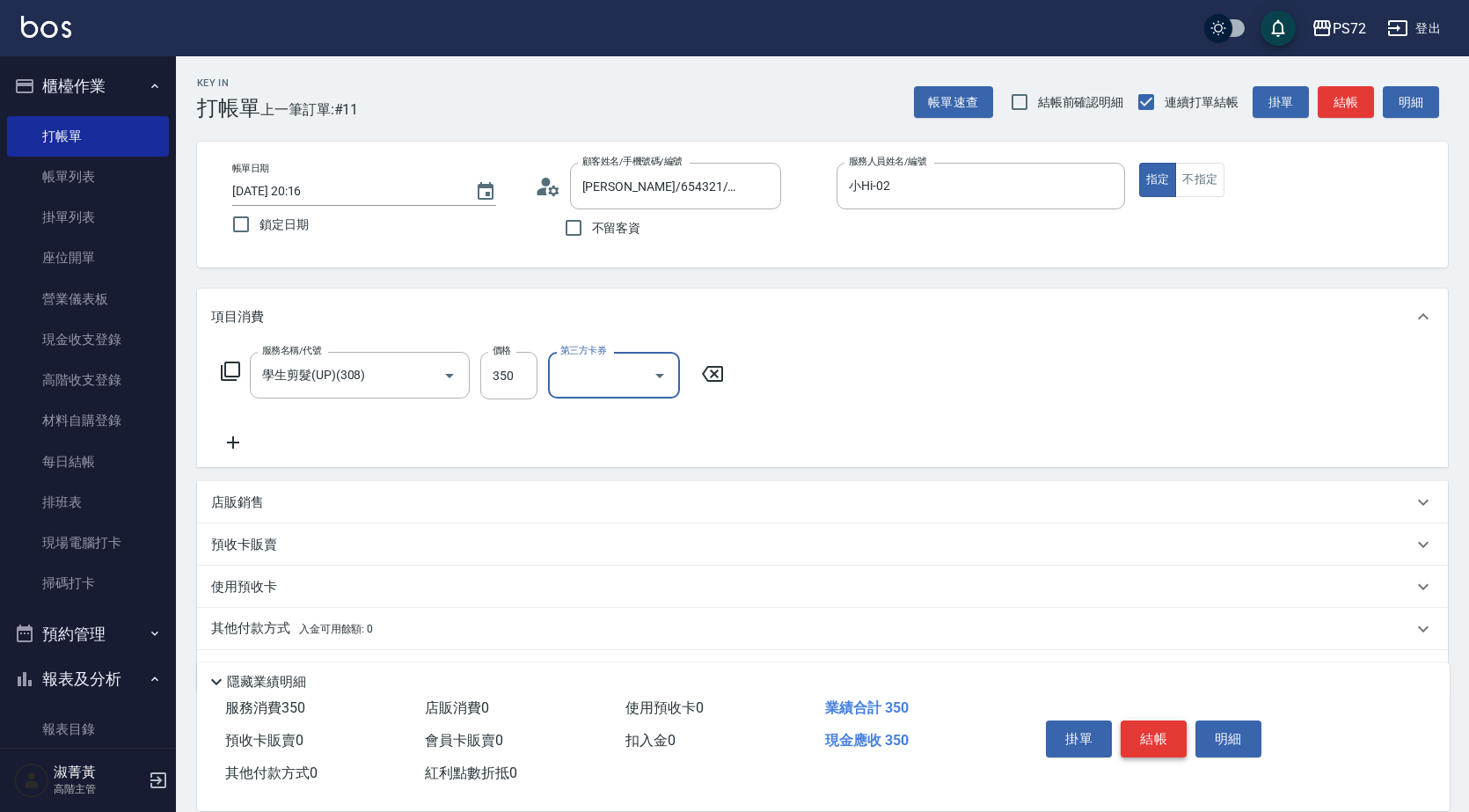
click at [1155, 723] on button "結帳" at bounding box center [1153, 739] width 66 height 37
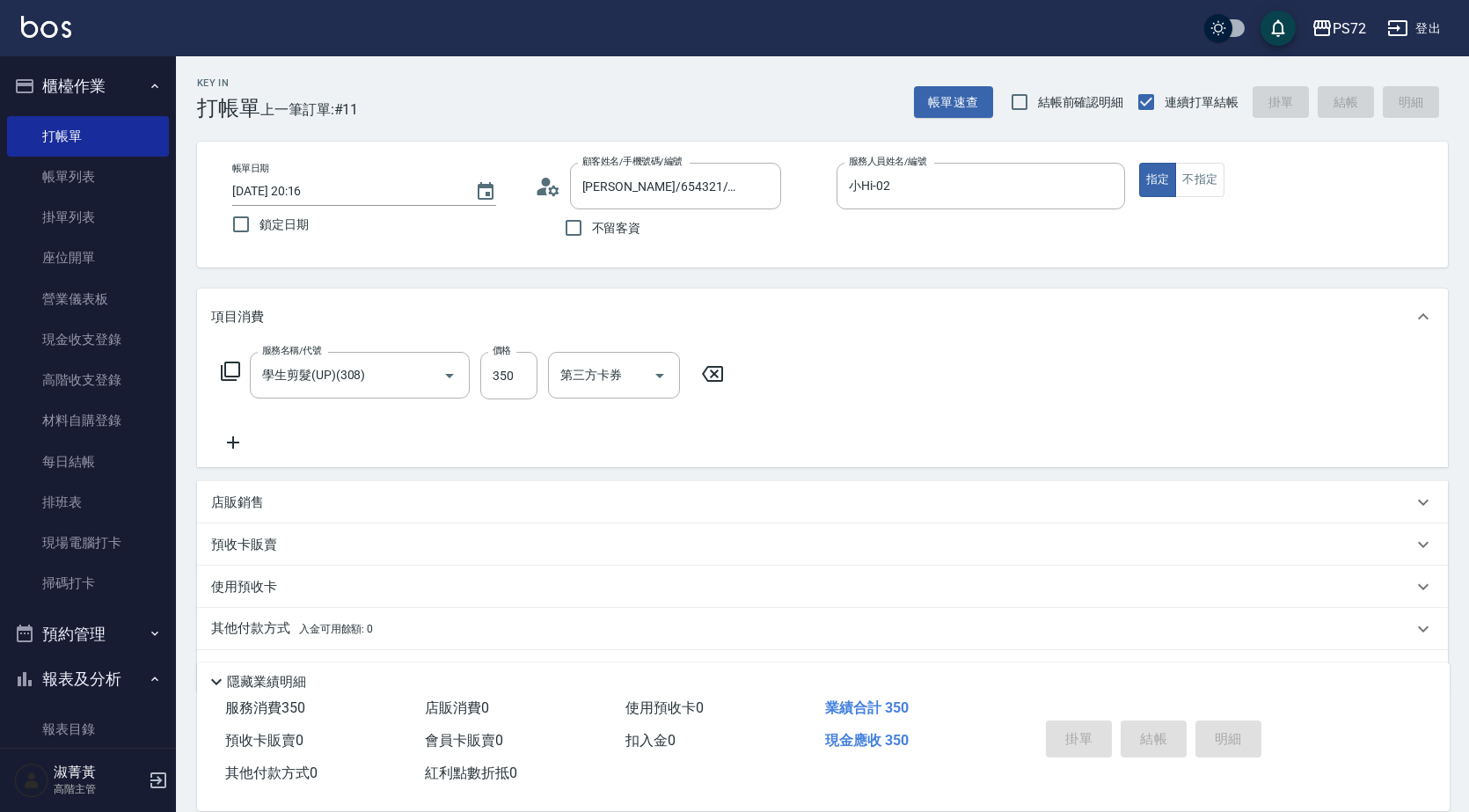
type input "[DATE] 20:17"
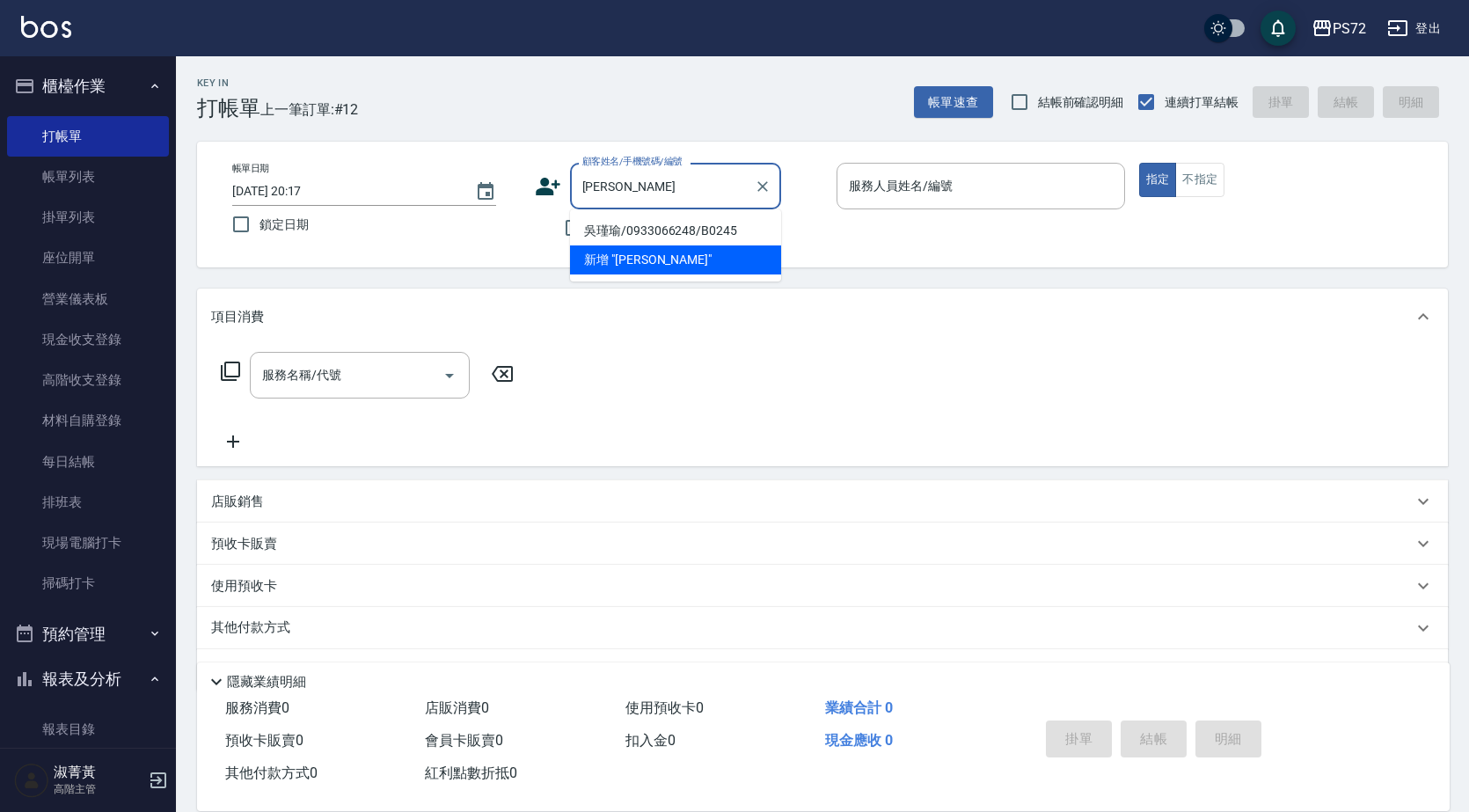
drag, startPoint x: 648, startPoint y: 228, endPoint x: 787, endPoint y: 230, distance: 139.0
click at [651, 227] on li "吳瑾瑜/0933066248/B0245" at bounding box center [675, 230] width 212 height 29
type input "吳瑾瑜/0933066248/B0245"
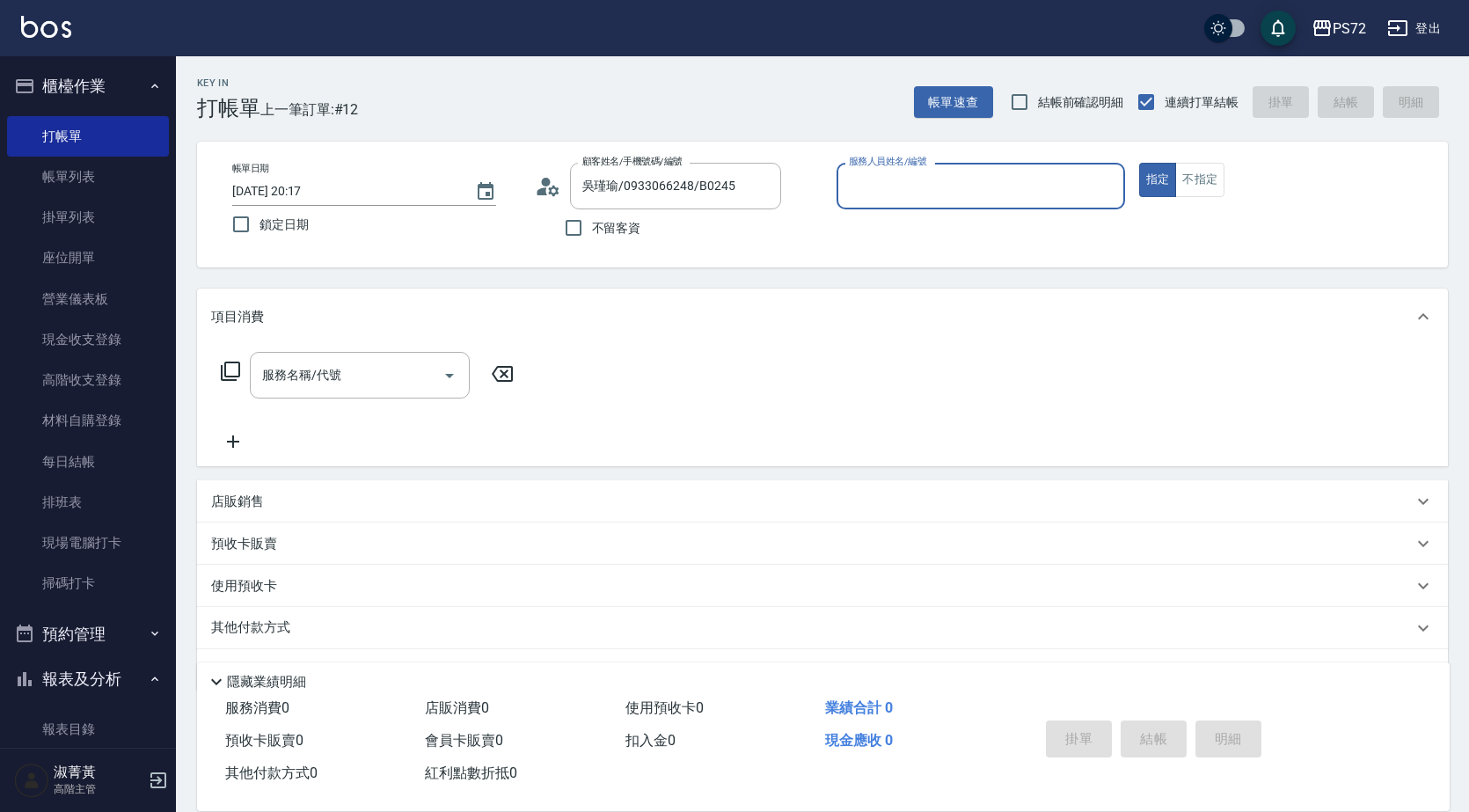
type input "小Hi-02"
click at [293, 380] on input "服務名稱/代號" at bounding box center [346, 374] width 177 height 30
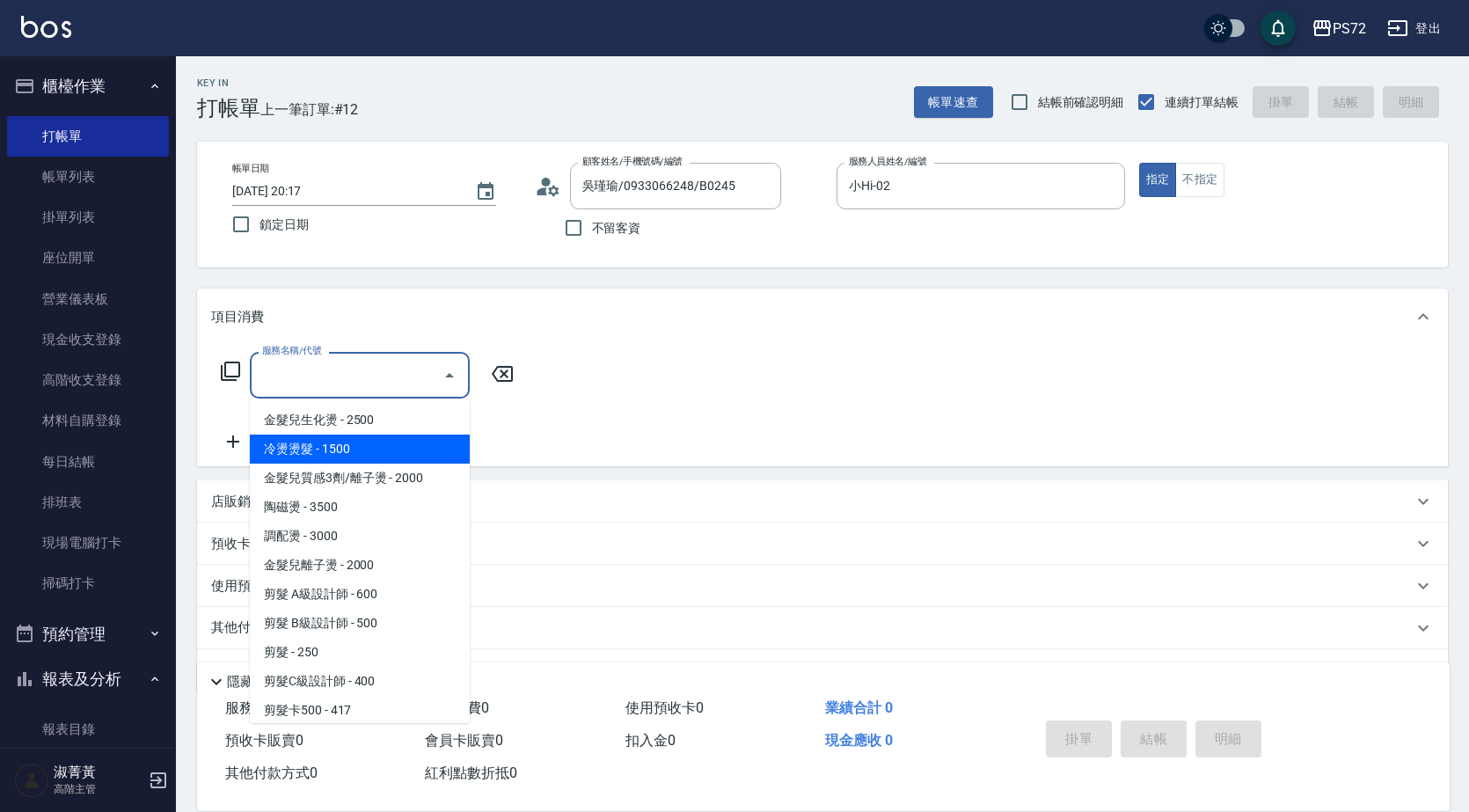
drag, startPoint x: 319, startPoint y: 447, endPoint x: 414, endPoint y: 391, distance: 110.3
click at [324, 443] on span "冷燙燙髮 - 1500" at bounding box center [359, 448] width 220 height 29
type input "冷燙燙髮(200)"
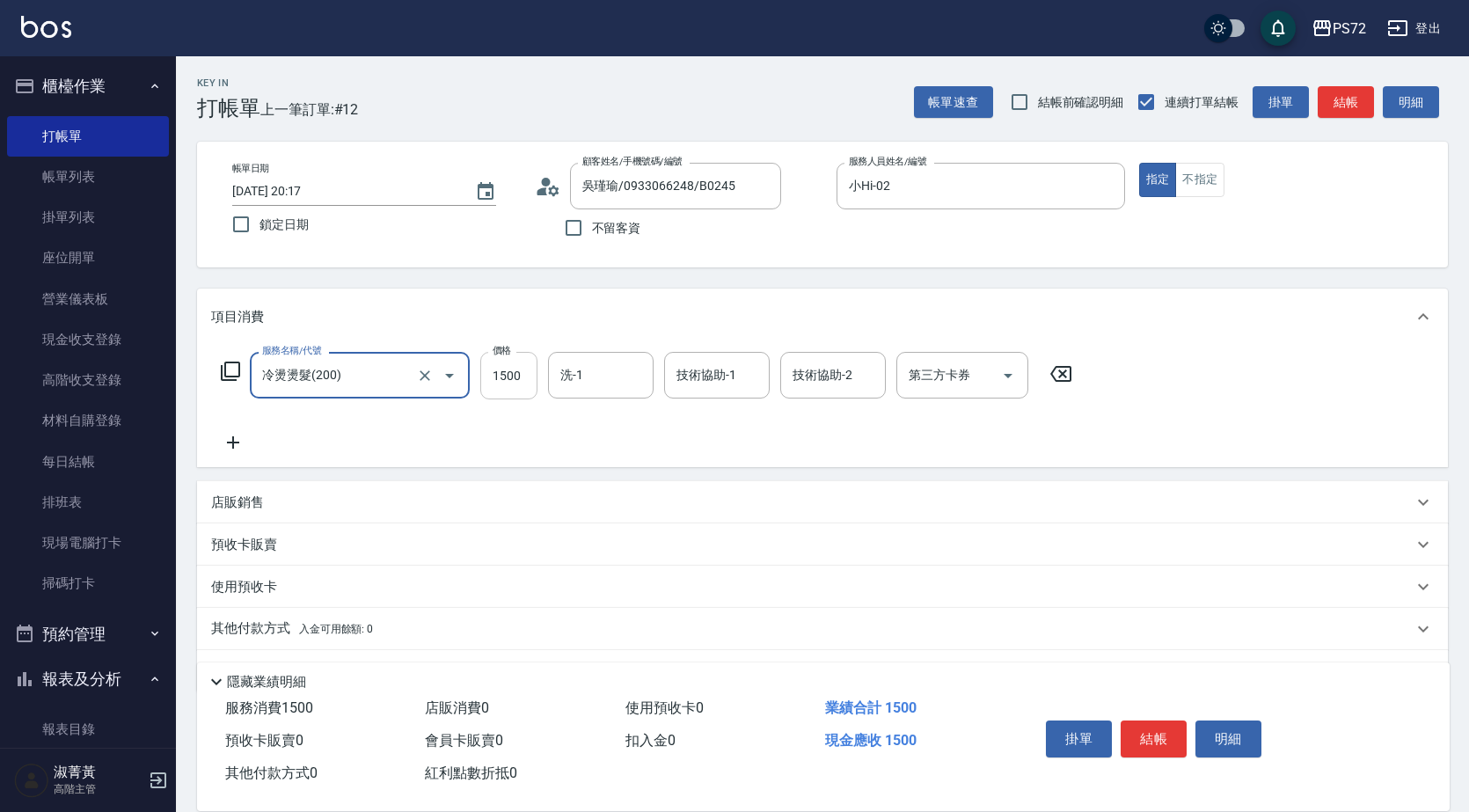
click at [500, 382] on input "1500" at bounding box center [509, 375] width 57 height 47
type input "2150"
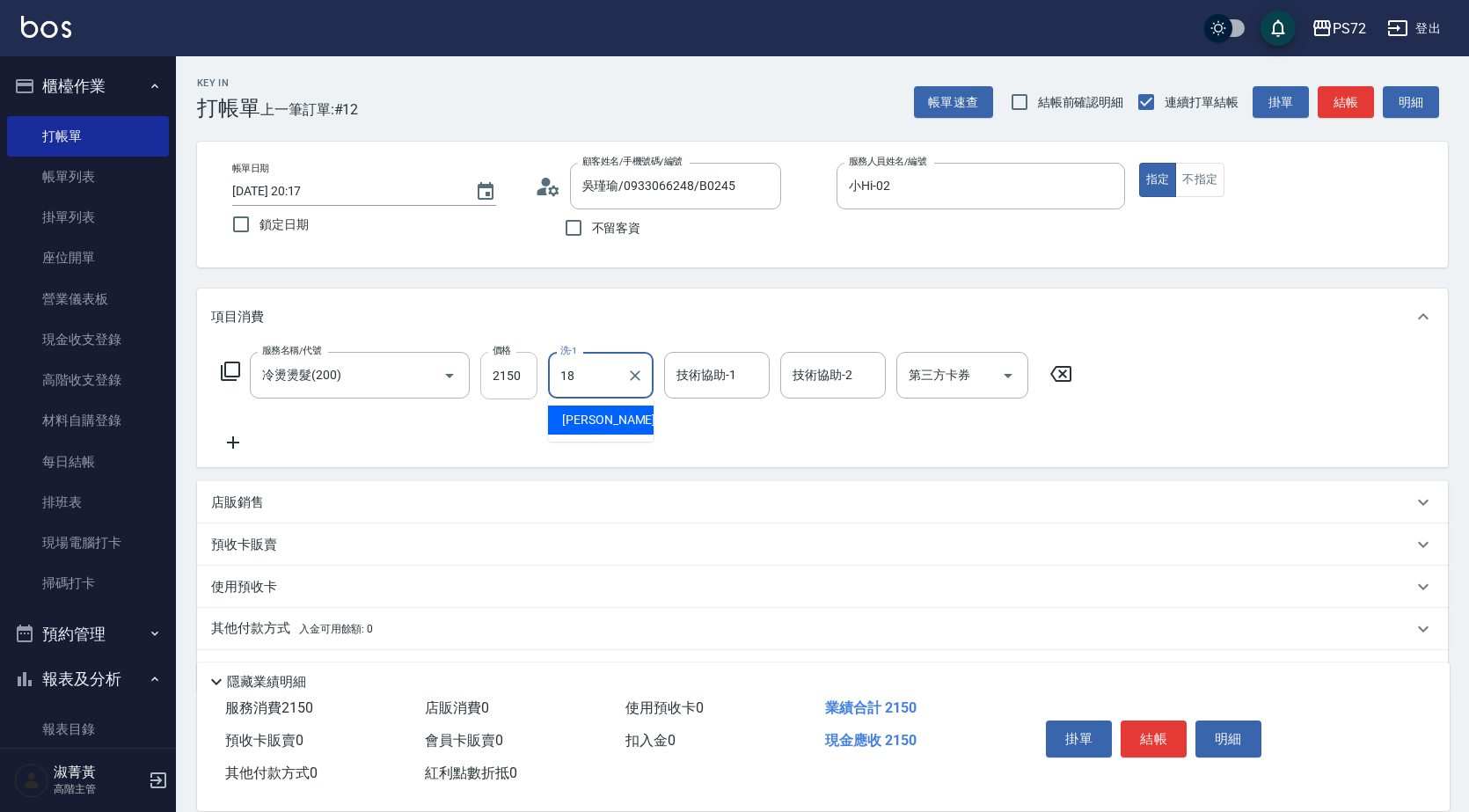
type input "[PERSON_NAME]-18"
click at [253, 447] on icon at bounding box center [234, 442] width 44 height 21
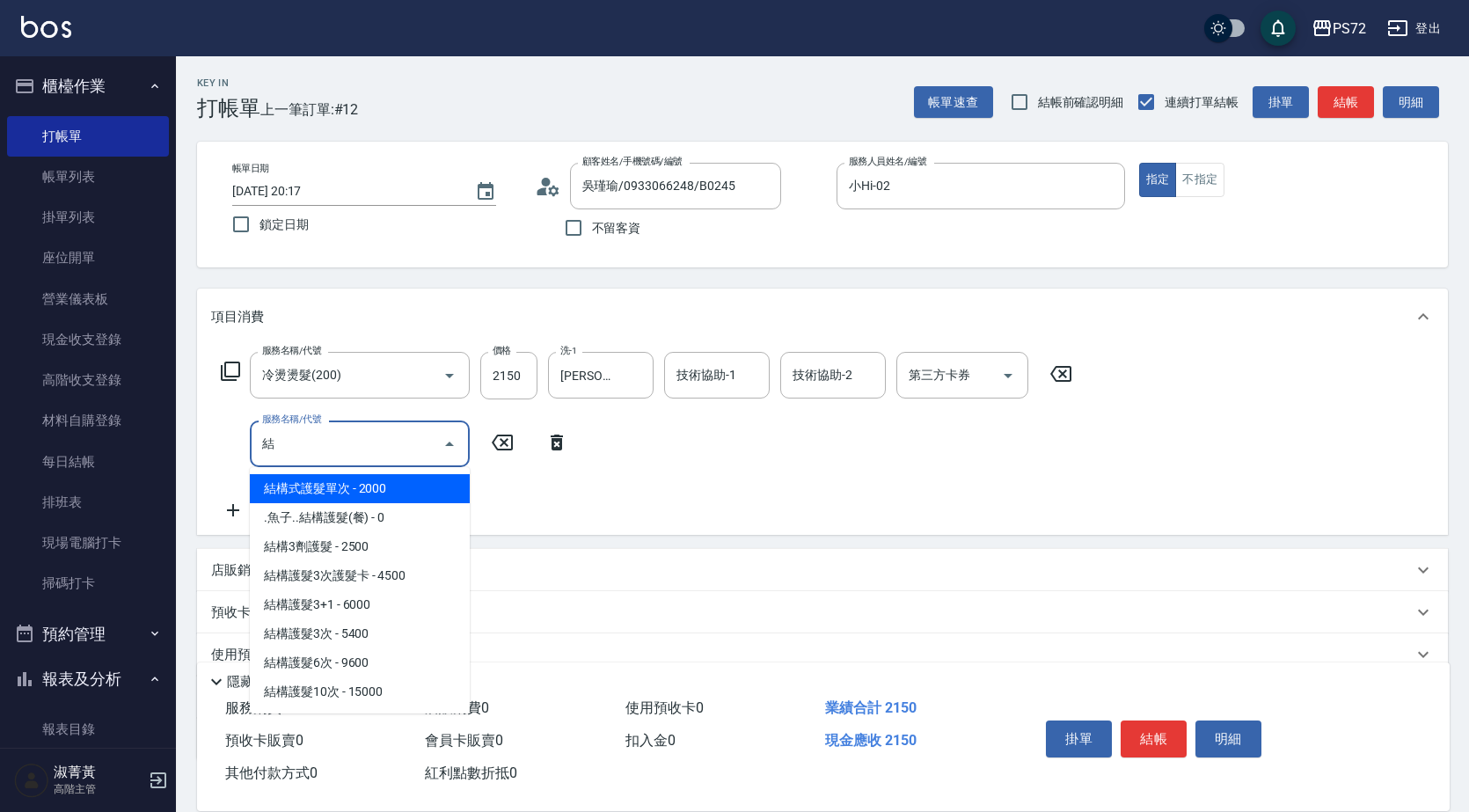
drag, startPoint x: 412, startPoint y: 483, endPoint x: 522, endPoint y: 479, distance: 110.1
click at [417, 480] on span "結構式護髮單次 - 2000" at bounding box center [359, 488] width 220 height 29
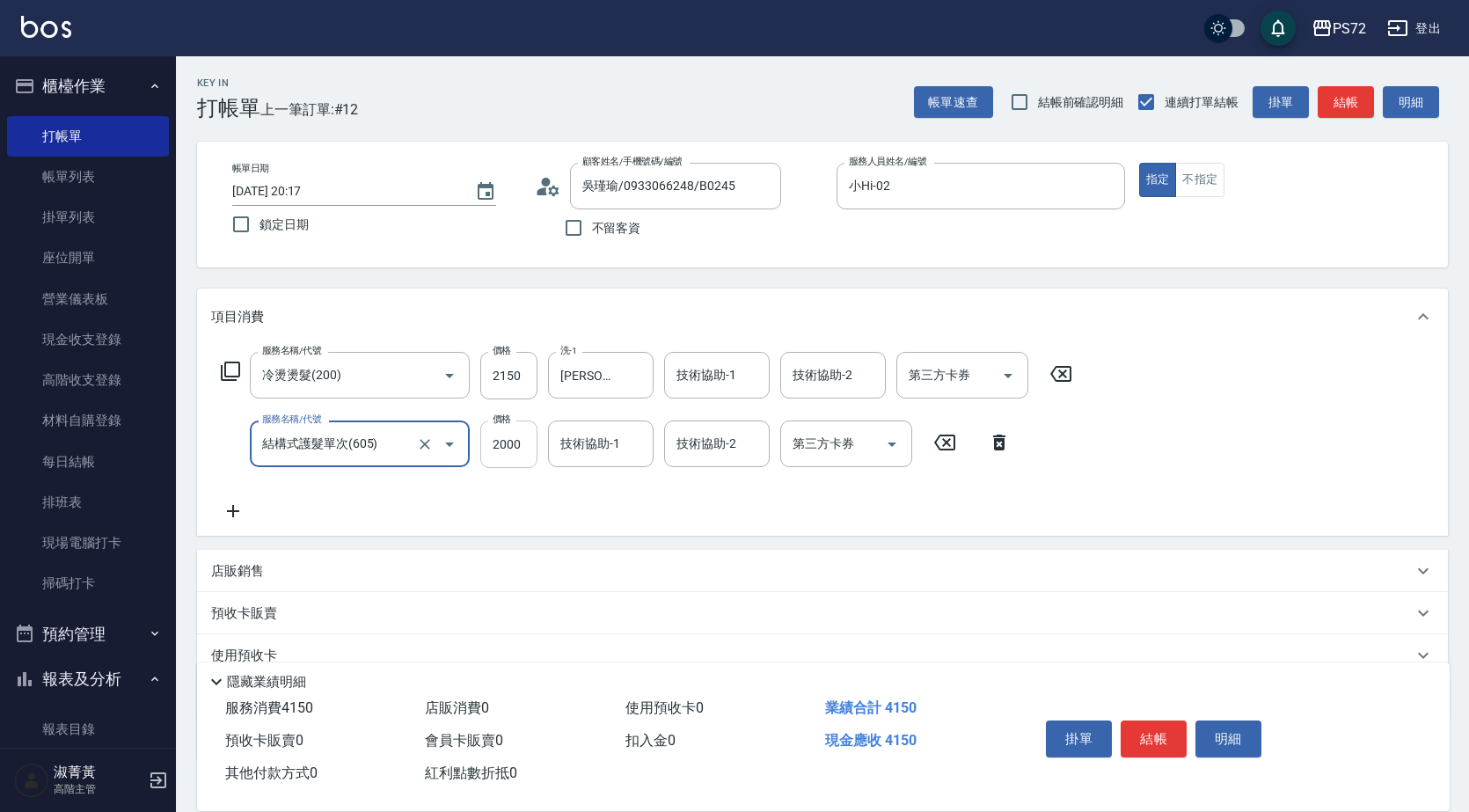
type input "結構式護髮單次(605)"
click at [528, 456] on input "2000" at bounding box center [509, 443] width 57 height 47
type input "1000"
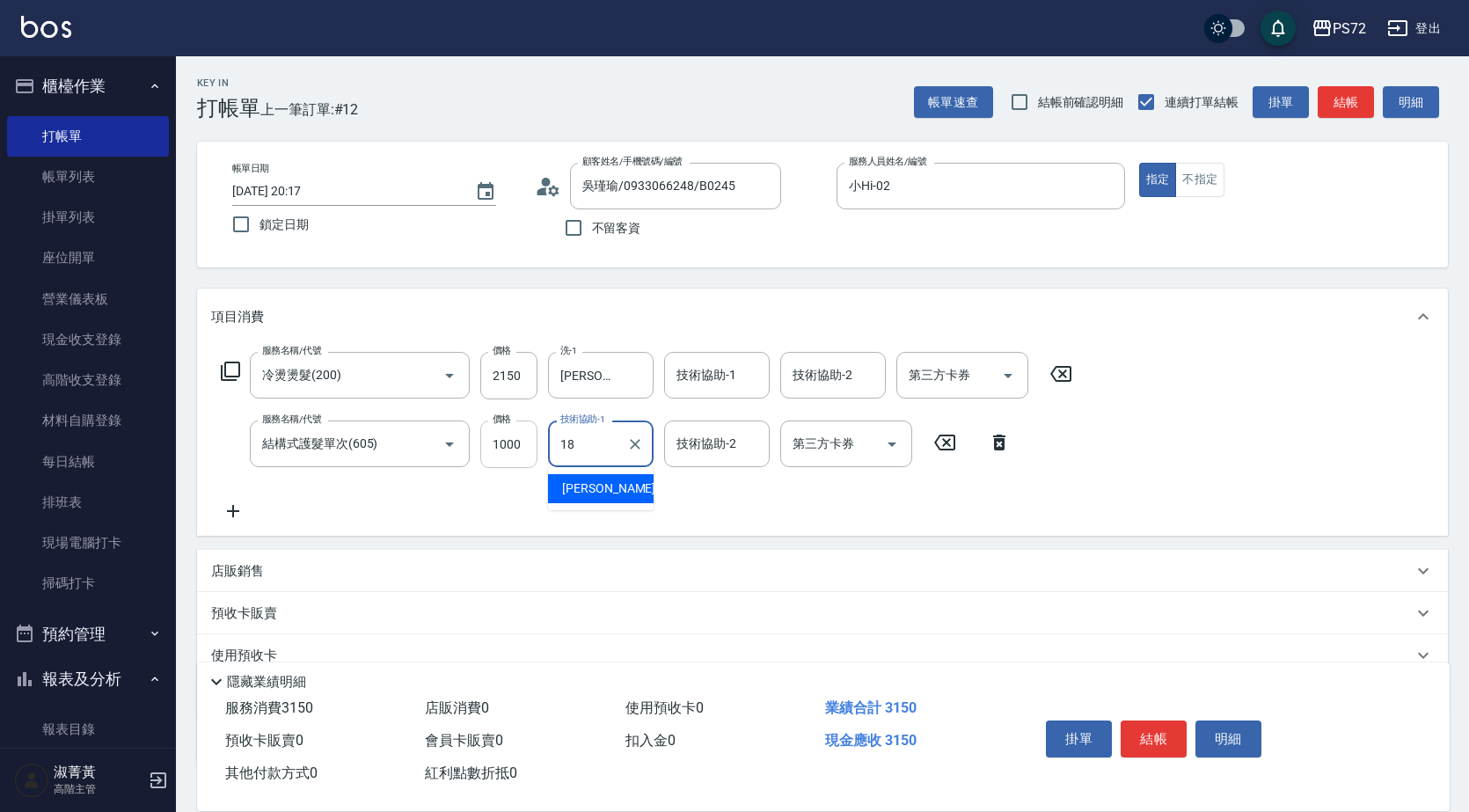
type input "[PERSON_NAME]-18"
click at [1141, 733] on button "結帳" at bounding box center [1153, 739] width 66 height 37
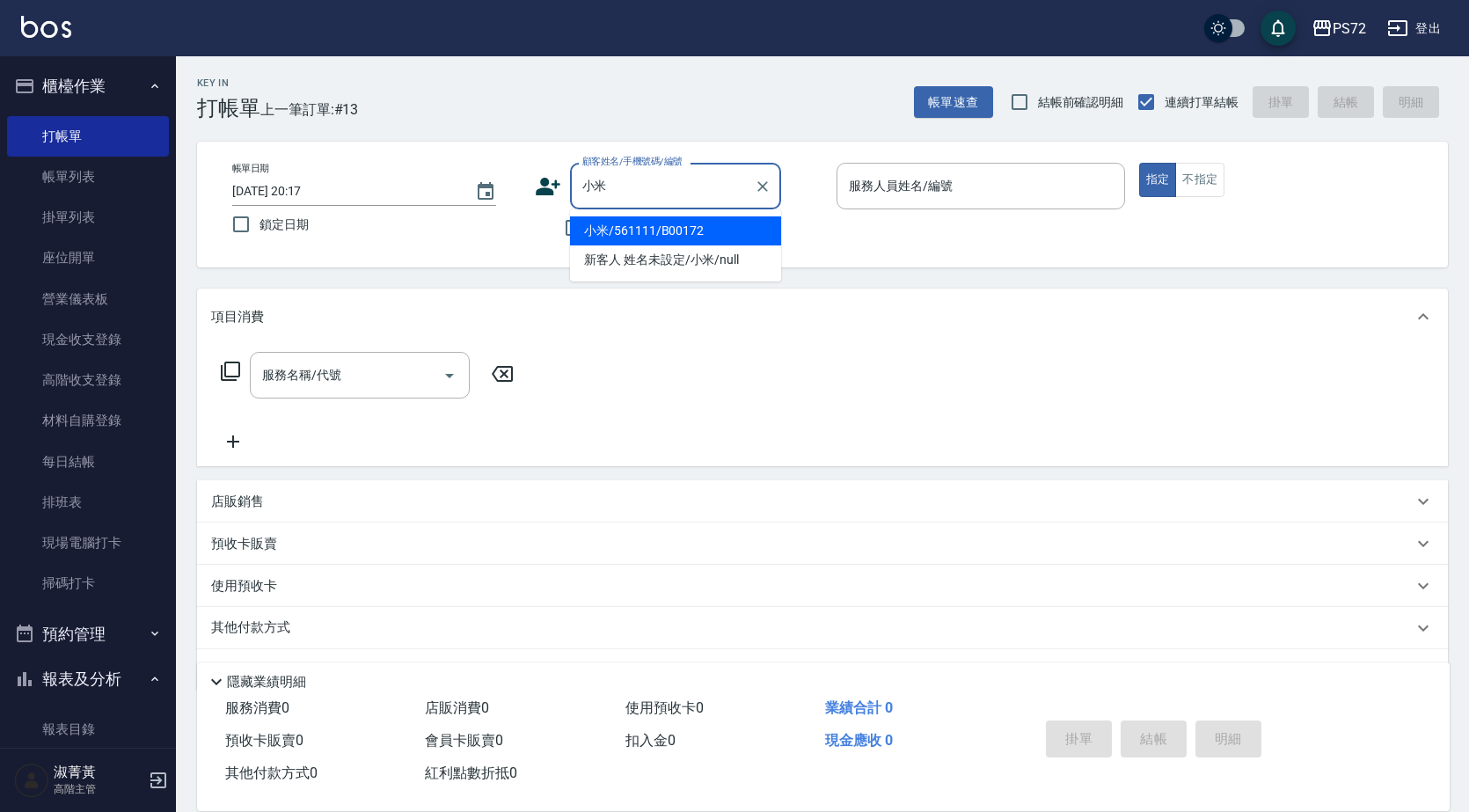
click at [681, 216] on li "小米/561111/B00172" at bounding box center [675, 230] width 212 height 29
type input "小米/561111/B00172"
type input "小Hi-02"
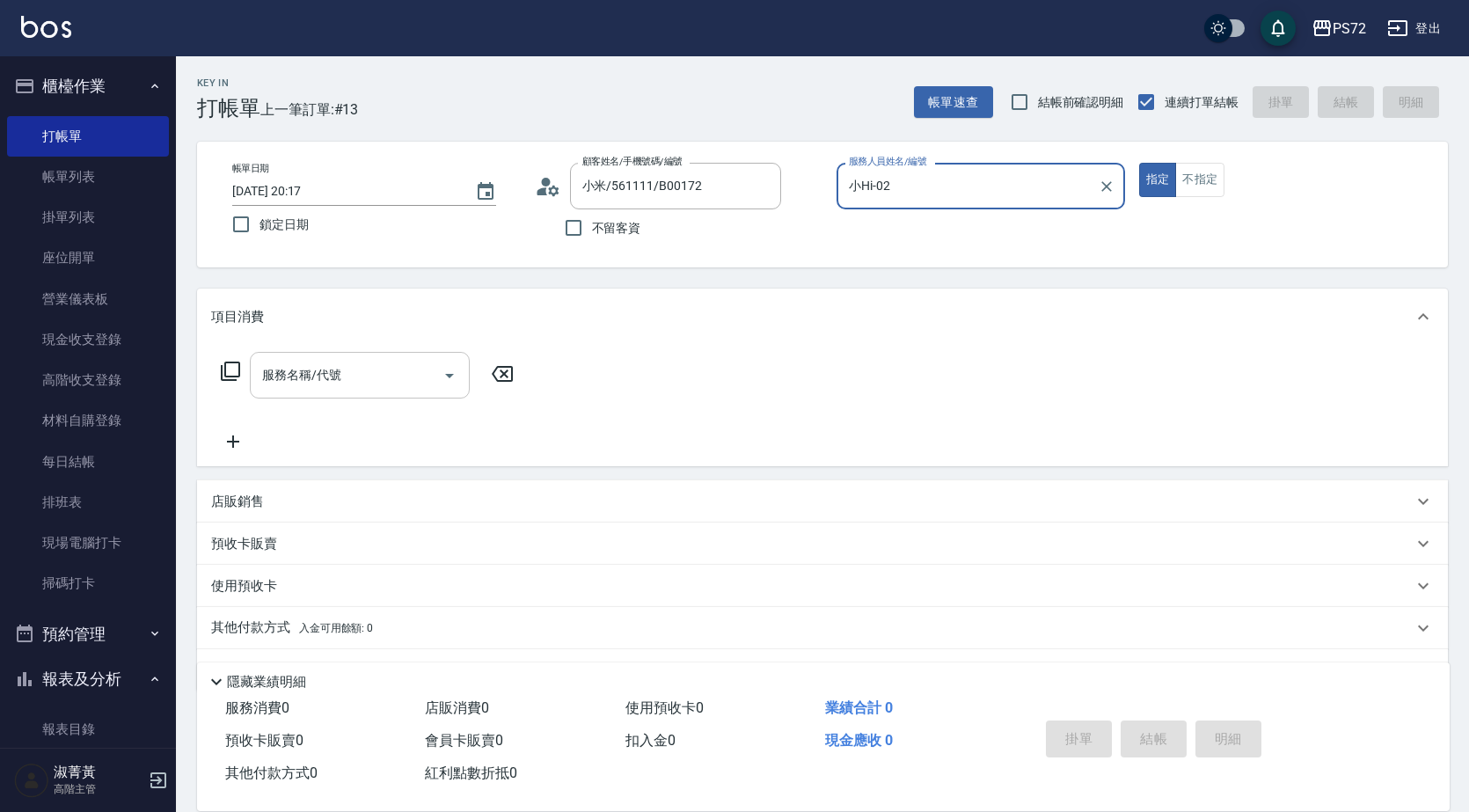
click at [358, 370] on input "服務名稱/代號" at bounding box center [346, 374] width 177 height 30
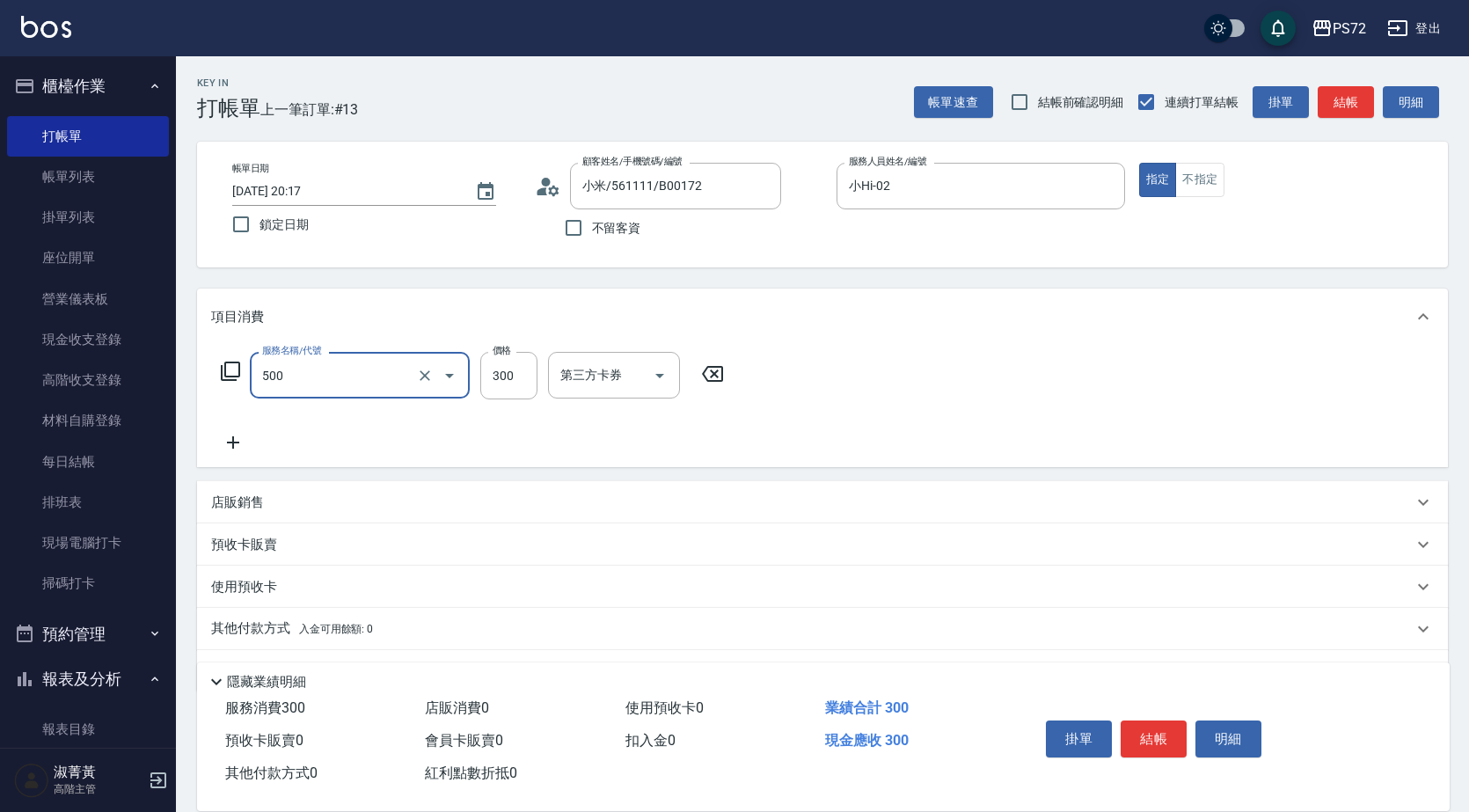
type input "洗髮(A級)(500)"
click at [1140, 728] on button "結帳" at bounding box center [1153, 739] width 66 height 37
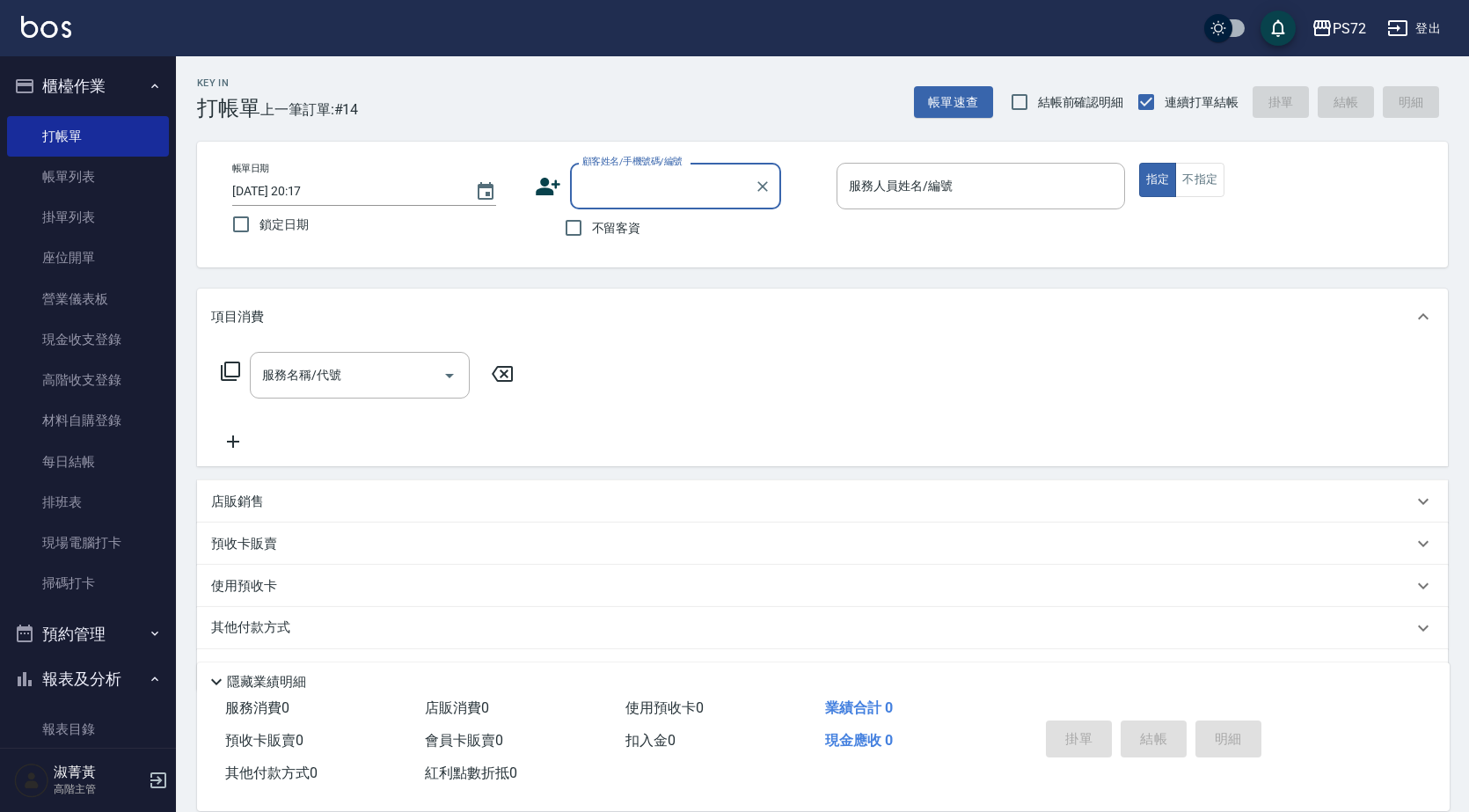
click at [645, 192] on input "顧客姓名/手機號碼/編號" at bounding box center [662, 186] width 169 height 30
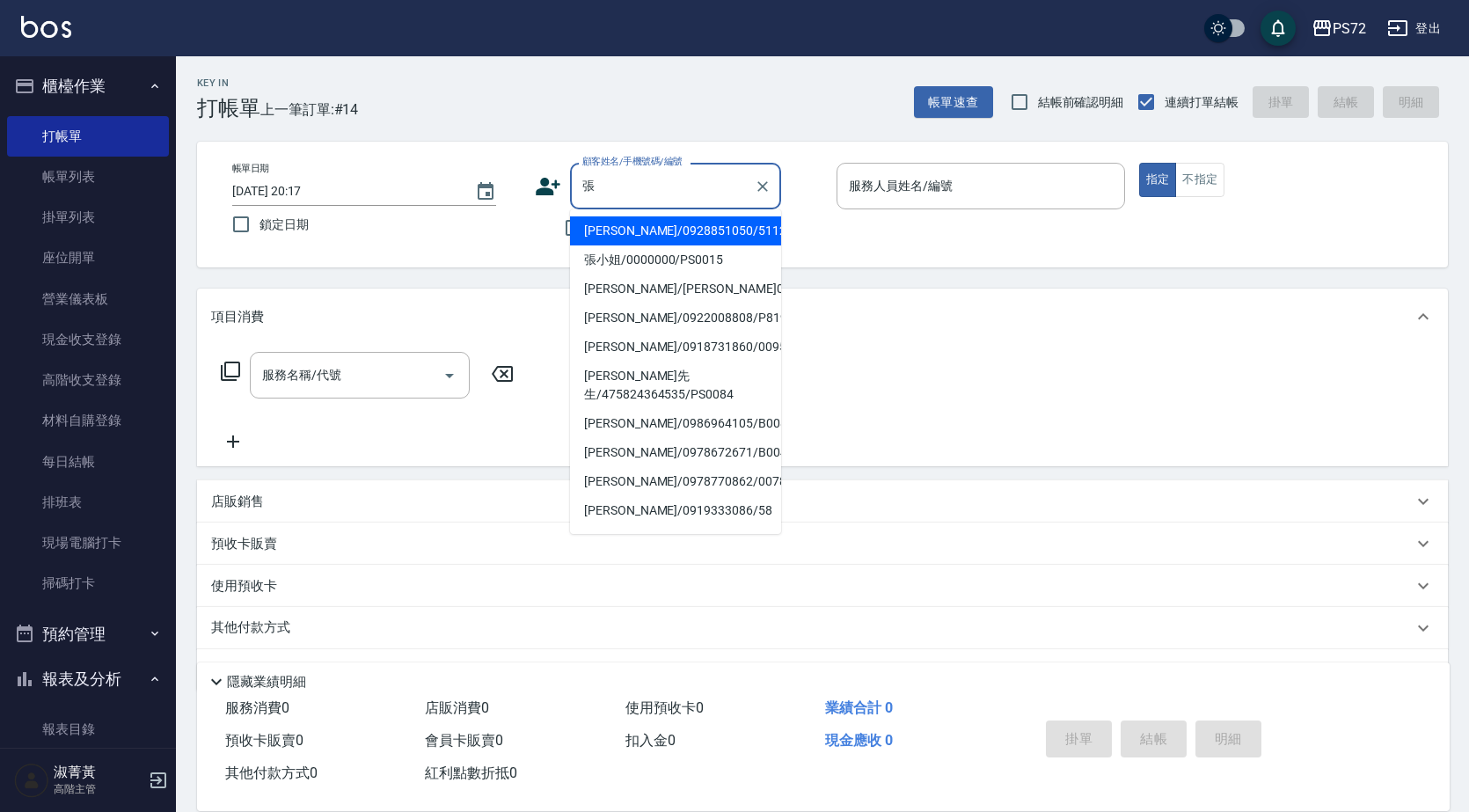
click at [678, 266] on li "張小姐/0000000/PS0015" at bounding box center [675, 260] width 212 height 29
type input "張小姐/0000000/PS0015"
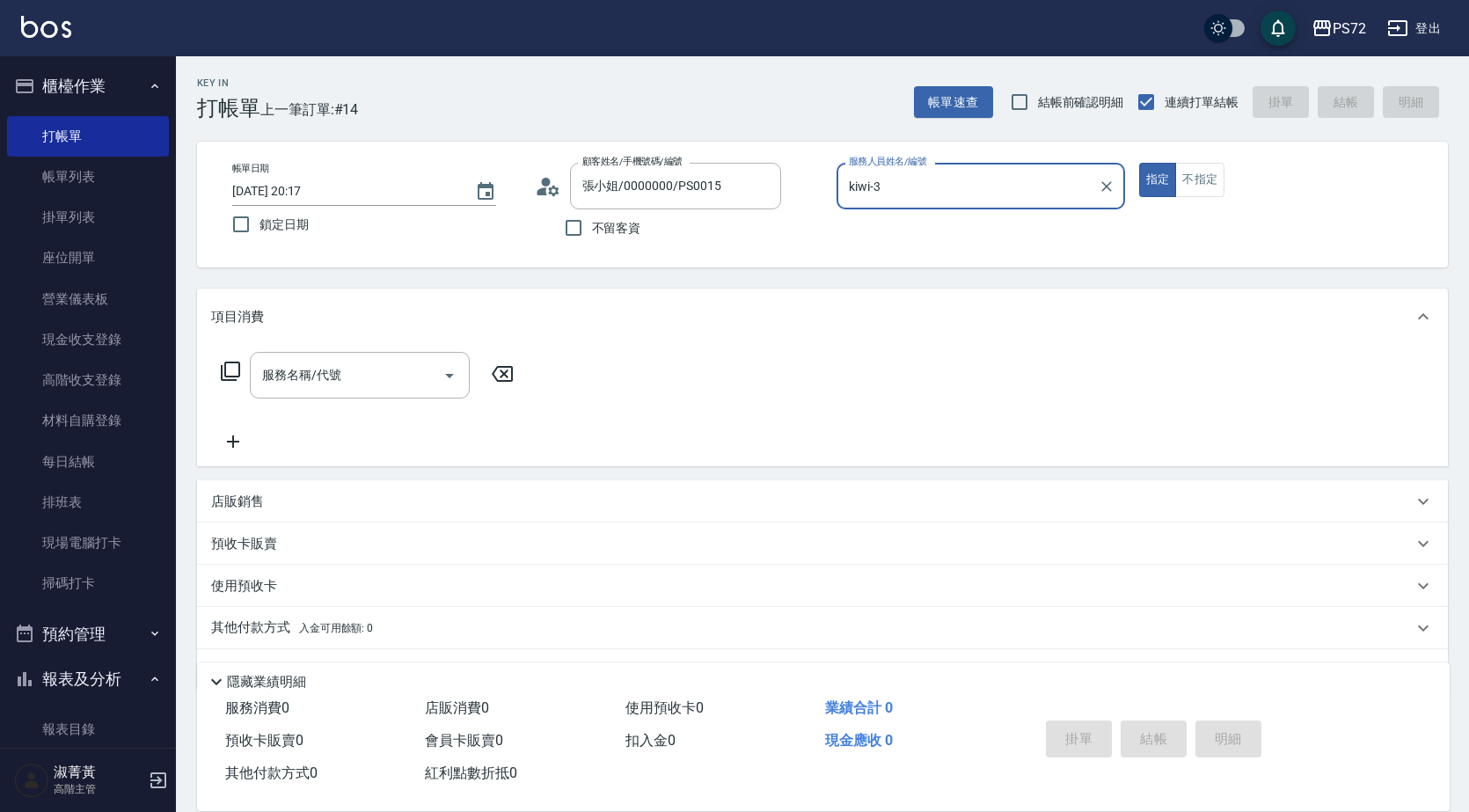
click at [887, 188] on input "kiwi-3" at bounding box center [967, 186] width 247 height 30
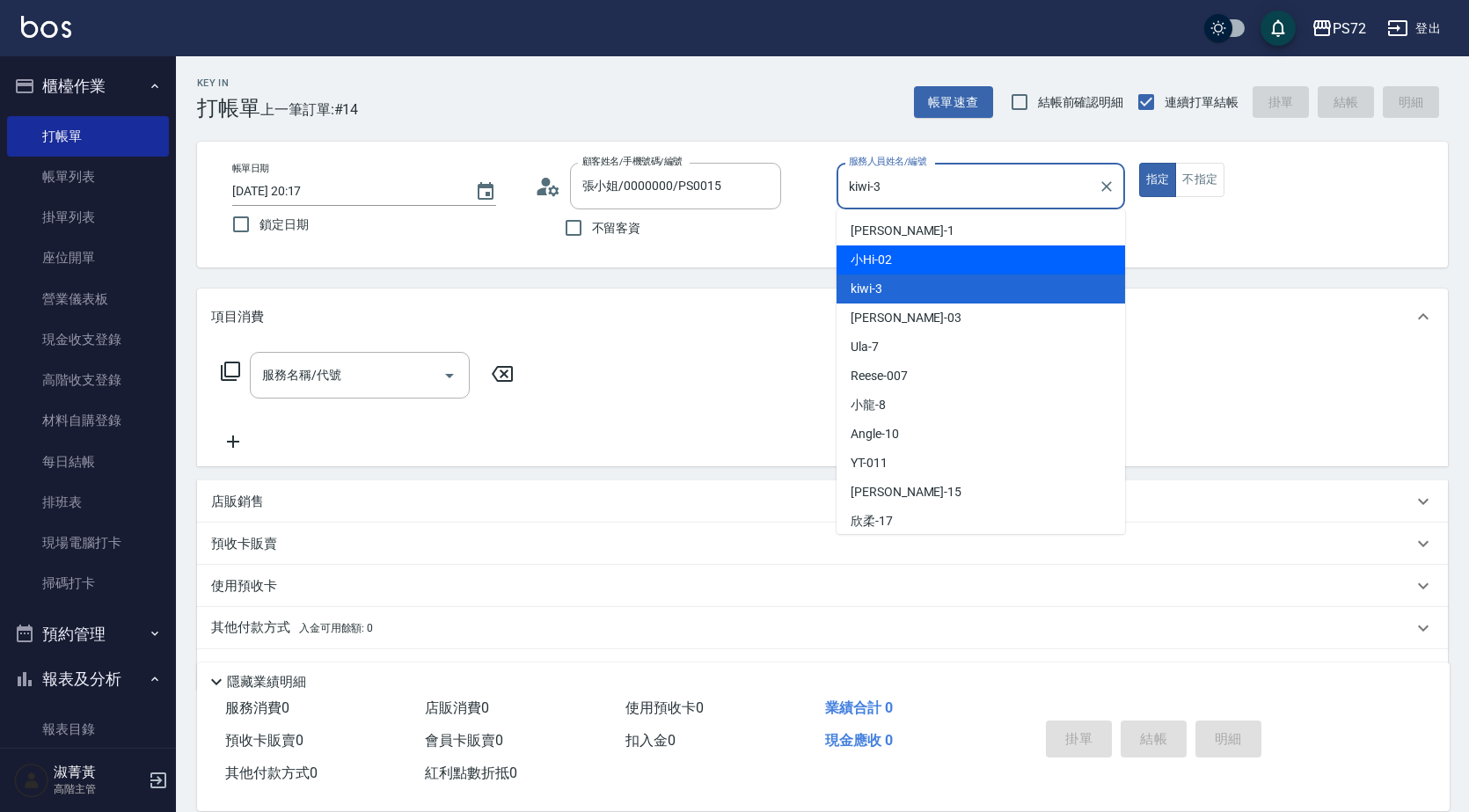
click at [898, 266] on div "小Hi -02" at bounding box center [981, 260] width 288 height 29
type input "小Hi-02"
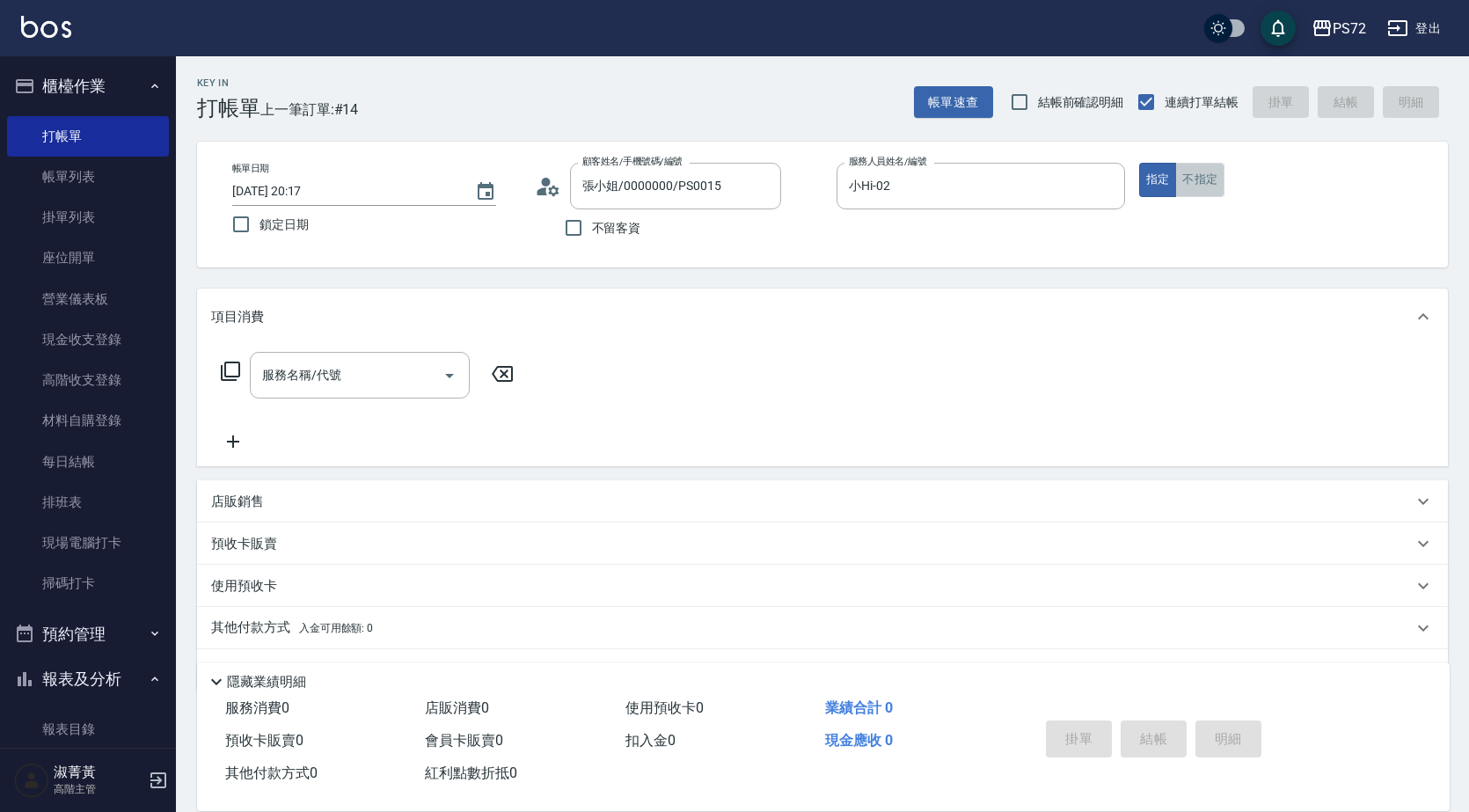
click at [1180, 181] on button "不指定" at bounding box center [1199, 179] width 49 height 34
click at [1159, 194] on button "指定" at bounding box center [1158, 179] width 38 height 34
click at [322, 378] on div "服務名稱/代號 服務名稱/代號" at bounding box center [359, 375] width 220 height 46
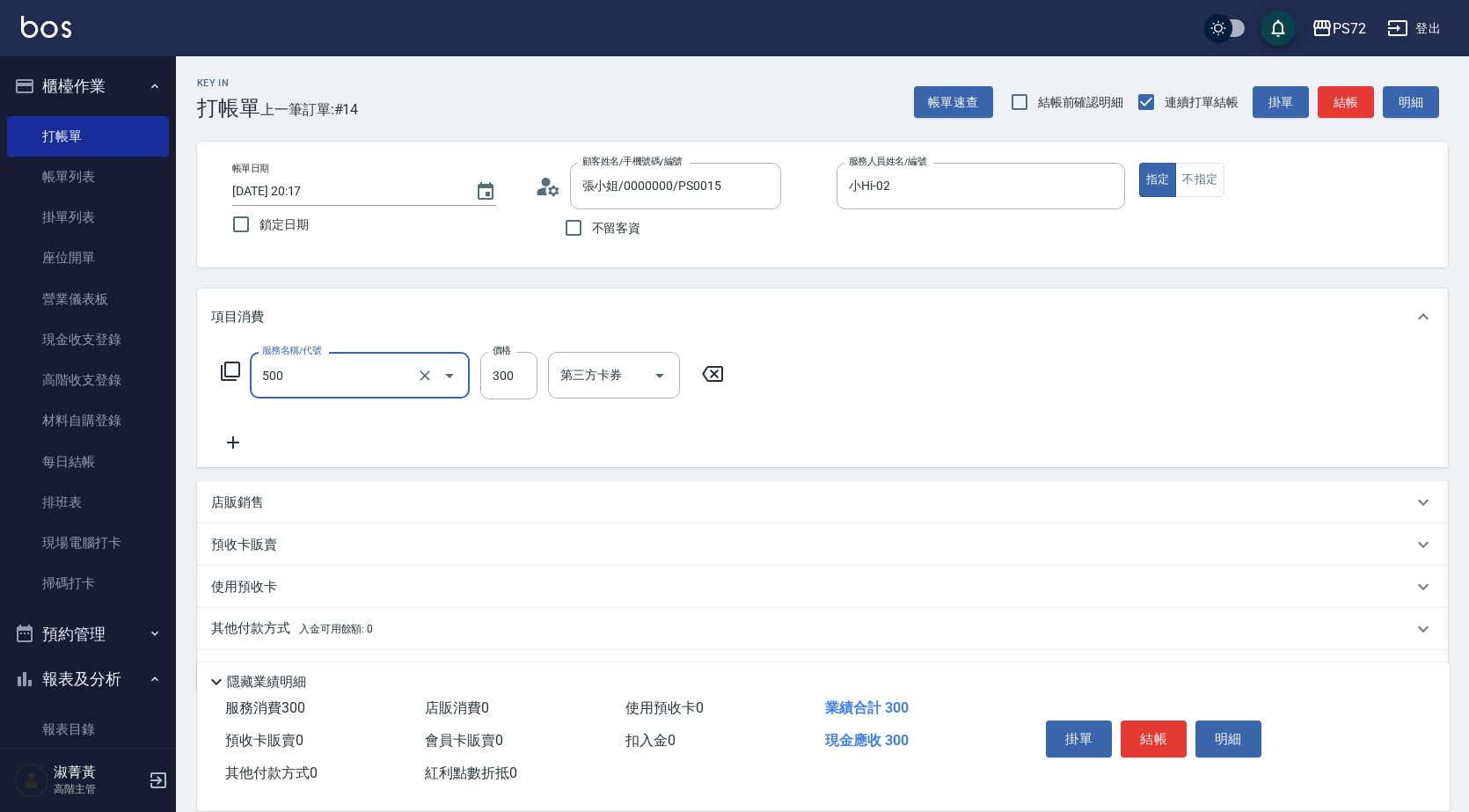
type input "洗髮(A級)(500)"
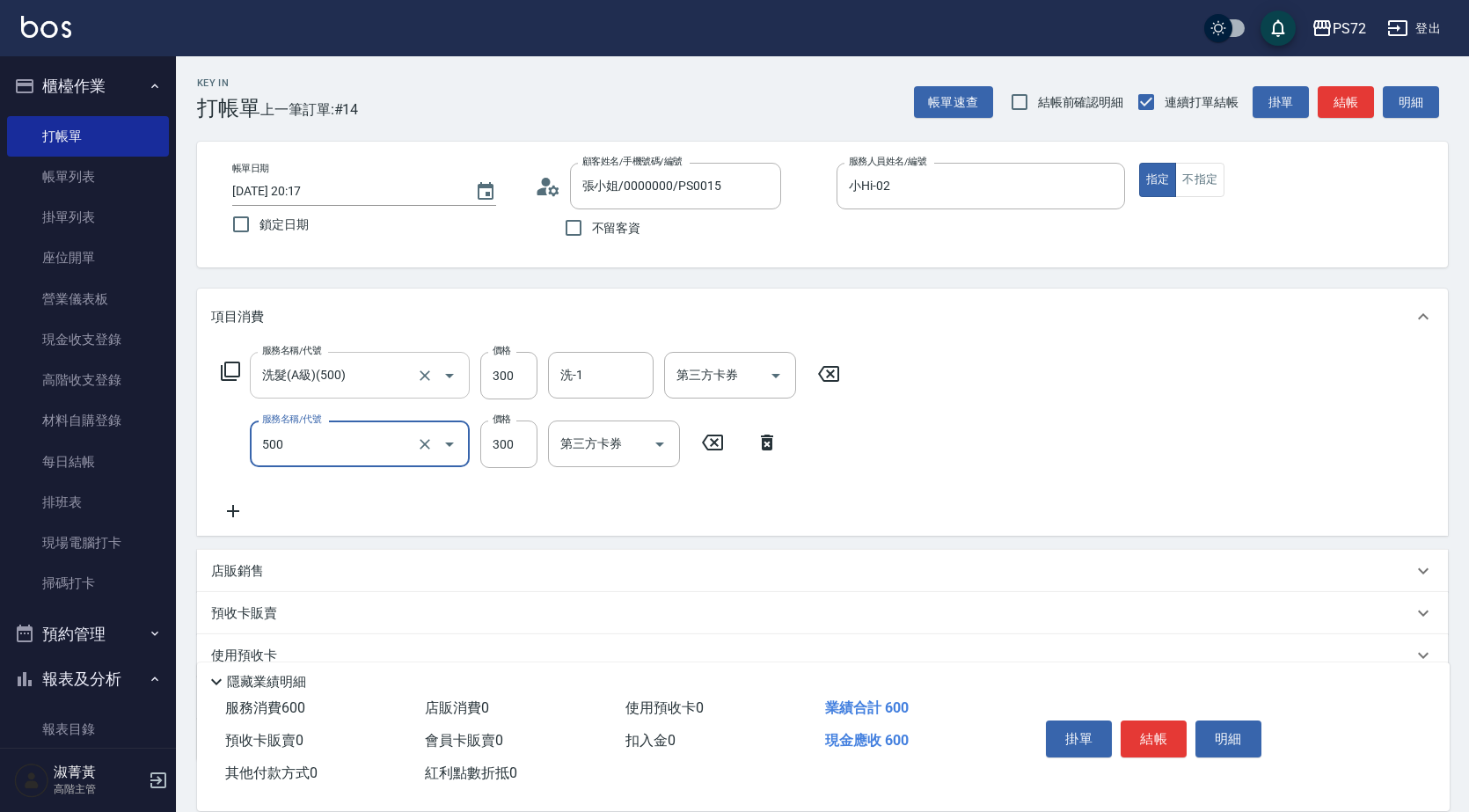
type input "洗髮(A級)(500)"
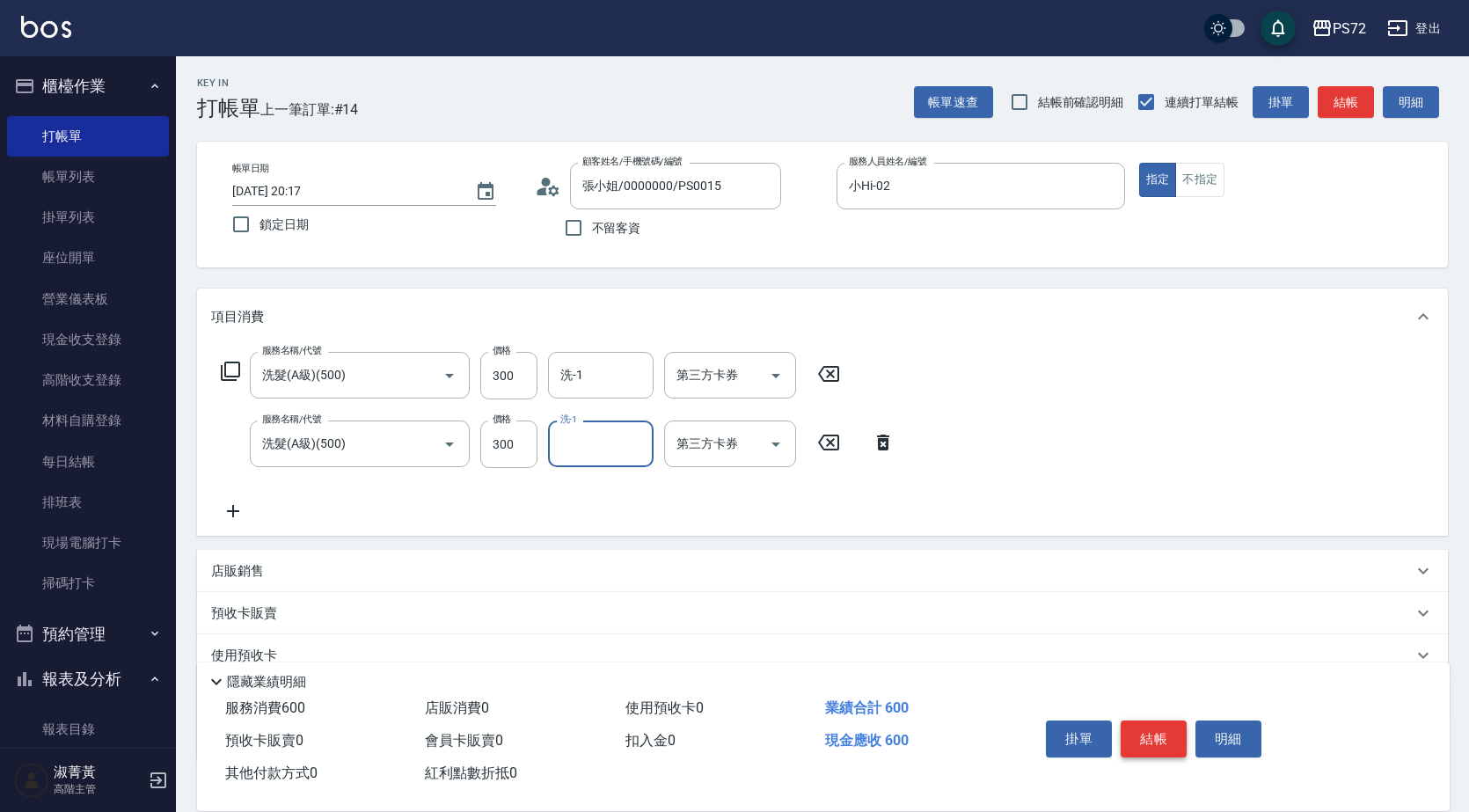
click at [1153, 730] on button "結帳" at bounding box center [1153, 739] width 66 height 37
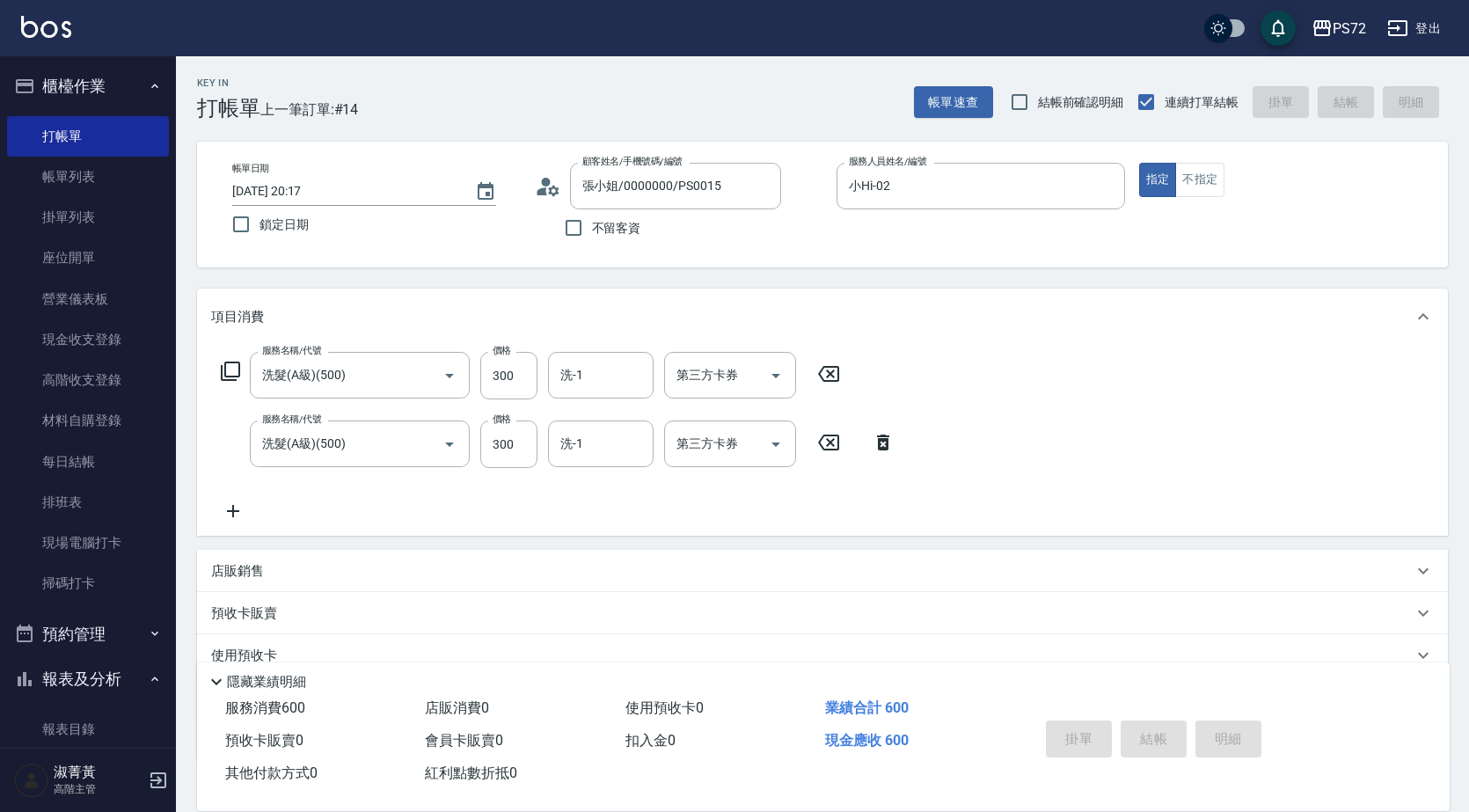
type input "[DATE] 20:18"
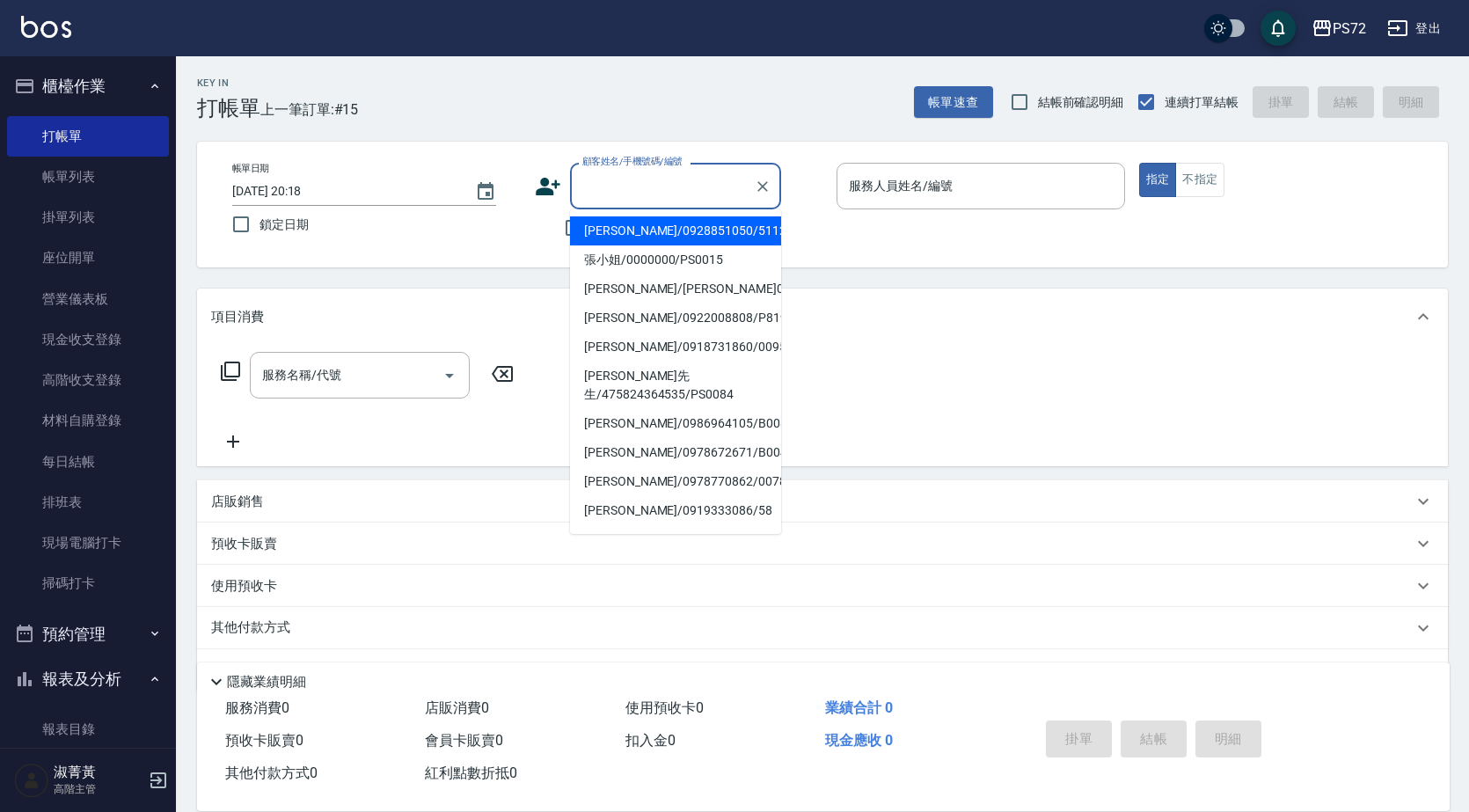
click at [626, 193] on input "顧客姓名/手機號碼/編號" at bounding box center [662, 186] width 169 height 30
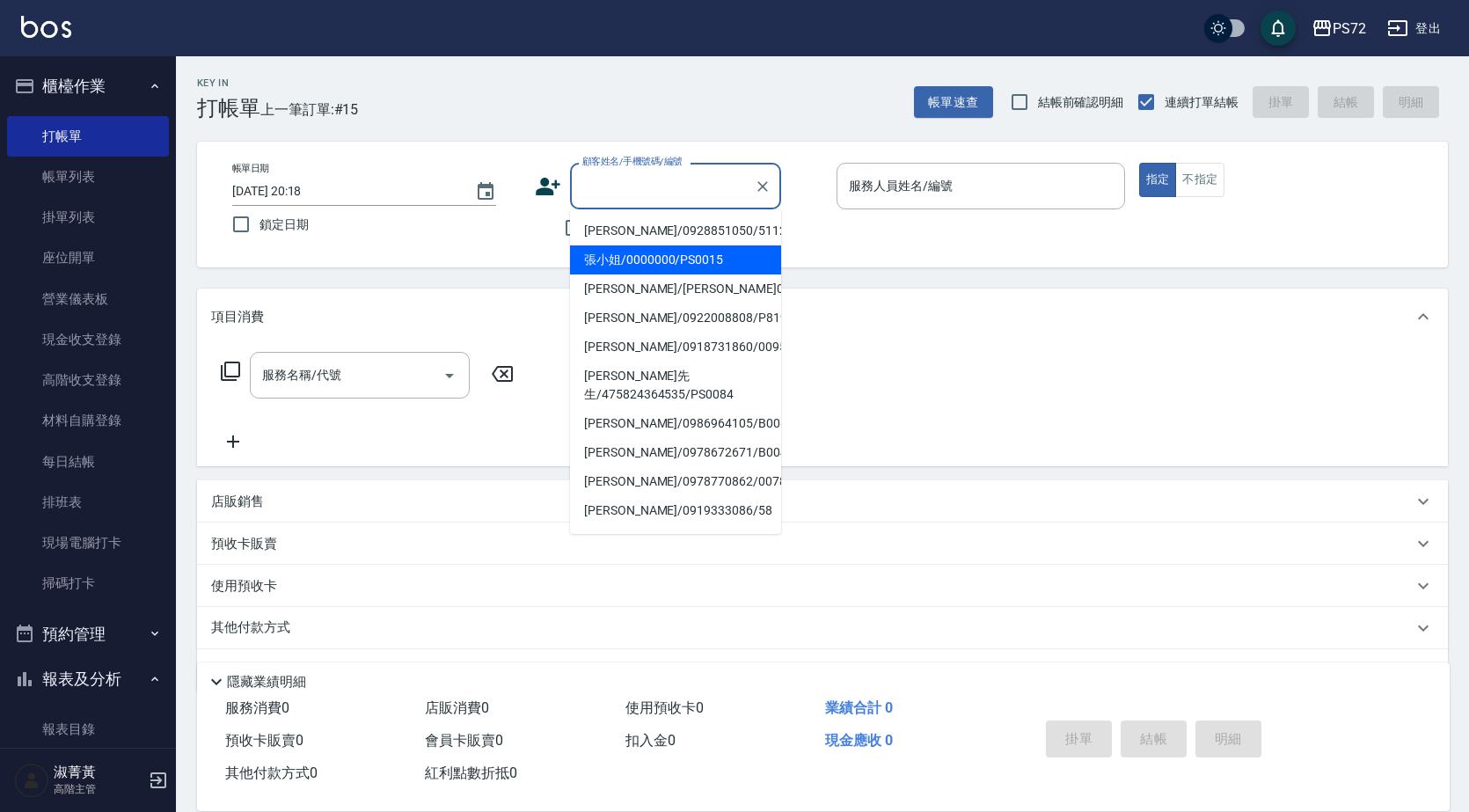
drag, startPoint x: 648, startPoint y: 249, endPoint x: 855, endPoint y: 211, distance: 210.5
click at [661, 243] on ul "[PERSON_NAME]/0928851050/5112 張小姐/0000000/PS0015 [PERSON_NAME]/[PERSON_NAME]014…" at bounding box center [675, 371] width 212 height 324
click at [710, 257] on li "張小姐/0000000/PS0015" at bounding box center [675, 260] width 212 height 29
type input "張小姐/0000000/PS0015"
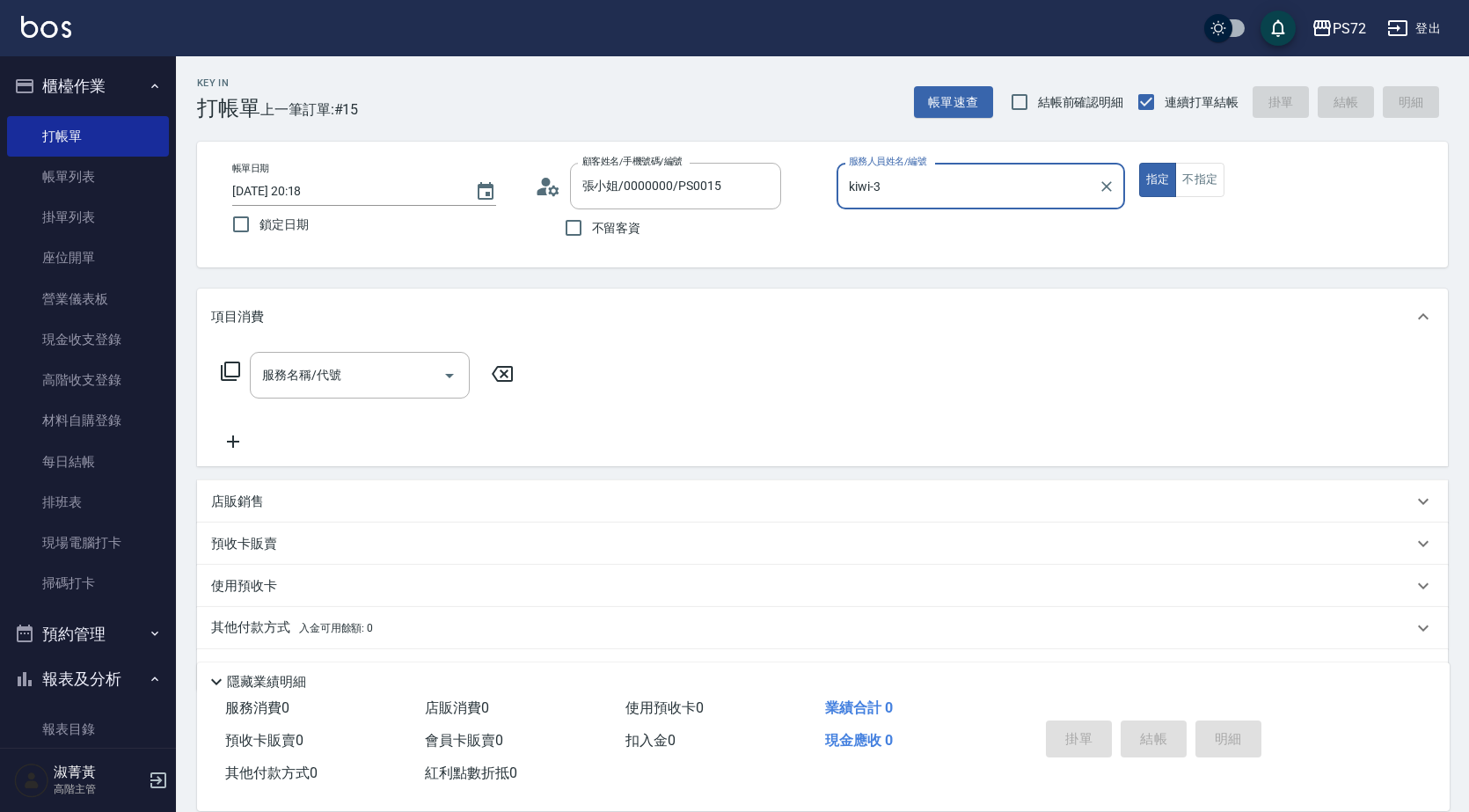
click at [914, 198] on input "kiwi-3" at bounding box center [967, 186] width 247 height 30
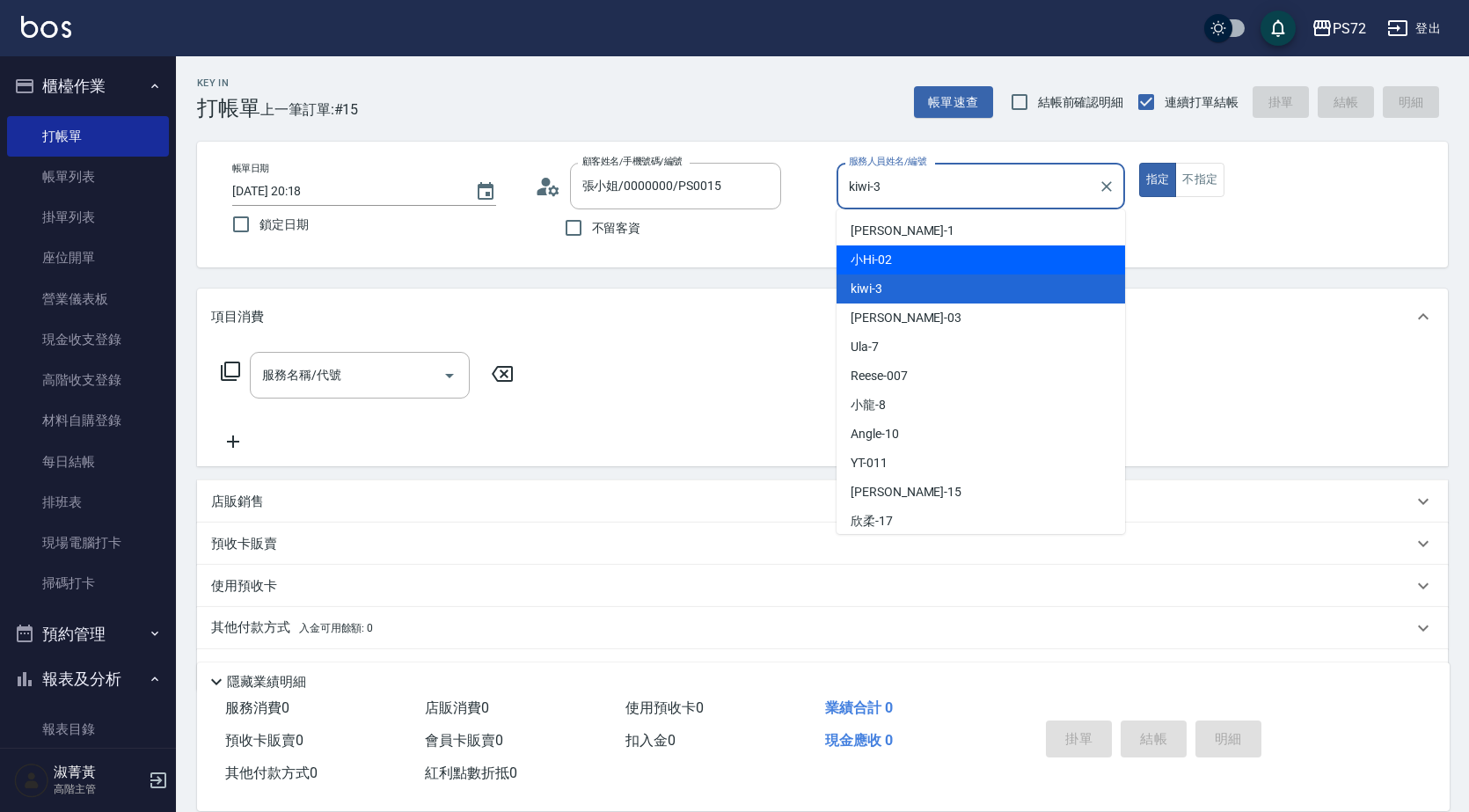
click at [923, 266] on div "小Hi -02" at bounding box center [981, 260] width 288 height 29
type input "小Hi-02"
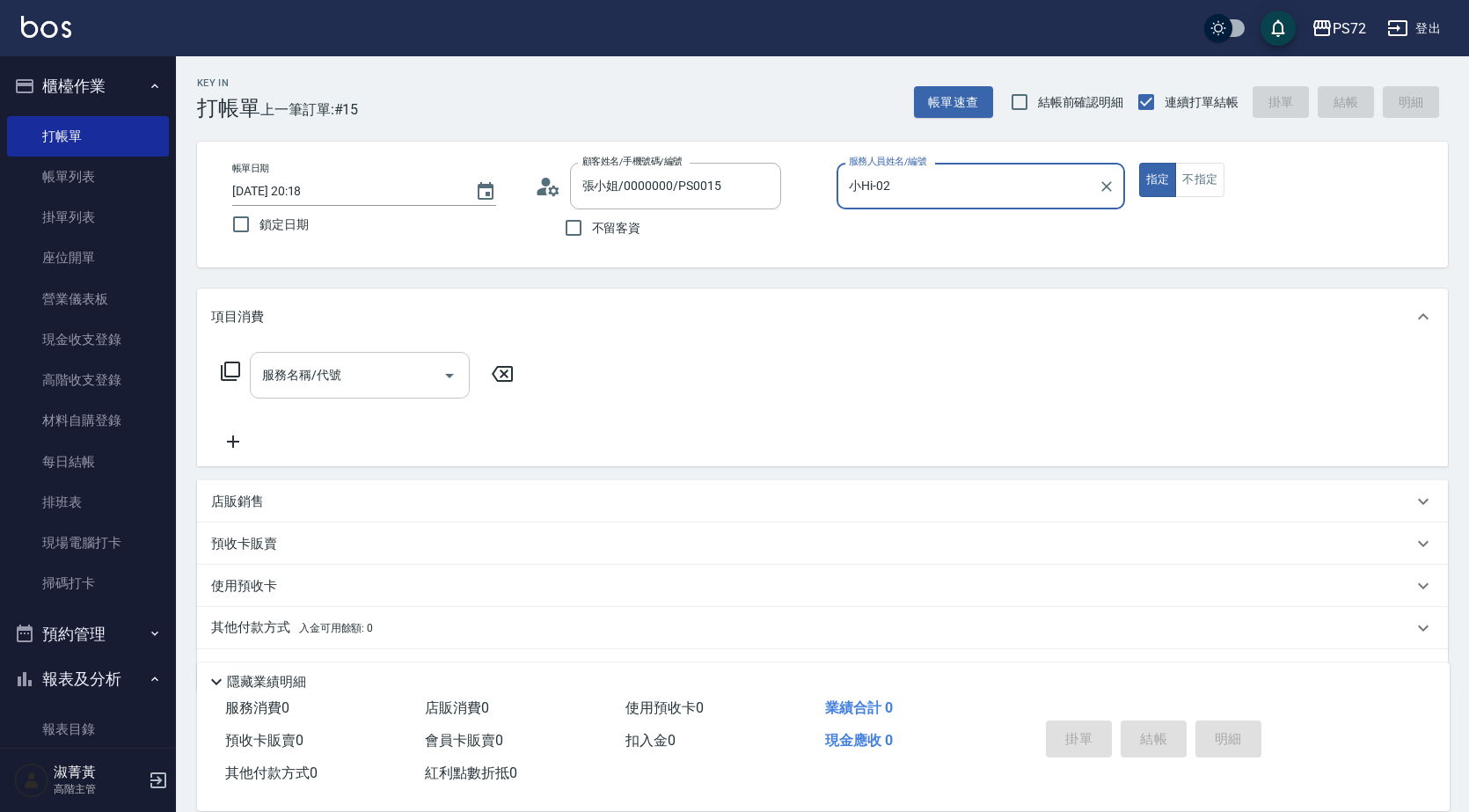
click at [358, 382] on input "服務名稱/代號" at bounding box center [346, 374] width 177 height 30
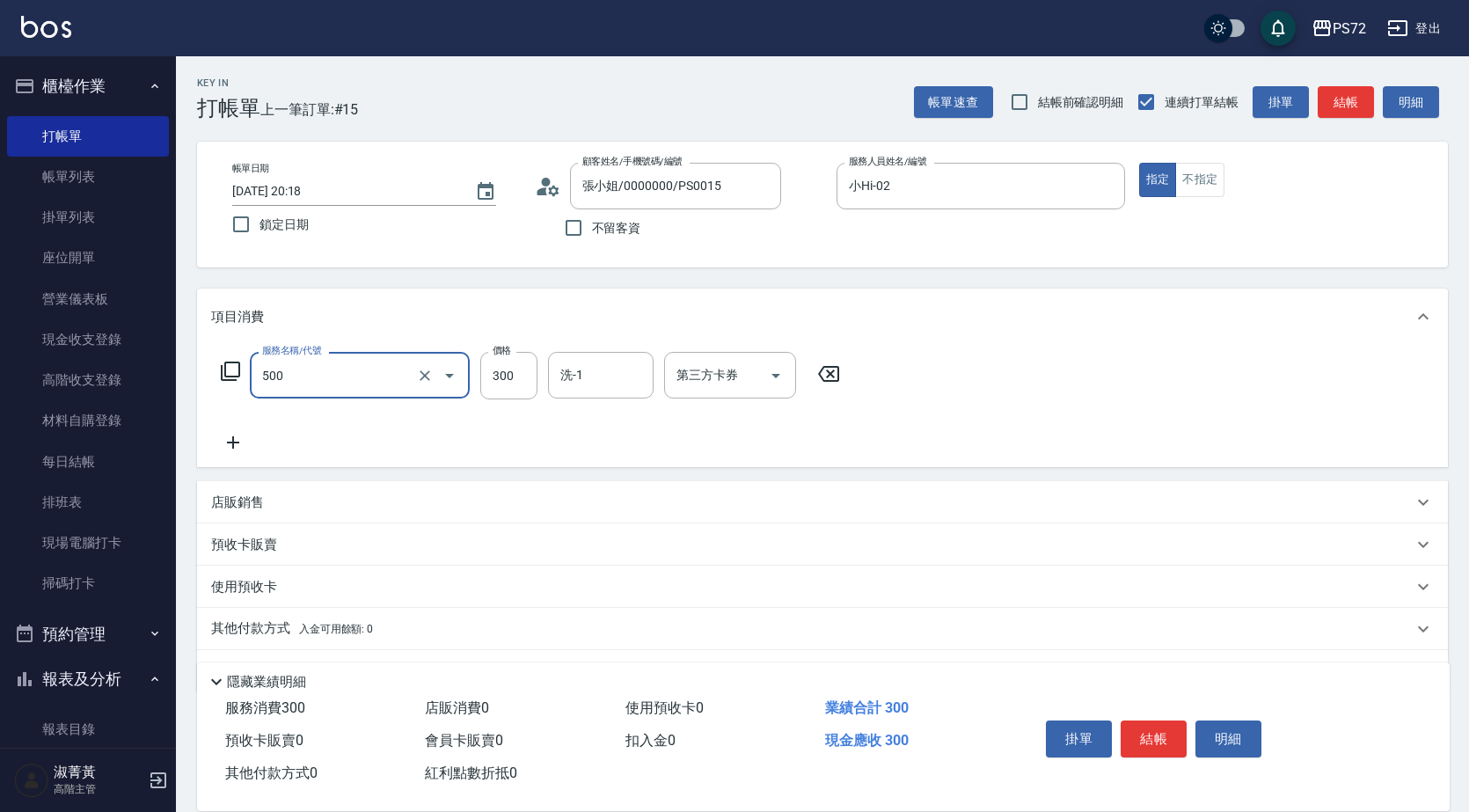
type input "洗髮(A級)(500)"
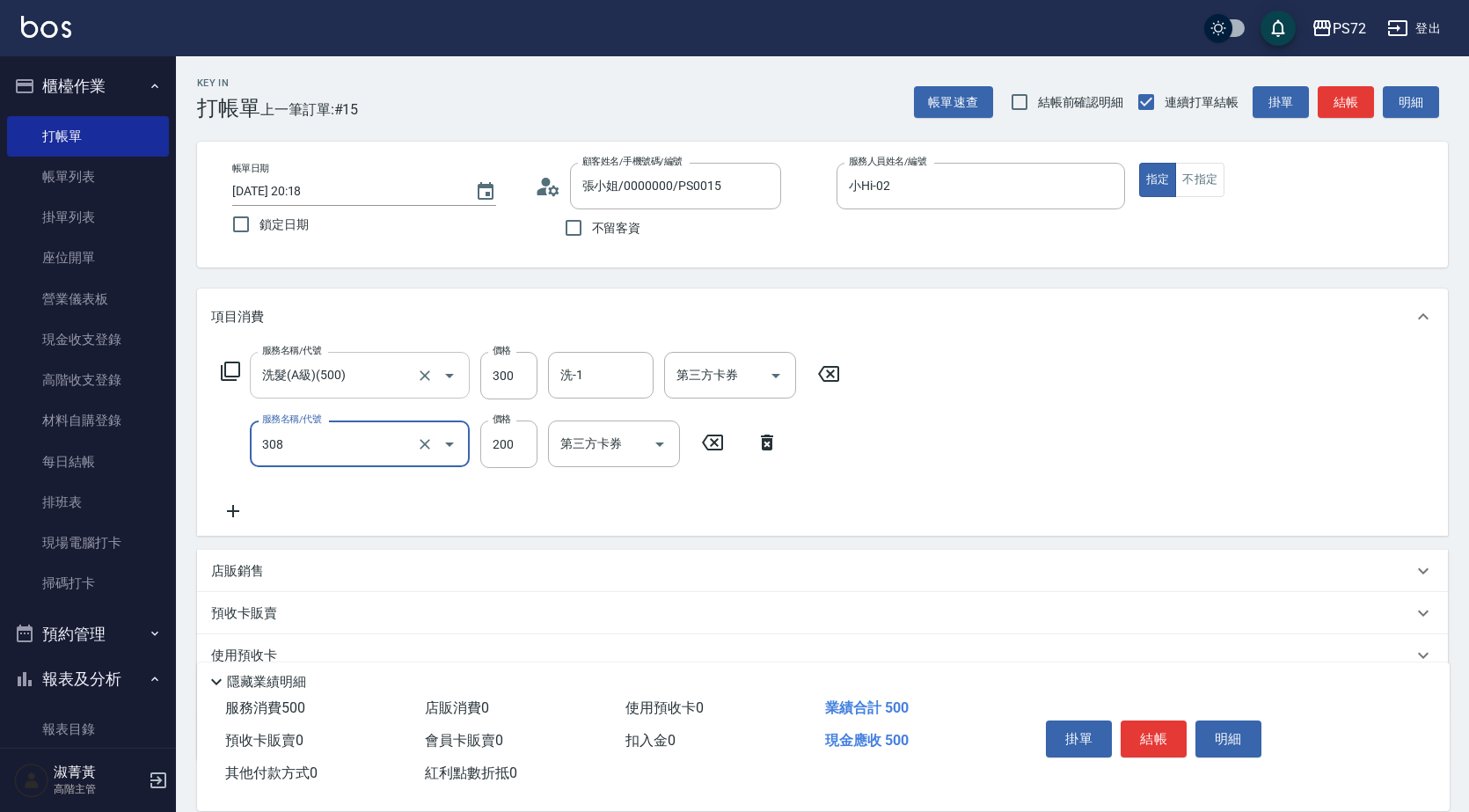
type input "學生剪髮(UP)(308)"
type input "350"
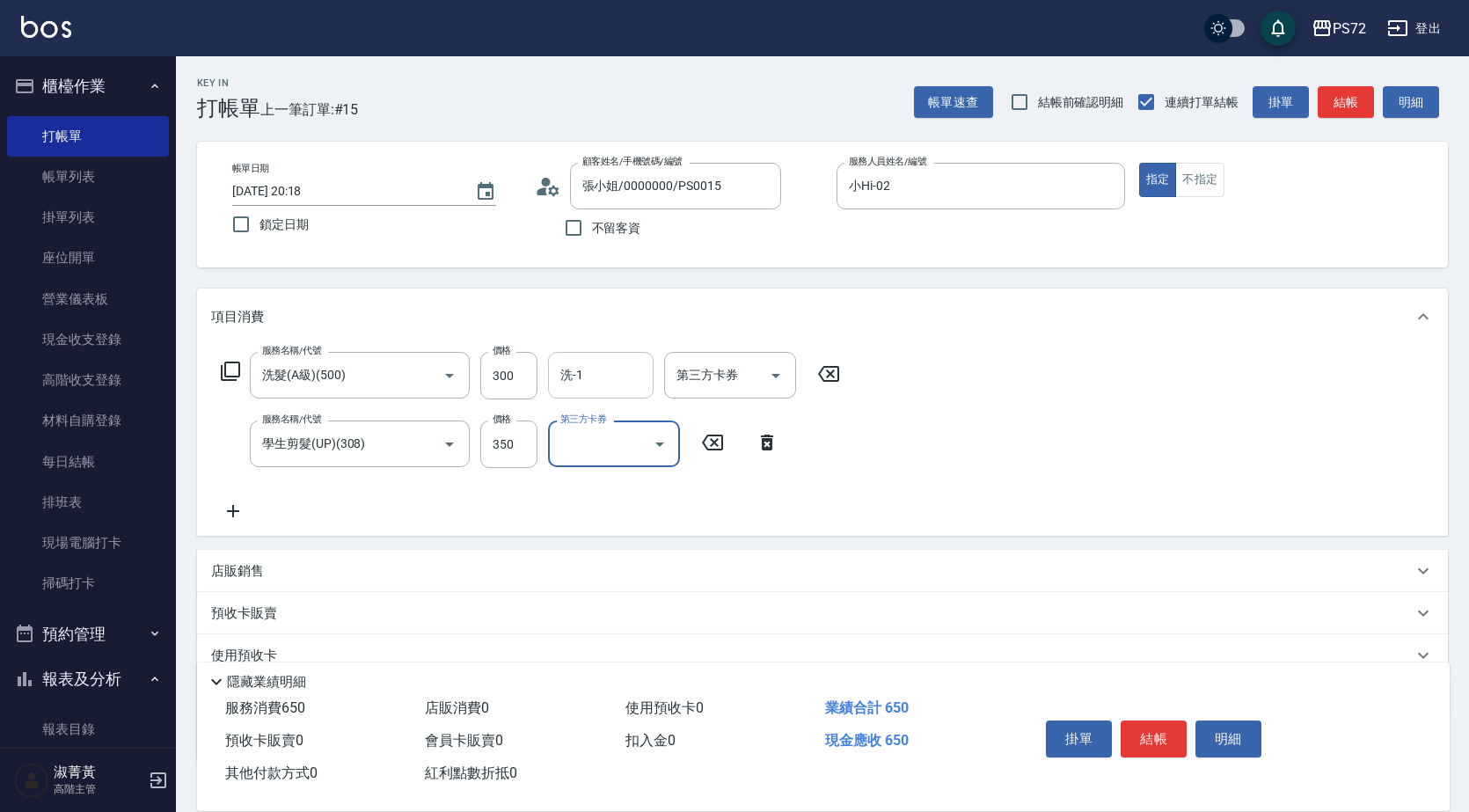
drag, startPoint x: 594, startPoint y: 372, endPoint x: 608, endPoint y: 363, distance: 16.6
click at [597, 370] on input "洗-1" at bounding box center [601, 374] width 90 height 30
type input "[PERSON_NAME]-18"
drag, startPoint x: 1130, startPoint y: 720, endPoint x: 1040, endPoint y: 650, distance: 114.0
click at [1128, 721] on button "結帳" at bounding box center [1153, 739] width 66 height 37
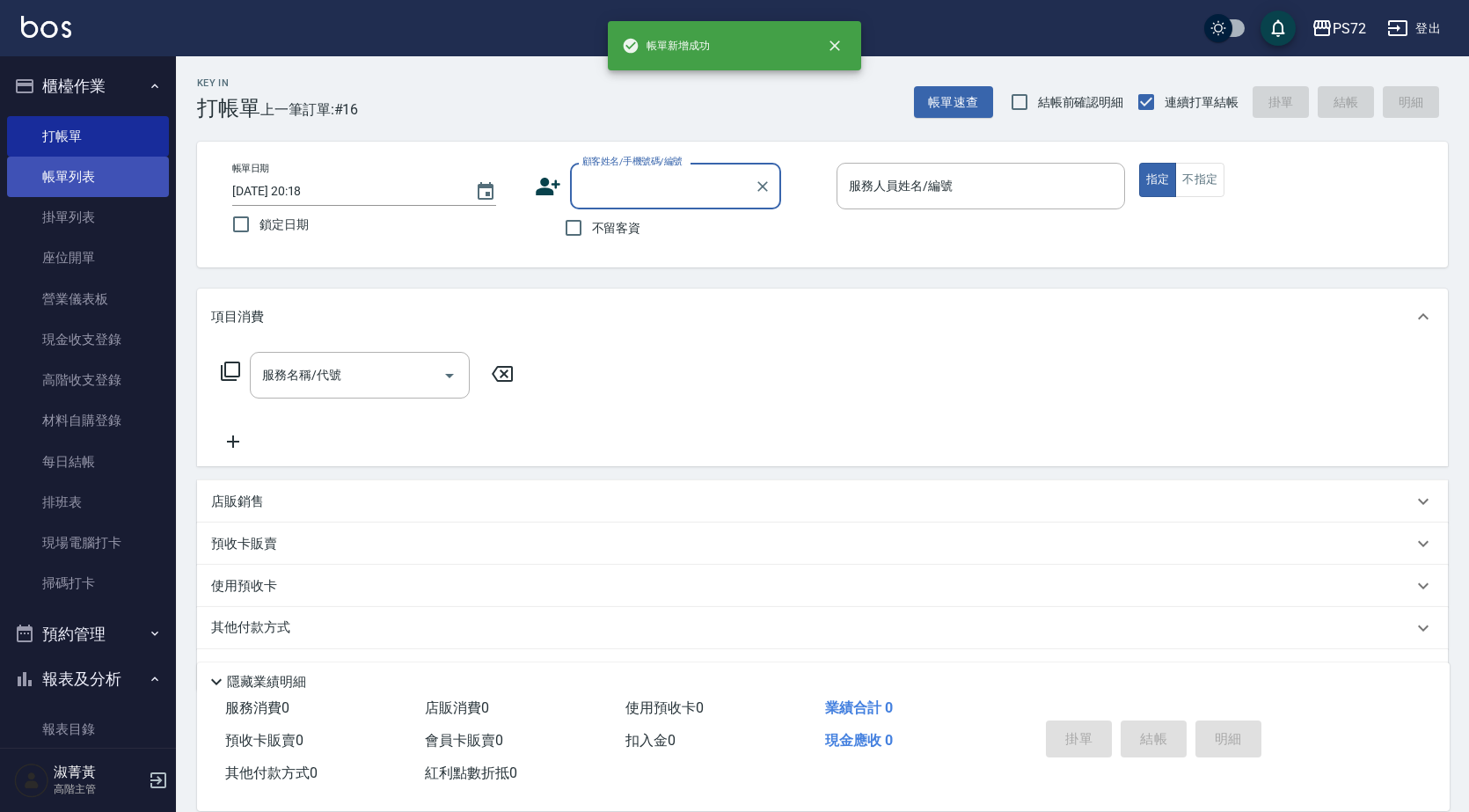
drag, startPoint x: 42, startPoint y: 178, endPoint x: 51, endPoint y: 171, distance: 11.4
click at [43, 179] on link "帳單列表" at bounding box center [88, 176] width 162 height 41
click at [50, 171] on link "帳單列表" at bounding box center [88, 176] width 162 height 41
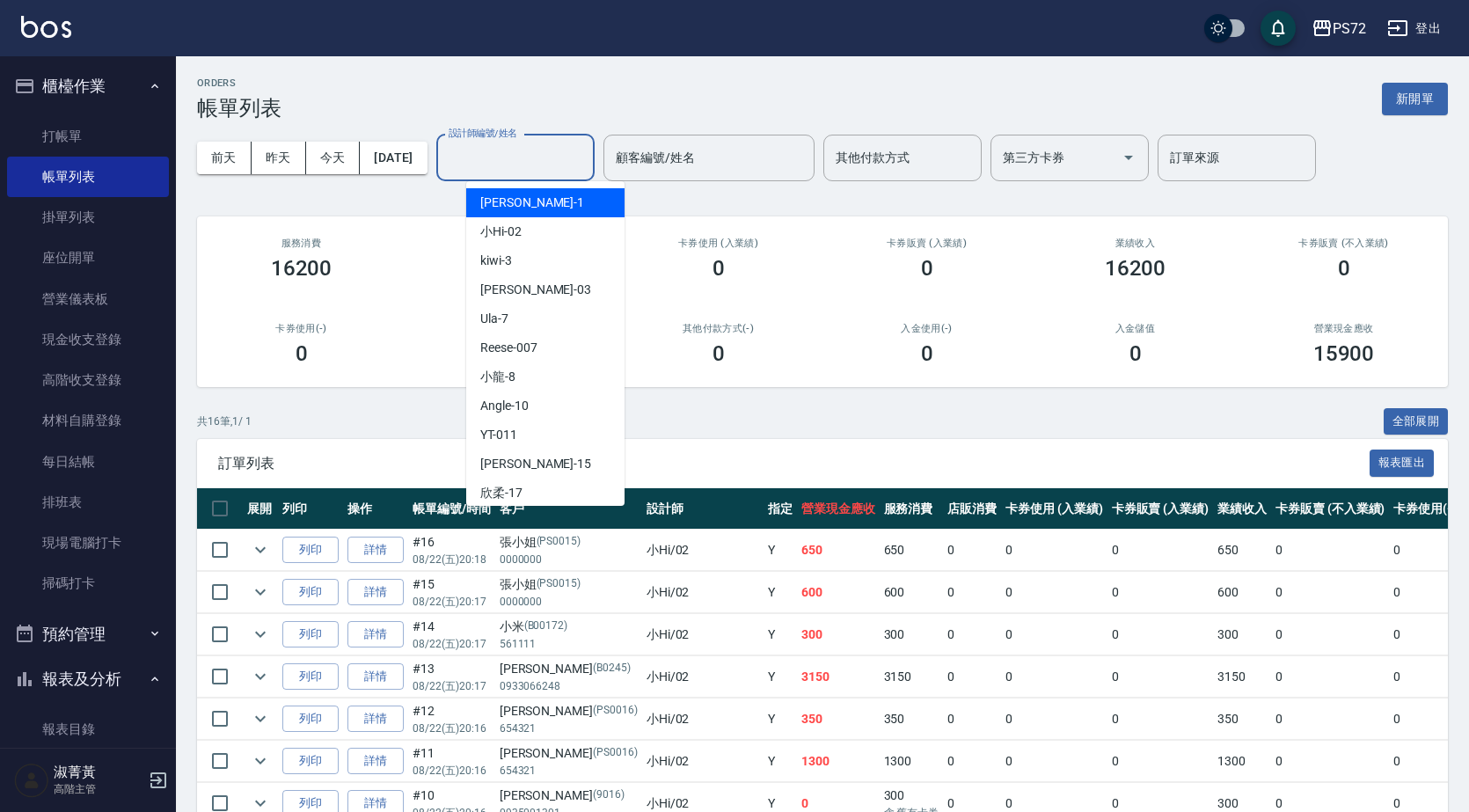
click at [494, 149] on input "設計師編號/姓名" at bounding box center [516, 157] width 142 height 30
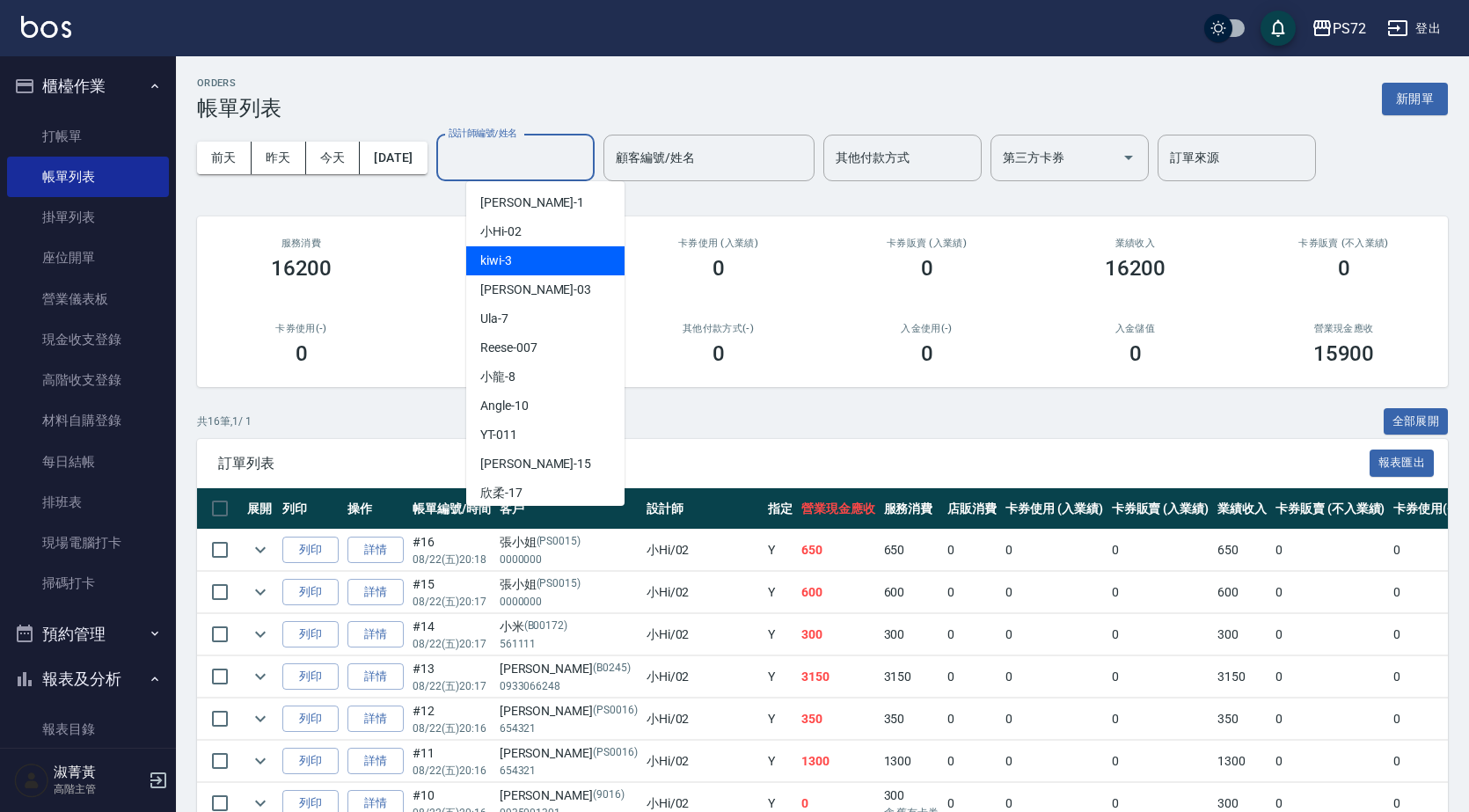
click at [517, 271] on div "kiwi -3" at bounding box center [545, 261] width 158 height 29
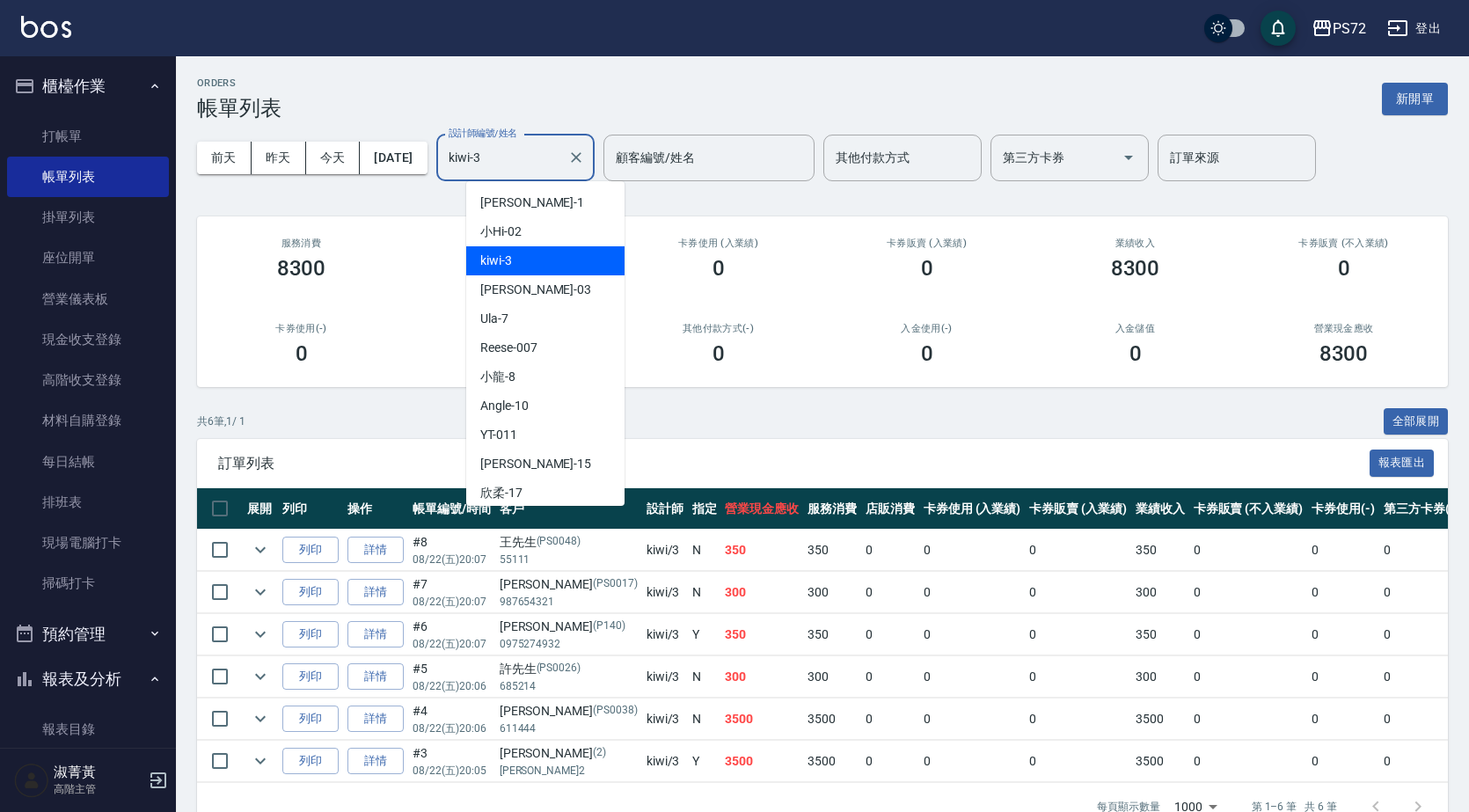
click at [561, 173] on input "kiwi-3" at bounding box center [503, 157] width 116 height 30
click at [558, 225] on div "小Hi -02" at bounding box center [545, 231] width 158 height 29
type input "小Hi-02"
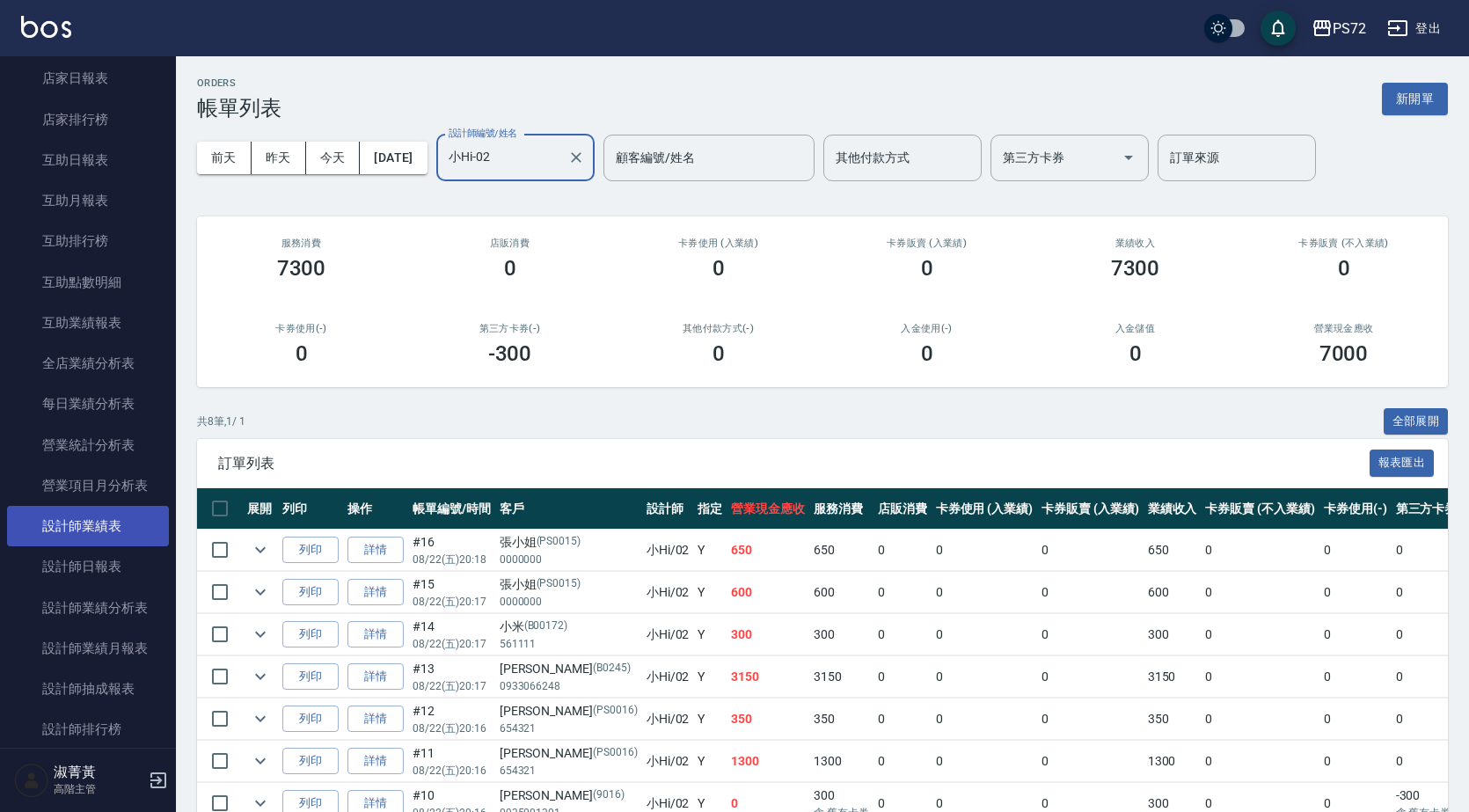
scroll to position [792, 0]
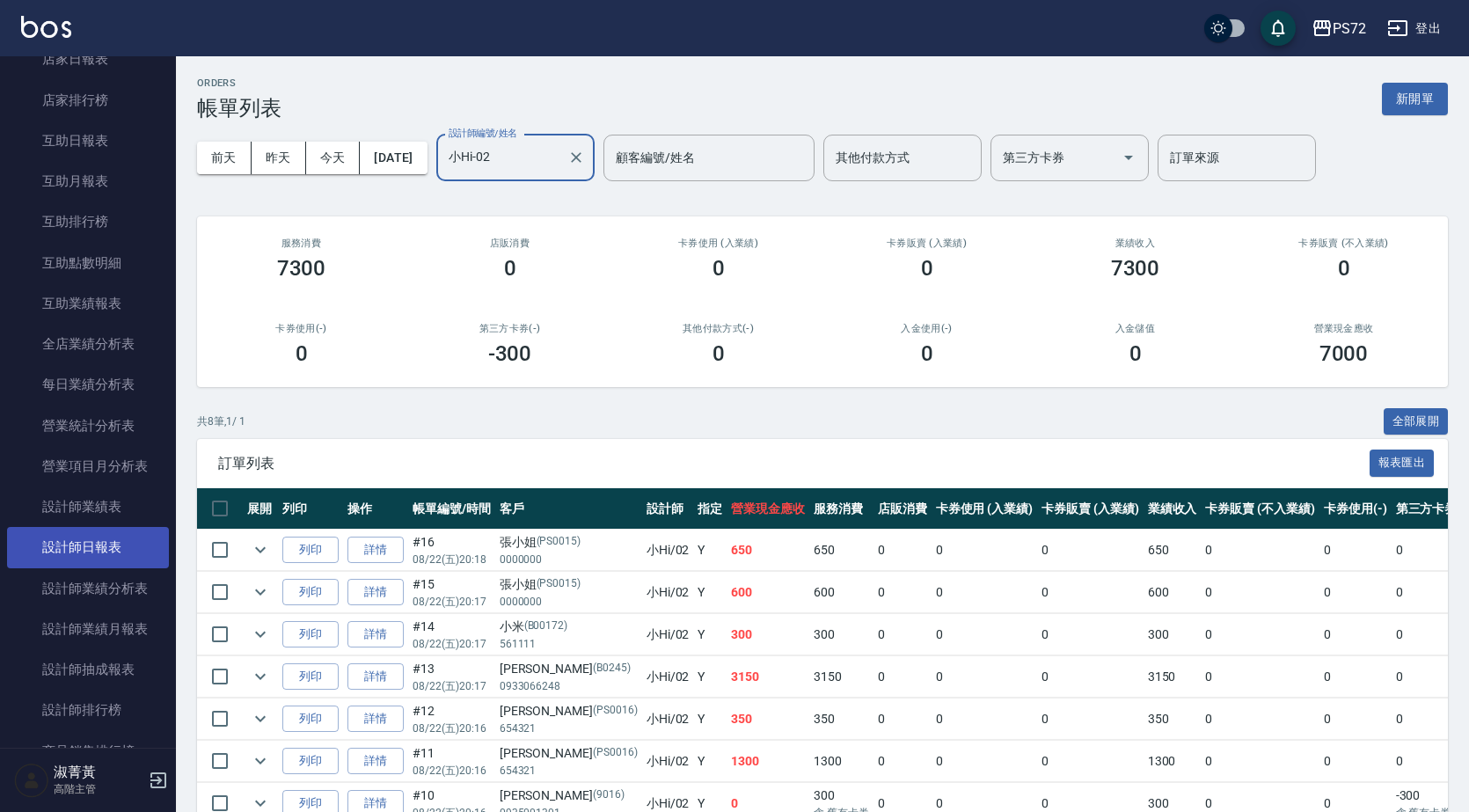
click at [115, 534] on link "設計師日報表" at bounding box center [88, 547] width 162 height 41
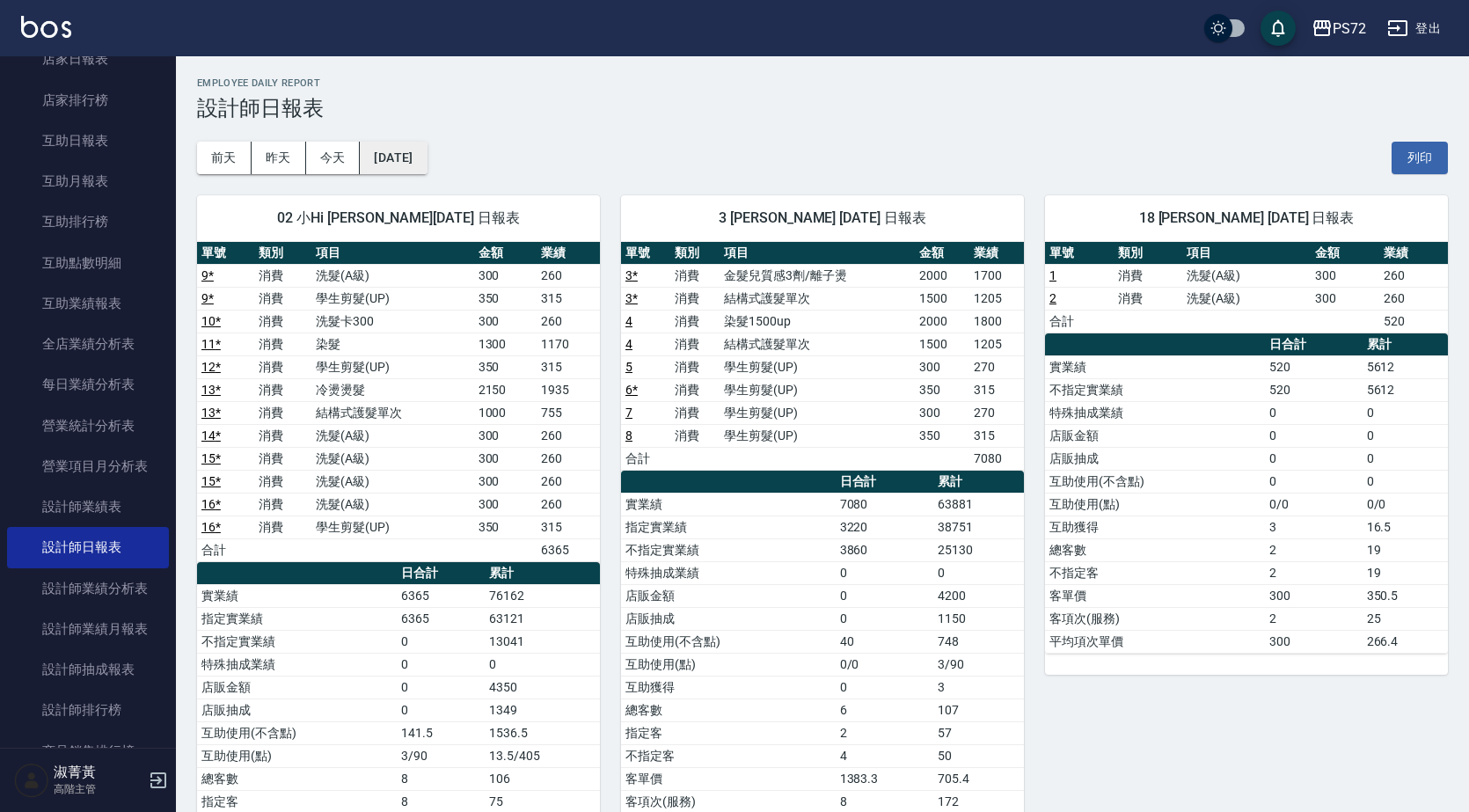
click at [421, 165] on button "[DATE]" at bounding box center [393, 157] width 67 height 32
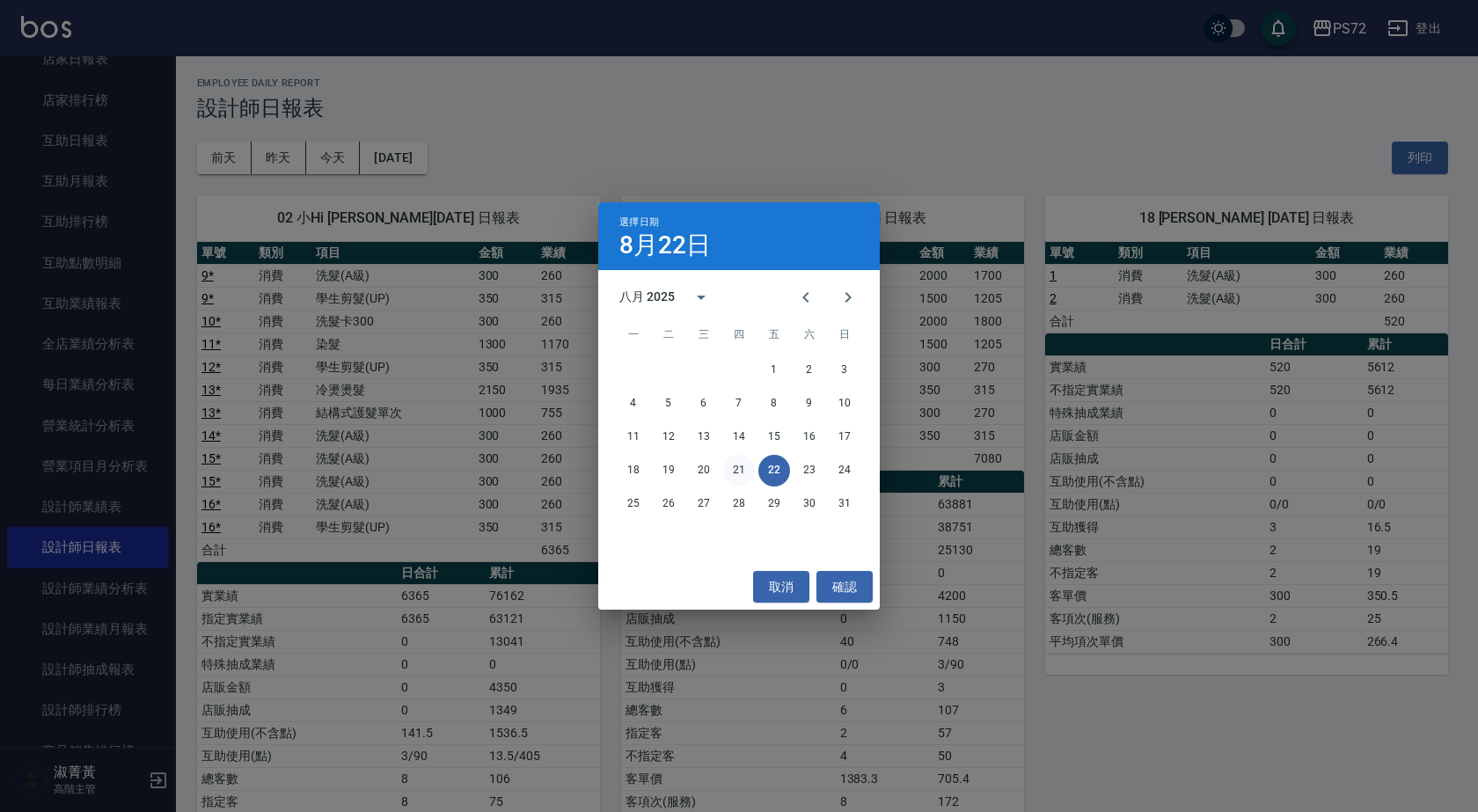
click at [739, 475] on button "21" at bounding box center [739, 470] width 31 height 31
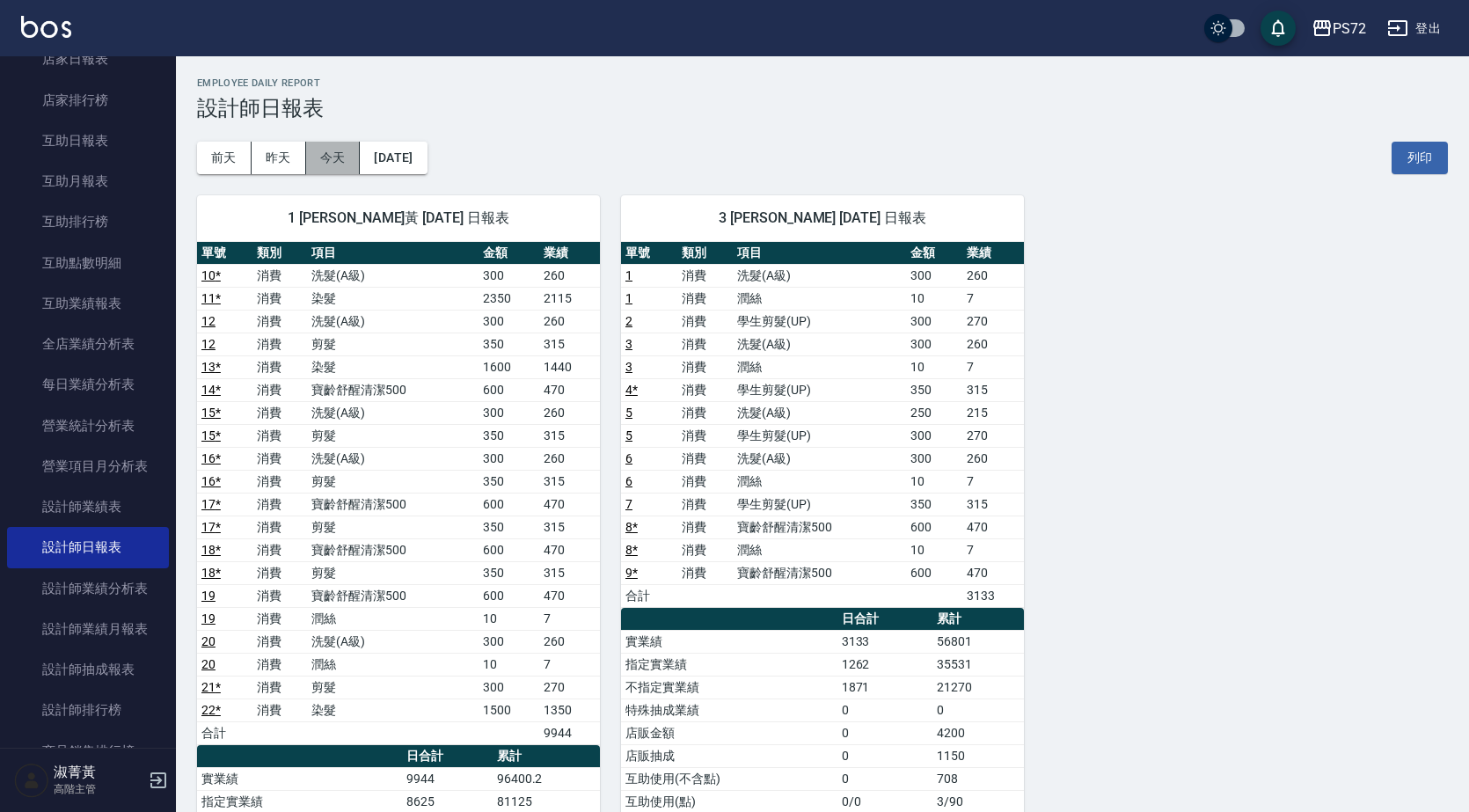
click at [323, 152] on button "今天" at bounding box center [333, 157] width 55 height 32
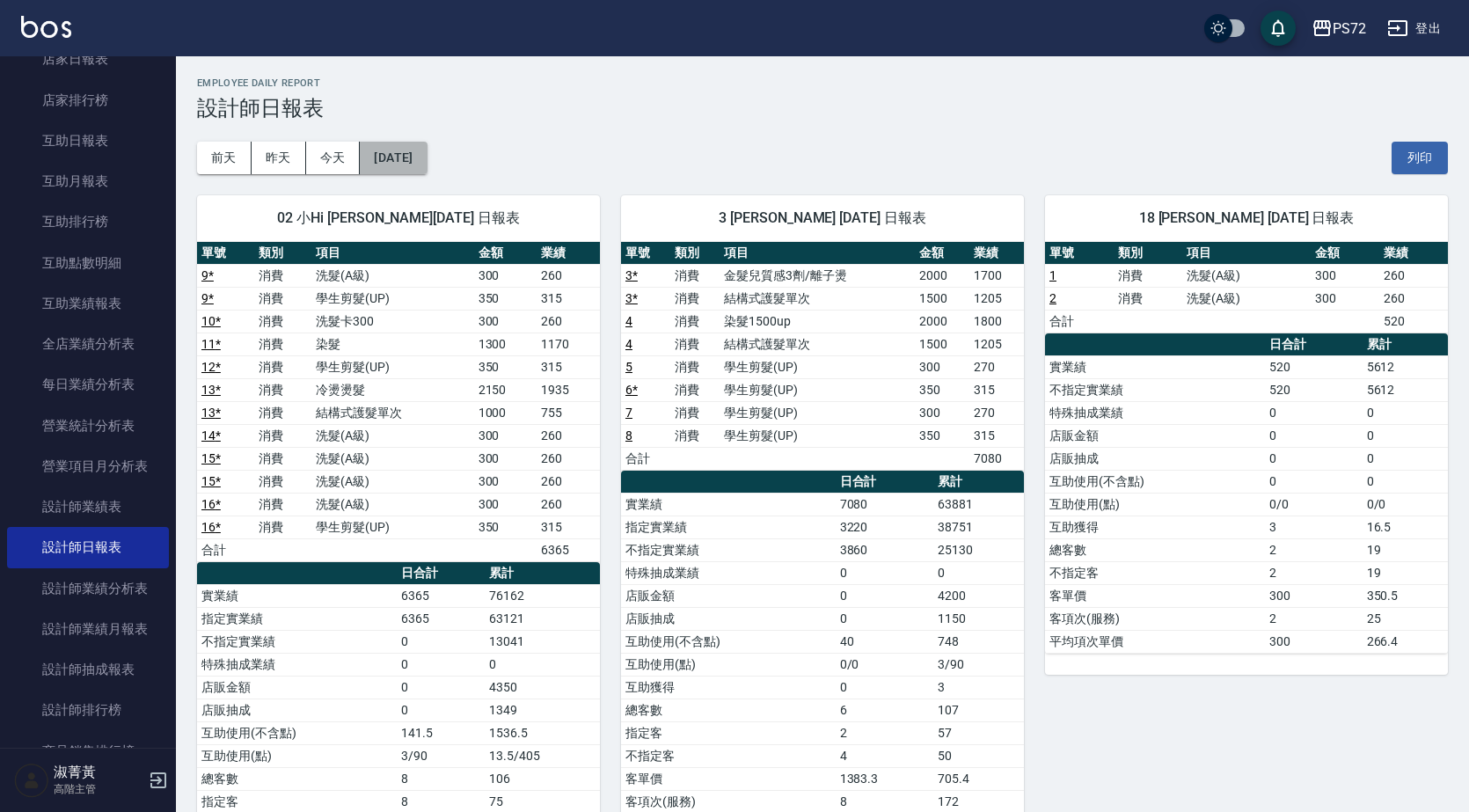
click at [427, 156] on button "[DATE]" at bounding box center [393, 157] width 67 height 32
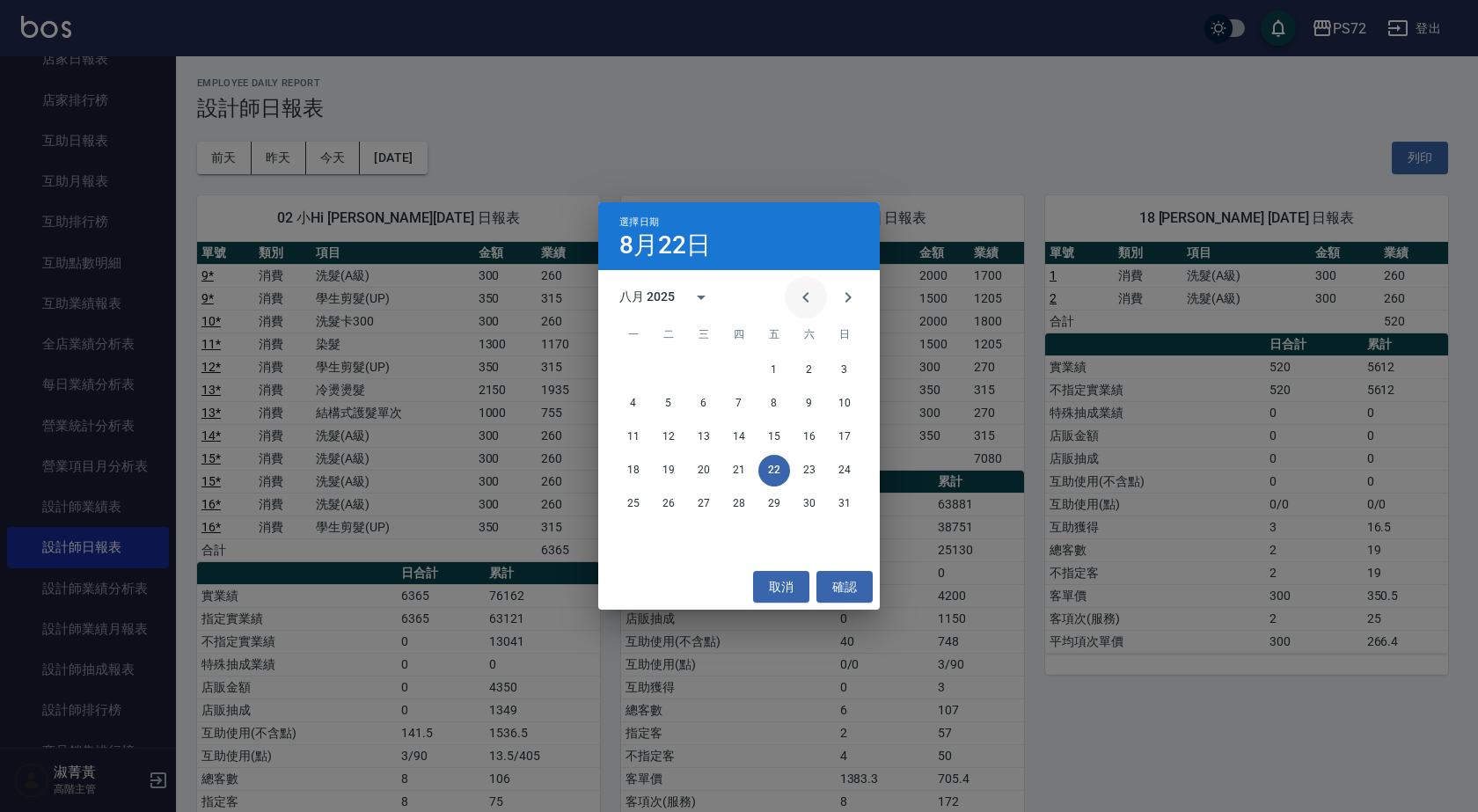
click at [803, 295] on icon "Previous month" at bounding box center [806, 297] width 21 height 21
click at [668, 477] on button "22" at bounding box center [669, 470] width 31 height 31
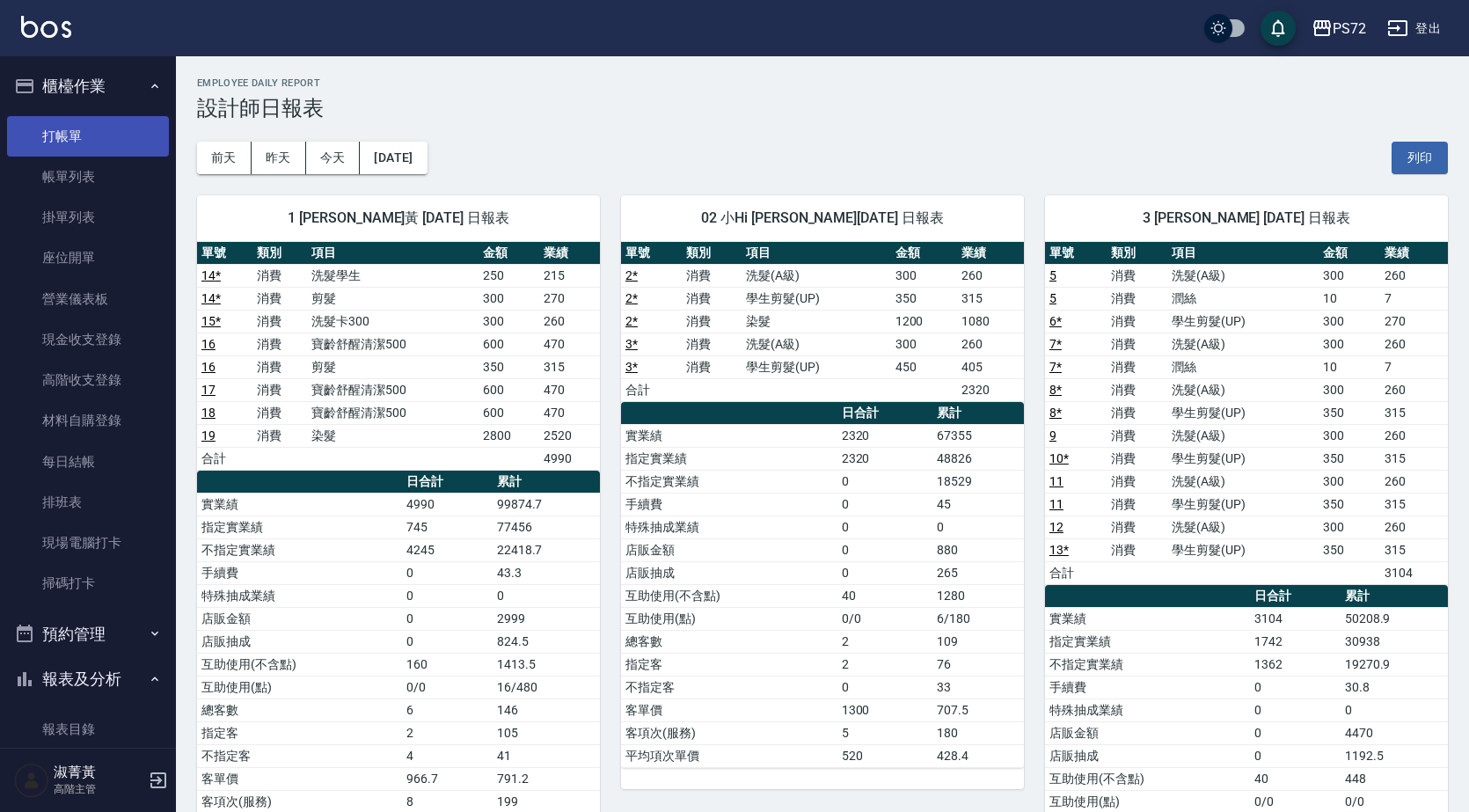
click at [79, 144] on link "打帳單" at bounding box center [88, 137] width 162 height 41
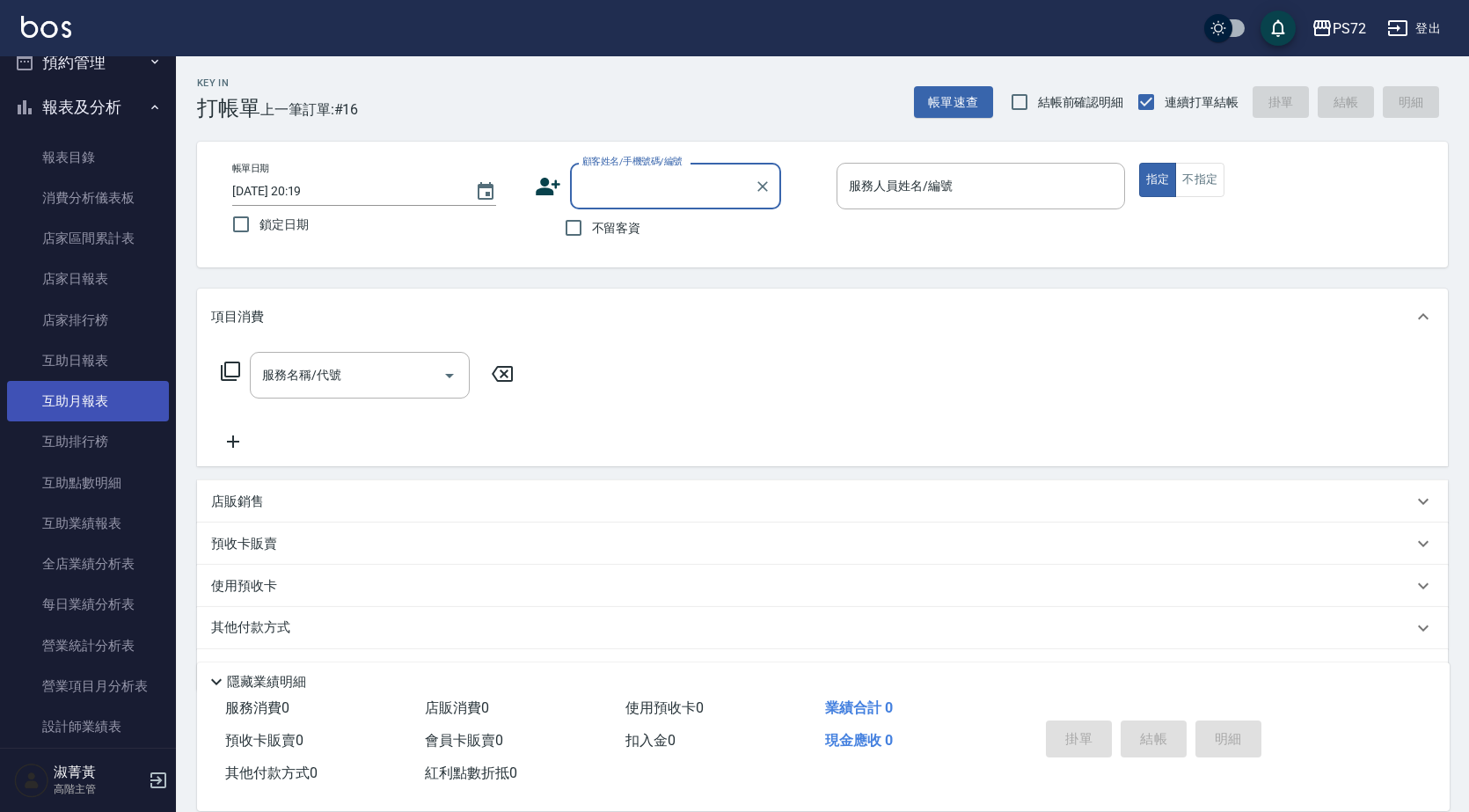
scroll to position [616, 0]
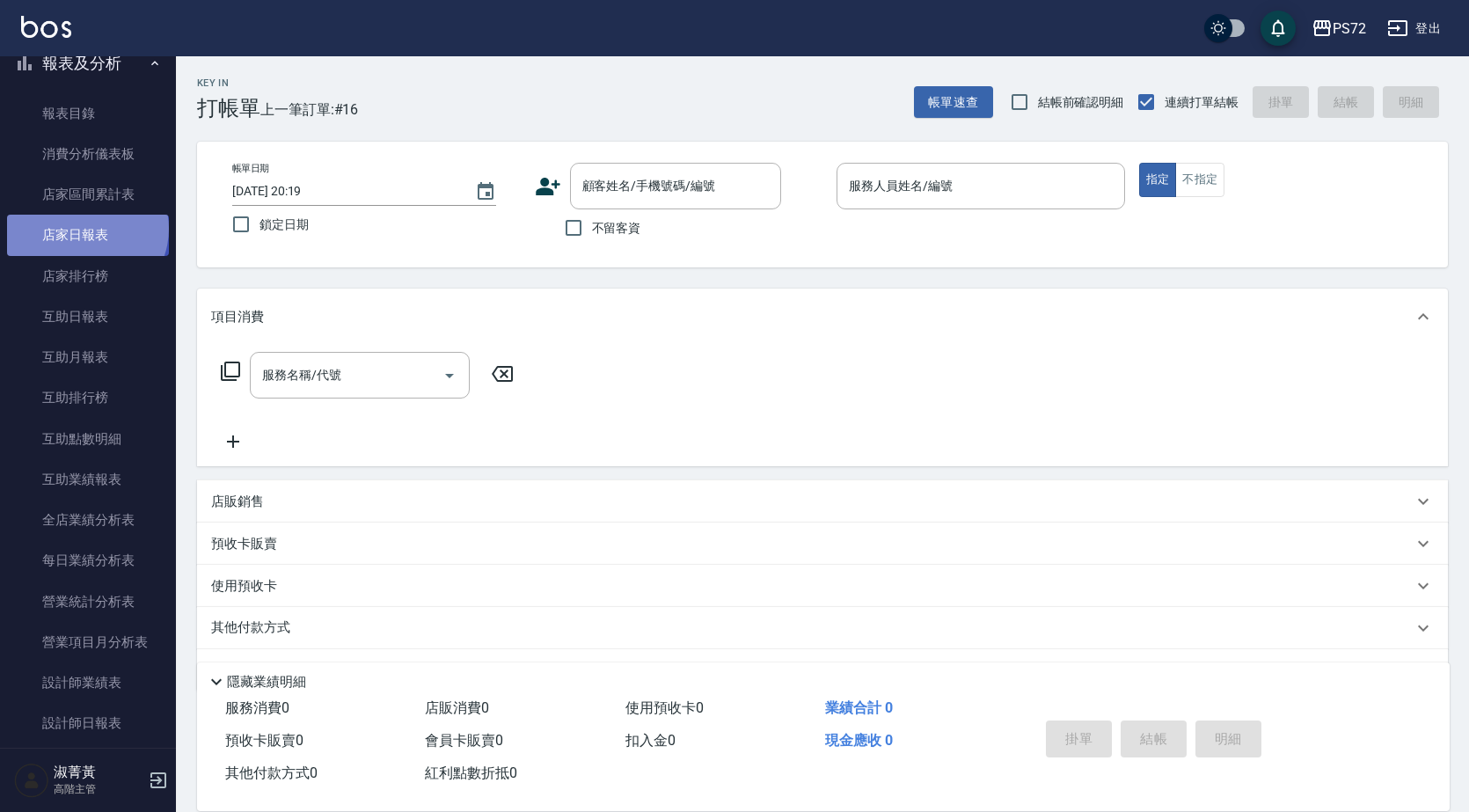
click at [85, 229] on link "店家日報表" at bounding box center [88, 235] width 162 height 41
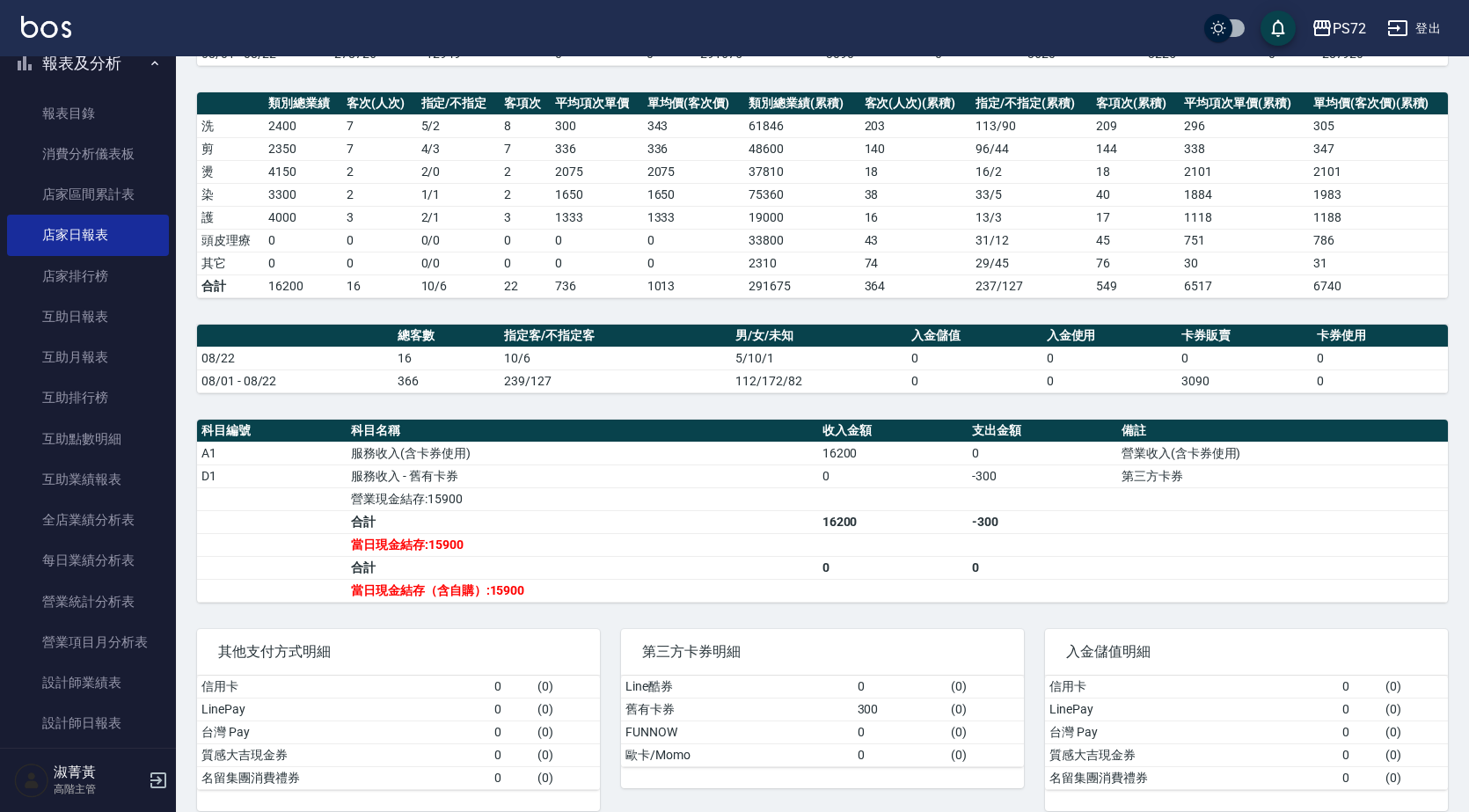
scroll to position [236, 0]
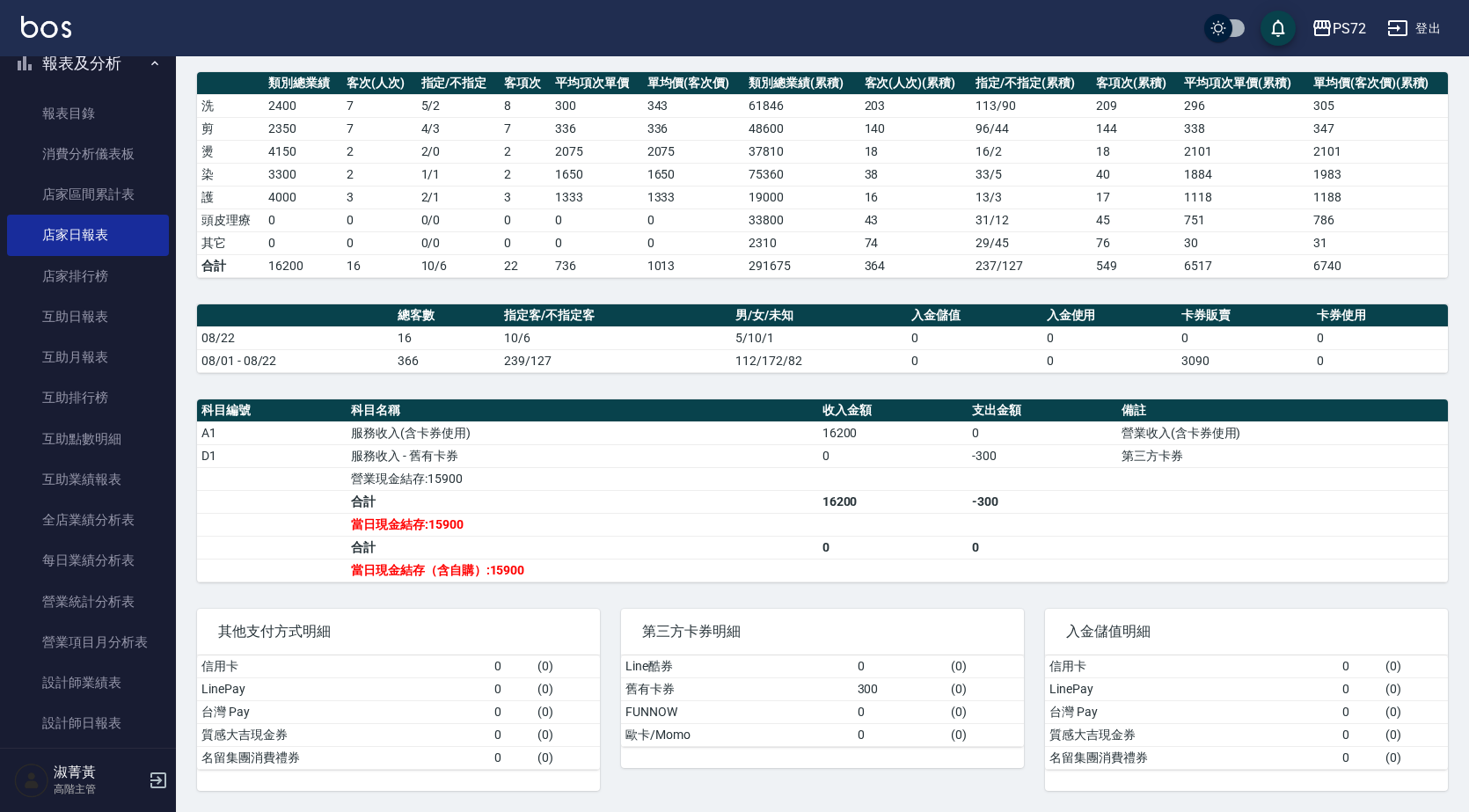
click at [732, 414] on th "科目名稱" at bounding box center [582, 410] width 471 height 23
drag, startPoint x: 748, startPoint y: 317, endPoint x: 730, endPoint y: 325, distance: 19.7
click at [734, 323] on th "男/女/未知" at bounding box center [819, 315] width 176 height 23
